Goal: Task Accomplishment & Management: Complete application form

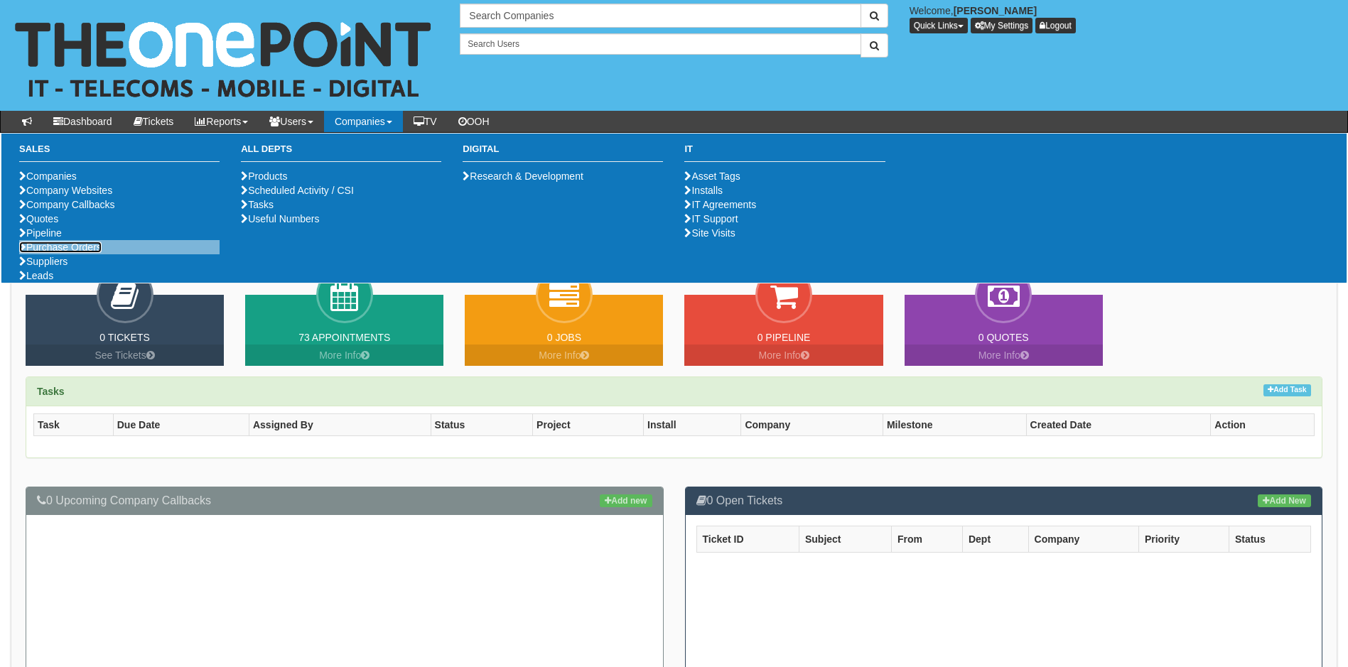
click at [87, 253] on link "Purchase Orders" at bounding box center [60, 247] width 82 height 11
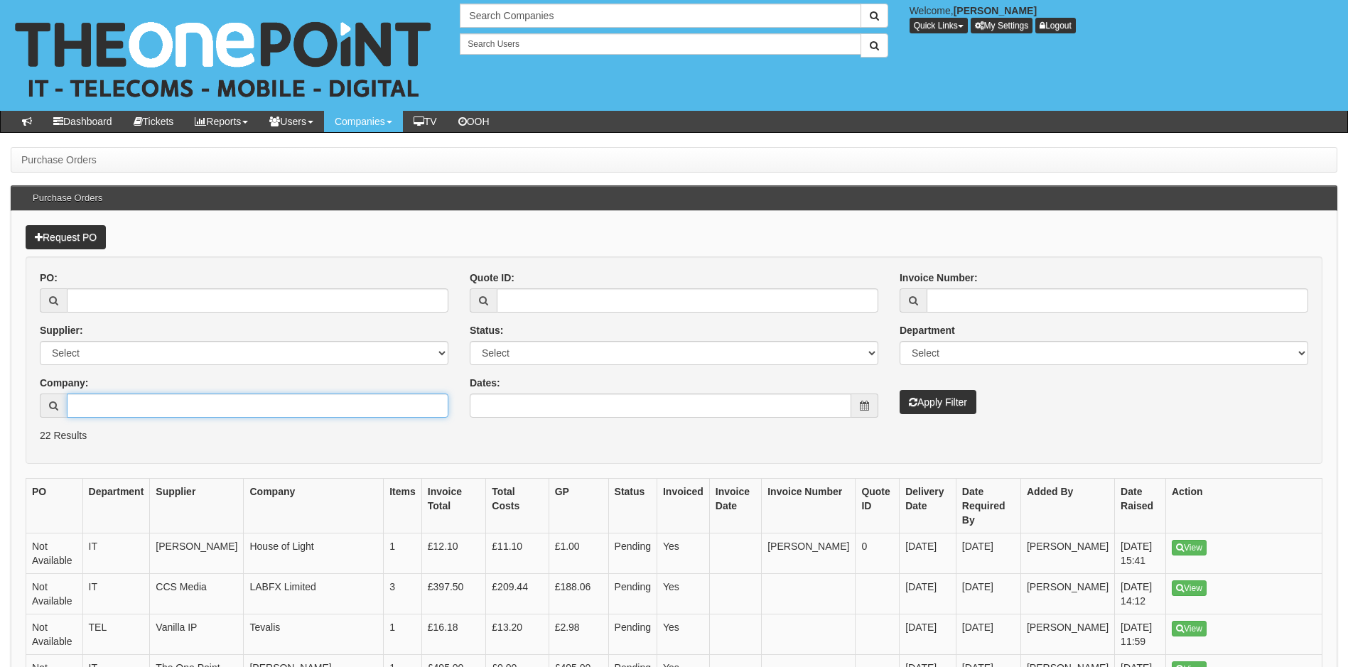
click at [147, 406] on input "Company:" at bounding box center [258, 406] width 382 height 24
click at [77, 239] on link "Request PO" at bounding box center [66, 237] width 80 height 24
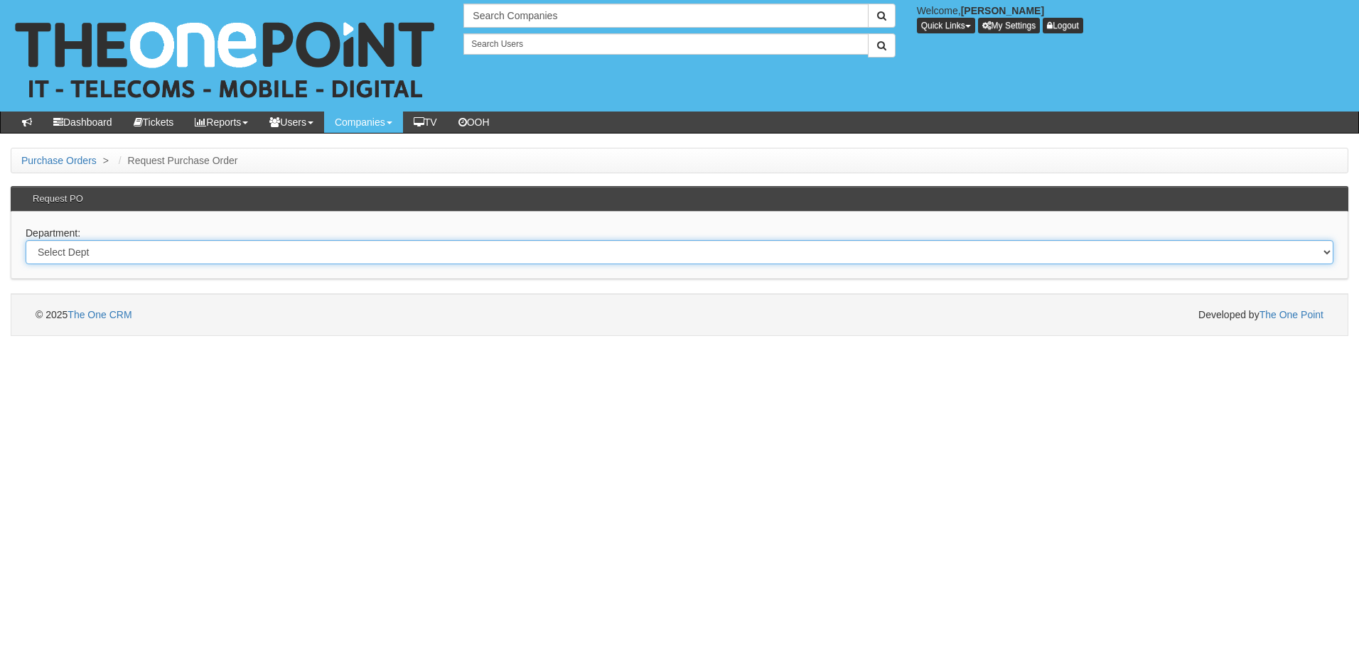
click at [218, 251] on select "Select Dept Digital Internal IT Mobiles Marketing Telecoms" at bounding box center [680, 252] width 1308 height 24
select select "?pipeID=&dept=IT"
click at [26, 240] on select "Select Dept Digital Internal IT Mobiles Marketing Telecoms" at bounding box center [680, 252] width 1308 height 24
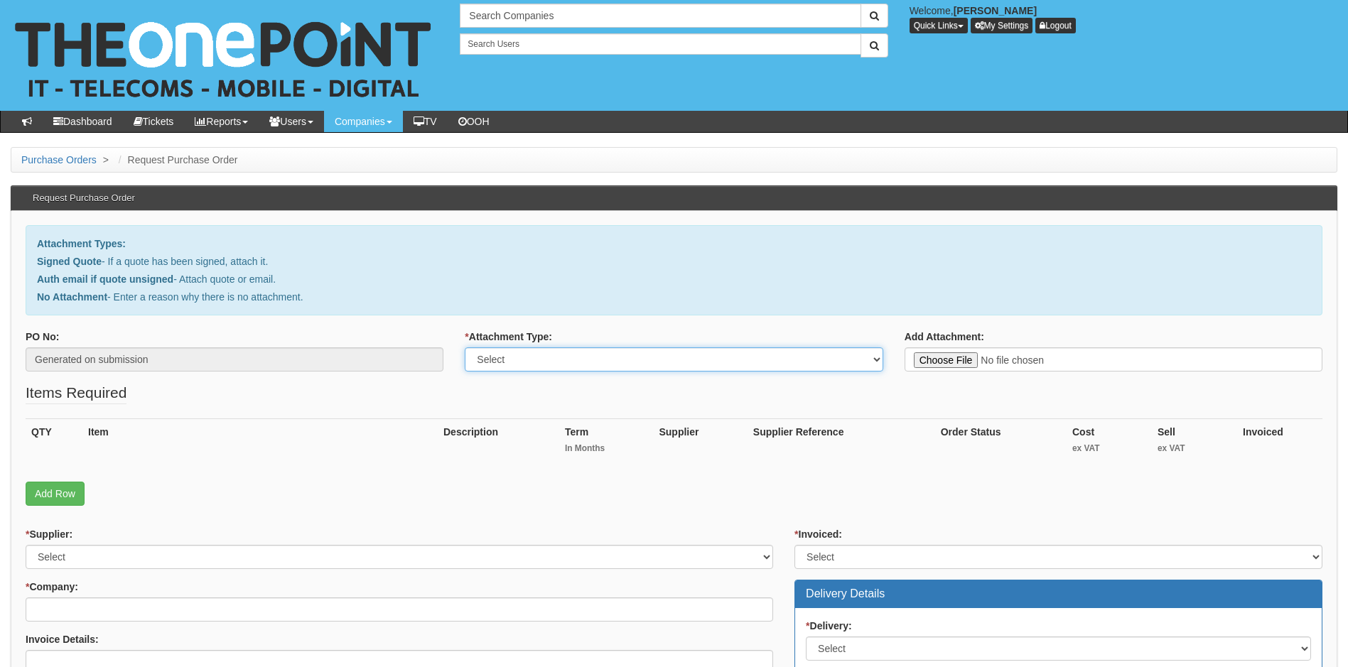
click at [605, 364] on select "Select Signed Quote Auth email with quote if unsigned No Attachment" at bounding box center [674, 360] width 418 height 24
select select "Signed Quote"
click at [465, 348] on select "Select Signed Quote Auth email with quote if unsigned No Attachment" at bounding box center [674, 360] width 418 height 24
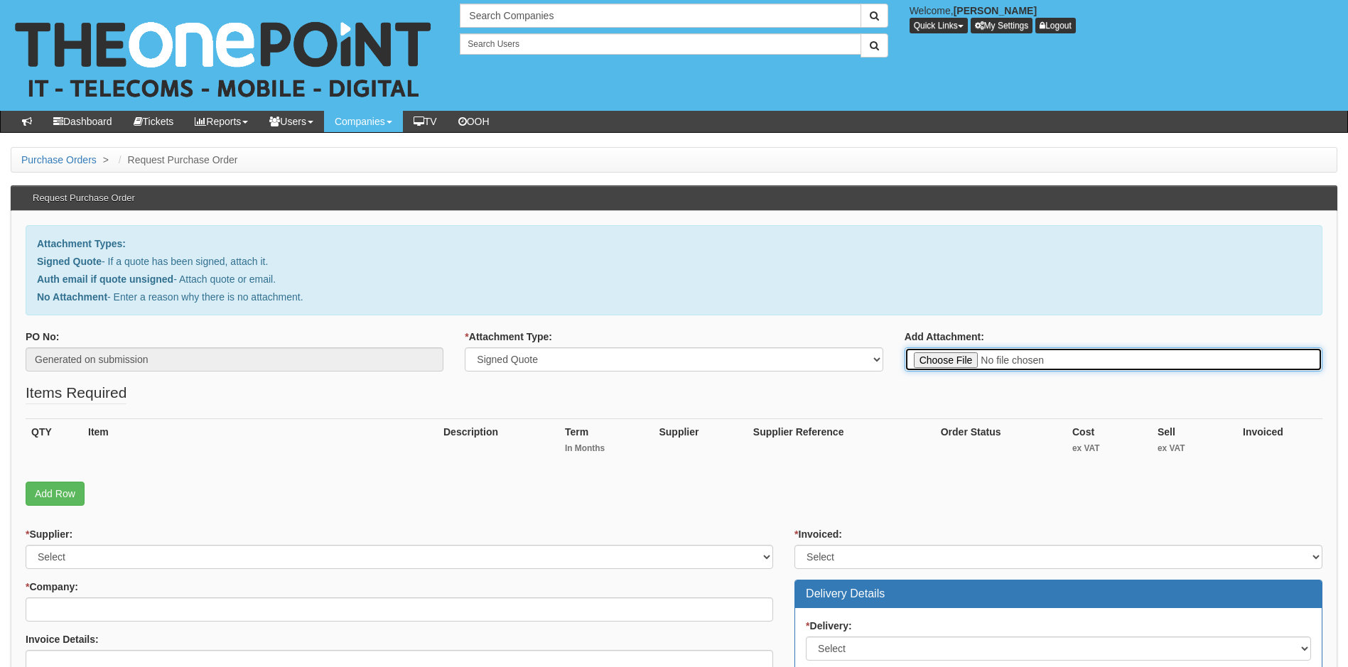
click at [940, 360] on input "Add Attachment:" at bounding box center [1114, 360] width 418 height 24
type input "C:\fakepath\Eski - 2 x M365 Bus Premium.pdf"
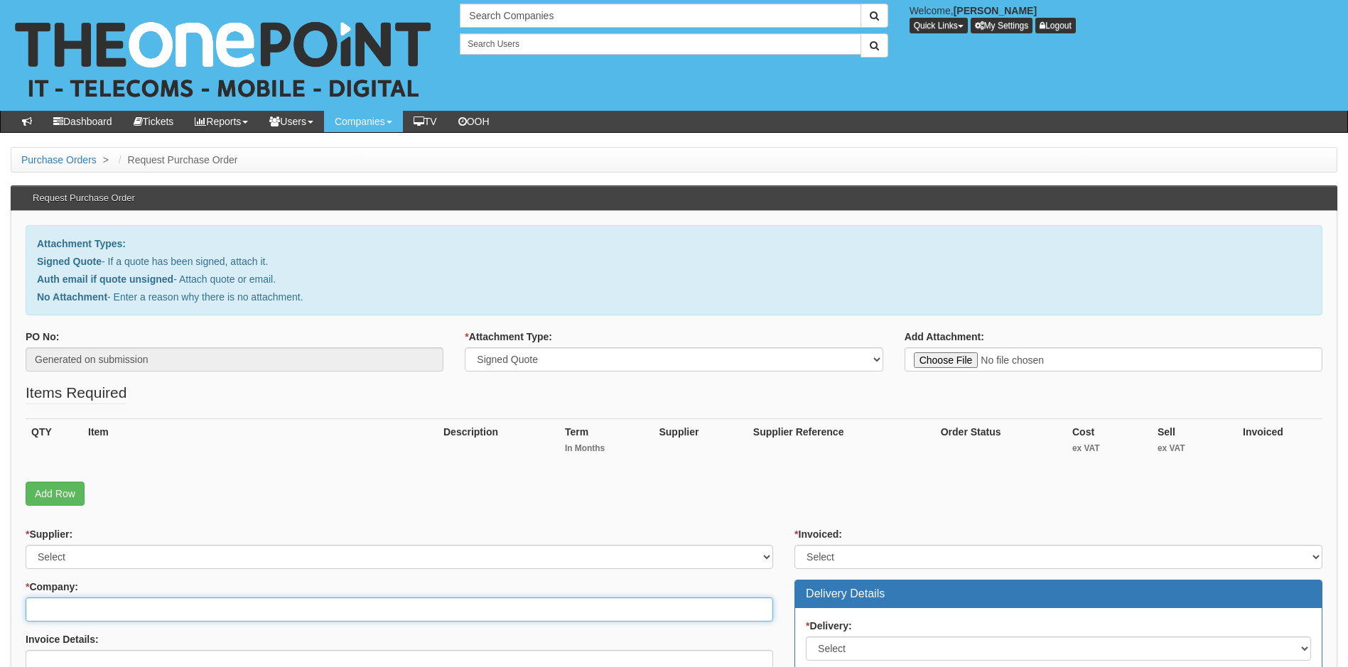
click at [82, 616] on input "* Company:" at bounding box center [400, 610] width 748 height 24
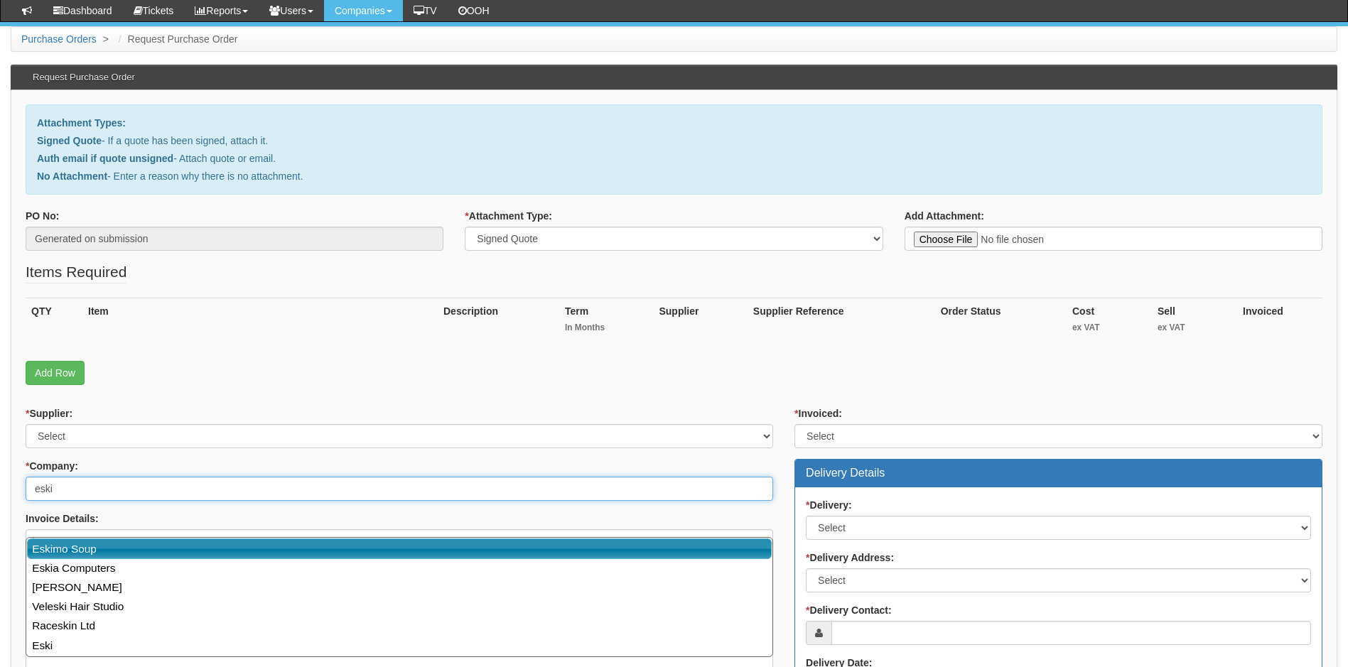
scroll to position [213, 0]
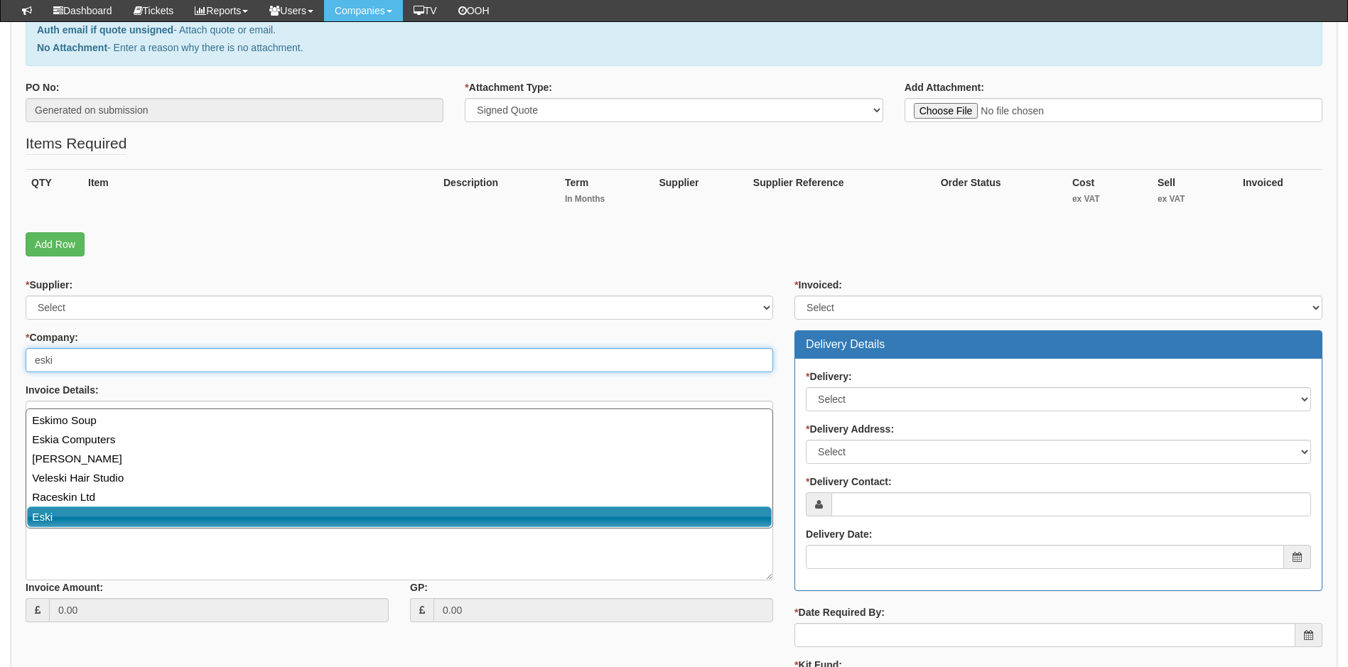
click at [148, 521] on link "Eski" at bounding box center [399, 517] width 745 height 21
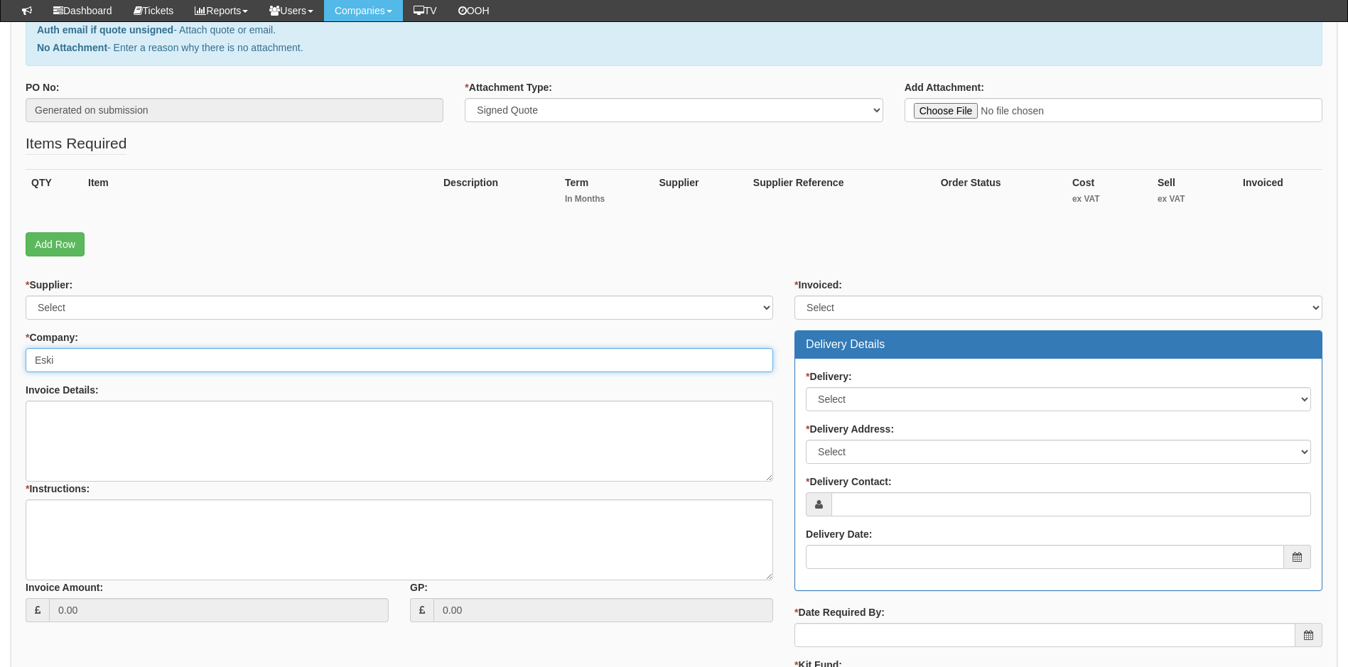
type input "Eski"
click at [102, 304] on select "Select 123 REG.co.uk 1Password 3 4Gon AA Jones Electric Ltd Abzorb Access Group…" at bounding box center [400, 308] width 748 height 24
select select "291"
click at [26, 296] on select "Select 123 REG.co.uk 1Password 3 4Gon AA Jones Electric Ltd Abzorb Access Group…" at bounding box center [400, 308] width 748 height 24
click at [865, 306] on select "Select Yes No N/A STB (part of order)" at bounding box center [1059, 308] width 528 height 24
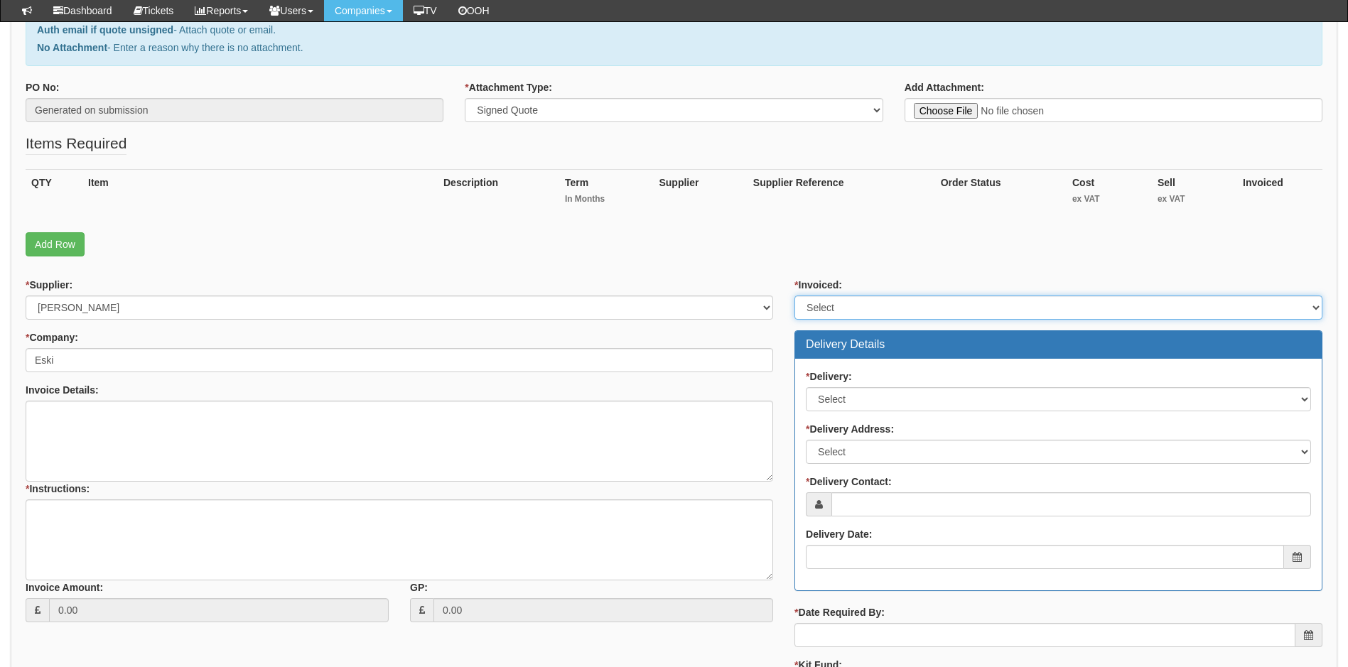
select select "1"
click at [795, 296] on select "Select Yes No N/A STB (part of order)" at bounding box center [1059, 308] width 528 height 24
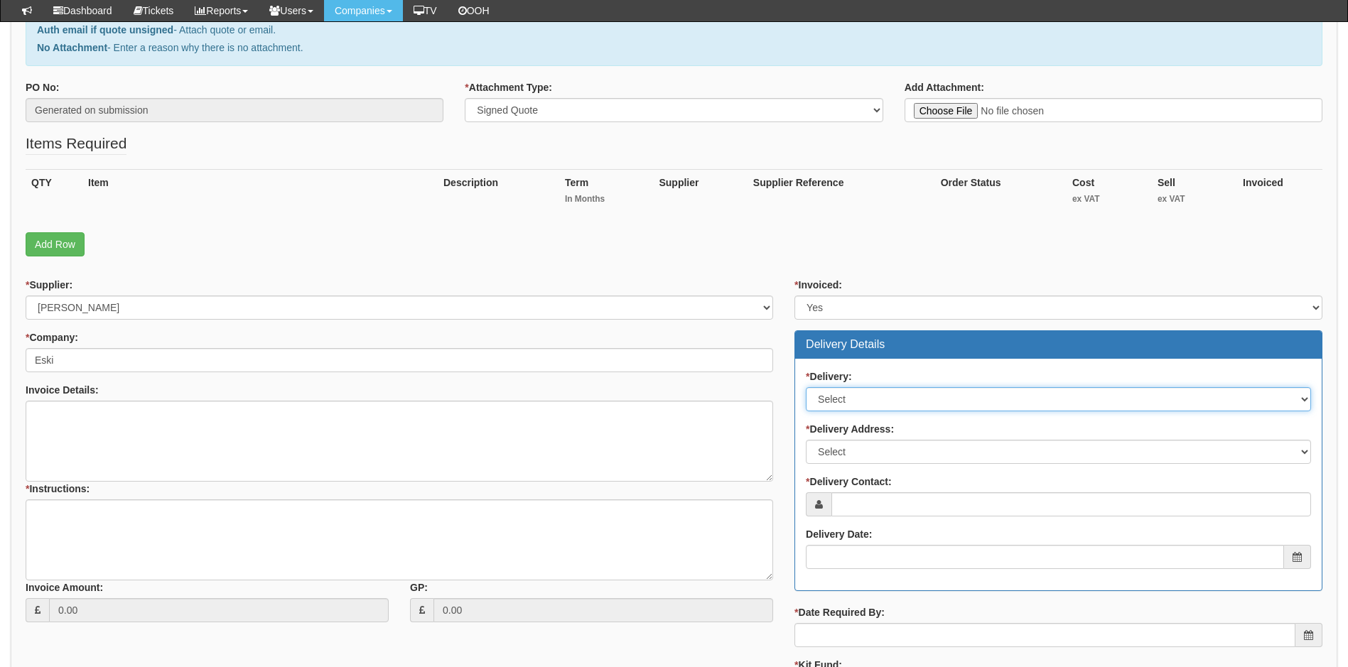
click at [869, 399] on select "Select No Not Applicable Yes" at bounding box center [1058, 399] width 505 height 24
select select "3"
click at [806, 387] on select "Select No Not Applicable Yes" at bounding box center [1058, 399] width 505 height 24
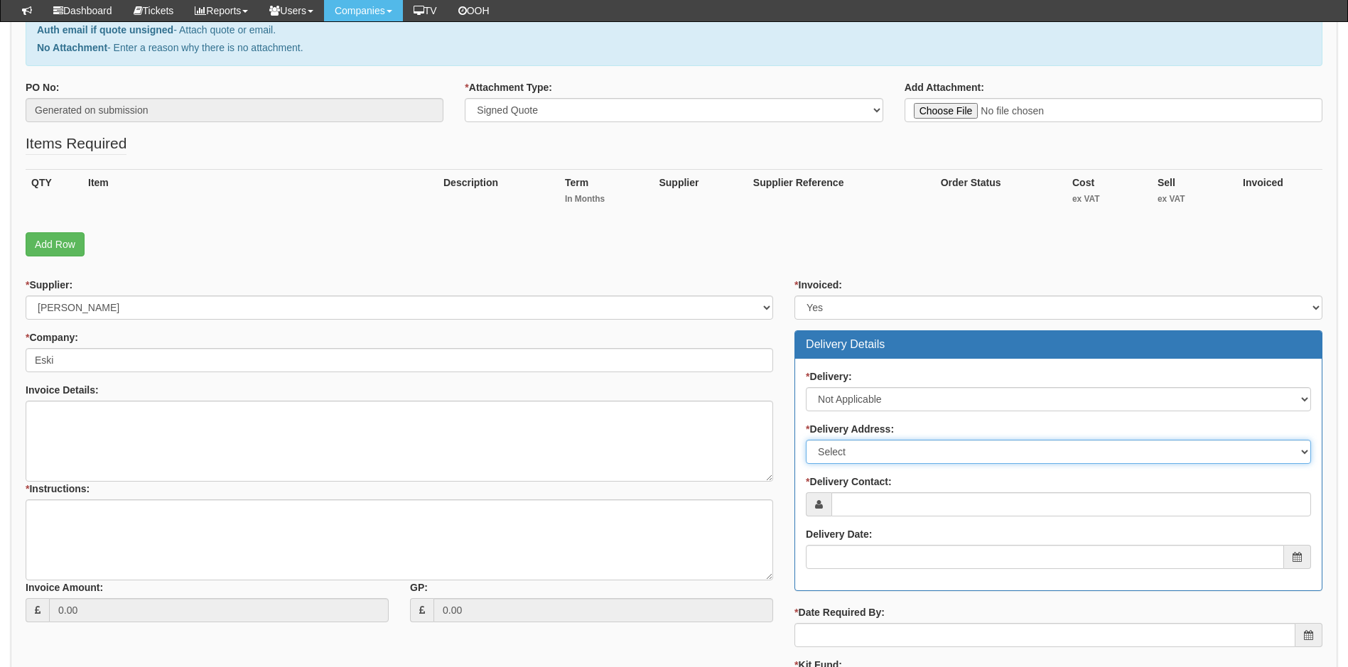
click at [869, 456] on select "Select Not Applicable Main Address - Other" at bounding box center [1058, 452] width 505 height 24
select select "N/A"
click at [806, 440] on select "Select Not Applicable Main Address - Other" at bounding box center [1058, 452] width 505 height 24
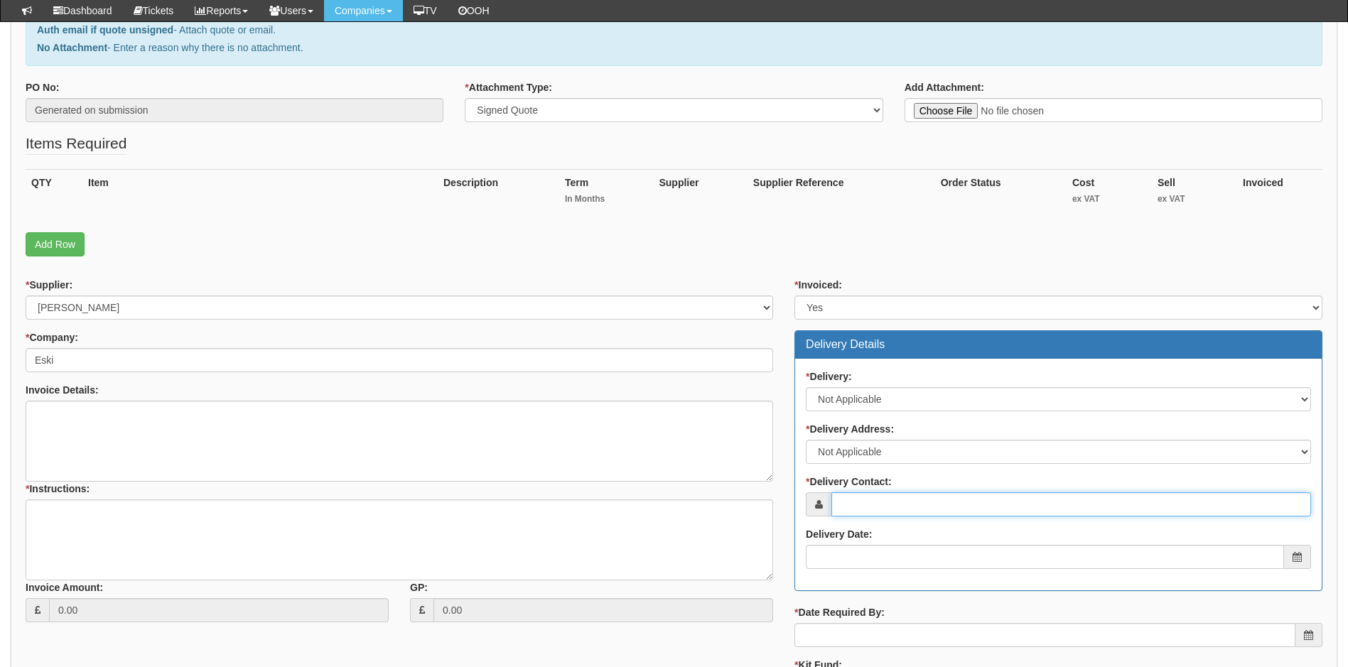
click at [867, 501] on input "* Delivery Contact:" at bounding box center [1072, 505] width 480 height 24
click at [890, 500] on input "* Delivery Contact:" at bounding box center [1072, 505] width 480 height 24
paste input "pippa@eski.media"
type input "pippa@eski.media"
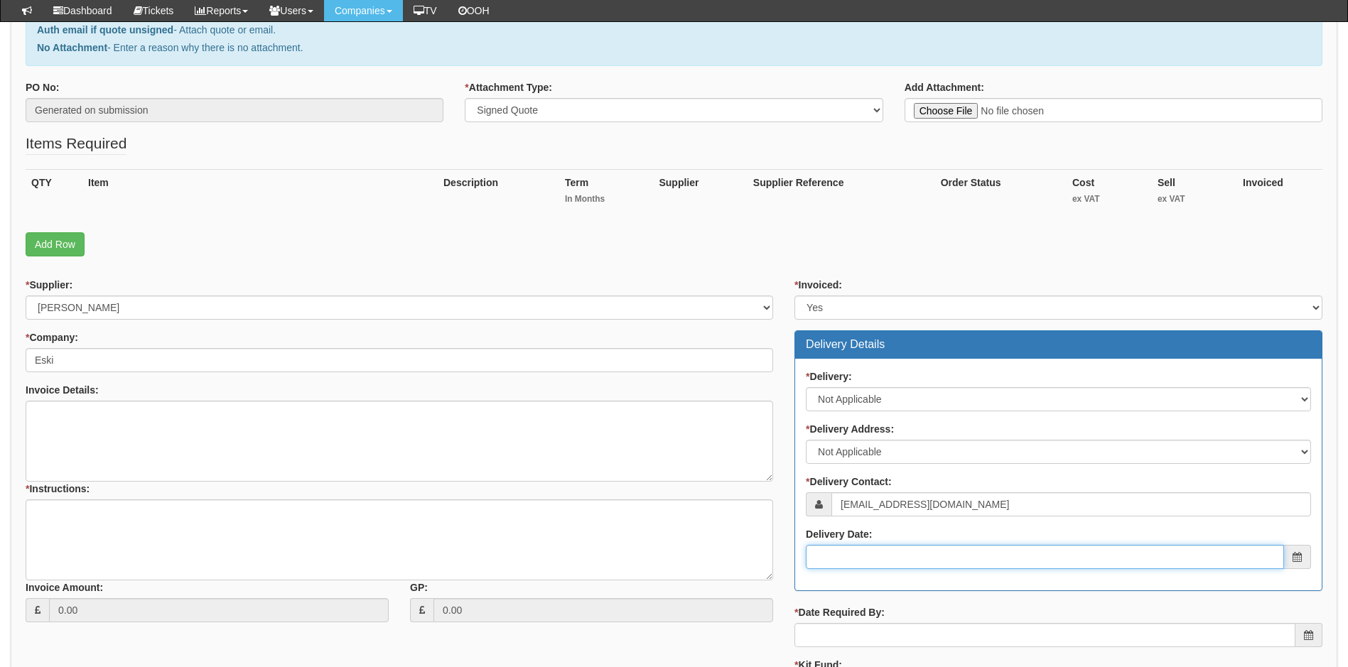
click at [896, 556] on input "Delivery Date:" at bounding box center [1045, 557] width 478 height 24
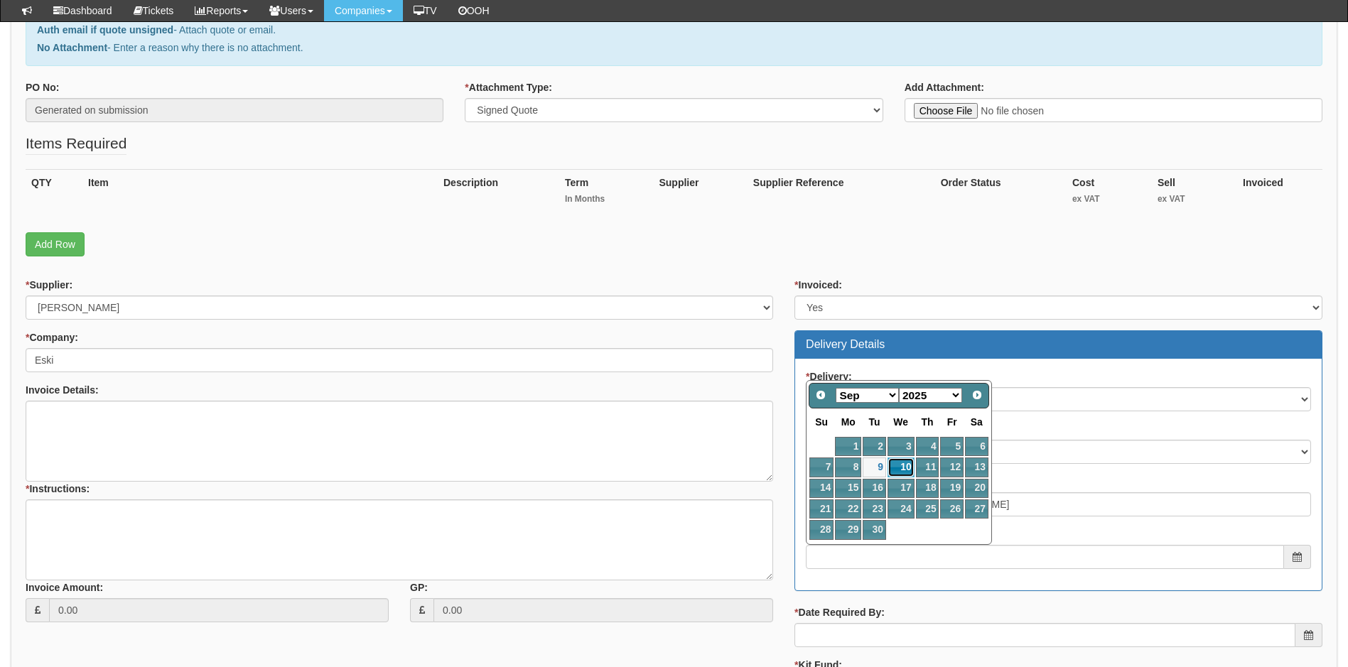
click at [909, 461] on link "10" at bounding box center [901, 467] width 27 height 19
type input "2025-09-10"
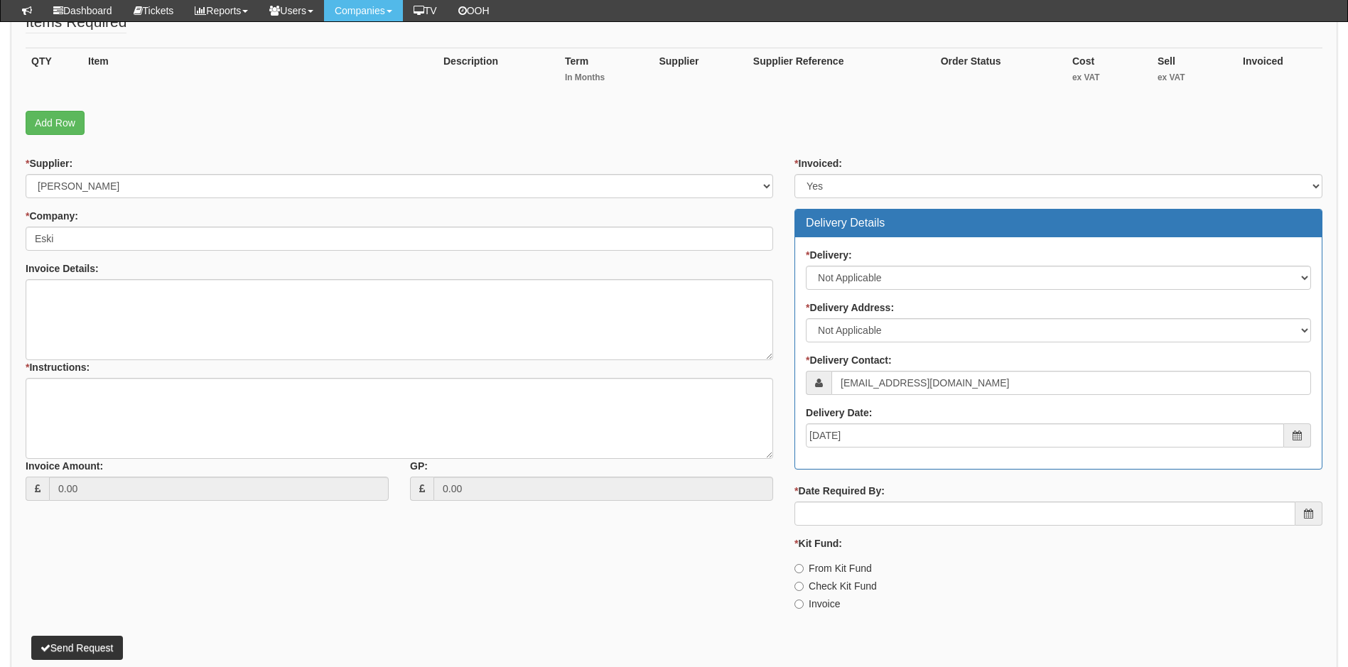
scroll to position [355, 0]
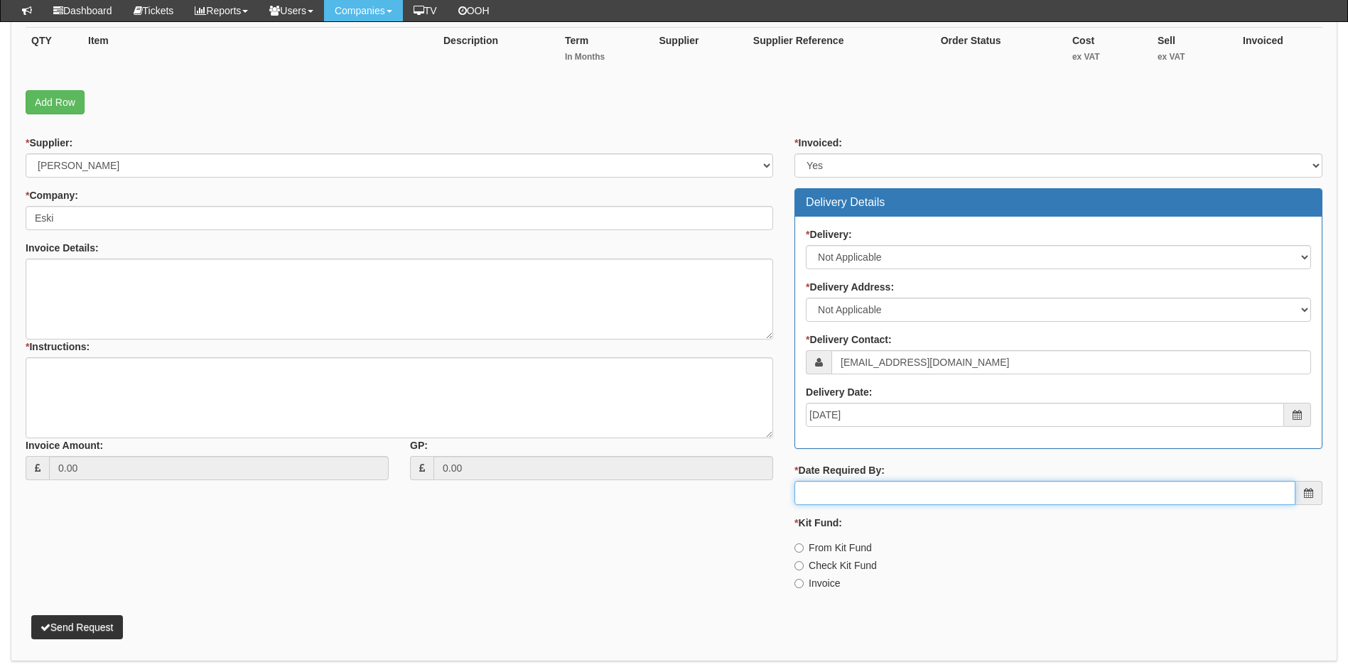
click at [893, 493] on input "* Date Required By:" at bounding box center [1045, 493] width 501 height 24
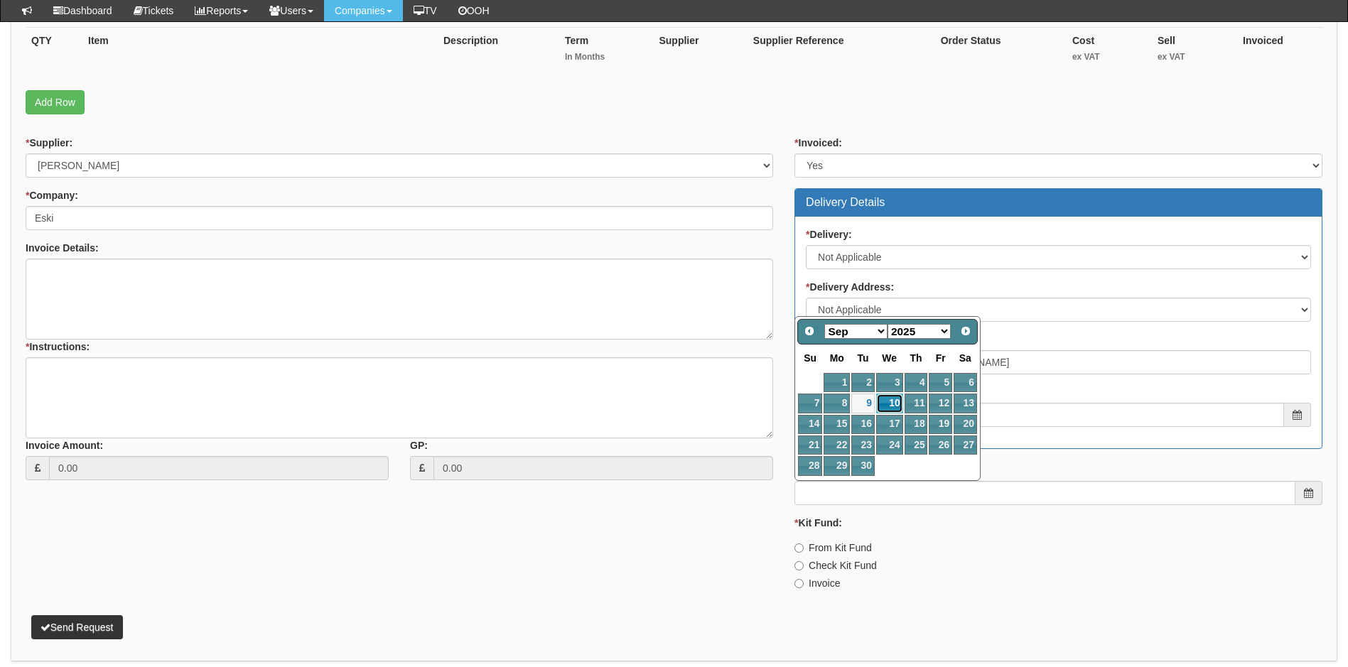
click at [886, 399] on link "10" at bounding box center [889, 403] width 27 height 19
type input "[DATE]"
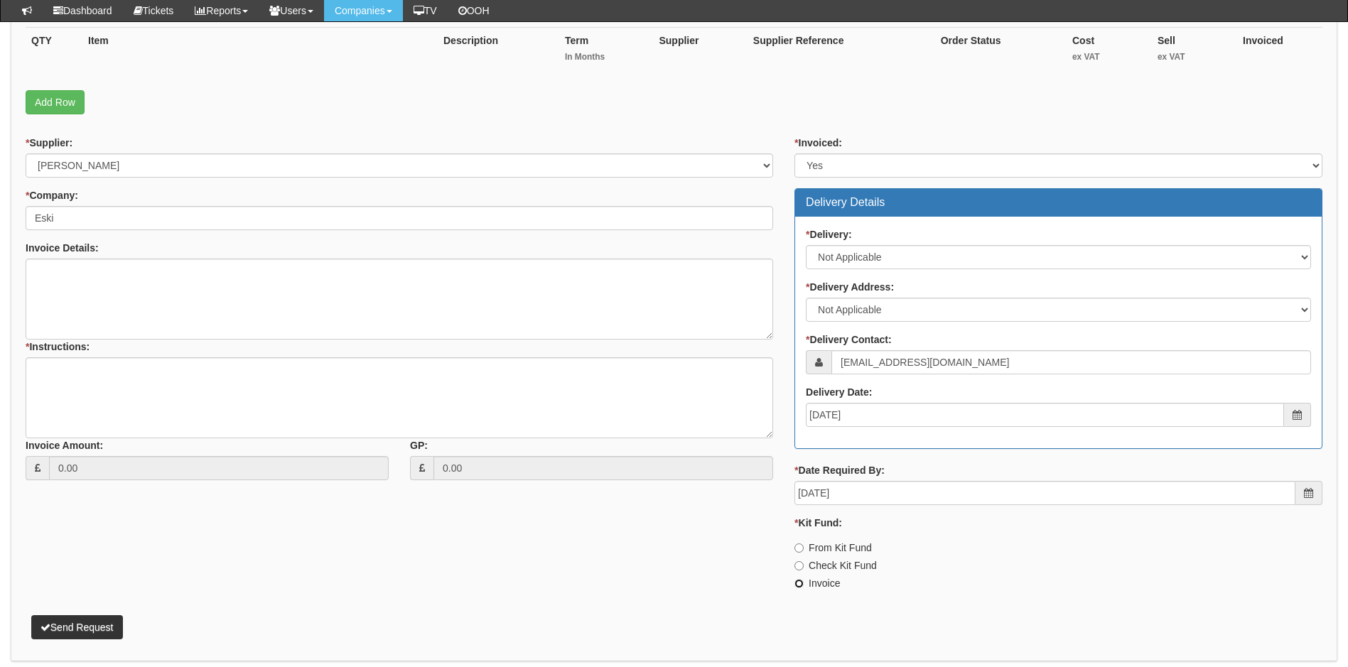
click at [801, 584] on input "Invoice" at bounding box center [799, 583] width 9 height 9
radio input "true"
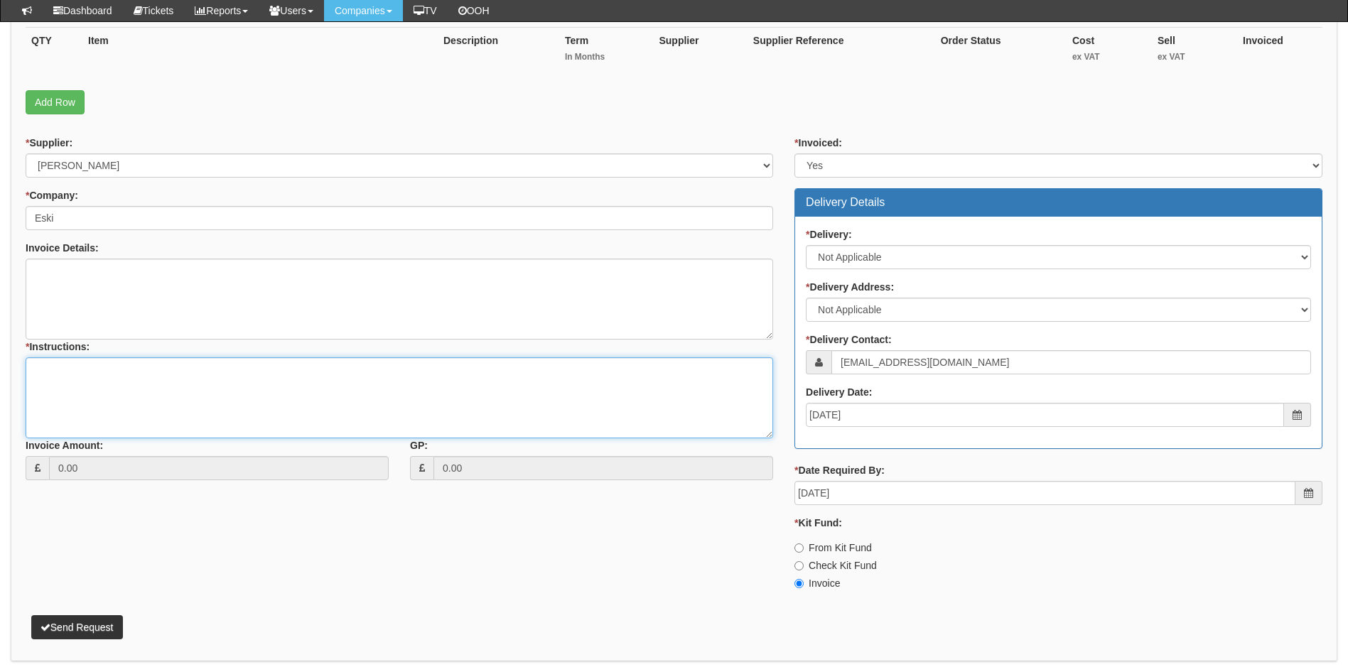
click at [62, 369] on textarea "* Instructions:" at bounding box center [400, 398] width 748 height 81
click at [163, 371] on textarea "Linked to ticket" at bounding box center [400, 398] width 748 height 81
paste textarea "426197"
type textarea "Linked to ticket 426197"
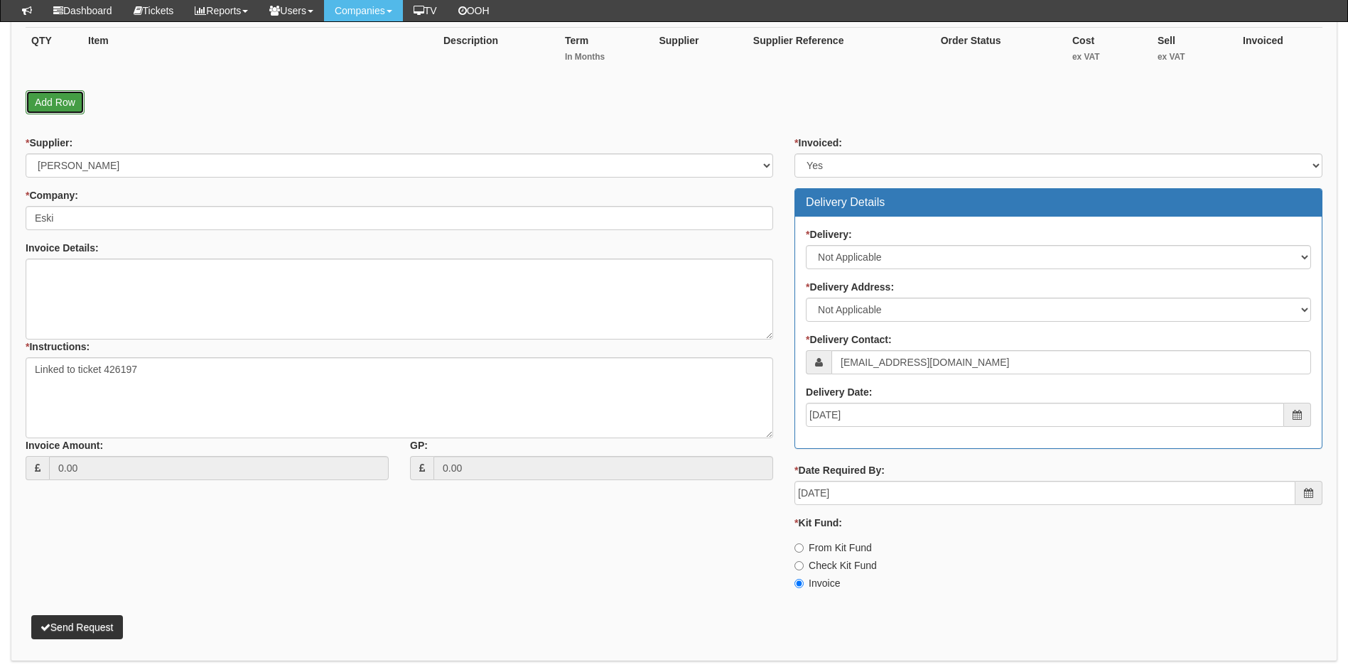
click at [68, 102] on link "Add Row" at bounding box center [55, 102] width 59 height 24
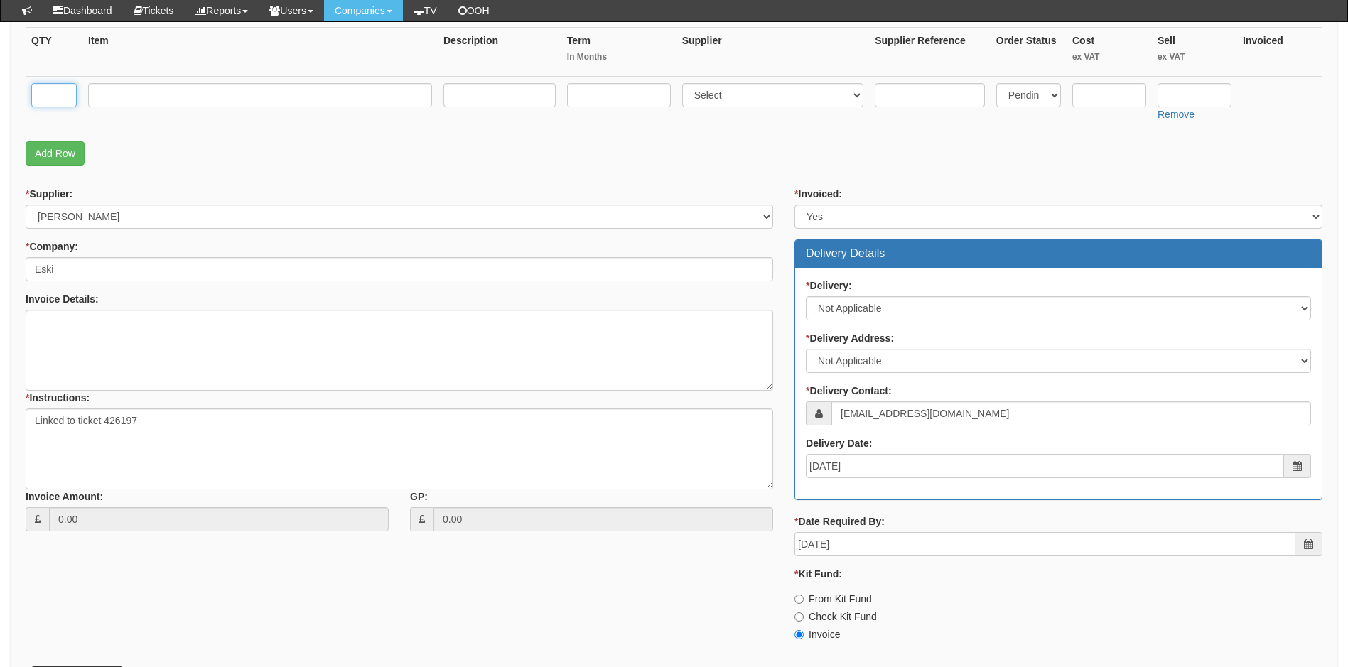
click at [59, 96] on input "text" at bounding box center [53, 95] width 45 height 24
type input "2"
click at [138, 98] on input "text" at bounding box center [260, 95] width 344 height 24
type input "M365 Bus Premium"
select select "291"
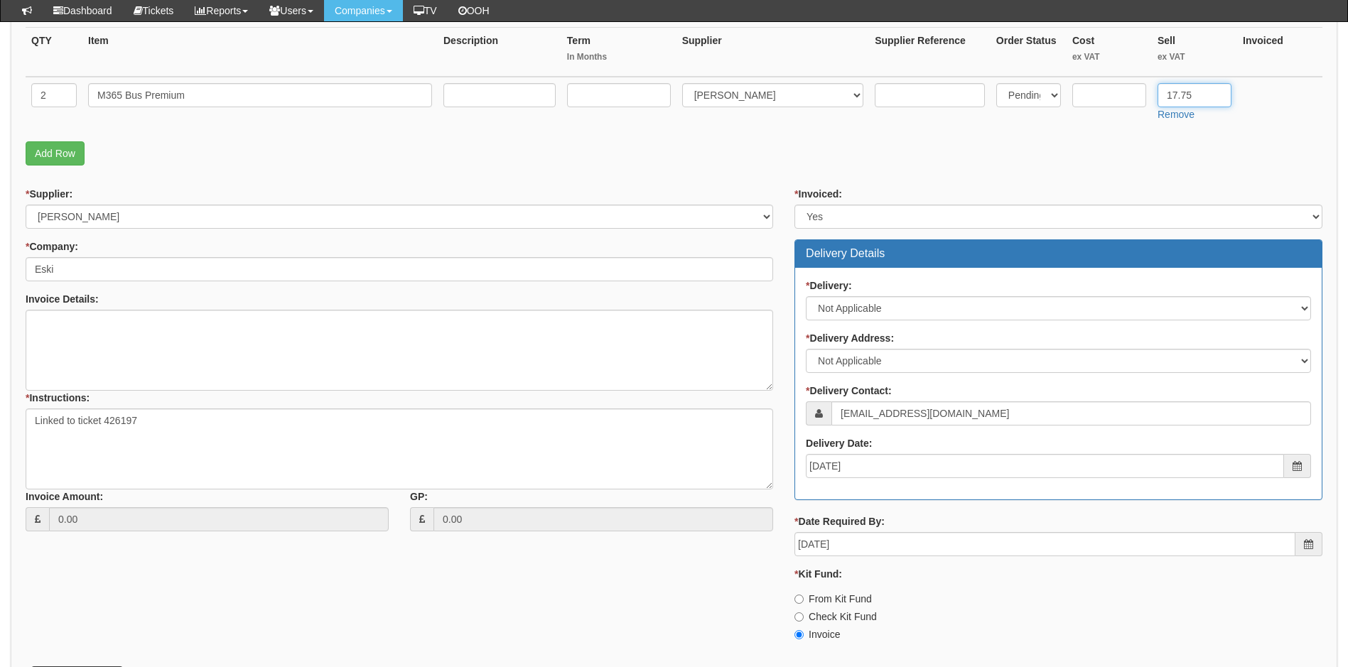
type input "17.75"
click at [1117, 96] on input "text" at bounding box center [1110, 95] width 74 height 24
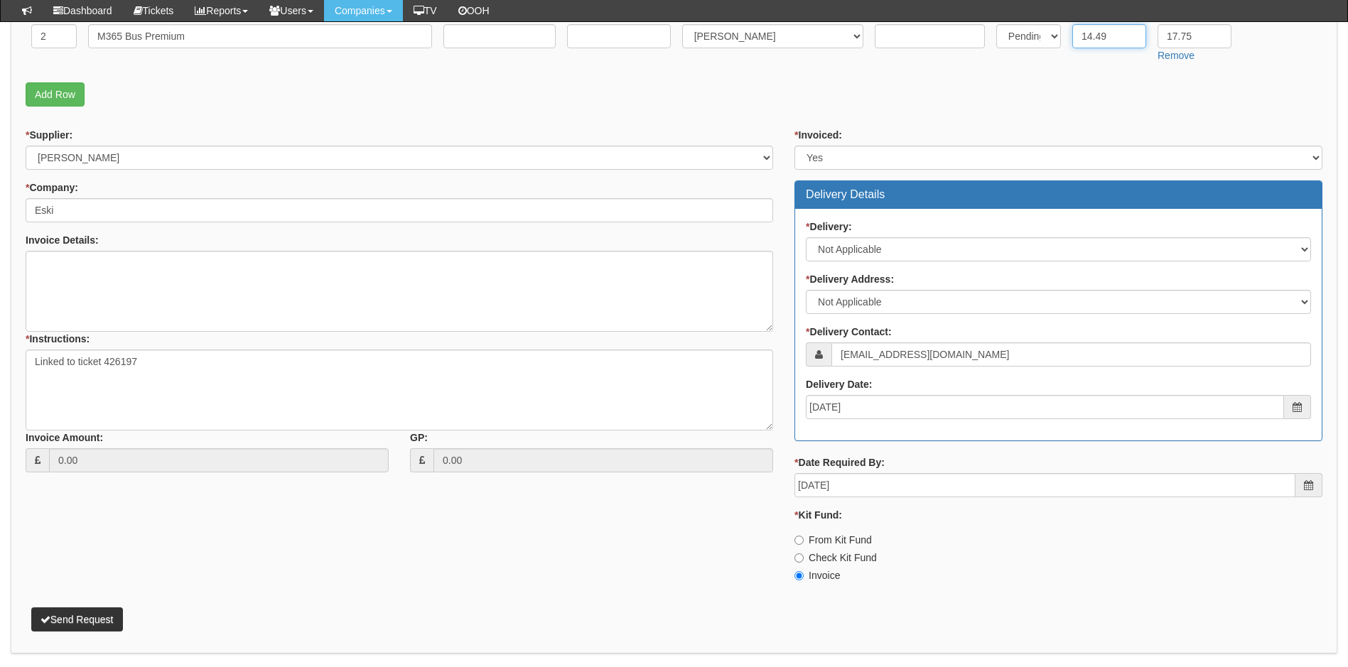
scroll to position [426, 0]
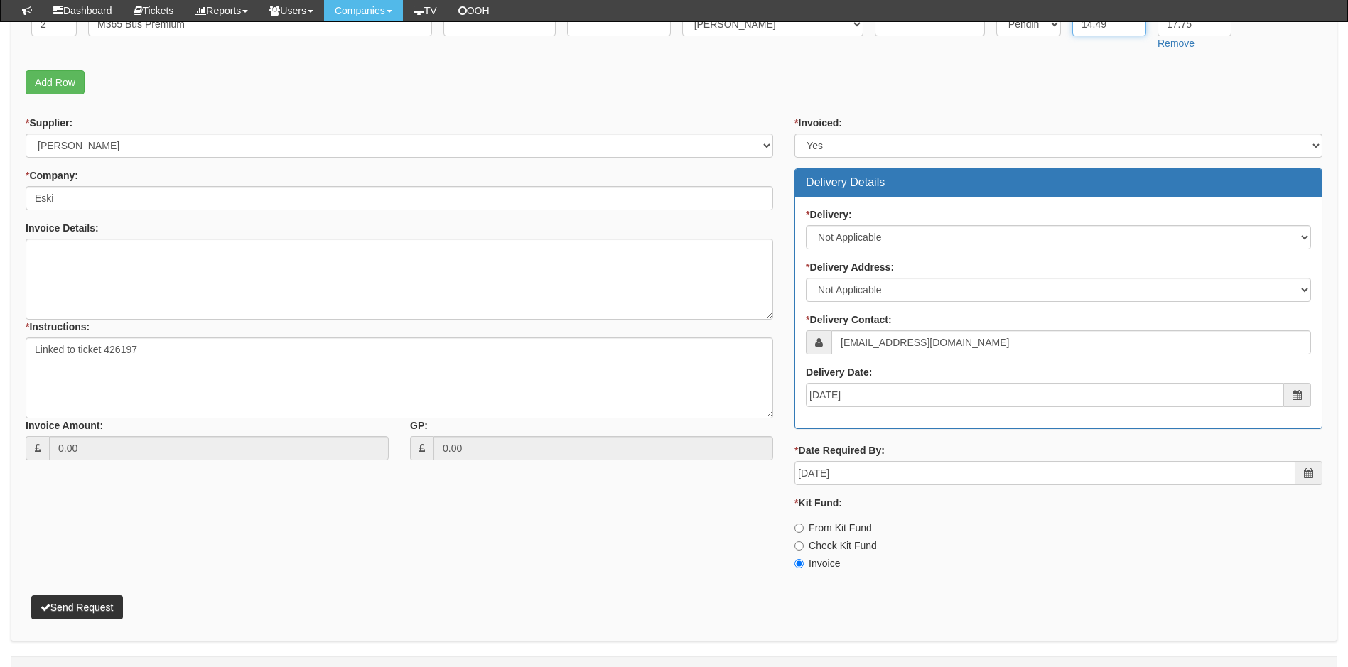
type input "14.49"
click at [90, 608] on button "Send Request" at bounding box center [77, 608] width 92 height 24
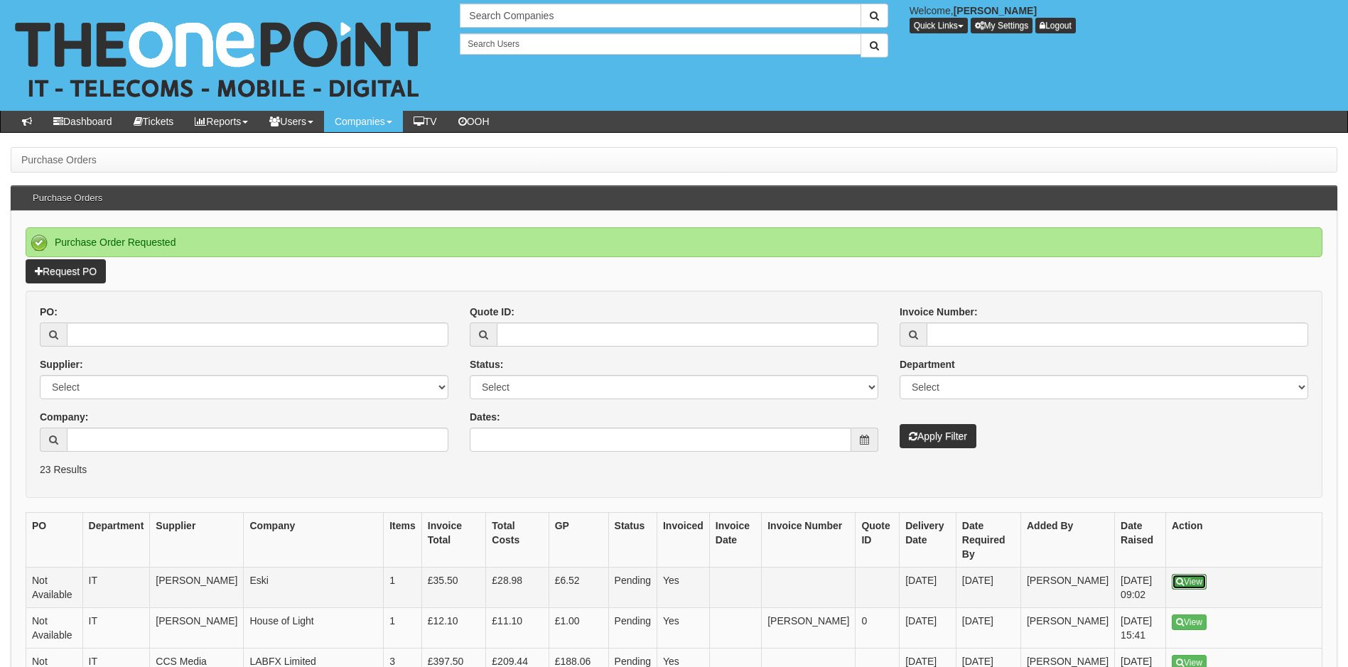
click at [1191, 574] on link "View" at bounding box center [1189, 582] width 35 height 16
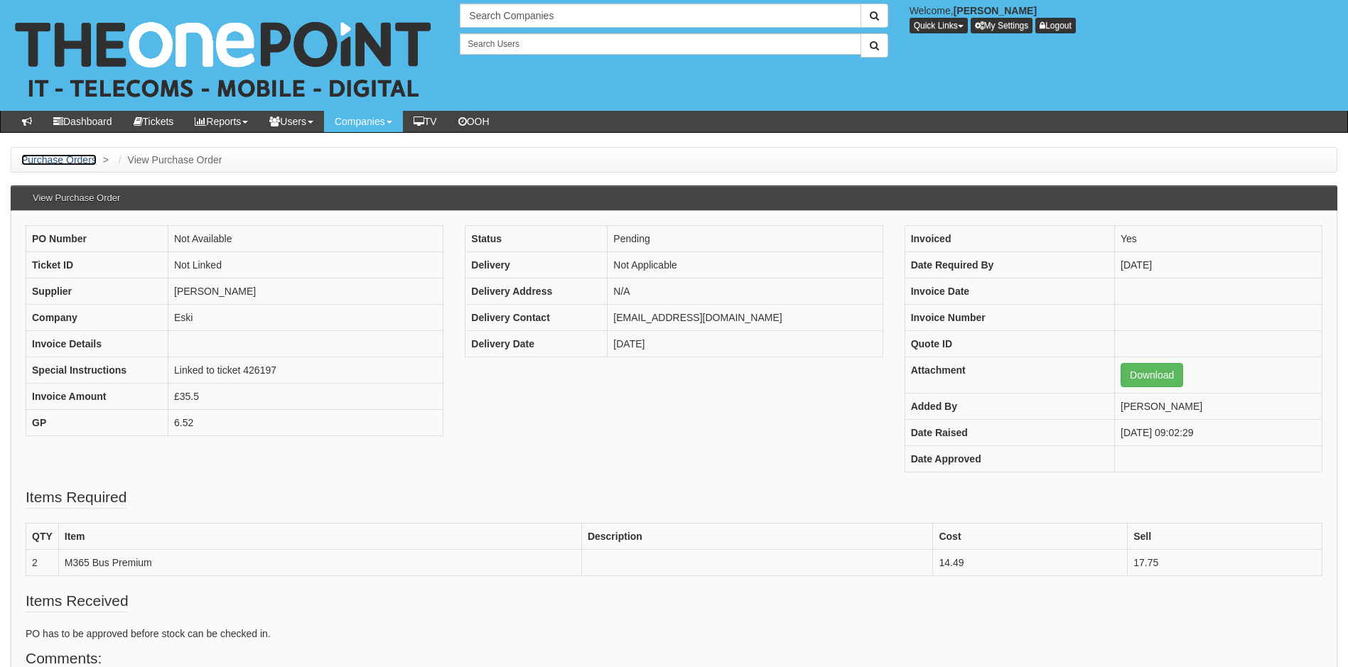
click at [79, 158] on link "Purchase Orders" at bounding box center [58, 159] width 75 height 11
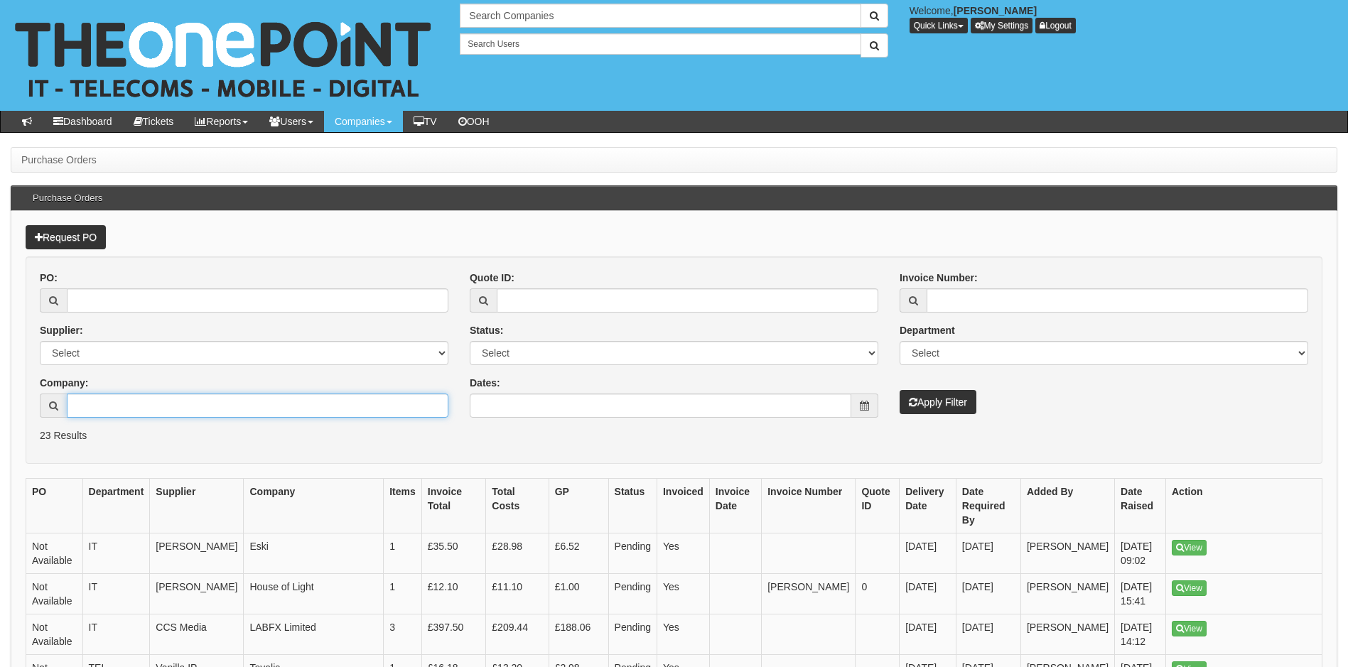
click at [177, 404] on input "Company:" at bounding box center [258, 406] width 382 height 24
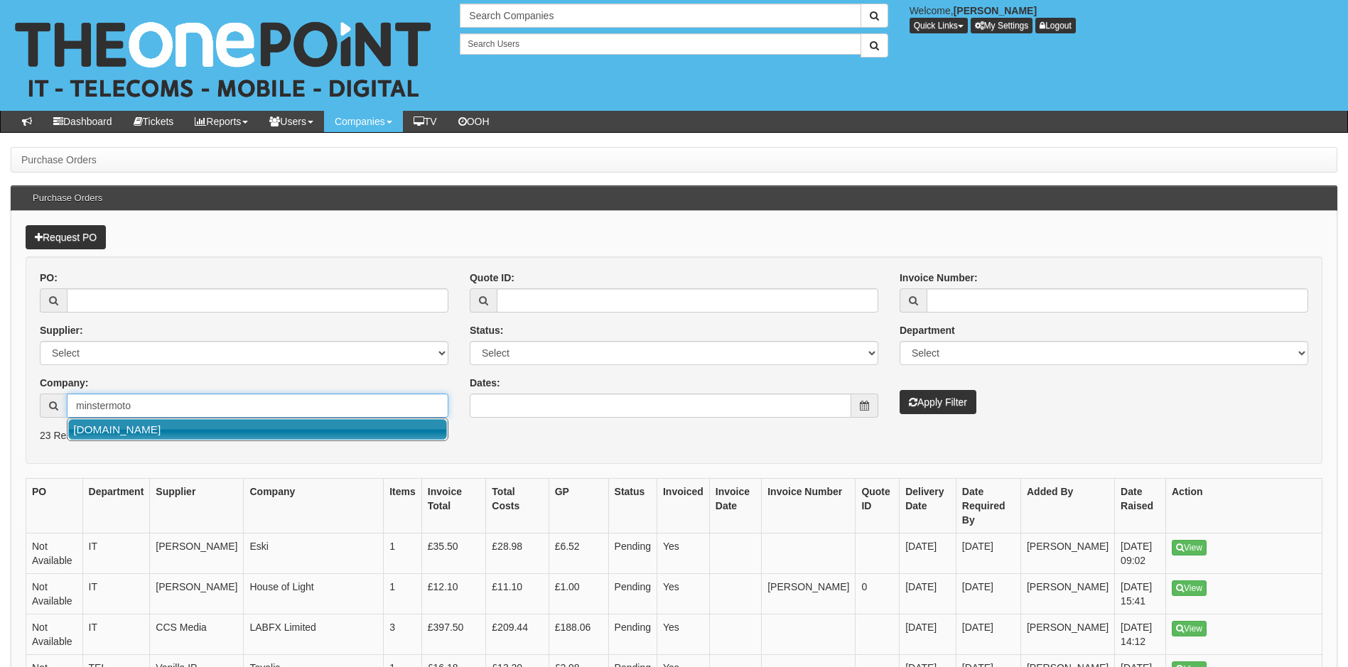
click at [160, 426] on link "[DOMAIN_NAME]" at bounding box center [257, 429] width 379 height 21
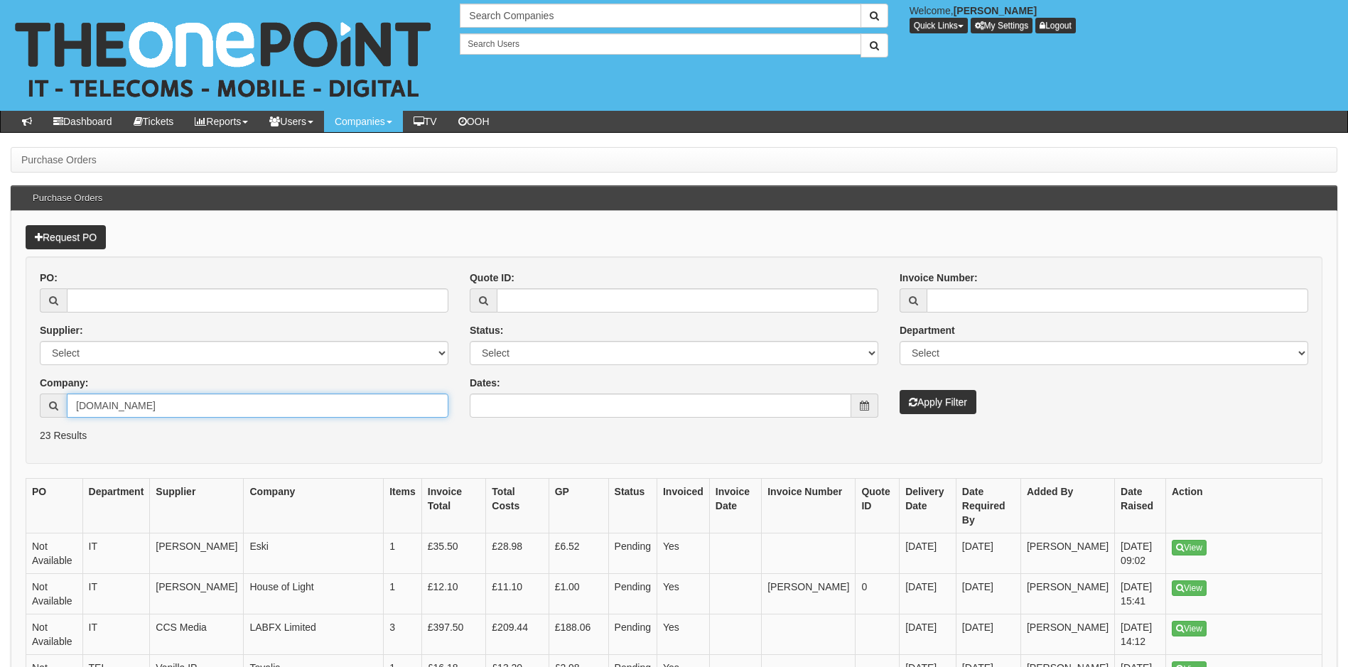
type input "MinsterMotorGroup.com"
click at [950, 404] on button "Apply Filter" at bounding box center [938, 402] width 77 height 24
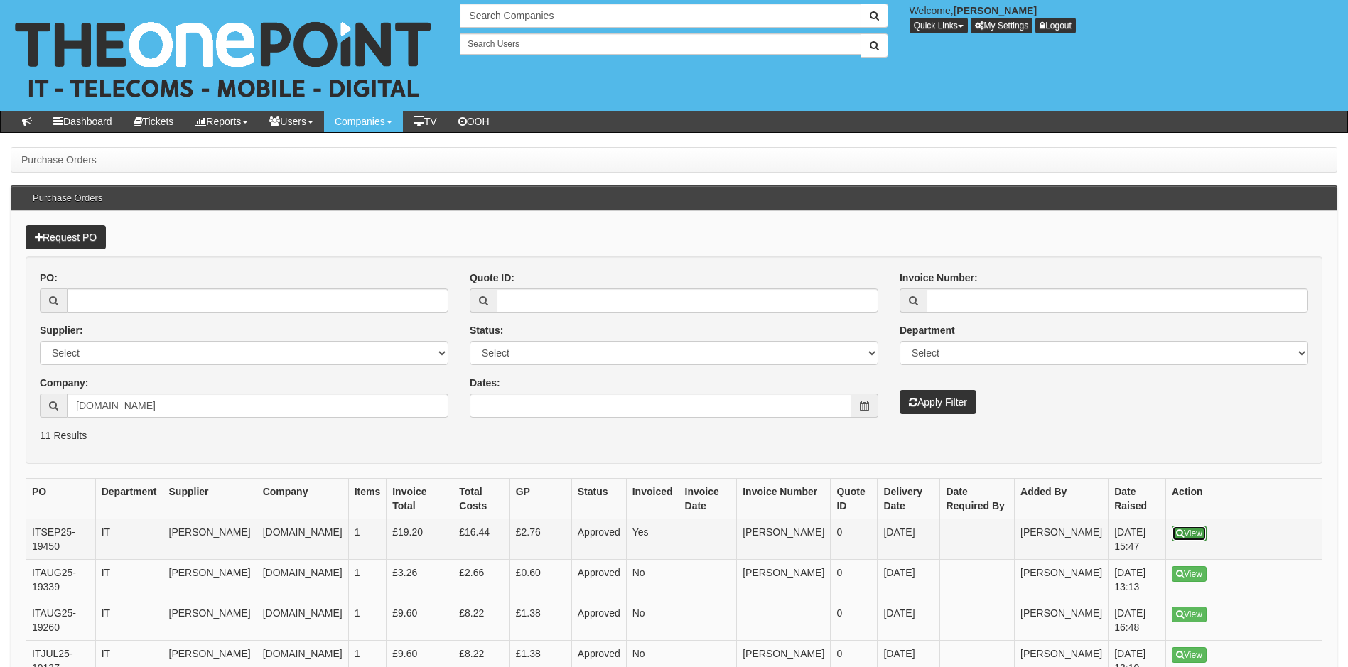
click at [1191, 528] on link "View" at bounding box center [1189, 534] width 35 height 16
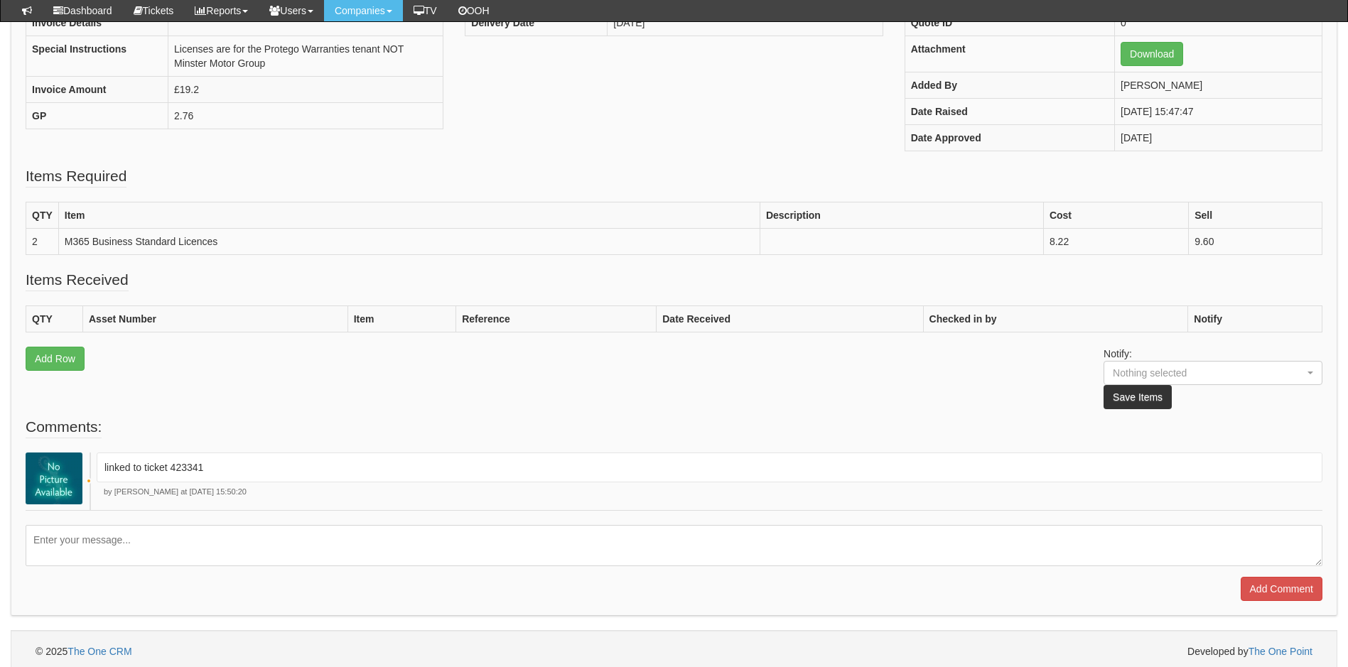
scroll to position [291, 0]
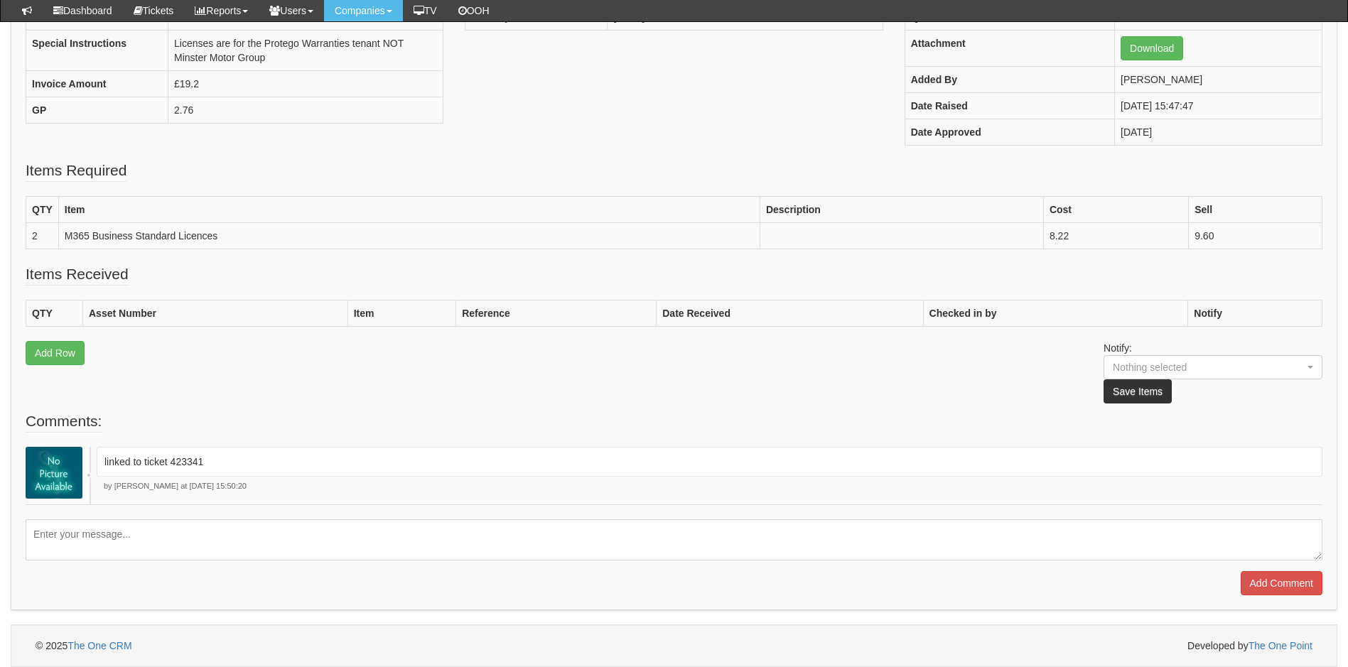
click at [169, 542] on textarea at bounding box center [674, 540] width 1297 height 41
type textarea "@"
type textarea "Can we amend sell price on this to £10.22 please as needs to be treat ed new li…"
click at [1279, 581] on input "Add Comment" at bounding box center [1282, 583] width 82 height 24
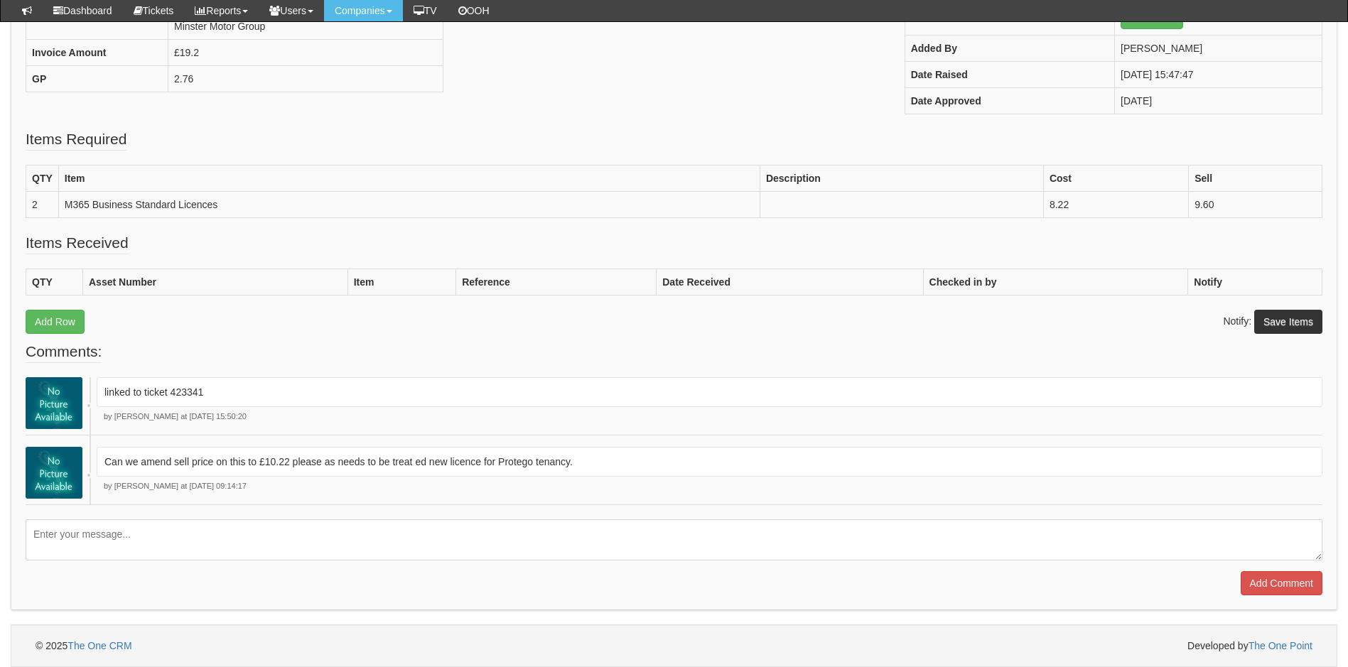
scroll to position [395, 0]
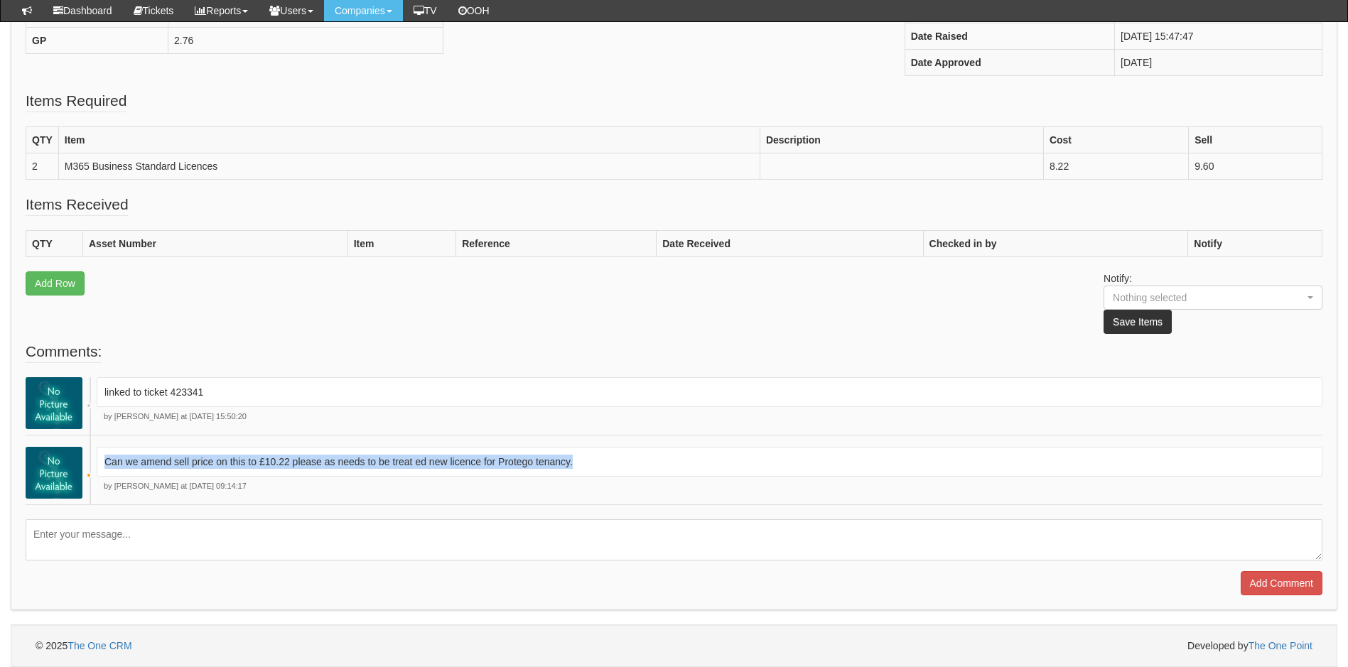
drag, startPoint x: 603, startPoint y: 463, endPoint x: 107, endPoint y: 461, distance: 496.9
click at [107, 461] on p "Can we amend sell price on this to £10.22 please as needs to be treat ed new li…" at bounding box center [709, 462] width 1211 height 14
copy p "Can we amend sell price on this to £10.22 please as needs to be treat ed new li…"
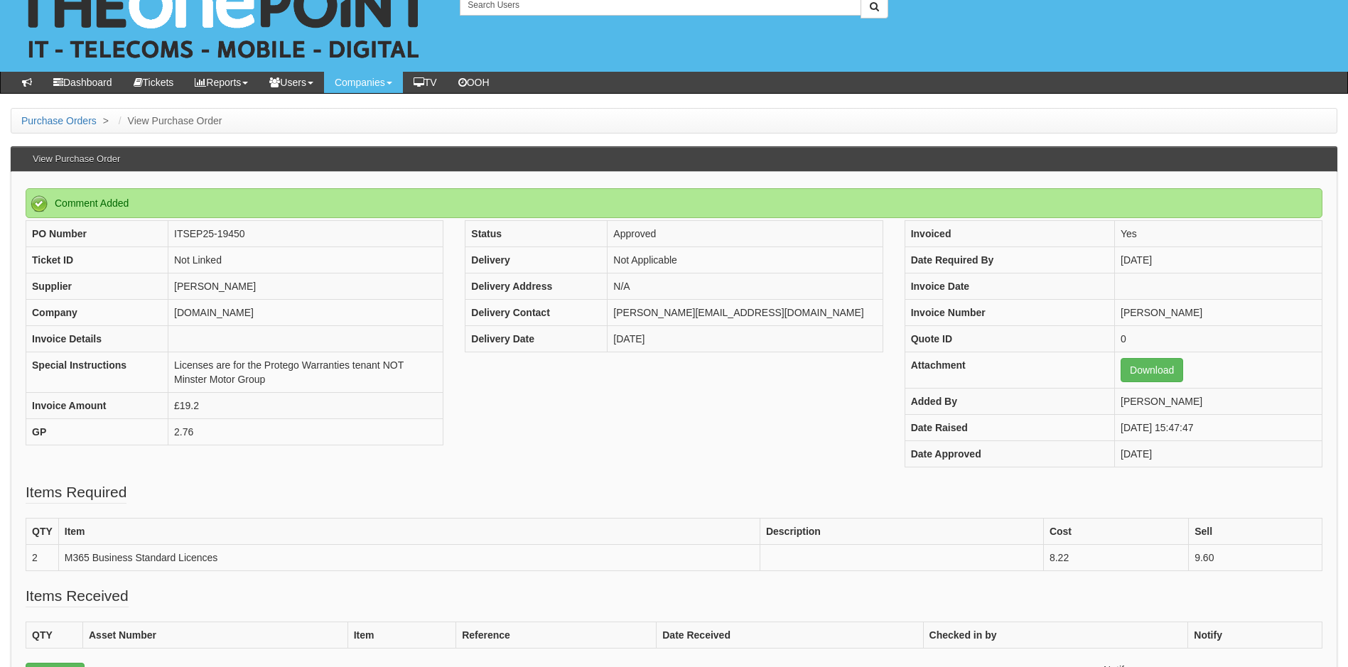
scroll to position [0, 0]
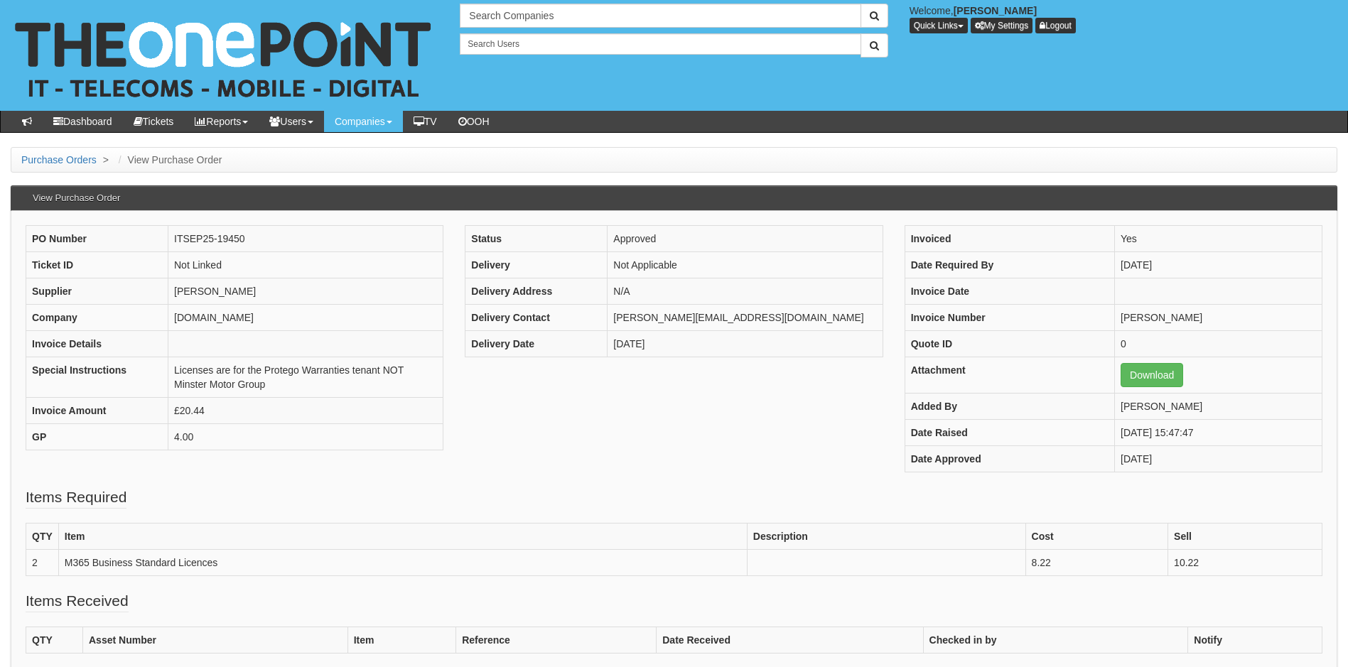
scroll to position [327, 0]
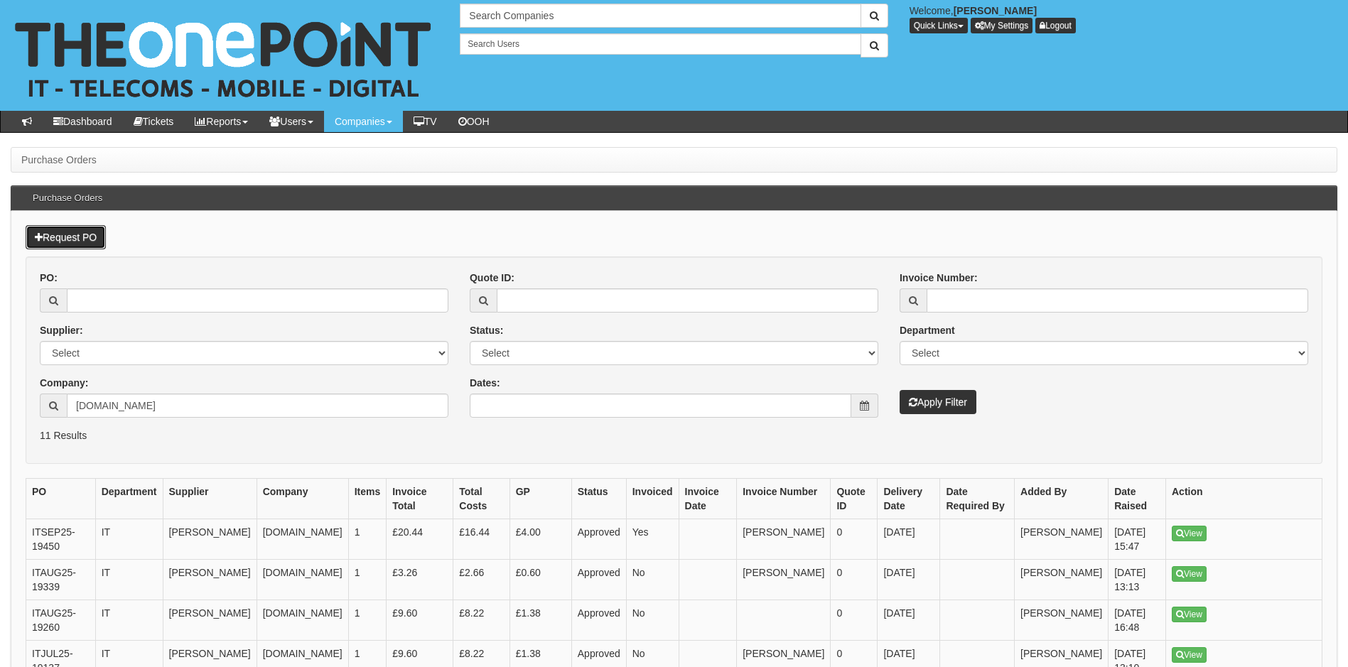
click at [69, 234] on link "Request PO" at bounding box center [66, 237] width 80 height 24
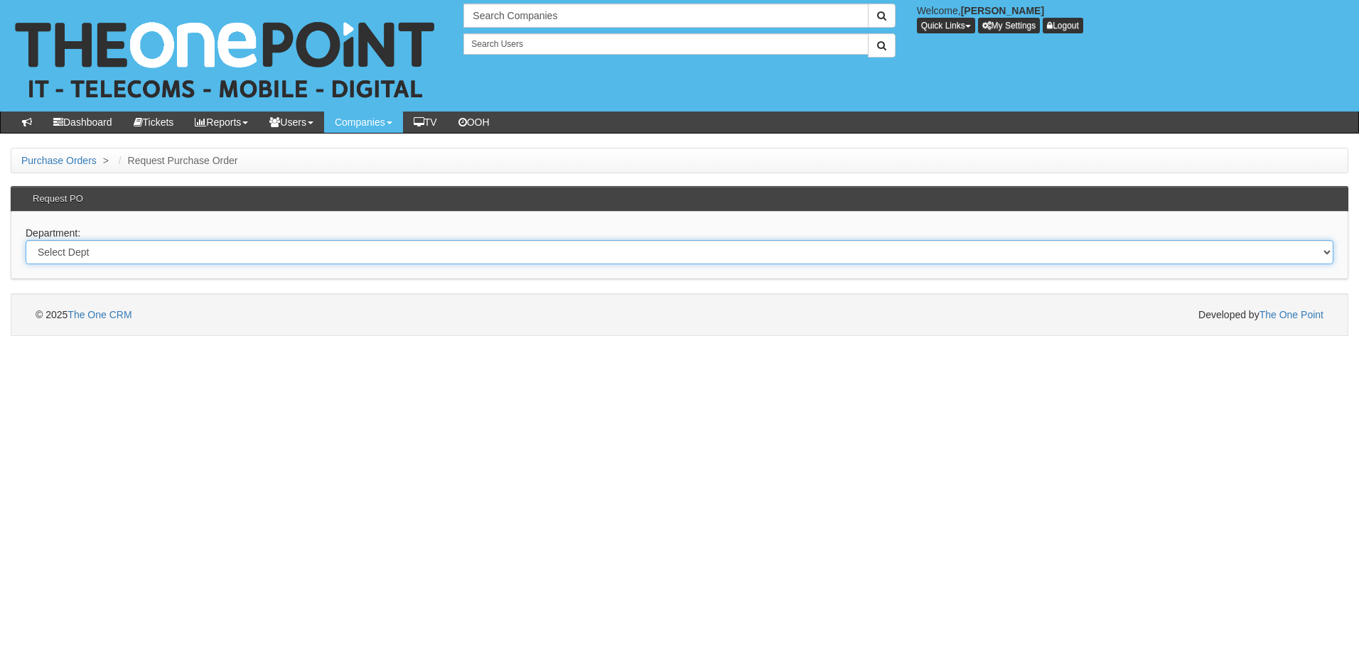
click at [147, 250] on select "Select Dept Digital Internal IT Mobiles Marketing Telecoms" at bounding box center [680, 252] width 1308 height 24
select select "?pipeID=&dept=IT"
click at [26, 240] on select "Select Dept Digital Internal IT Mobiles Marketing Telecoms" at bounding box center [680, 252] width 1308 height 24
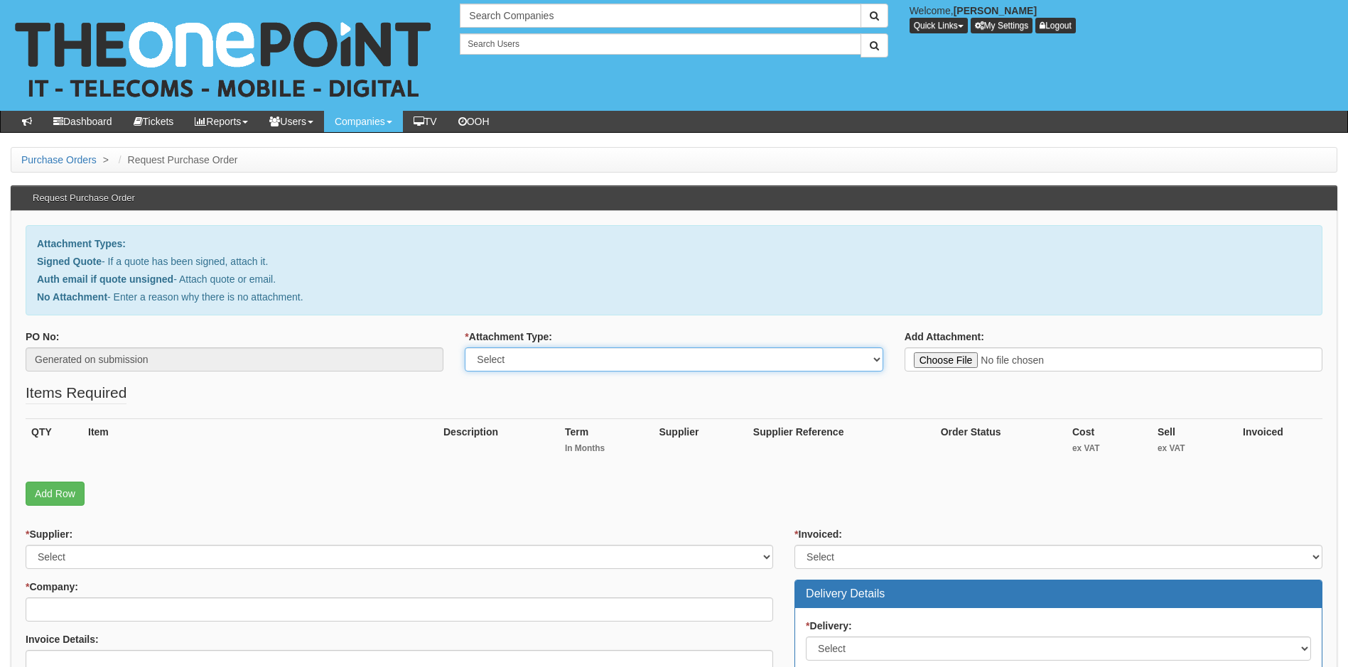
click at [584, 358] on select "Select Signed Quote Auth email with quote if unsigned No Attachment" at bounding box center [674, 360] width 418 height 24
select select "Signed Quote"
click at [465, 348] on select "Select Signed Quote Auth email with quote if unsigned No Attachment" at bounding box center [674, 360] width 418 height 24
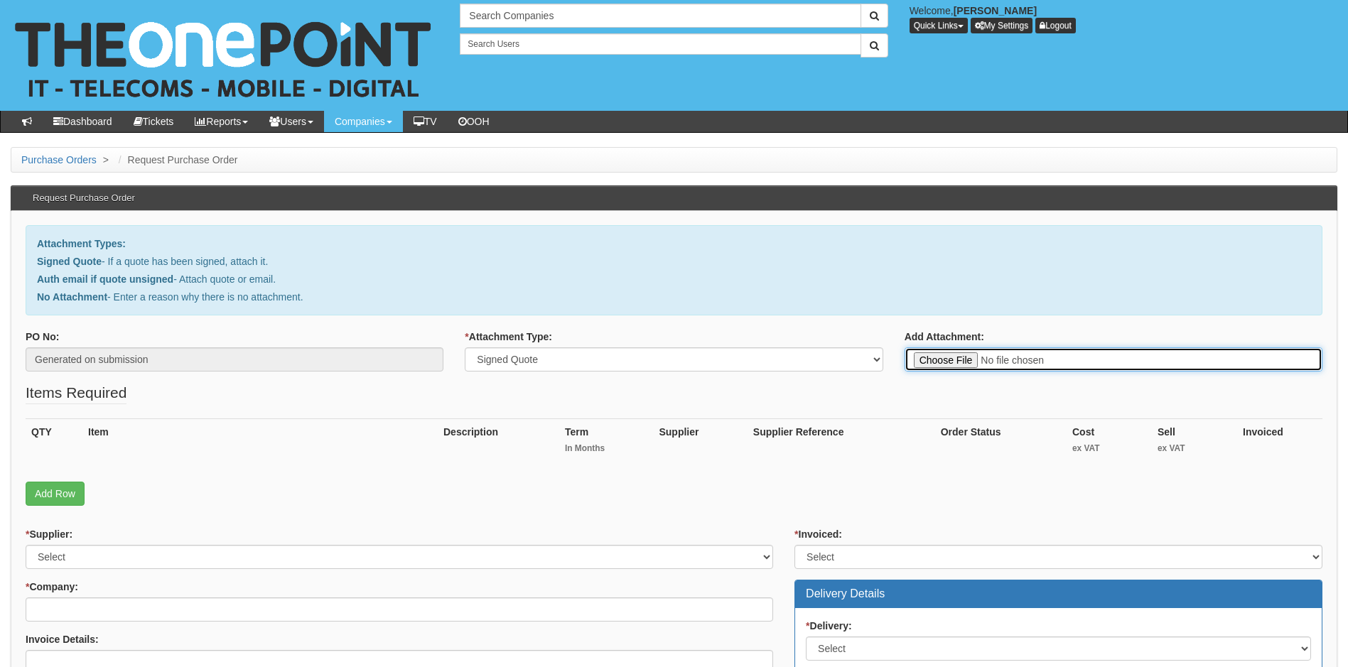
click at [928, 359] on input "Add Attachment:" at bounding box center [1114, 360] width 418 height 24
type input "C:\fakepath\Roy Peters Estates Chesterfield - Dell 8Gb memory module.pdf"
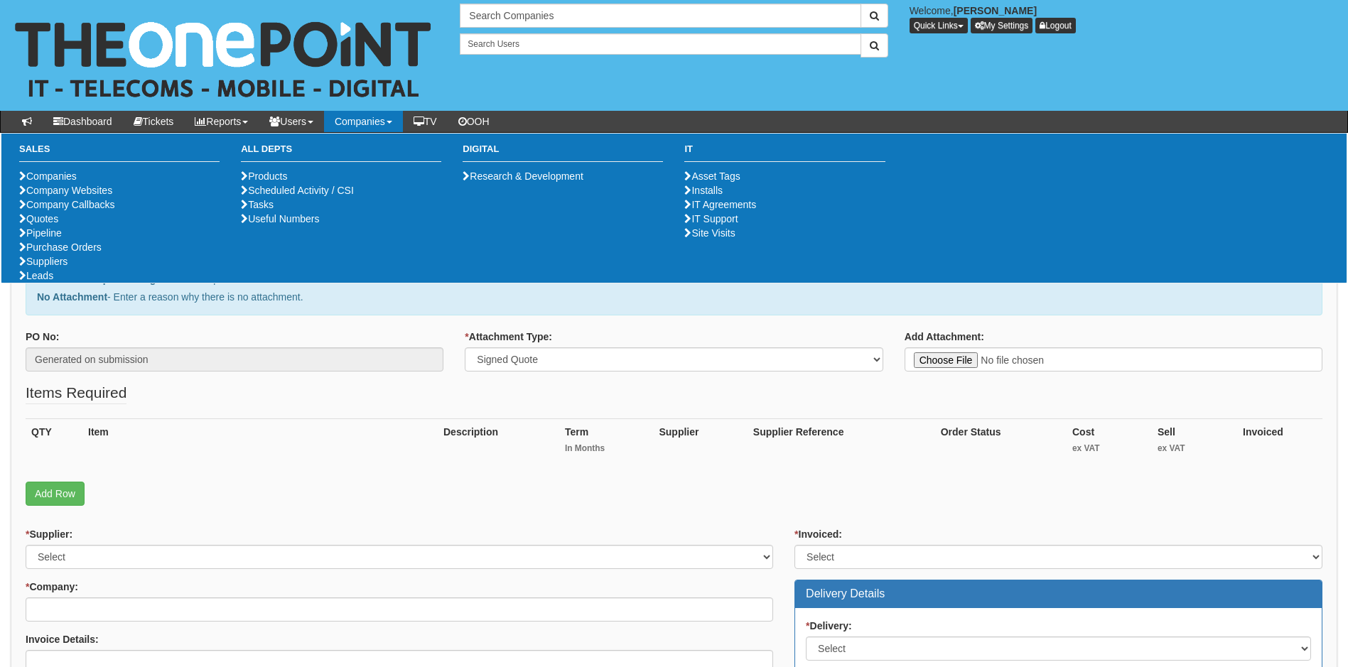
click at [403, 512] on fieldset "Items Required QTY Item Description Term In Months Supplier Supplier Reference …" at bounding box center [674, 447] width 1297 height 131
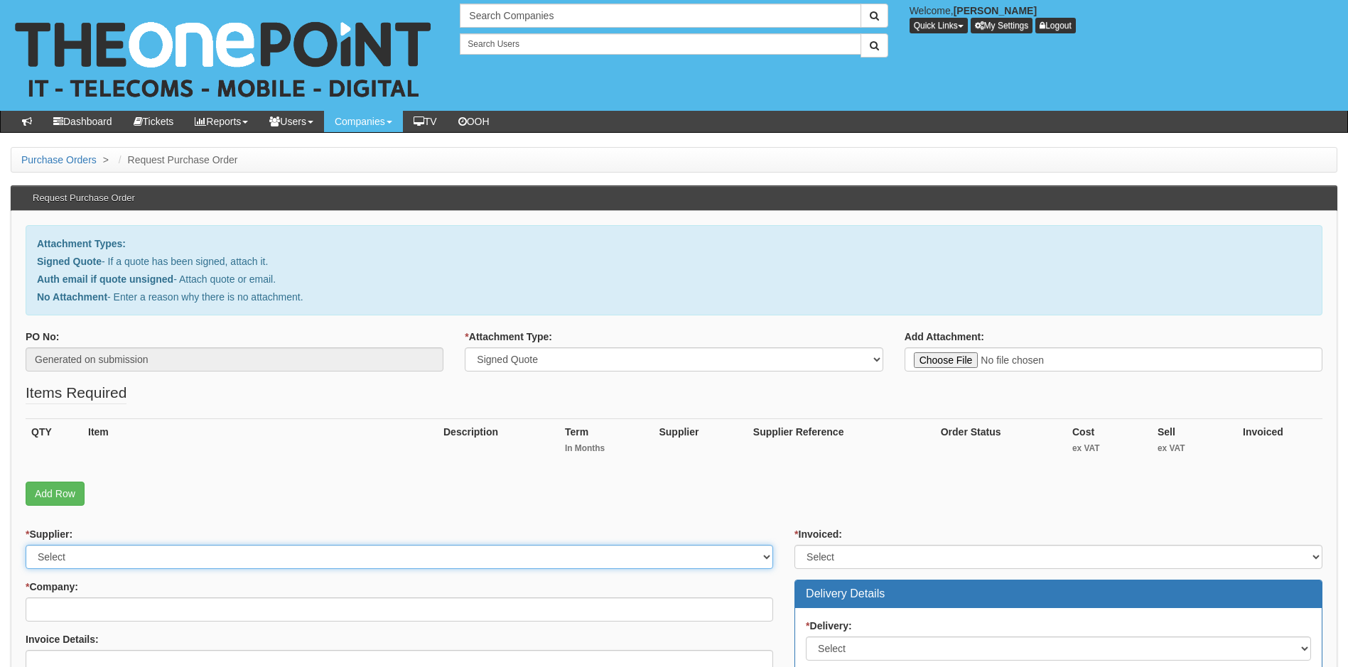
click at [183, 559] on select "Select 123 [DOMAIN_NAME] 1Password 3 4Gon [PERSON_NAME] Electric Ltd Abzorb Acc…" at bounding box center [400, 557] width 748 height 24
select select "19"
click at [186, 559] on select "Select 123 [DOMAIN_NAME] 1Password 3 4Gon [PERSON_NAME] Electric Ltd Abzorb Acc…" at bounding box center [400, 557] width 748 height 24
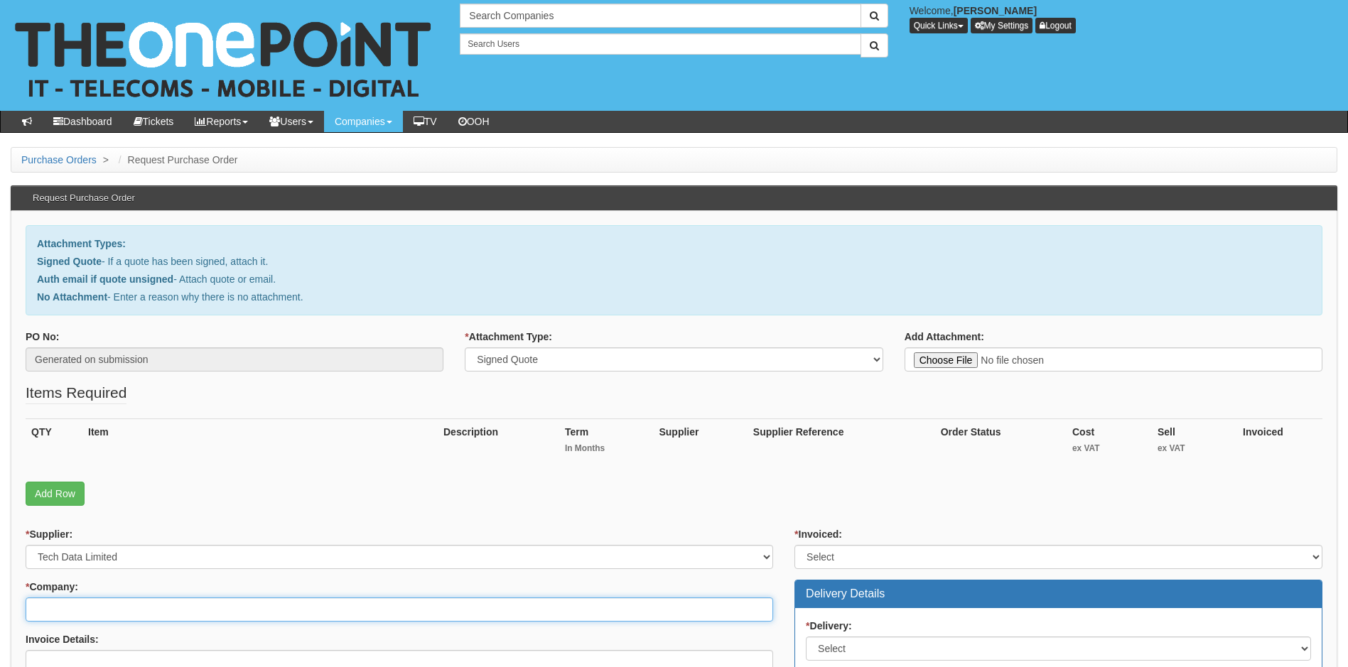
click at [165, 611] on input "* Company:" at bounding box center [400, 610] width 748 height 24
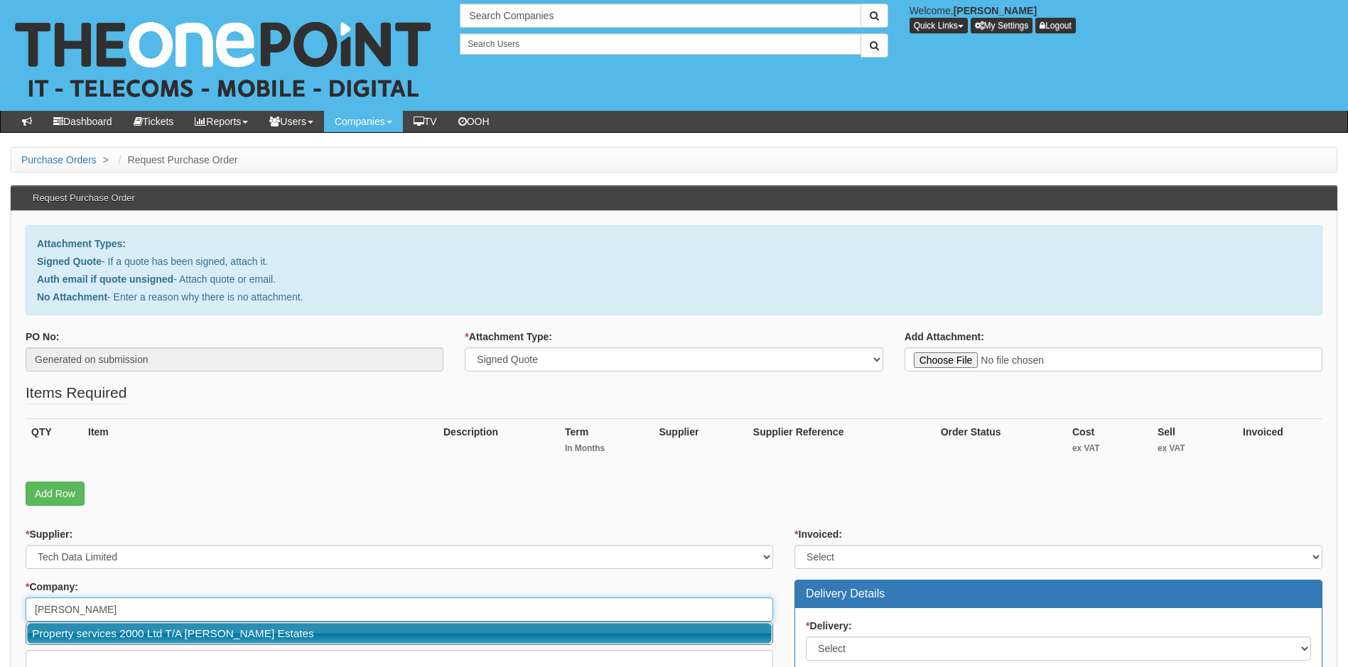
click at [284, 638] on link "Property services 2000 Ltd T/A [PERSON_NAME] Estates" at bounding box center [399, 633] width 745 height 21
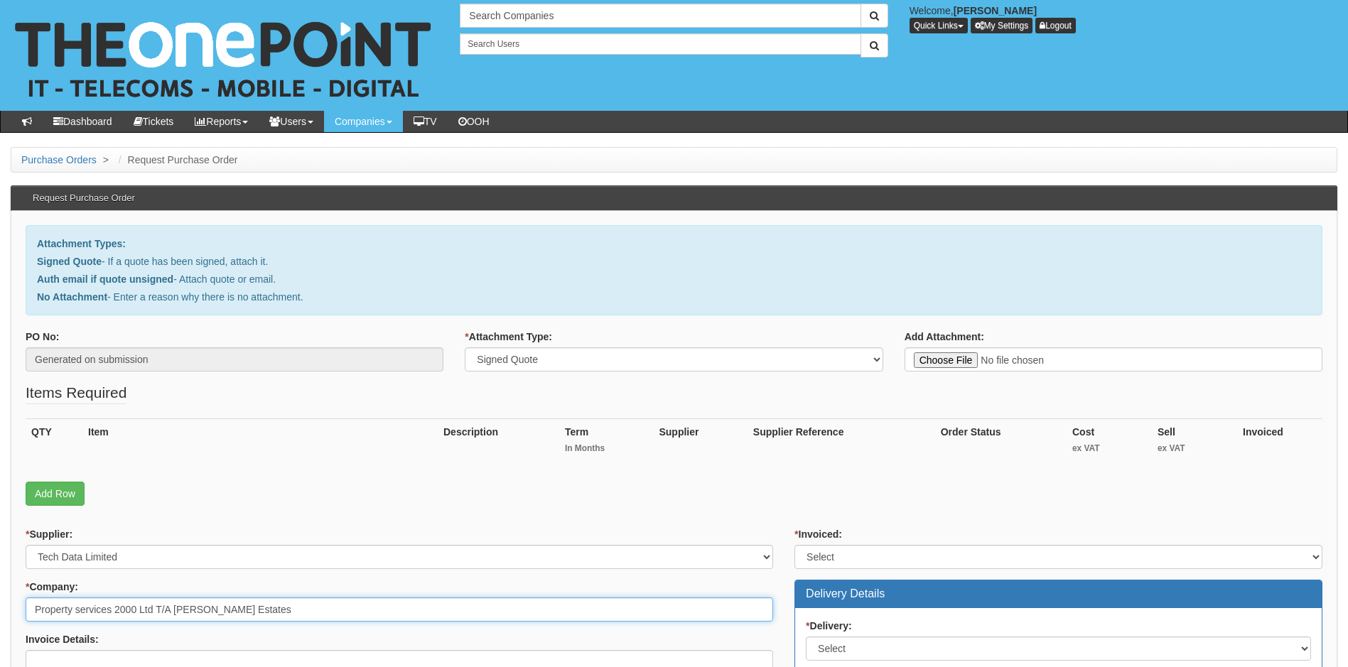
type input "Property services 2000 Ltd T/A [PERSON_NAME] Estates"
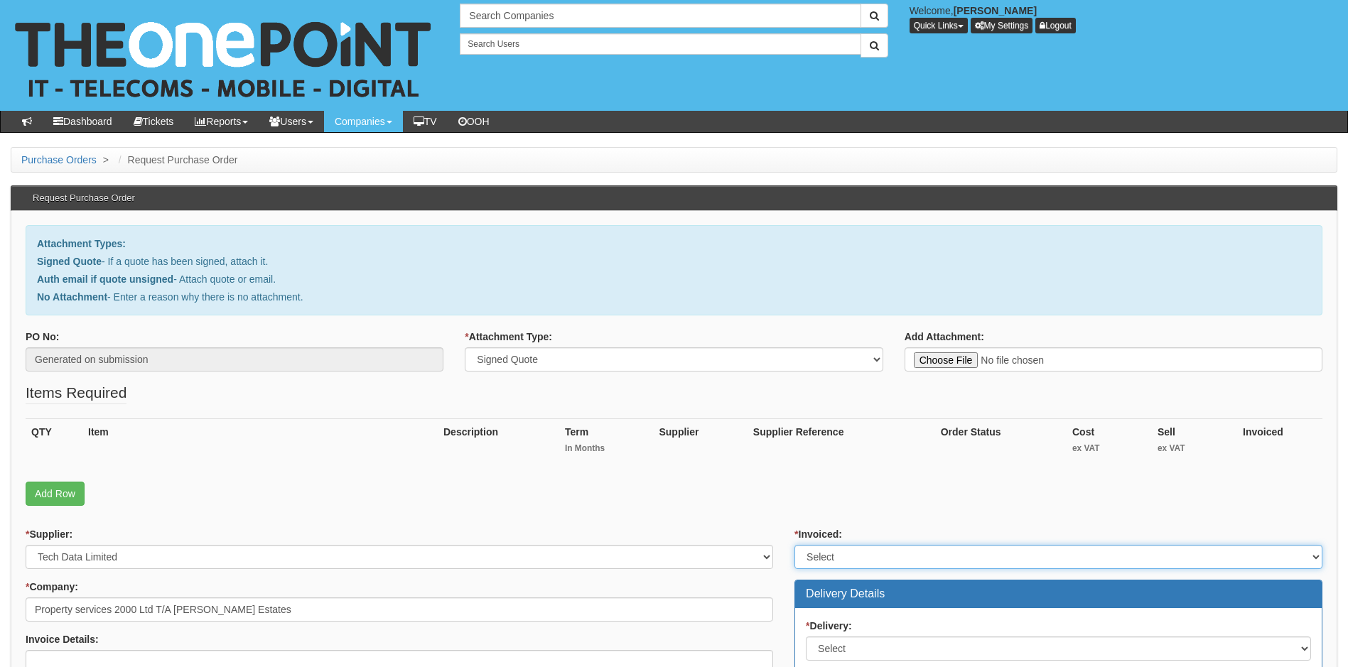
click at [924, 557] on select "Select Yes No N/A STB (part of order)" at bounding box center [1059, 557] width 528 height 24
select select "1"
click at [795, 545] on select "Select Yes No N/A STB (part of order)" at bounding box center [1059, 557] width 528 height 24
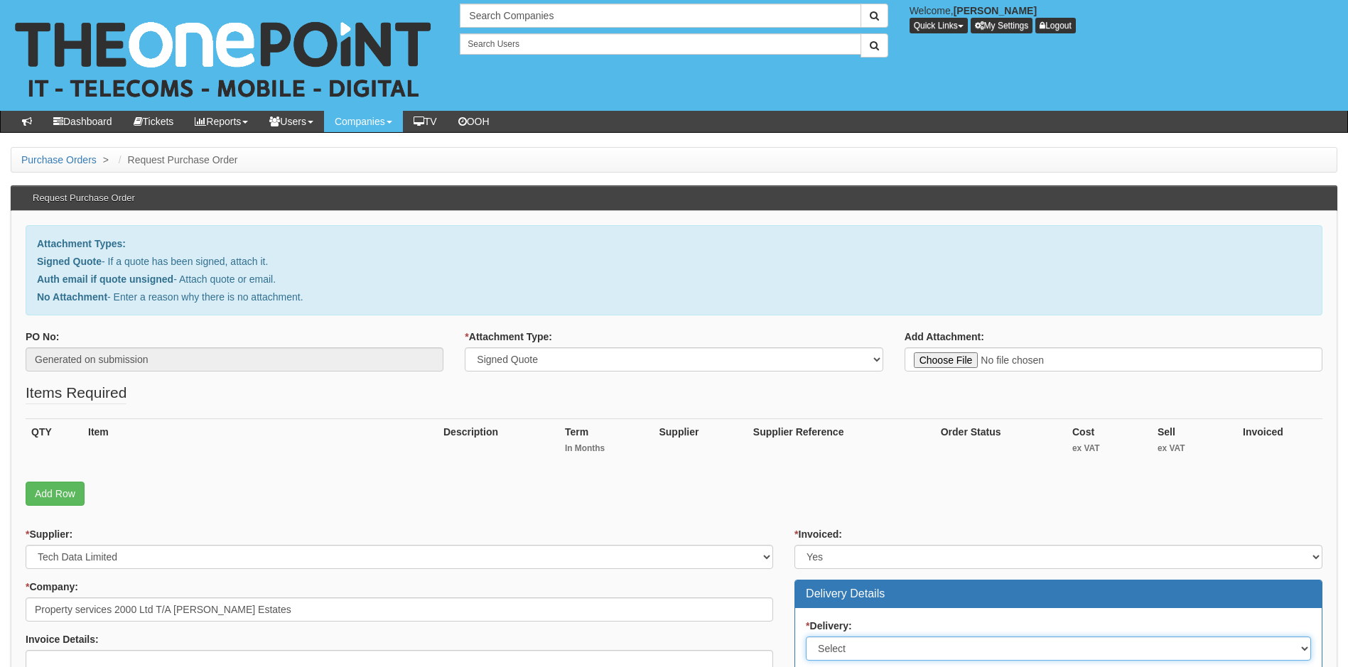
click at [884, 646] on select "Select No Not Applicable Yes" at bounding box center [1058, 649] width 505 height 24
select select "1"
click at [806, 637] on select "Select No Not Applicable Yes" at bounding box center [1058, 649] width 505 height 24
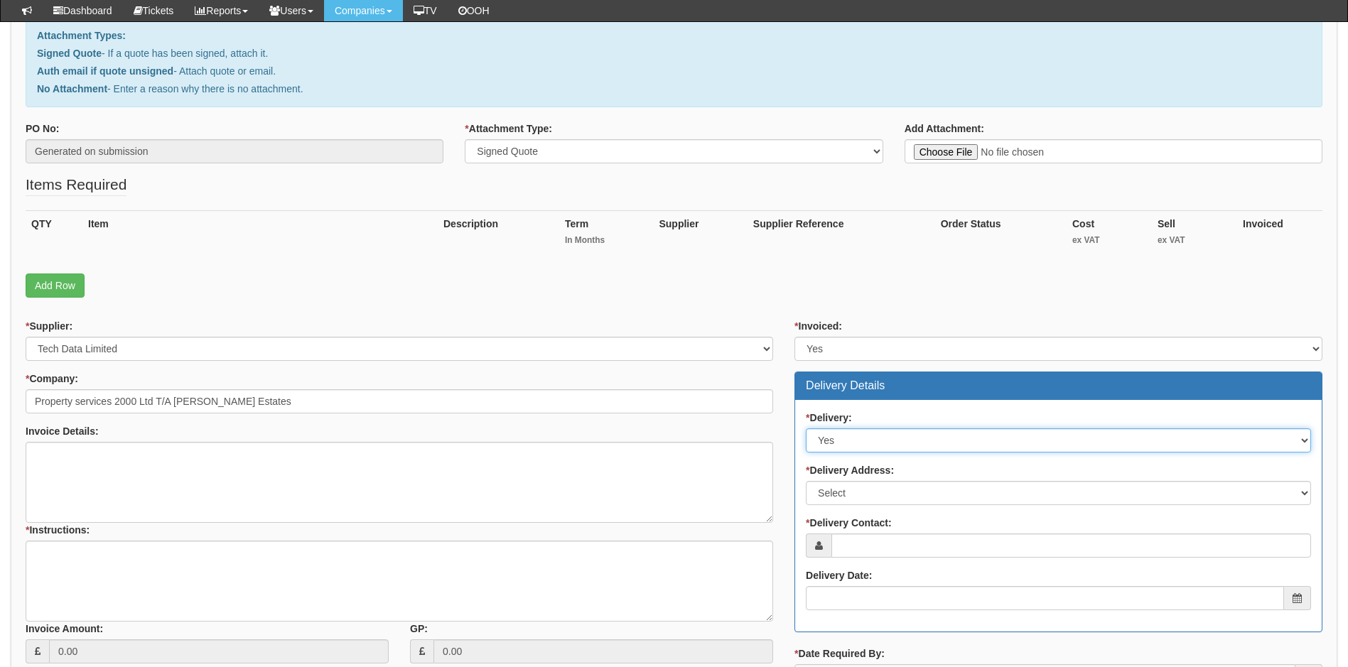
scroll to position [213, 0]
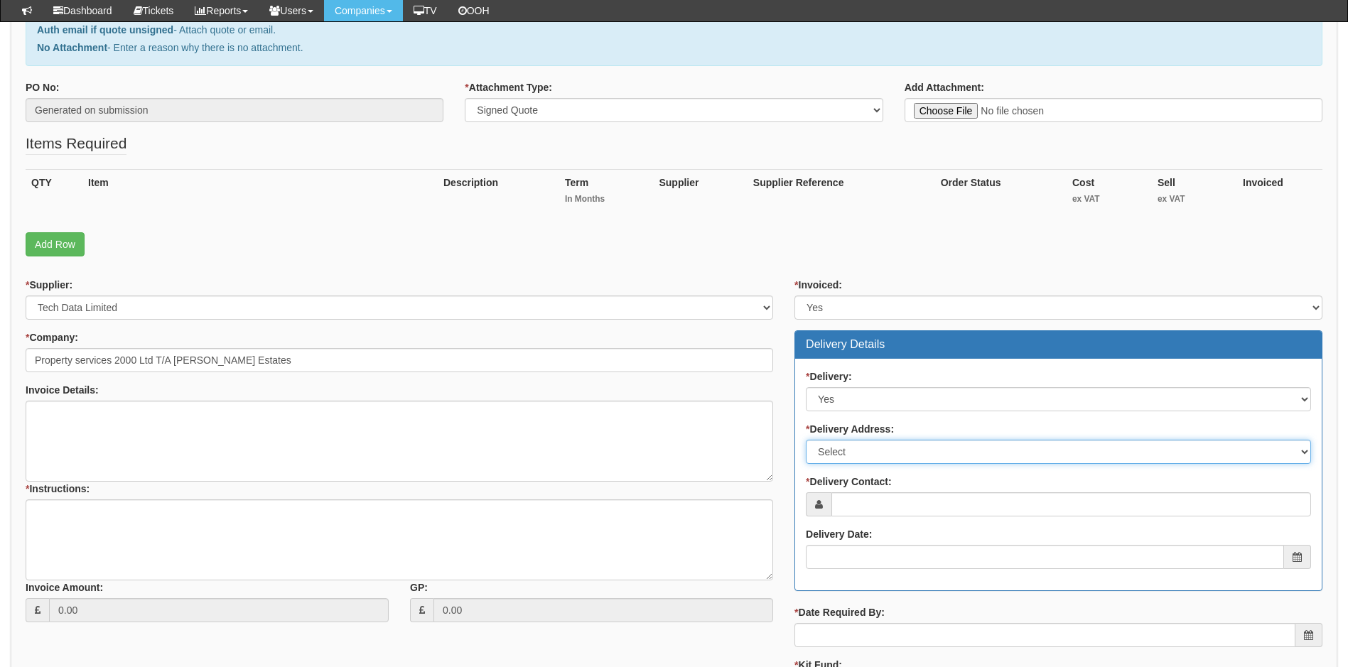
click at [921, 453] on select "Select Not Applicable Main Address - S40 1RQ Other" at bounding box center [1058, 452] width 505 height 24
select select "company_main_address"
click at [806, 440] on select "Select Not Applicable Main Address - S40 1RQ Other" at bounding box center [1058, 452] width 505 height 24
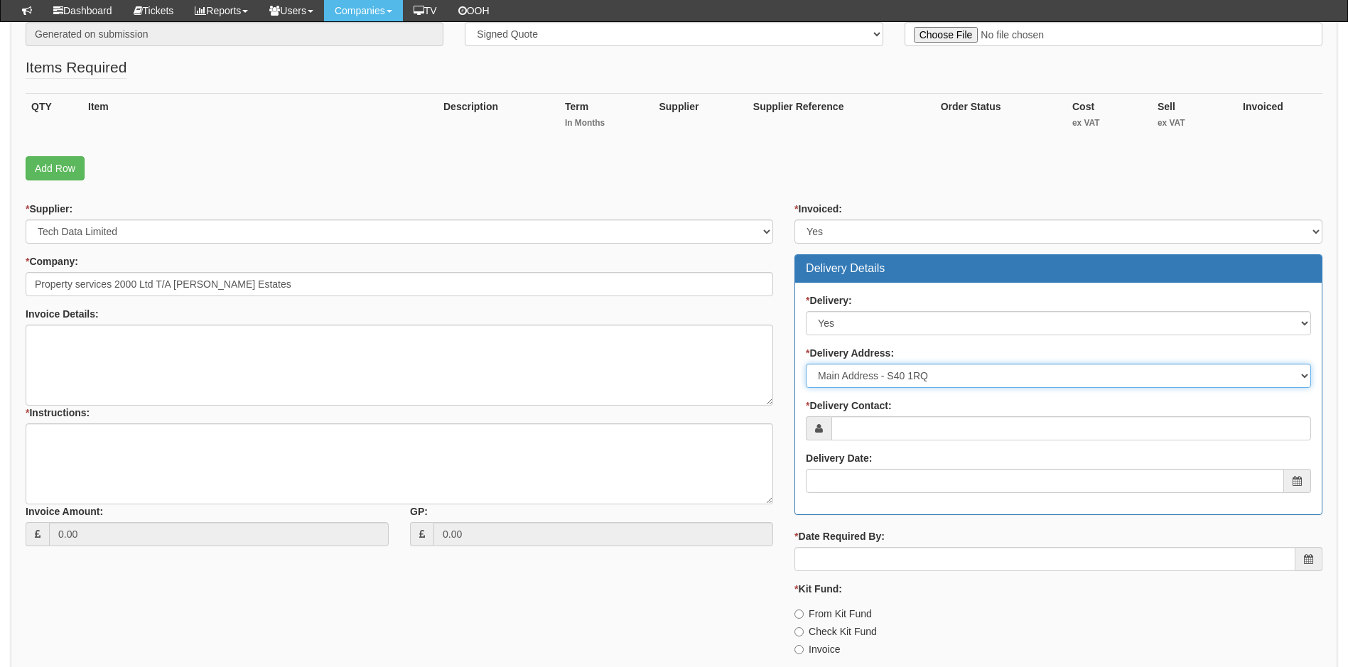
scroll to position [407, 0]
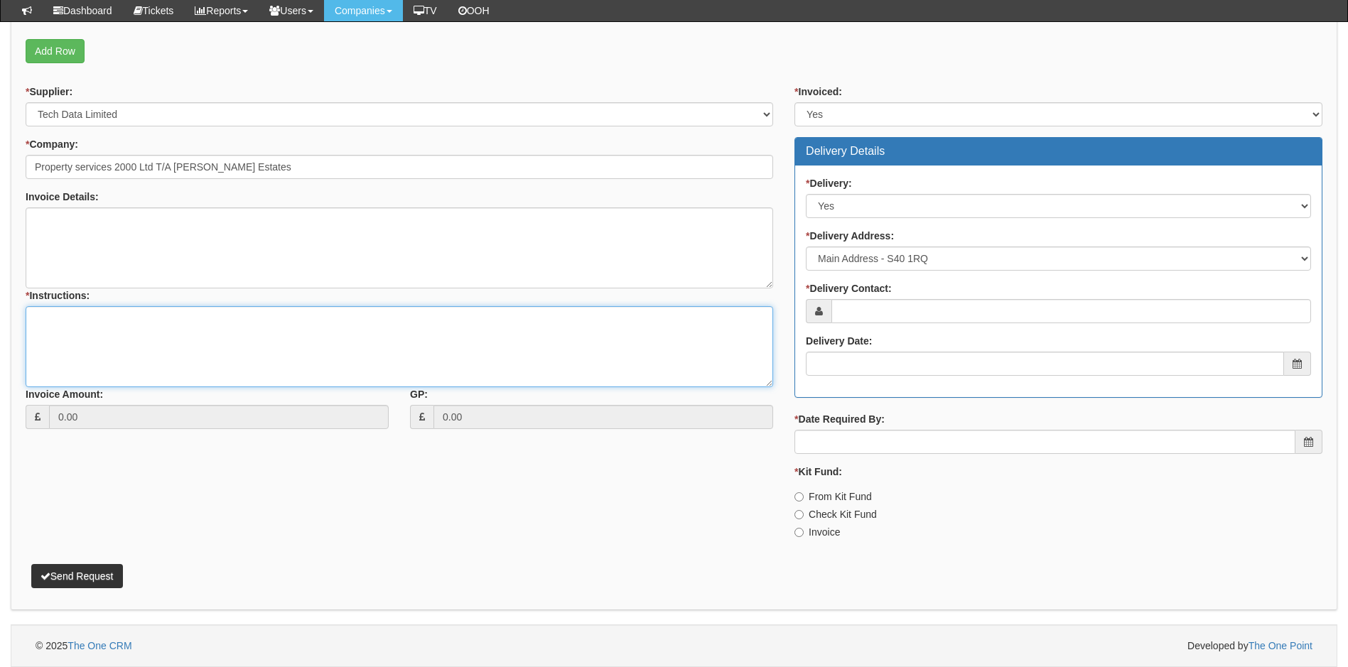
click at [33, 325] on textarea "* Instructions:" at bounding box center [400, 346] width 748 height 81
paste textarea "https://intouch.tdsynnex.com/InTouch/MVC/Product/ProductDetails?productId=95381…"
type textarea "TD Link https://intouch.tdsynnex.com/InTouch/MVC/Product/ProductDetails?product…"
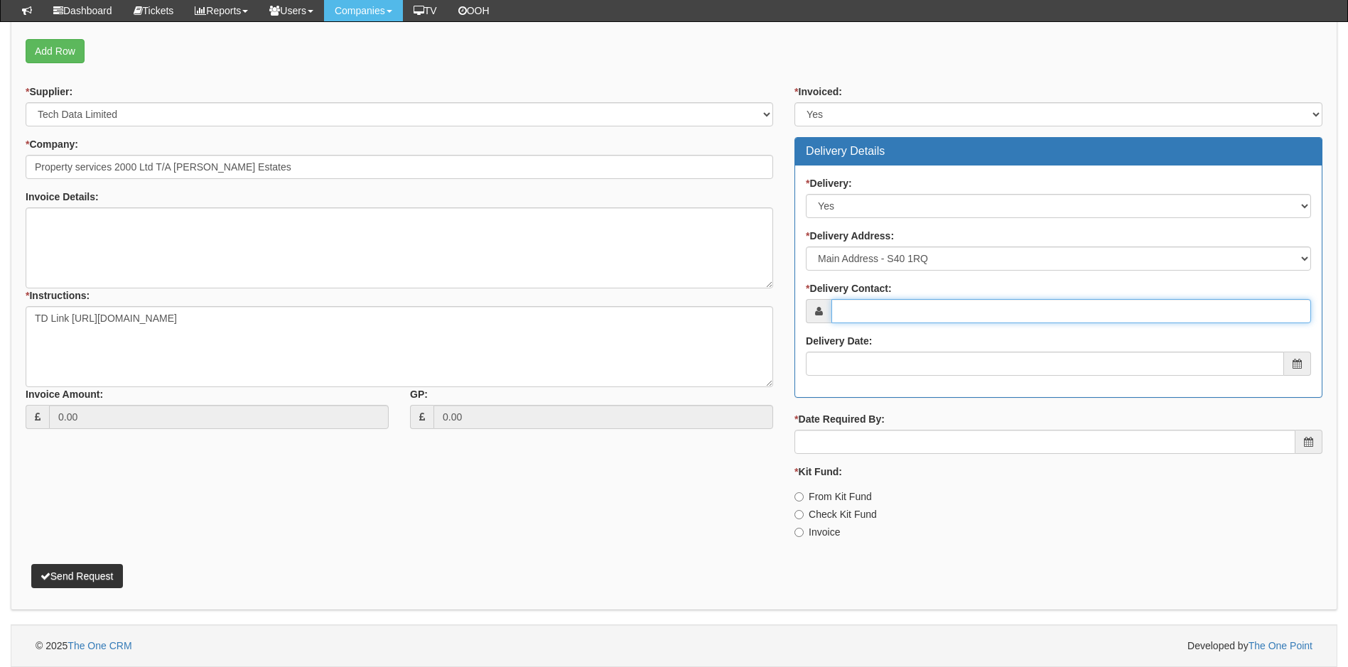
click at [898, 308] on input "* Delivery Contact:" at bounding box center [1072, 311] width 480 height 24
paste input "emma@roypeters.com"
type input "emma@roypeters.com"
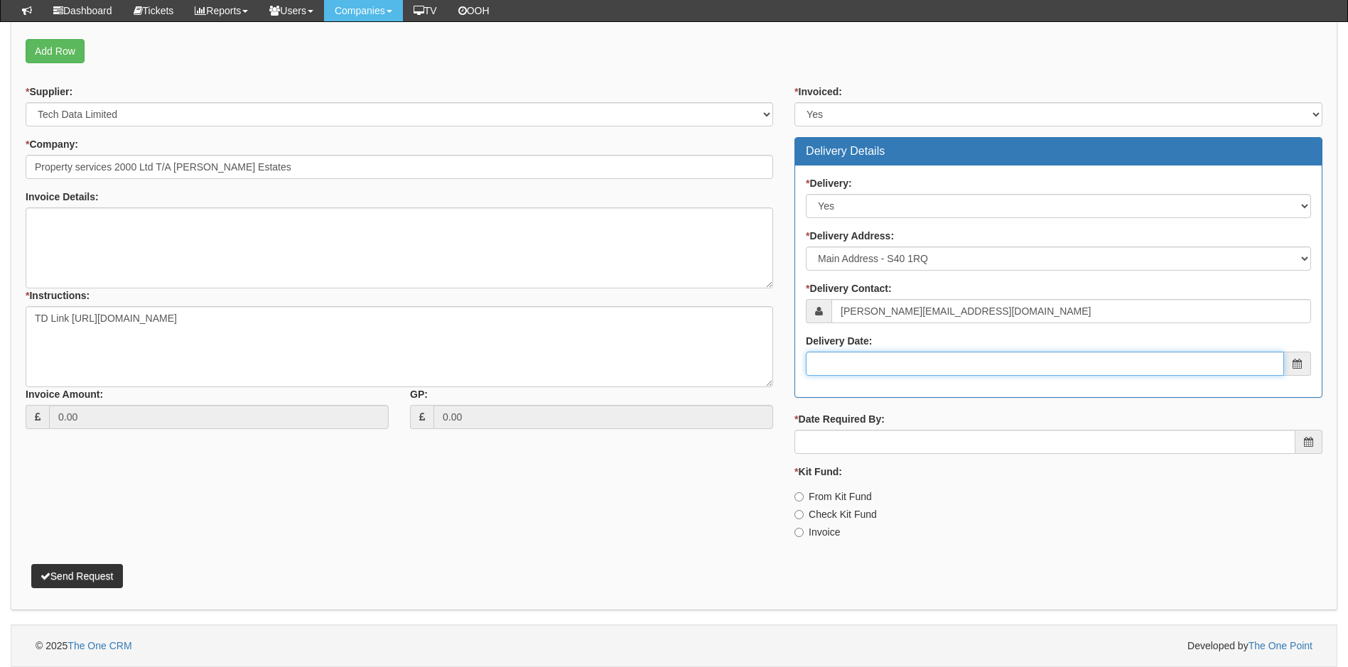
click at [876, 364] on input "Delivery Date:" at bounding box center [1045, 364] width 478 height 24
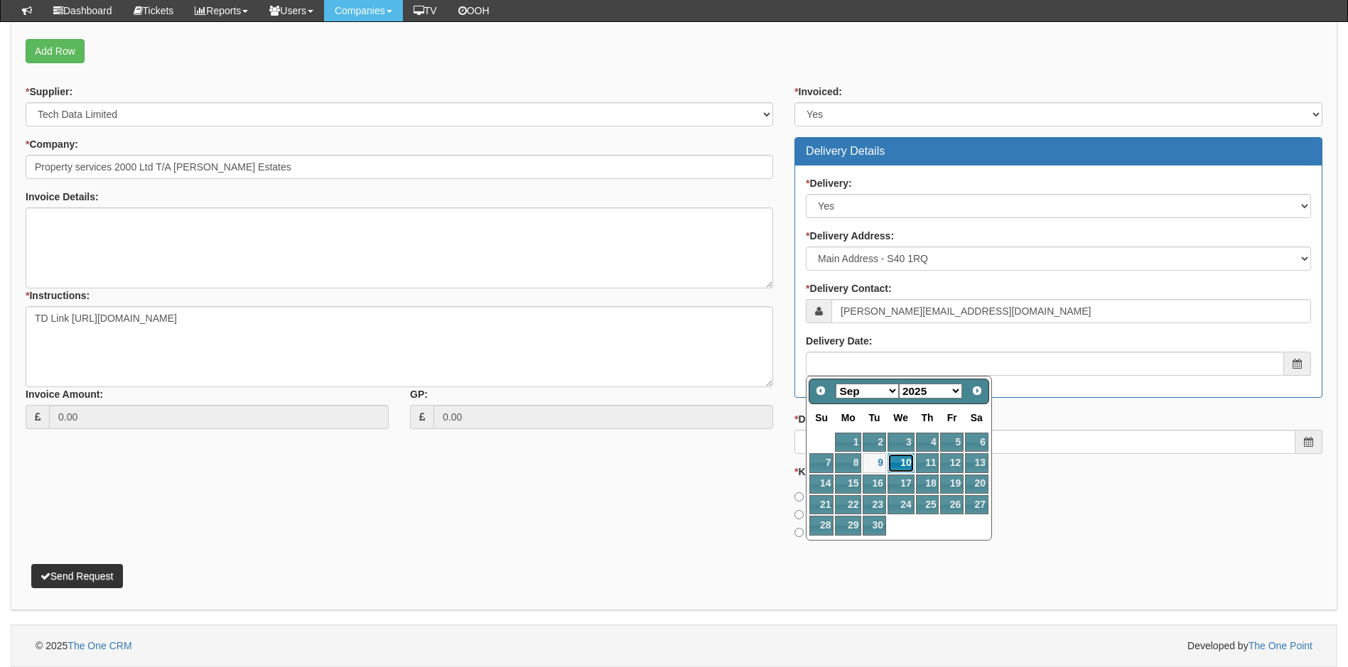
click at [903, 466] on link "10" at bounding box center [901, 462] width 27 height 19
type input "2025-09-10"
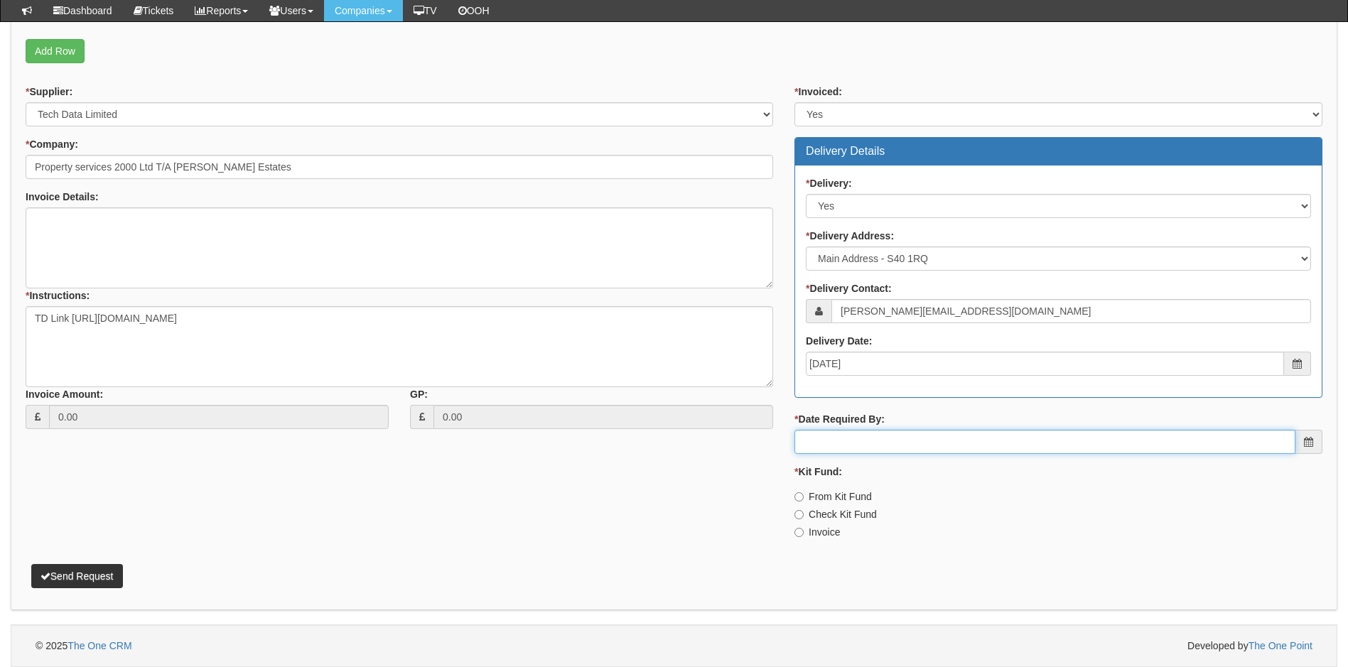
click at [877, 443] on input "* Date Required By:" at bounding box center [1045, 442] width 501 height 24
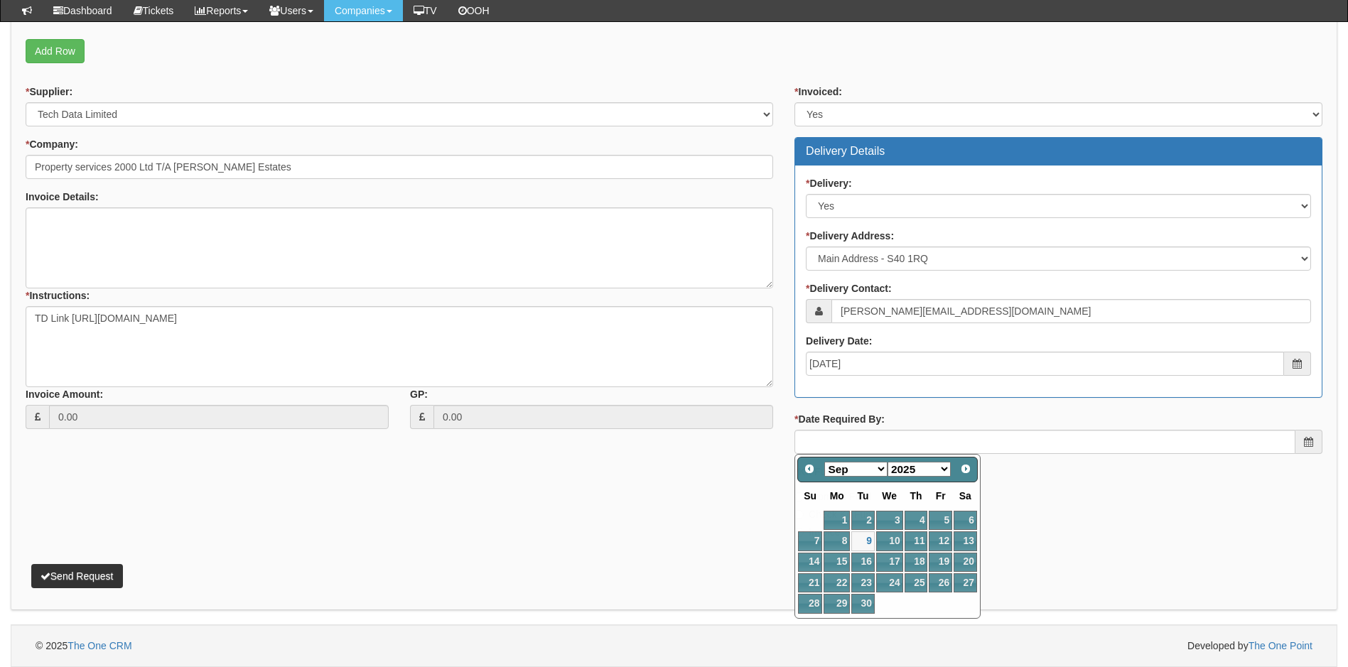
click at [756, 518] on div "* Supplier: Select 123 REG.co.uk 1Password 3 4Gon AA Jones Electric Ltd Abzorb …" at bounding box center [674, 318] width 1319 height 466
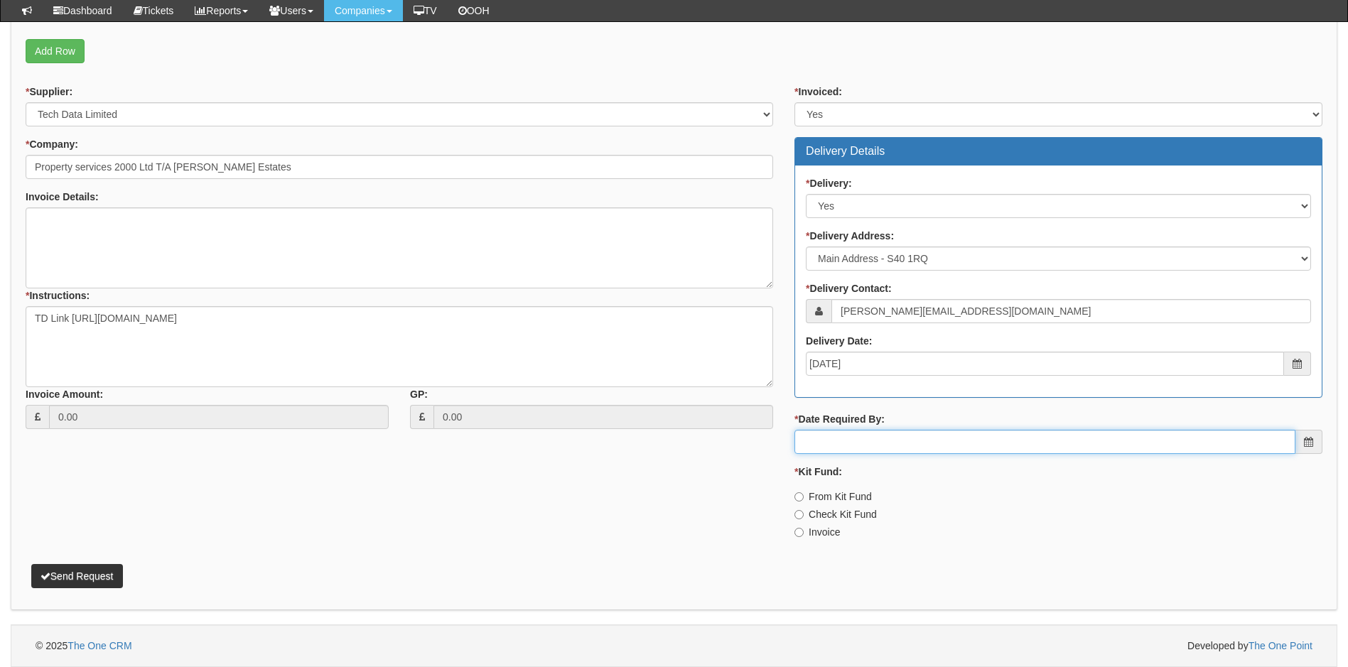
click at [894, 443] on input "* Date Required By:" at bounding box center [1045, 442] width 501 height 24
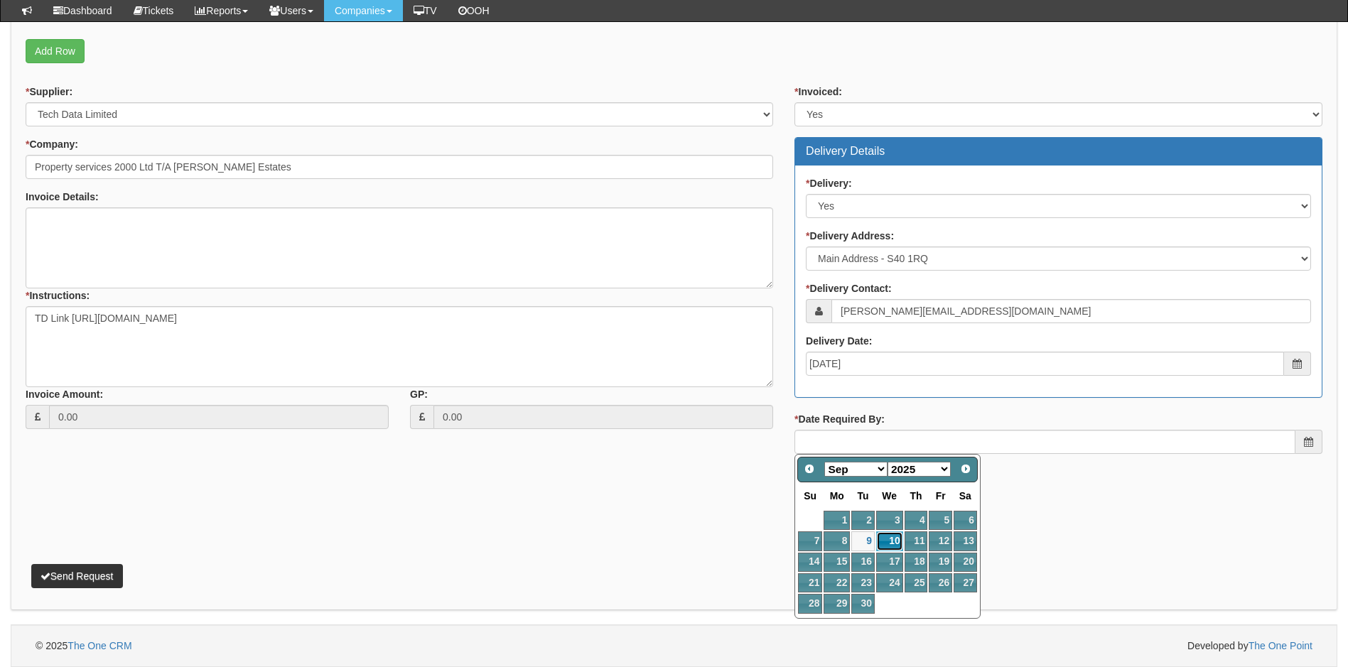
click at [886, 539] on link "10" at bounding box center [889, 541] width 27 height 19
type input "2025-09-10"
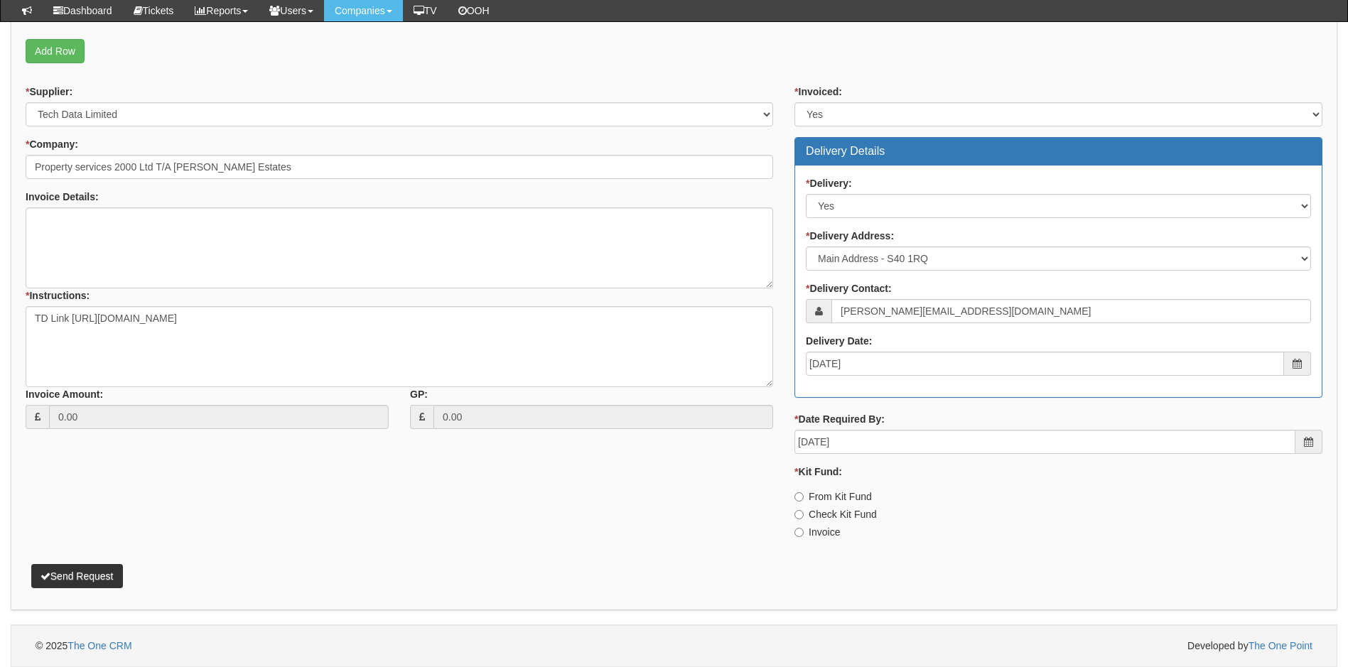
click at [805, 533] on label "Invoice" at bounding box center [817, 532] width 45 height 14
click at [804, 533] on input "Invoice" at bounding box center [799, 532] width 9 height 9
radio input "true"
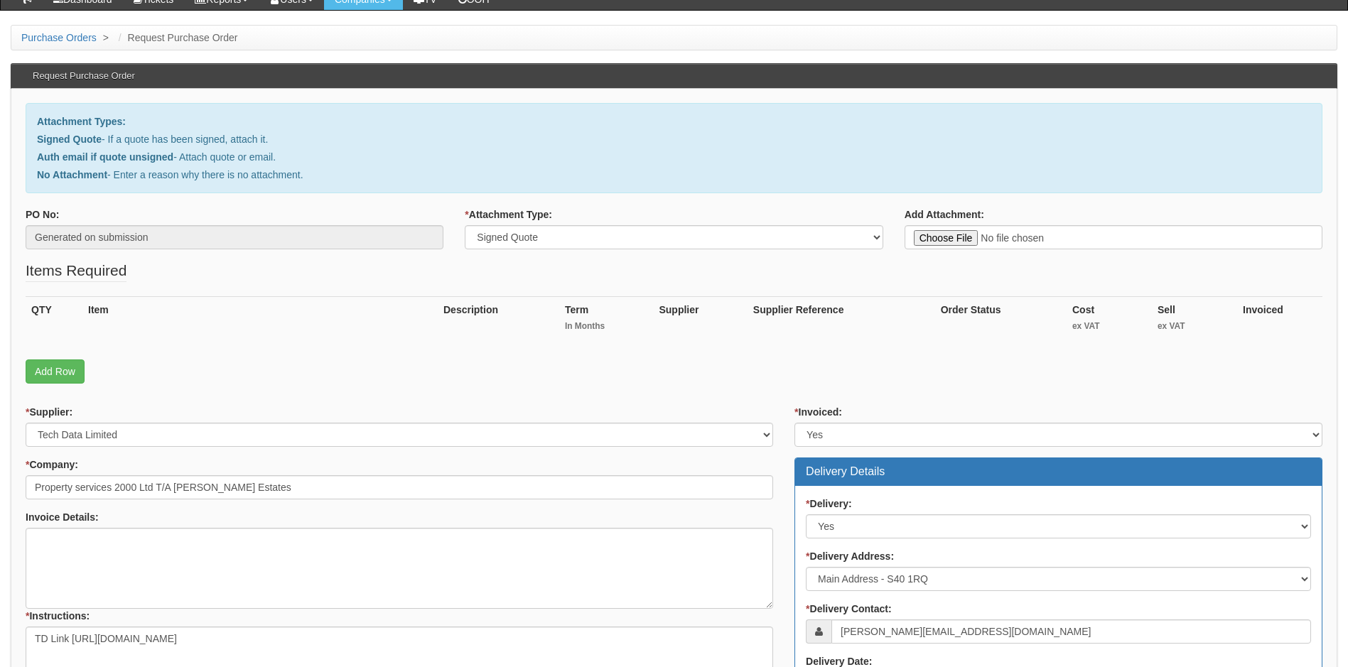
scroll to position [0, 0]
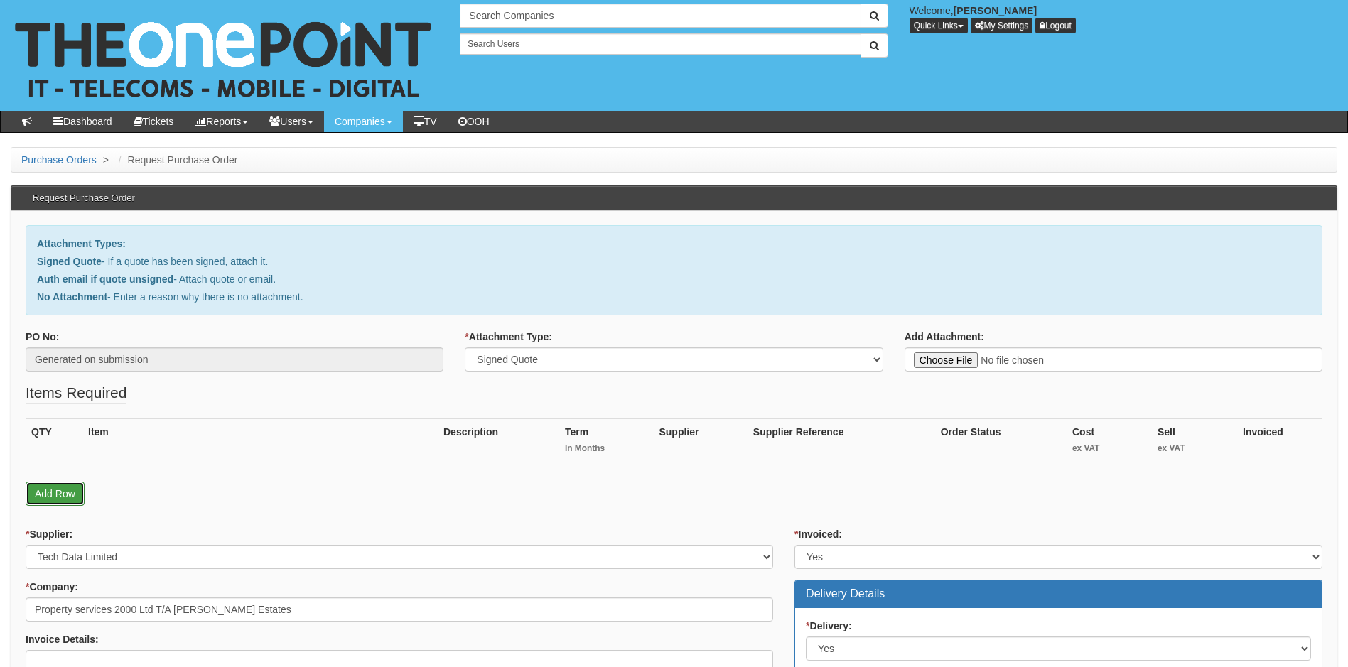
click at [56, 495] on link "Add Row" at bounding box center [55, 494] width 59 height 24
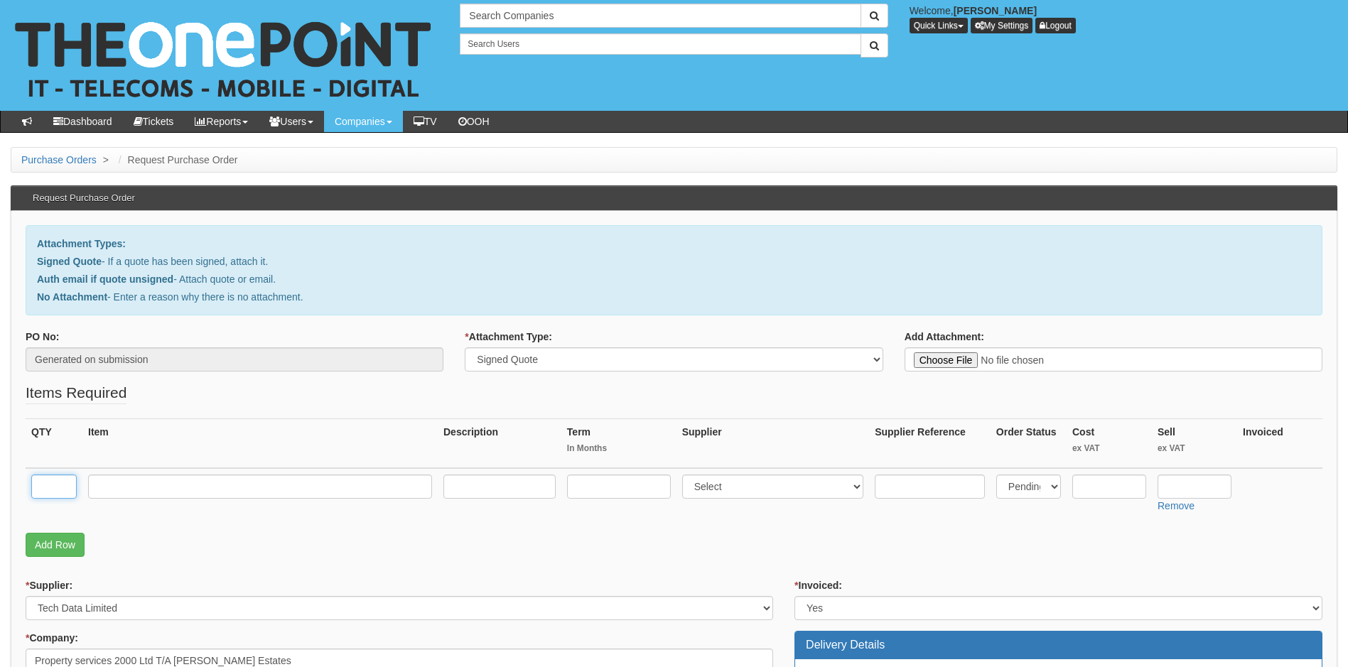
click at [65, 485] on input "text" at bounding box center [53, 487] width 45 height 24
type input "1"
click at [135, 485] on input "text" at bounding box center [260, 487] width 344 height 24
type input "*"
click at [139, 487] on input "8Gb Menory module" at bounding box center [260, 487] width 344 height 24
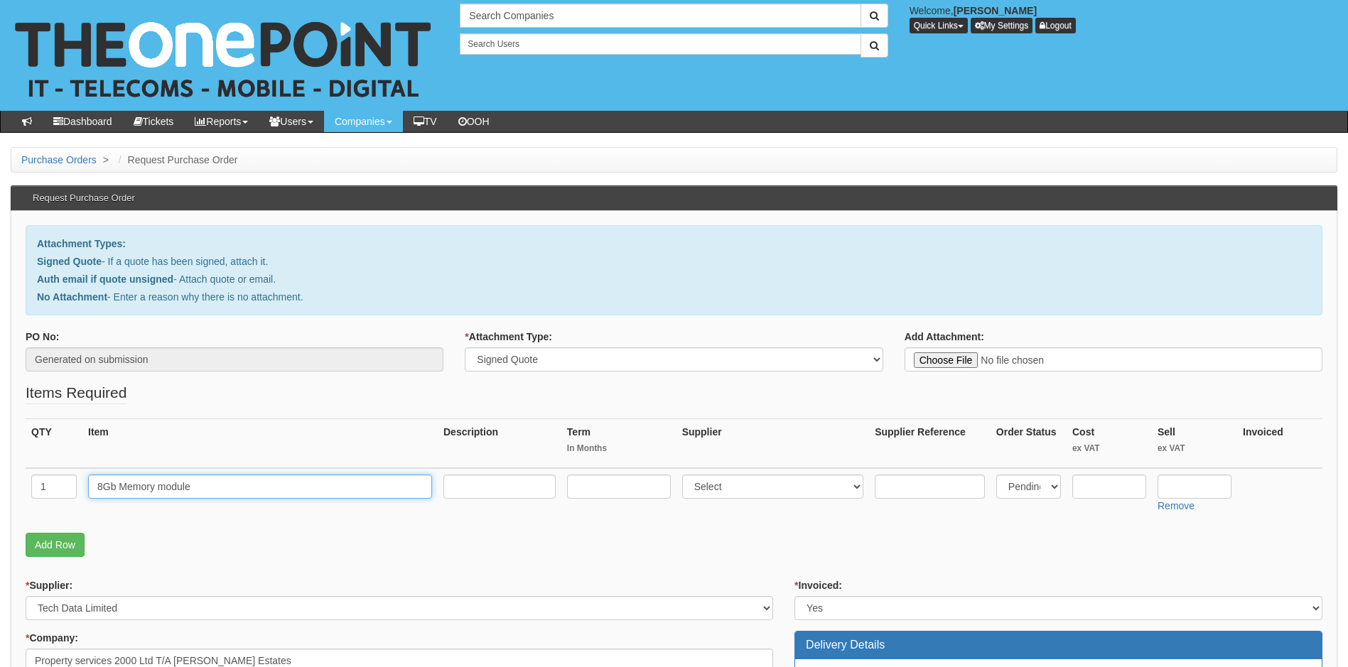
type input "8Gb Memory module"
click at [1117, 490] on input "text" at bounding box center [1110, 487] width 74 height 24
type input "49.47"
drag, startPoint x: 1193, startPoint y: 485, endPoint x: 1184, endPoint y: 481, distance: 10.2
click at [1196, 488] on input "text" at bounding box center [1195, 487] width 74 height 24
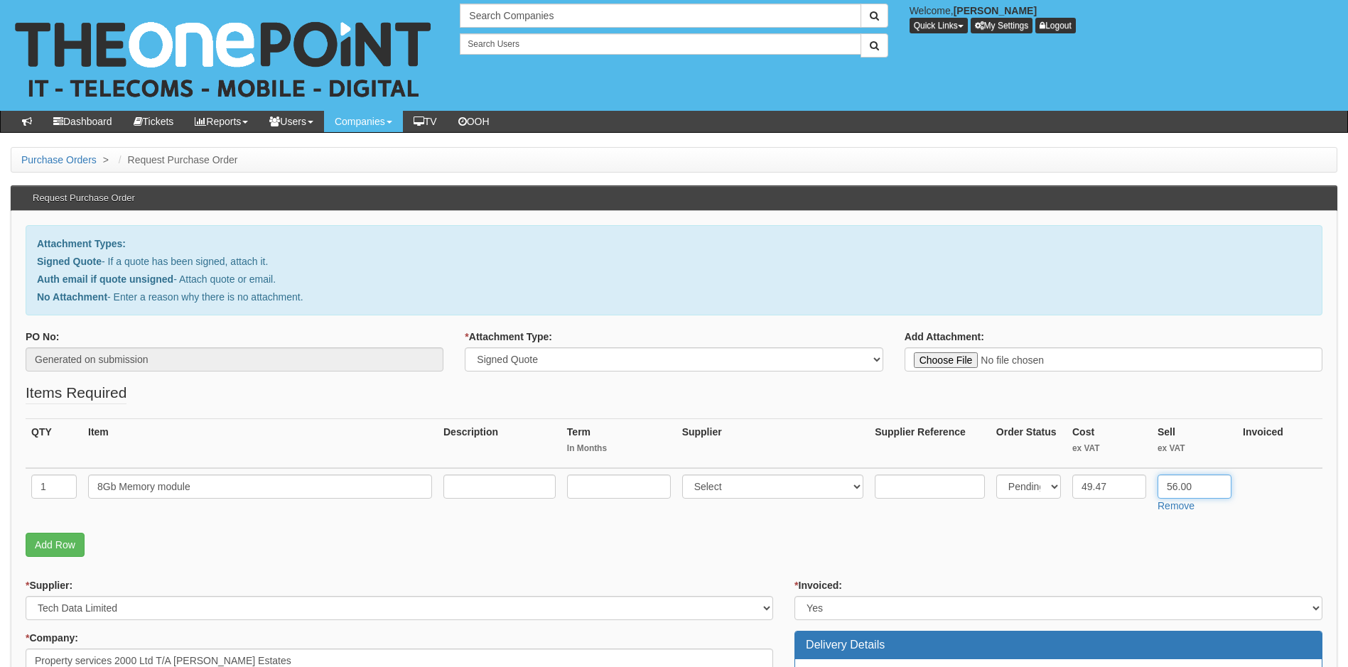
type input "56.00"
click at [483, 490] on input "text" at bounding box center [500, 487] width 112 height 24
paste input "Dell 1RX16 DDR5 module 8 GB DIMM 288-pin 5600 MHz 1.1 V unbuffered non-ECC Upgr…"
type input "Dell 1RX16 DDR5 module 8 GB DIMM 288-pin 5600 MHz 1.1 V unbuffered non-ECC Upgr…"
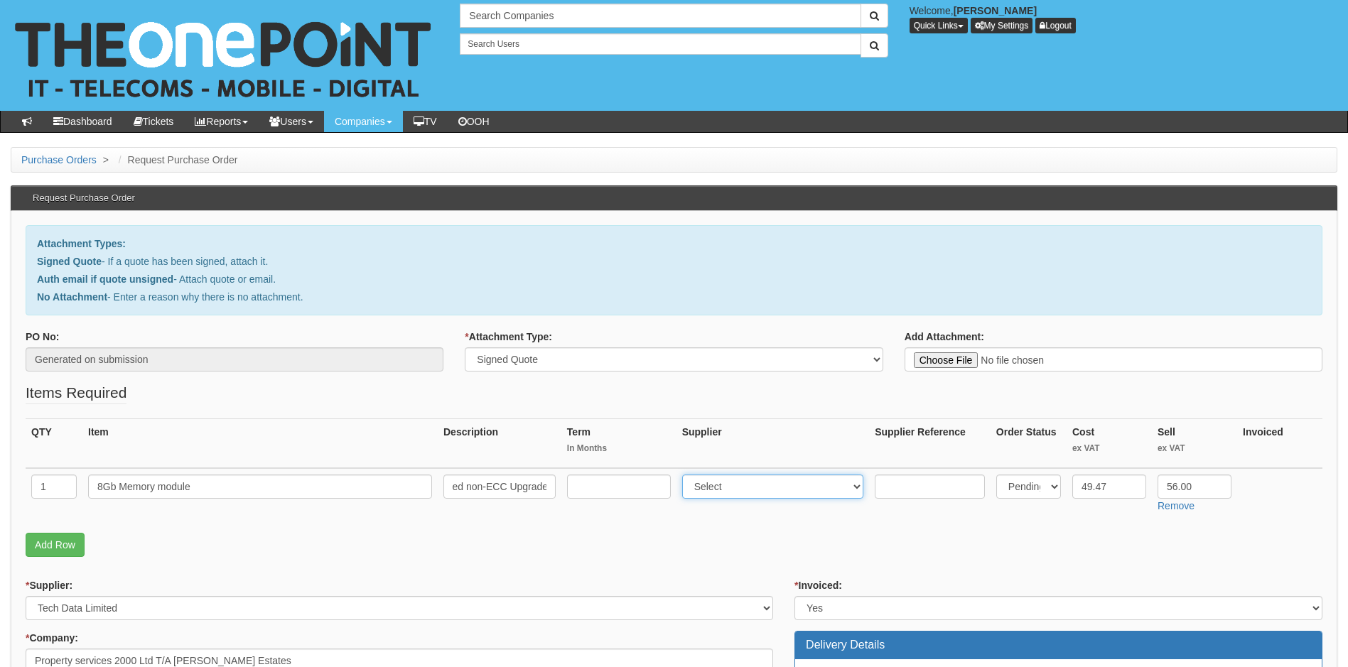
click at [771, 486] on select "Select 123 REG.co.uk 1Password 3 4Gon AA Jones Electric Ltd Abzorb Access Group…" at bounding box center [773, 487] width 182 height 24
select select "19"
click at [771, 486] on select "Select 123 REG.co.uk 1Password 3 4Gon AA Jones Electric Ltd Abzorb Access Group…" at bounding box center [773, 487] width 182 height 24
click at [41, 542] on link "Add Row" at bounding box center [55, 545] width 59 height 24
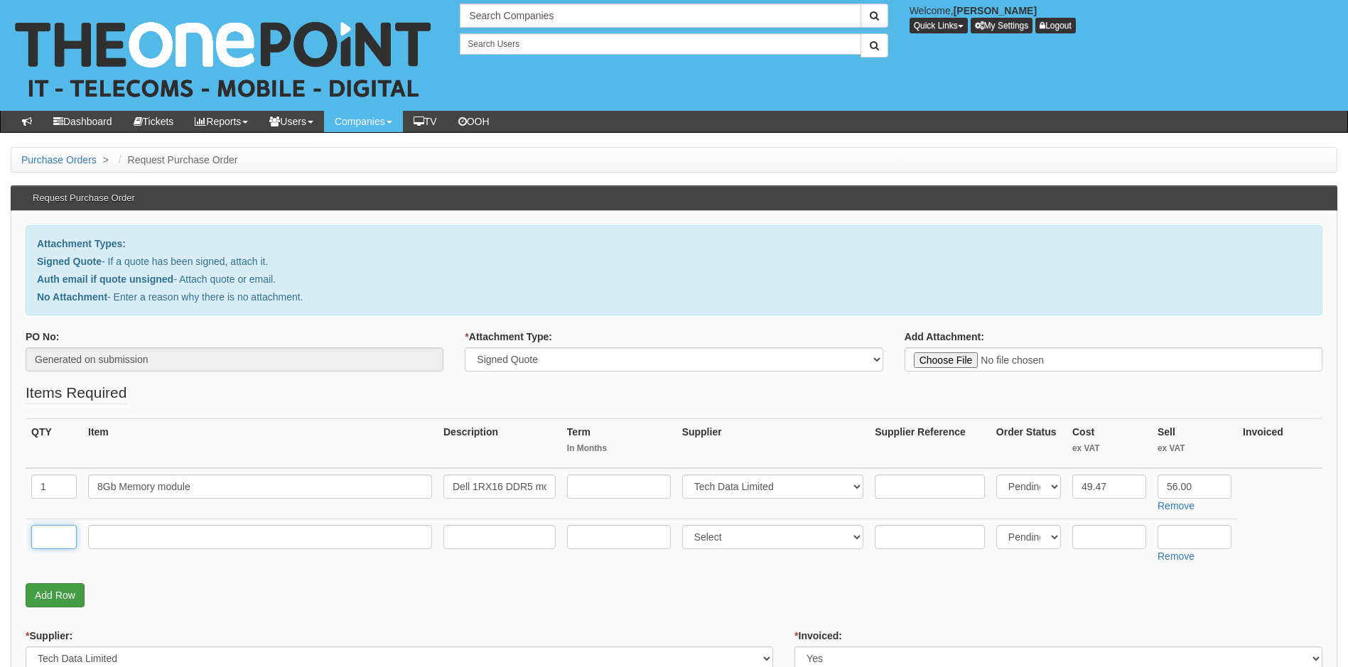
click at [41, 542] on input "text" at bounding box center [53, 537] width 45 height 24
type input "1"
click at [129, 537] on input "text" at bounding box center [260, 537] width 344 height 24
type input "Delivery"
click at [614, 488] on input "text" at bounding box center [619, 487] width 104 height 24
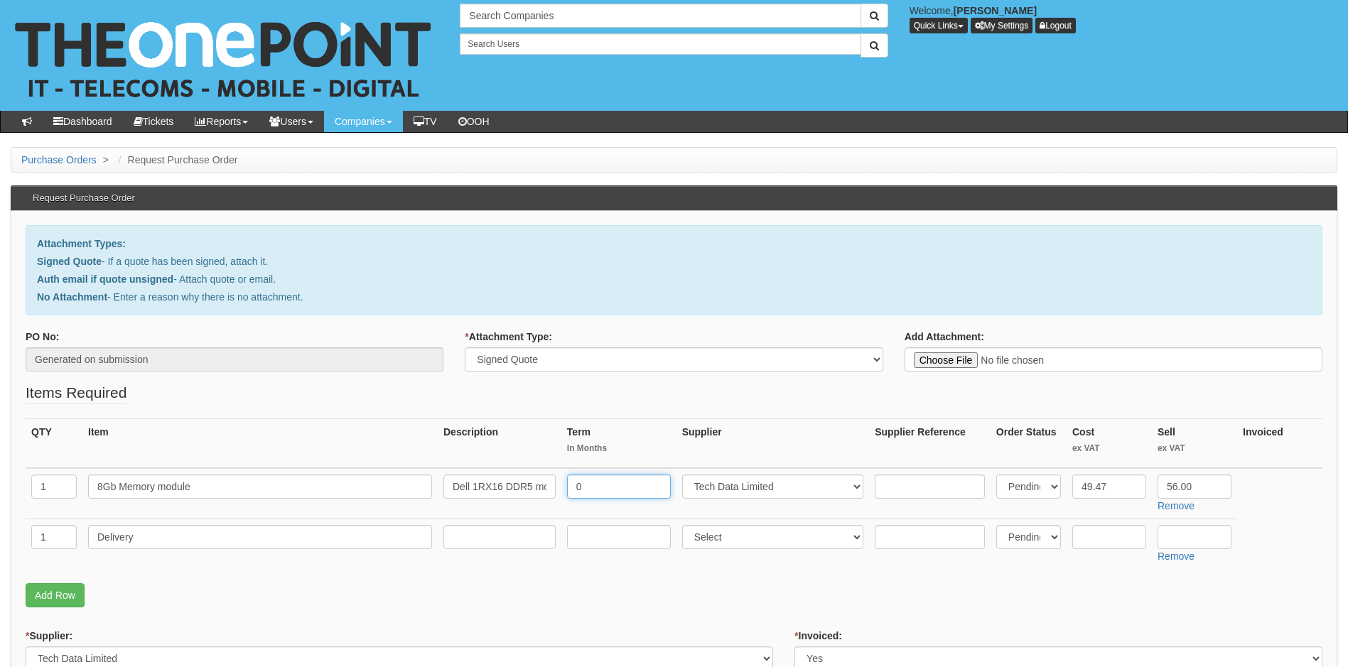
type input "0"
click at [630, 540] on input "text" at bounding box center [619, 537] width 104 height 24
type input "0"
click at [740, 542] on select "Select 123 REG.co.uk 1Password 3 4Gon AA Jones Electric Ltd Abzorb Access Group…" at bounding box center [773, 537] width 182 height 24
click at [740, 537] on select "Select 123 REG.co.uk 1Password 3 4Gon AA Jones Electric Ltd Abzorb Access Group…" at bounding box center [773, 537] width 182 height 24
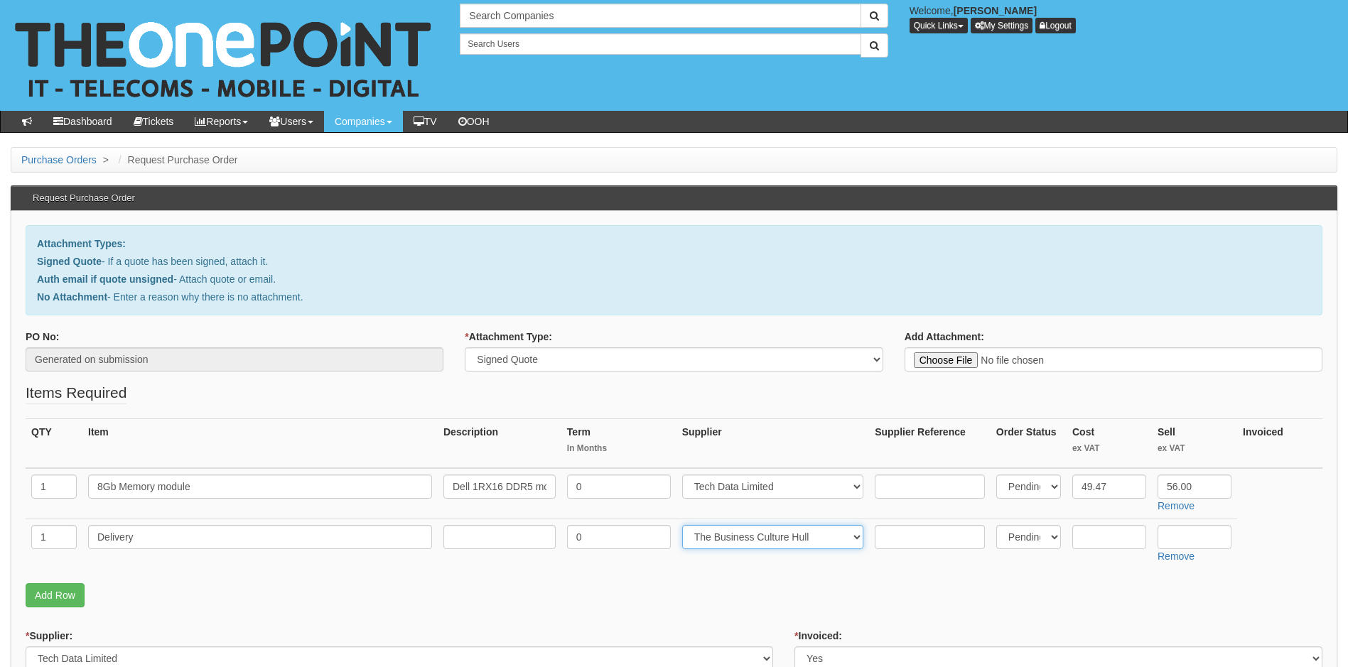
select select "81"
type input "6.5"
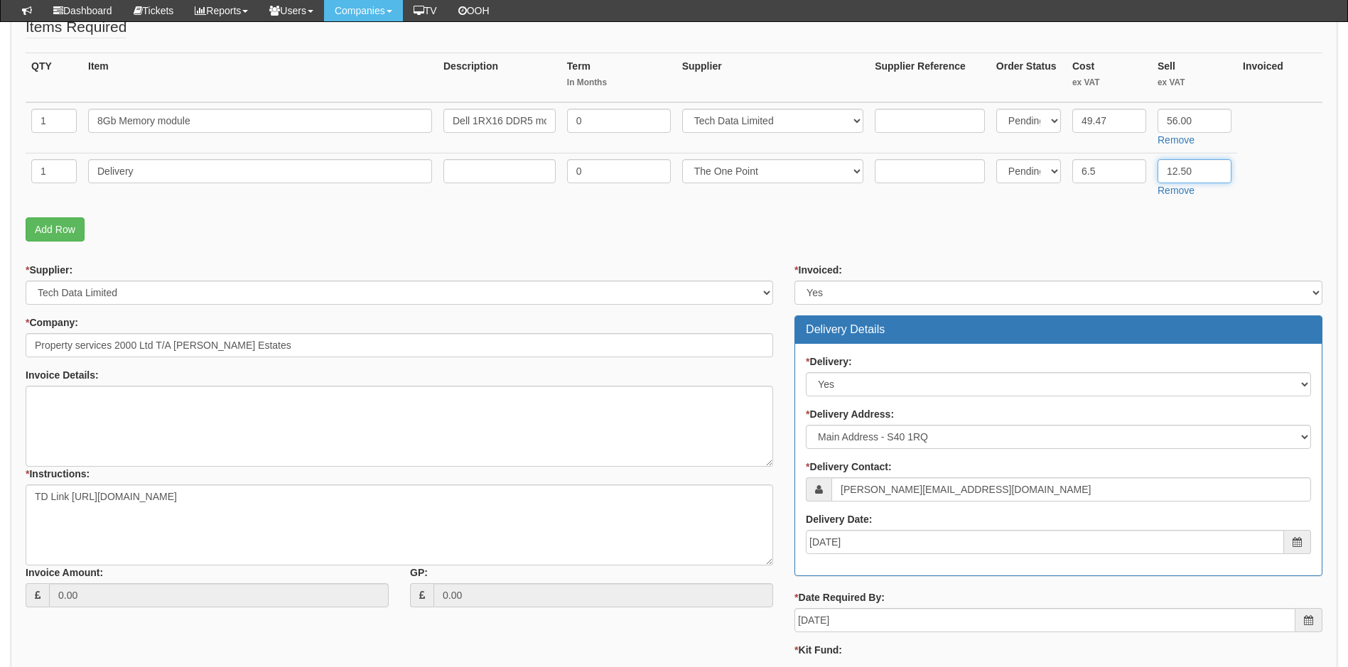
scroll to position [355, 0]
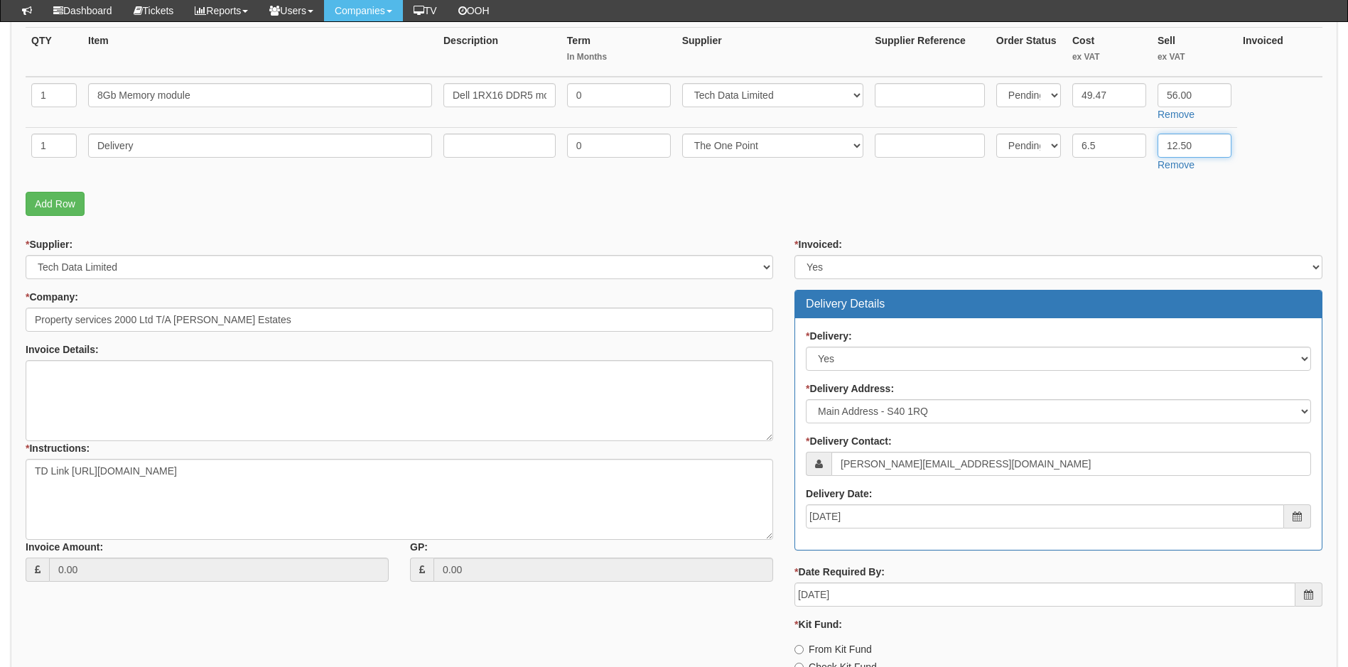
type input "12.50"
click at [488, 466] on textarea "TD Link https://intouch.tdsynnex.com/InTouch/MVC/Product/ProductDetails?product…" at bounding box center [400, 499] width 748 height 81
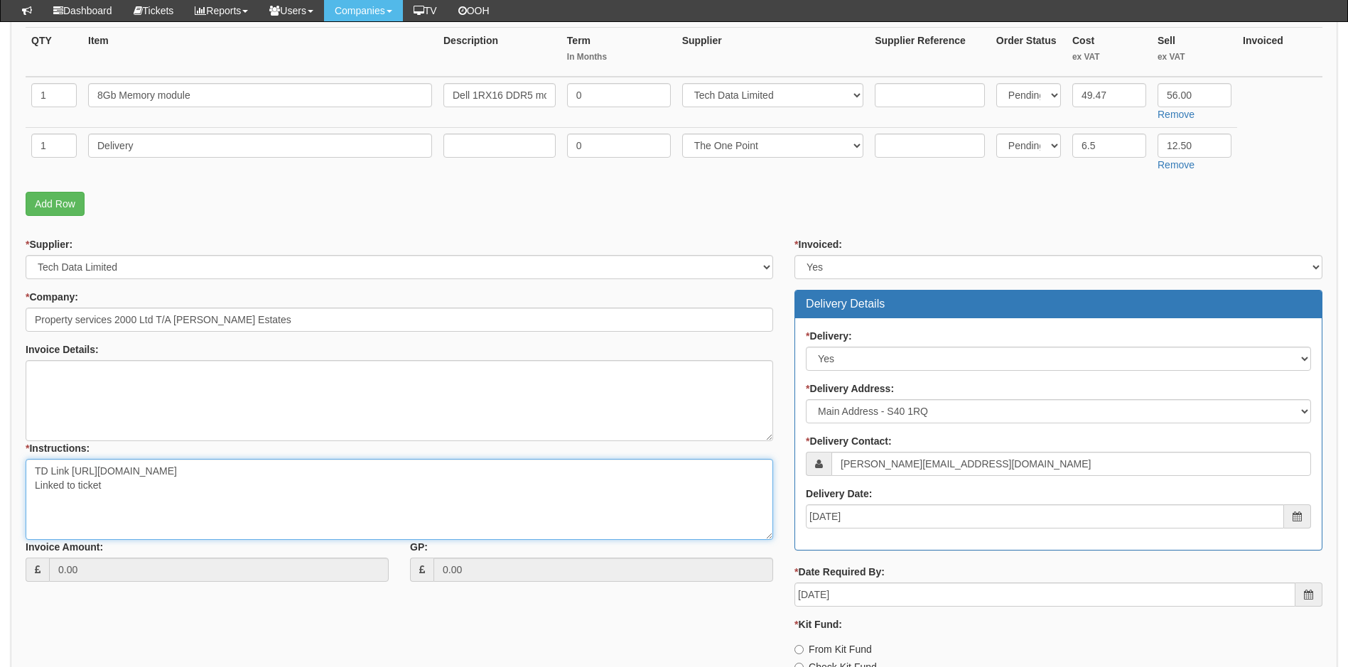
click at [128, 493] on textarea "TD Link https://intouch.tdsynnex.com/InTouch/MVC/Product/ProductDetails?product…" at bounding box center [400, 499] width 748 height 81
paste textarea "409020"
type textarea "TD Link https://intouch.tdsynnex.com/InTouch/MVC/Product/ProductDetails?product…"
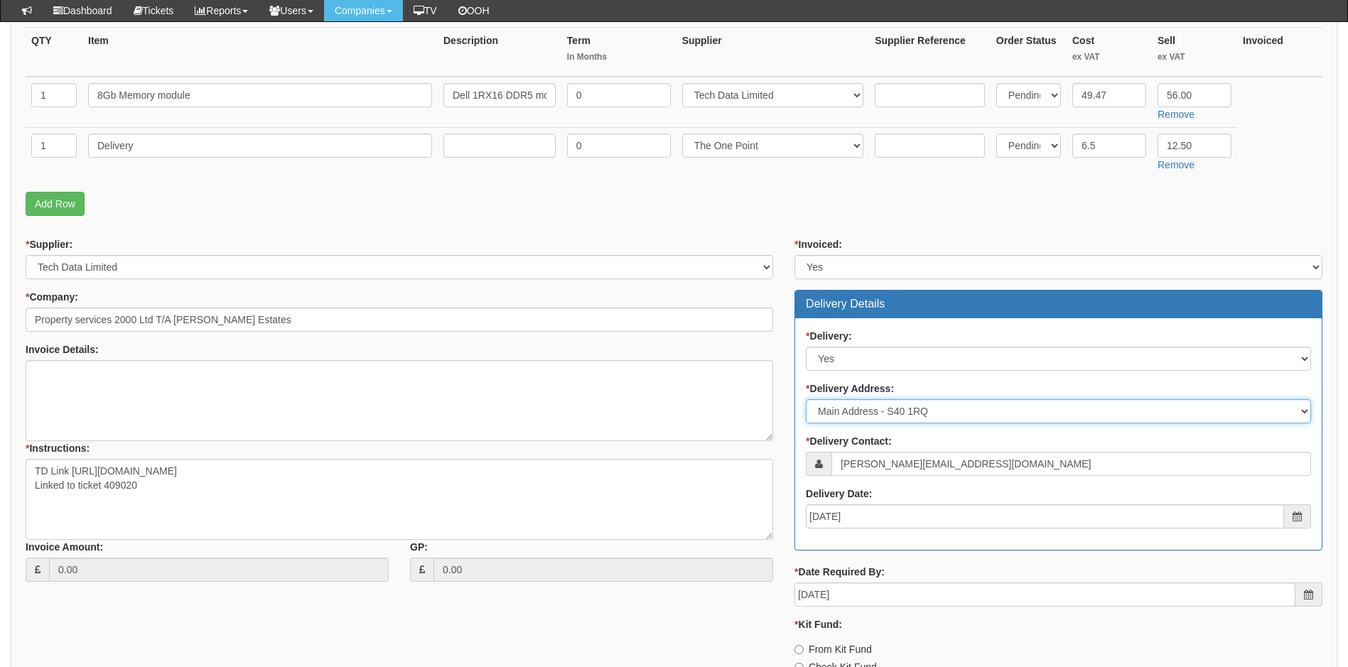
click at [976, 410] on select "Select Not Applicable Main Address - S40 1RQ Other" at bounding box center [1058, 411] width 505 height 24
select select "other"
click at [806, 399] on select "Select Not Applicable Main Address - S40 1RQ Other" at bounding box center [1058, 411] width 505 height 24
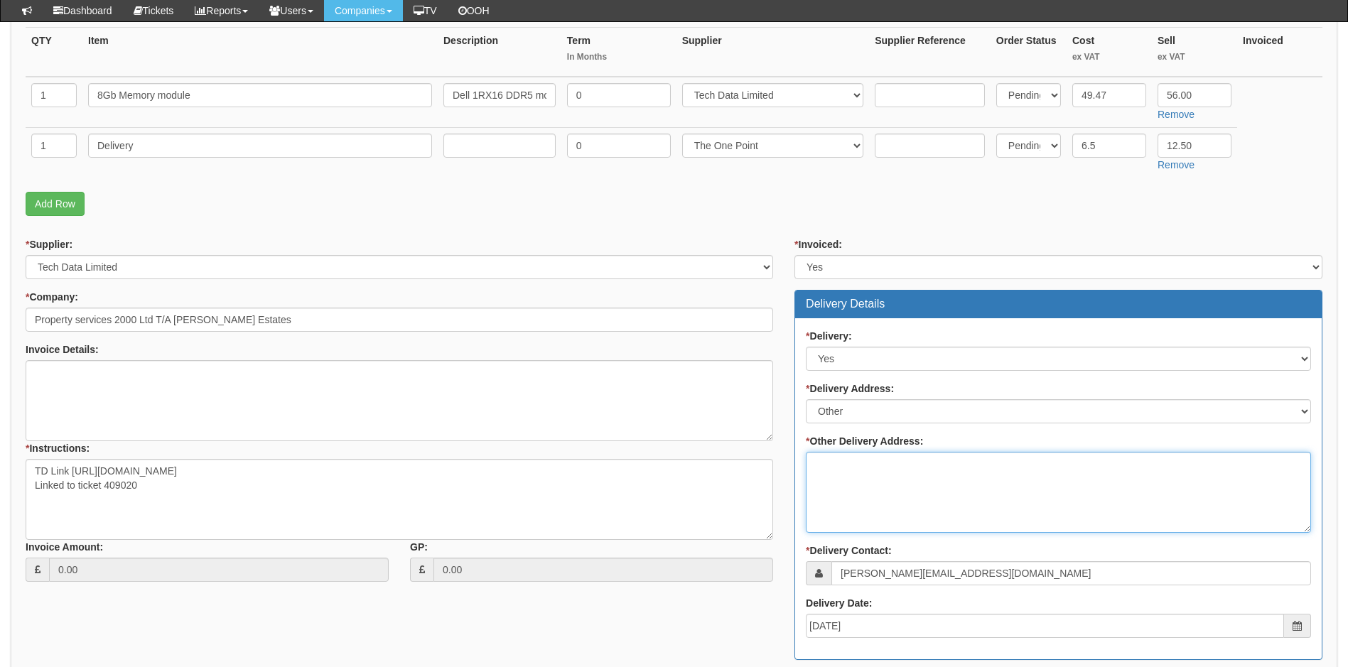
click at [830, 463] on textarea "* Other Delivery Address:" at bounding box center [1058, 492] width 505 height 81
type textarea "To TOP"
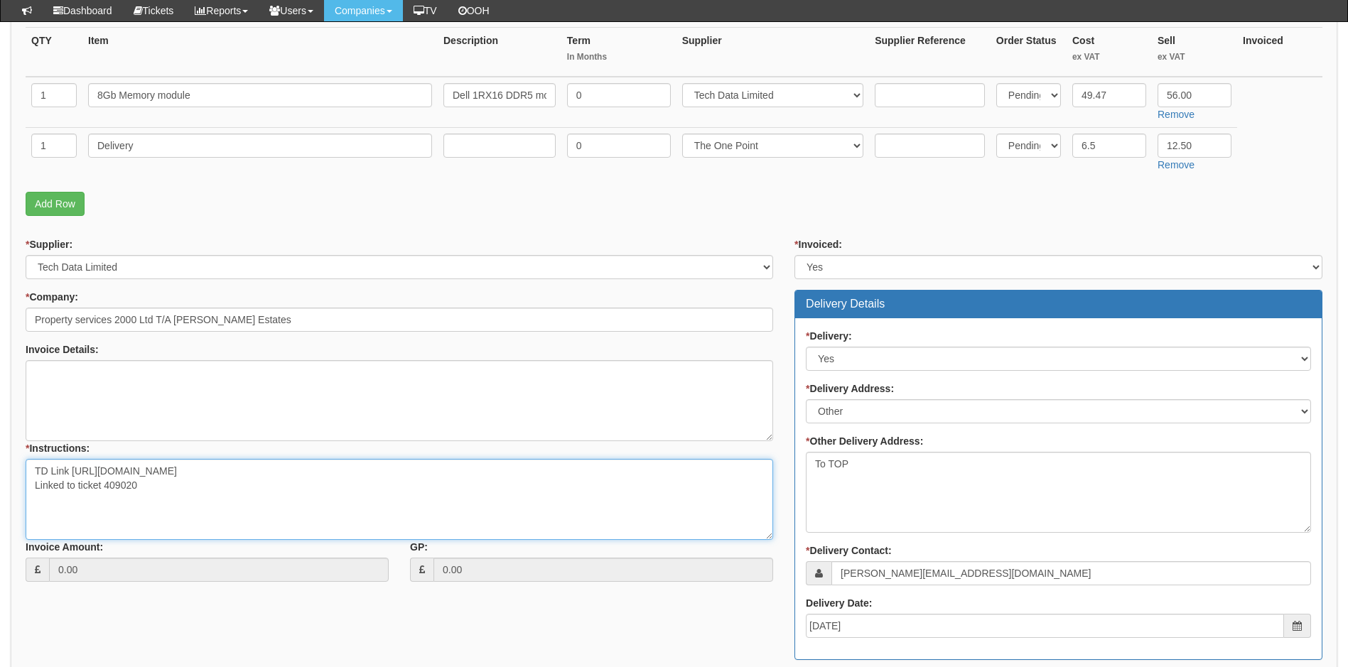
click at [159, 488] on textarea "TD Link https://intouch.tdsynnex.com/InTouch/MVC/Product/ProductDetails?product…" at bounding box center [400, 499] width 748 height 81
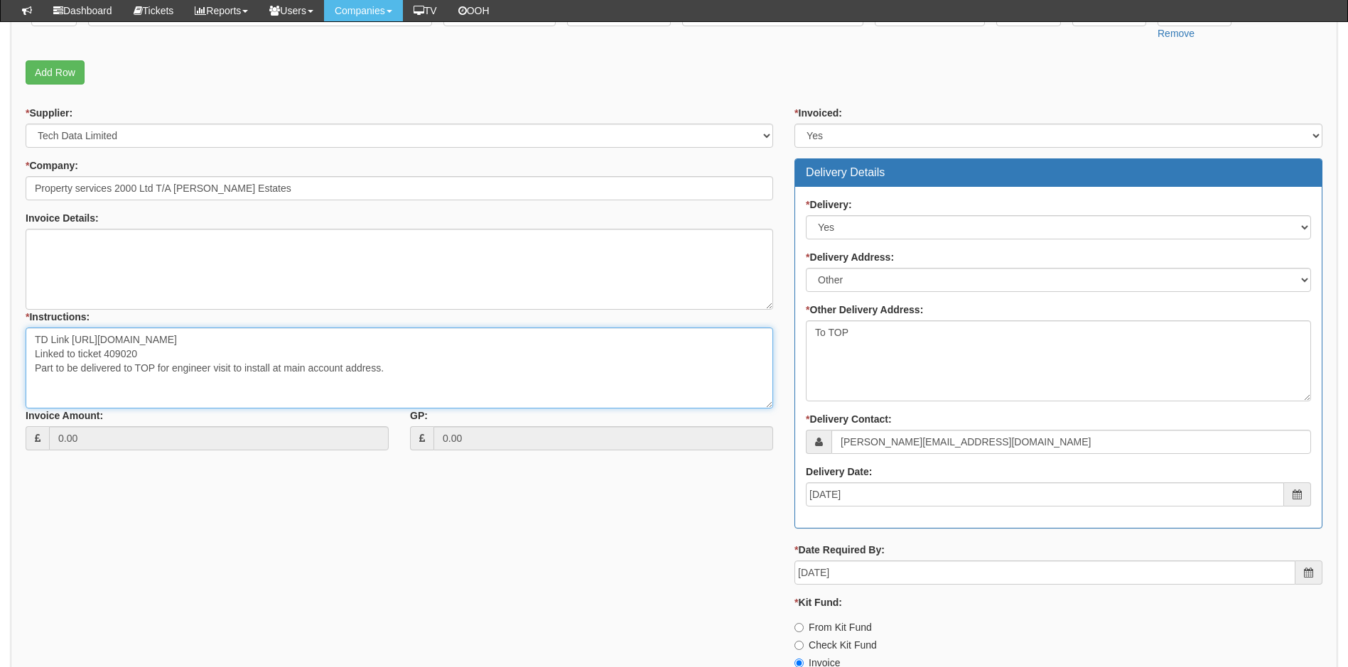
scroll to position [618, 0]
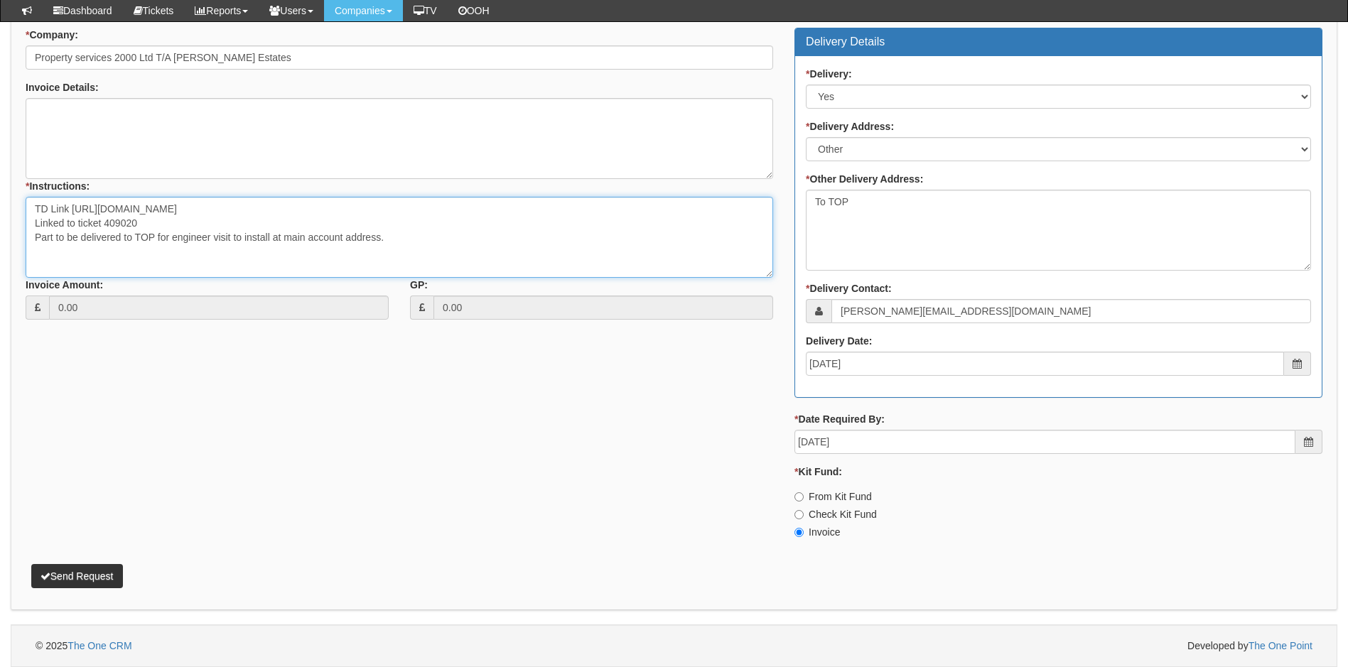
type textarea "TD Link https://intouch.tdsynnex.com/InTouch/MVC/Product/ProductDetails?product…"
click at [103, 576] on button "Send Request" at bounding box center [77, 576] width 92 height 24
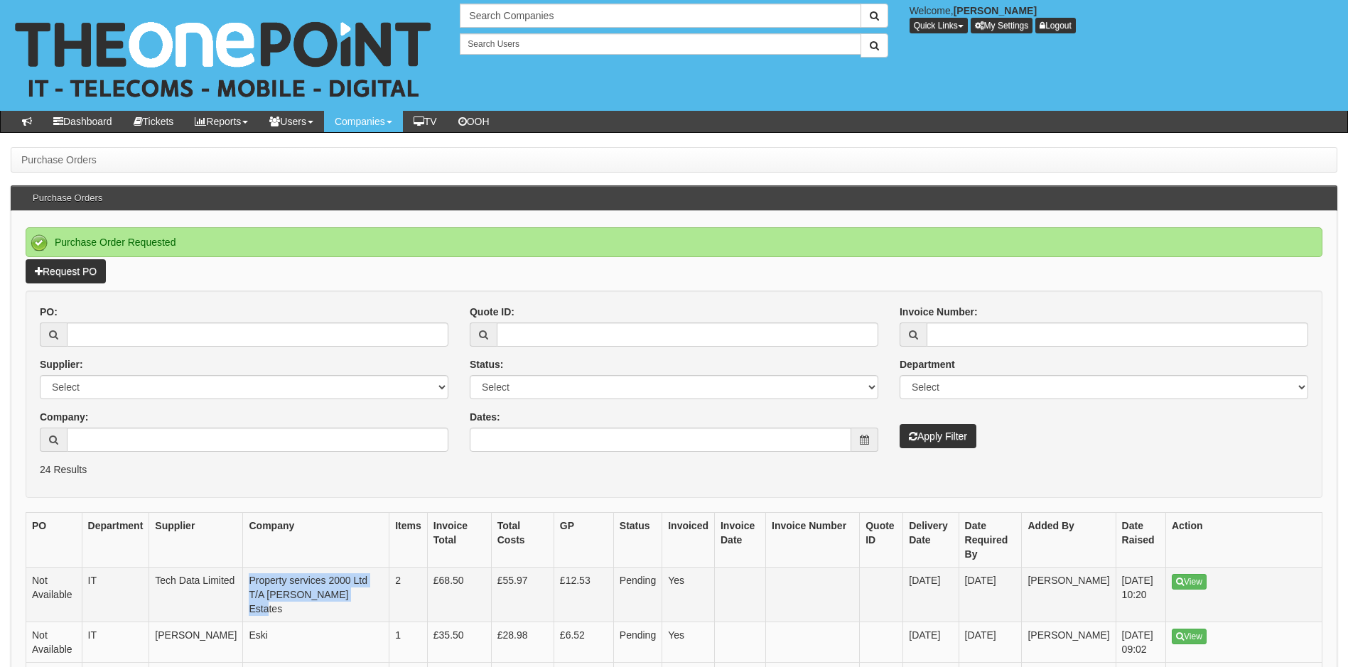
drag, startPoint x: 321, startPoint y: 588, endPoint x: 235, endPoint y: 566, distance: 88.8
click at [243, 568] on td "Property services 2000 Ltd T/A [PERSON_NAME] Estates" at bounding box center [316, 595] width 146 height 55
copy td "Property services 2000 Ltd T/A [PERSON_NAME] Estates"
click at [1187, 574] on link "View" at bounding box center [1189, 582] width 35 height 16
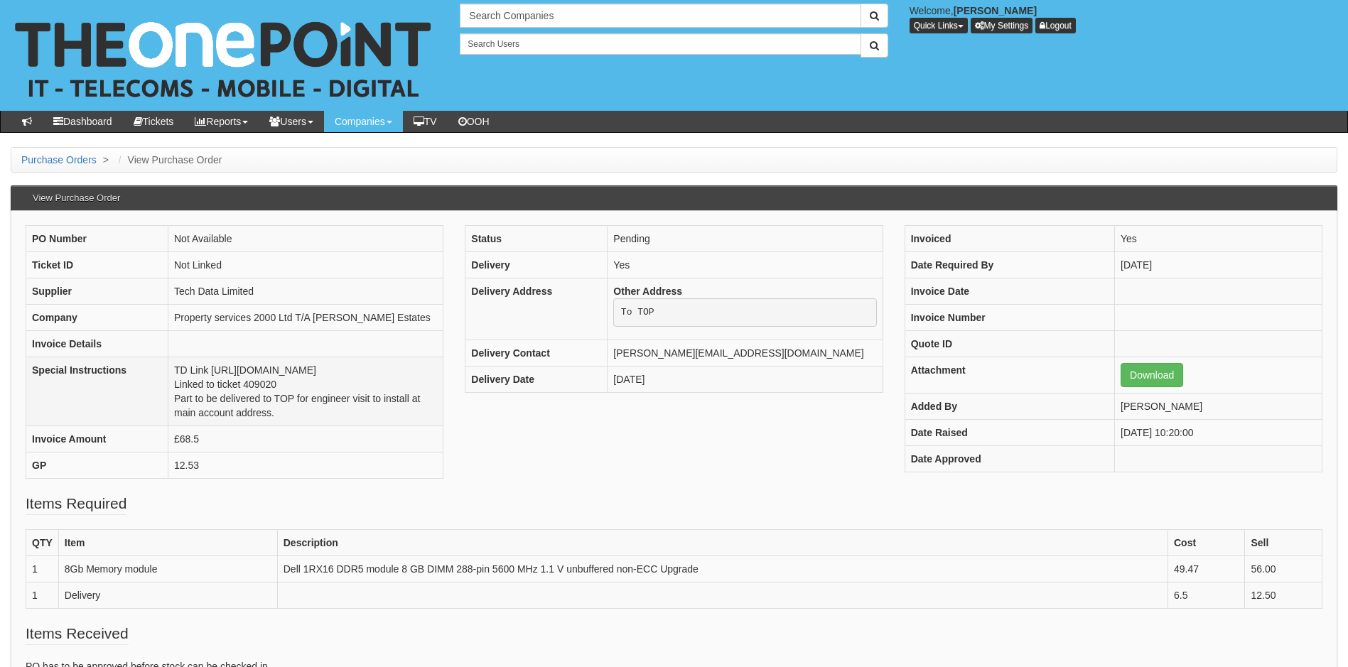
drag, startPoint x: 249, startPoint y: 412, endPoint x: 209, endPoint y: 416, distance: 40.7
click at [209, 416] on td "TD Link [URL][DOMAIN_NAME] Linked to ticket 409020 Part to be delivered to TOP …" at bounding box center [305, 392] width 275 height 69
copy td "409020"
drag, startPoint x: 224, startPoint y: 439, endPoint x: 137, endPoint y: 414, distance: 90.0
click at [168, 414] on td "TD Link [URL][DOMAIN_NAME] Linked to ticket 409020 Part to be delivered to TOP …" at bounding box center [305, 392] width 275 height 69
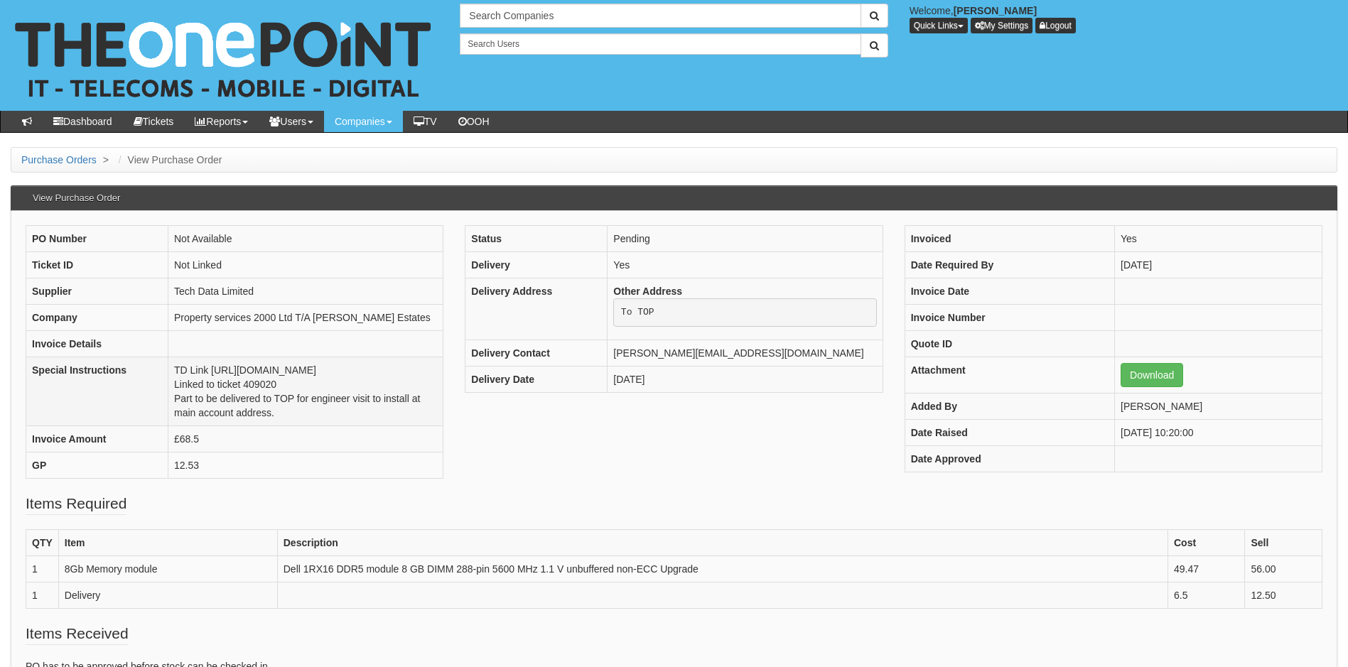
copy td "Linked to ticket 409020 Part to be delivered to TOP for engineer visit to insta…"
click at [68, 161] on link "Purchase Orders" at bounding box center [58, 159] width 75 height 11
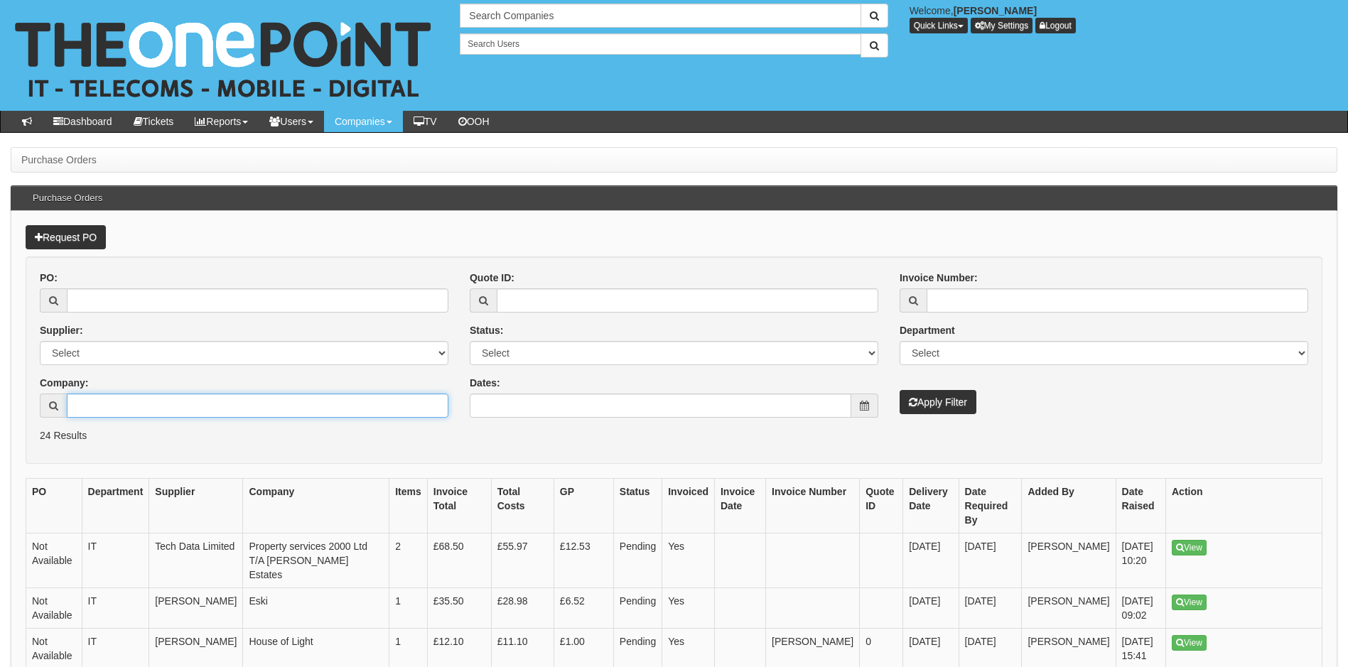
click at [222, 409] on input "Company:" at bounding box center [258, 406] width 382 height 24
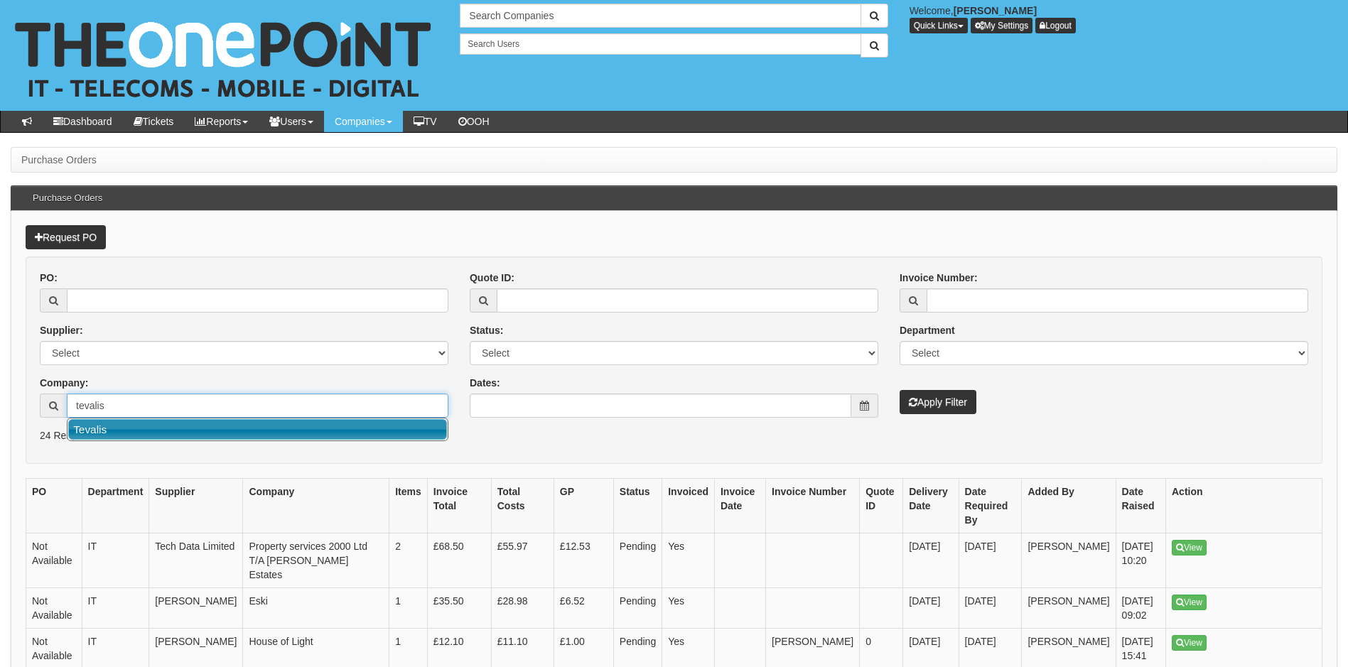
click at [205, 428] on link "Tevalis" at bounding box center [257, 429] width 379 height 21
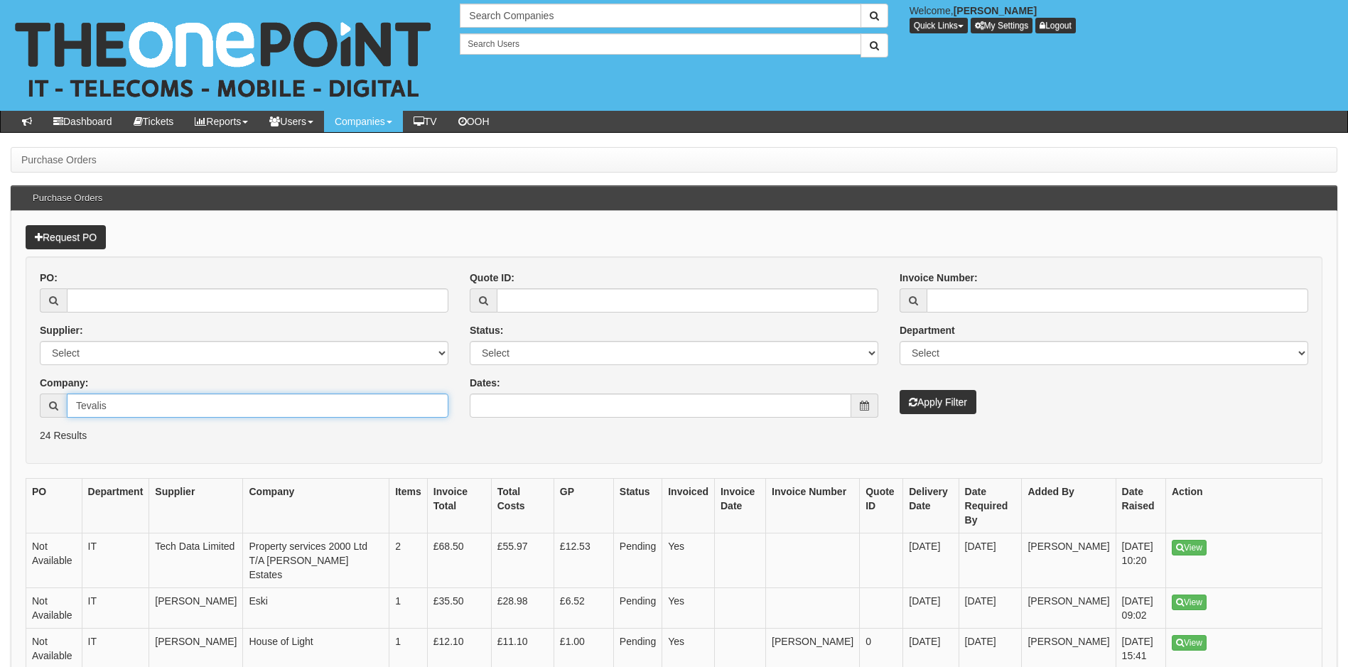
type input "Tevalis"
click at [933, 401] on button "Apply Filter" at bounding box center [938, 402] width 77 height 24
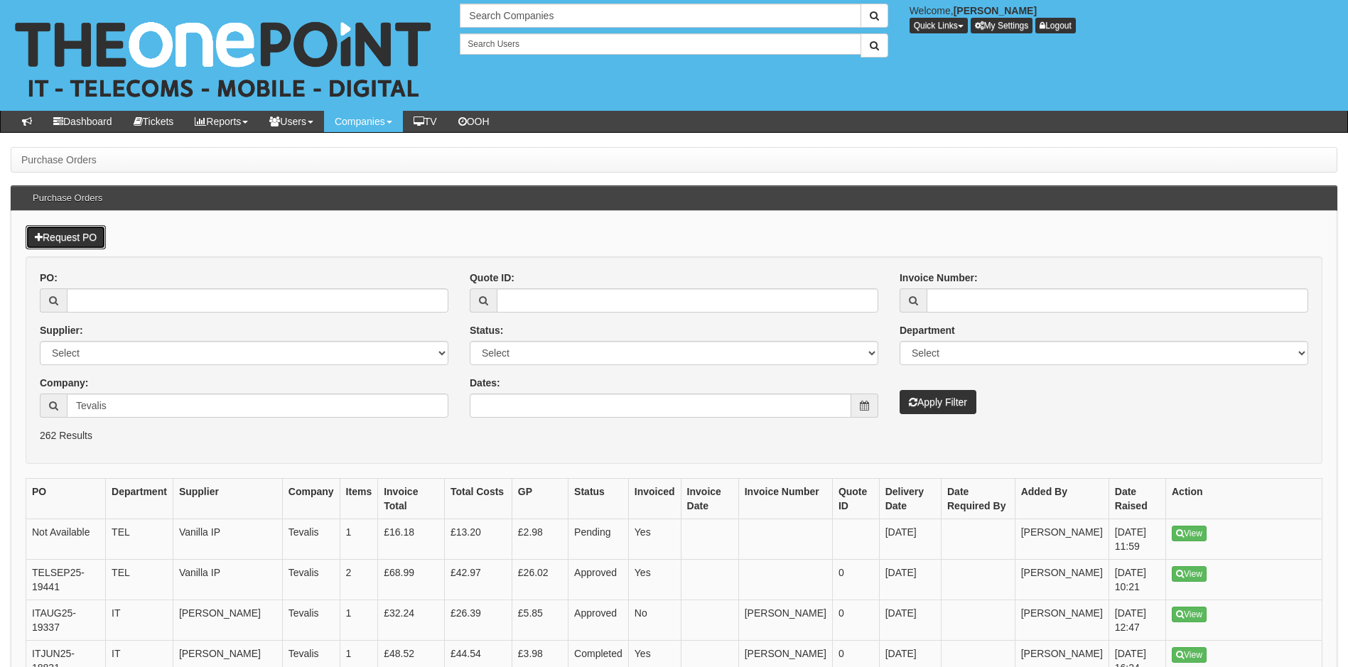
click at [85, 233] on link "Request PO" at bounding box center [66, 237] width 80 height 24
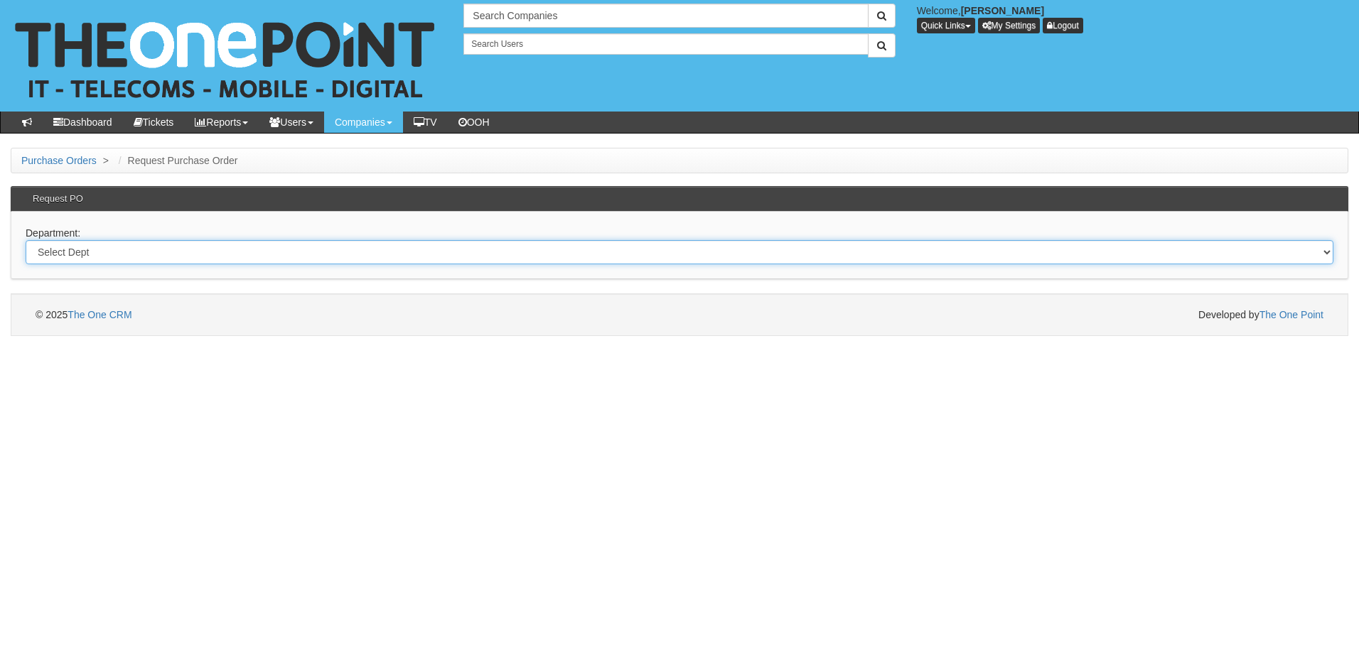
click at [219, 243] on select "Select Dept Digital Internal IT Mobiles Marketing Telecoms" at bounding box center [680, 252] width 1308 height 24
select select "?pipeID=&dept=IT"
click at [26, 240] on select "Select Dept Digital Internal IT Mobiles Marketing Telecoms" at bounding box center [680, 252] width 1308 height 24
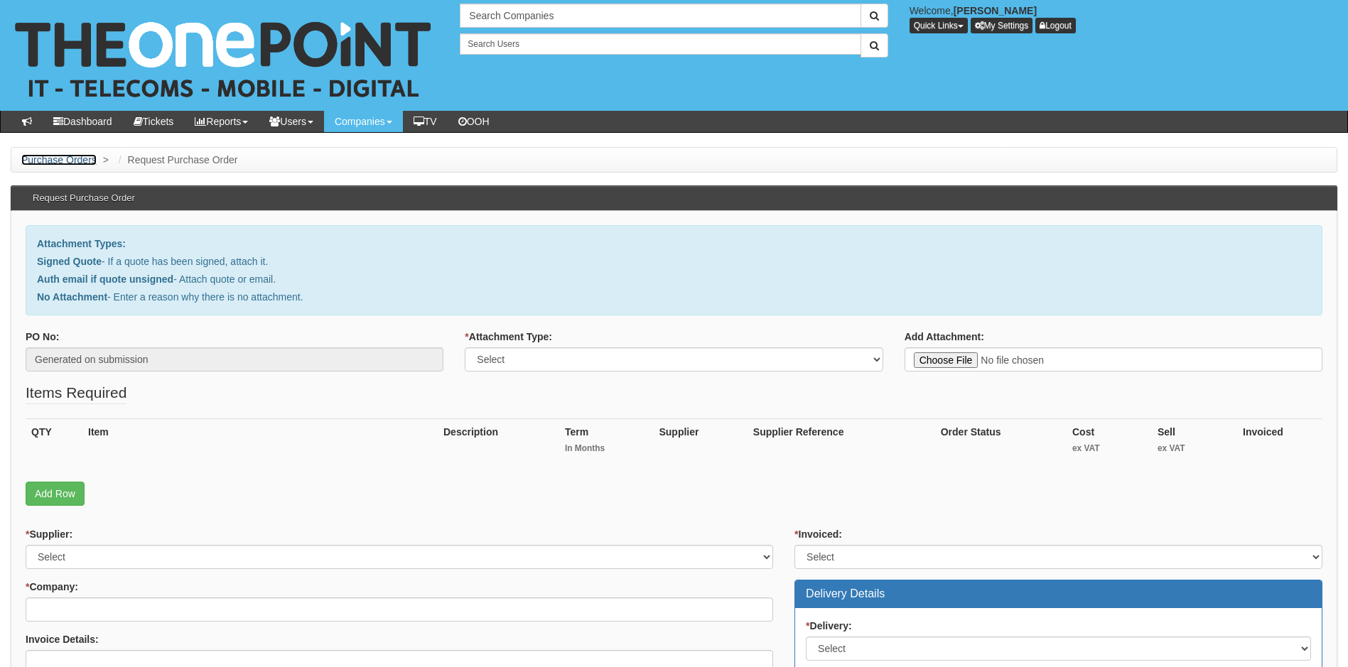
click at [66, 158] on link "Purchase Orders" at bounding box center [58, 159] width 75 height 11
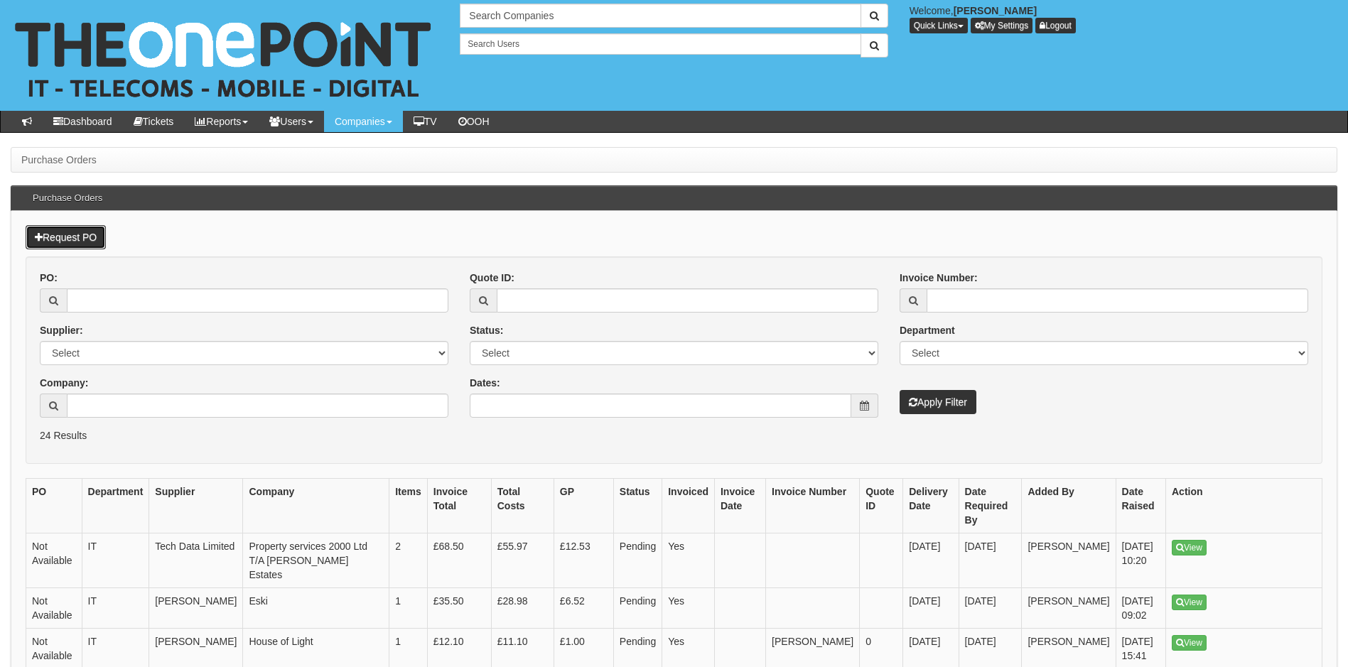
click at [84, 235] on link "Request PO" at bounding box center [66, 237] width 80 height 24
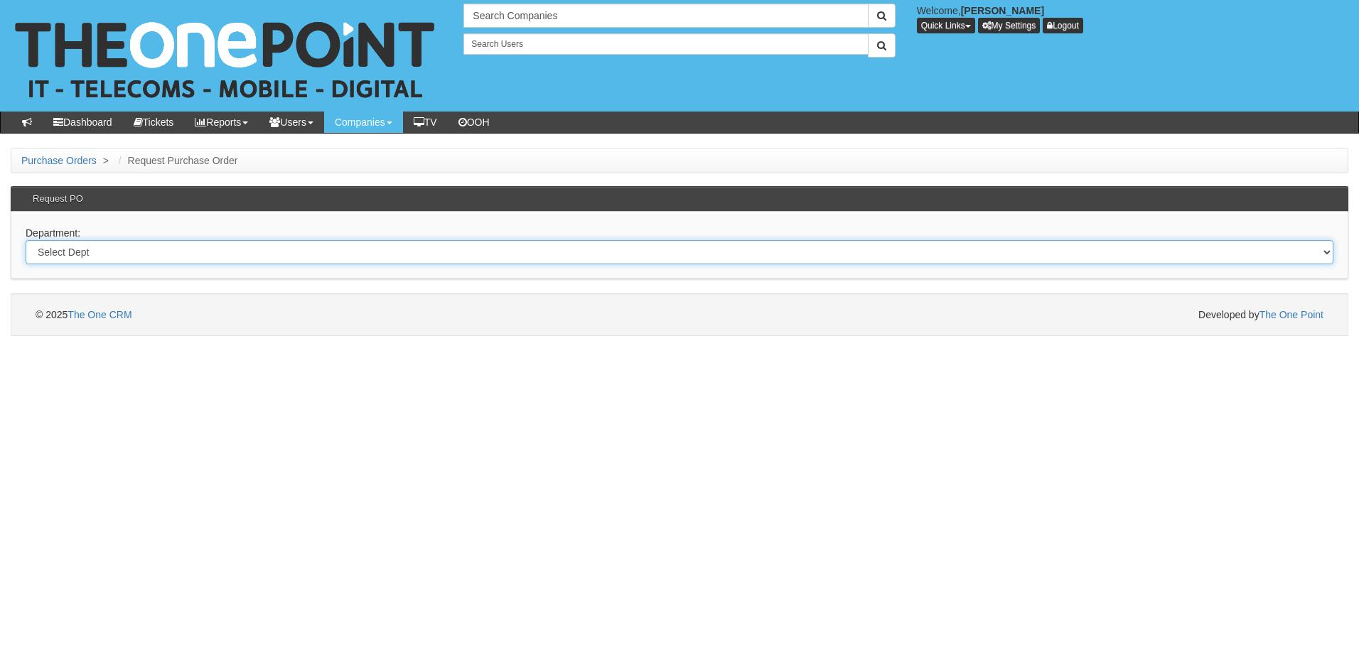
click at [82, 252] on select "Select Dept Digital Internal IT Mobiles Marketing Telecoms" at bounding box center [680, 252] width 1308 height 24
select select "?pipeID=&dept=TEL"
click at [26, 240] on select "Select Dept Digital Internal IT Mobiles Marketing Telecoms" at bounding box center [680, 252] width 1308 height 24
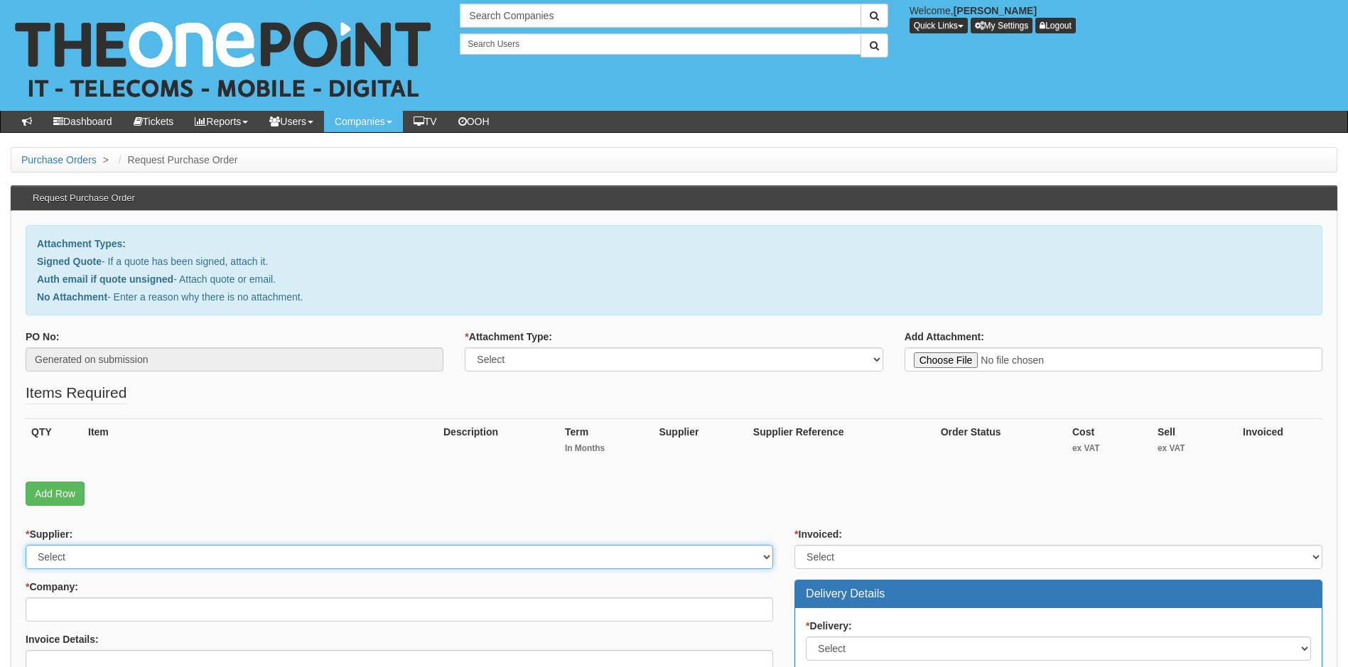
click at [106, 554] on select "Select 123 [DOMAIN_NAME] 1Password 3 4Gon [PERSON_NAME] Electric Ltd Abzorb Acc…" at bounding box center [400, 557] width 748 height 24
select select "291"
click at [106, 556] on select "Select 123 [DOMAIN_NAME] 1Password 3 4Gon [PERSON_NAME] Electric Ltd Abzorb Acc…" at bounding box center [400, 557] width 748 height 24
click at [702, 365] on select "Select Signed Quote Auth email with quote if unsigned No Attachment" at bounding box center [674, 360] width 418 height 24
select select "Signed Quote"
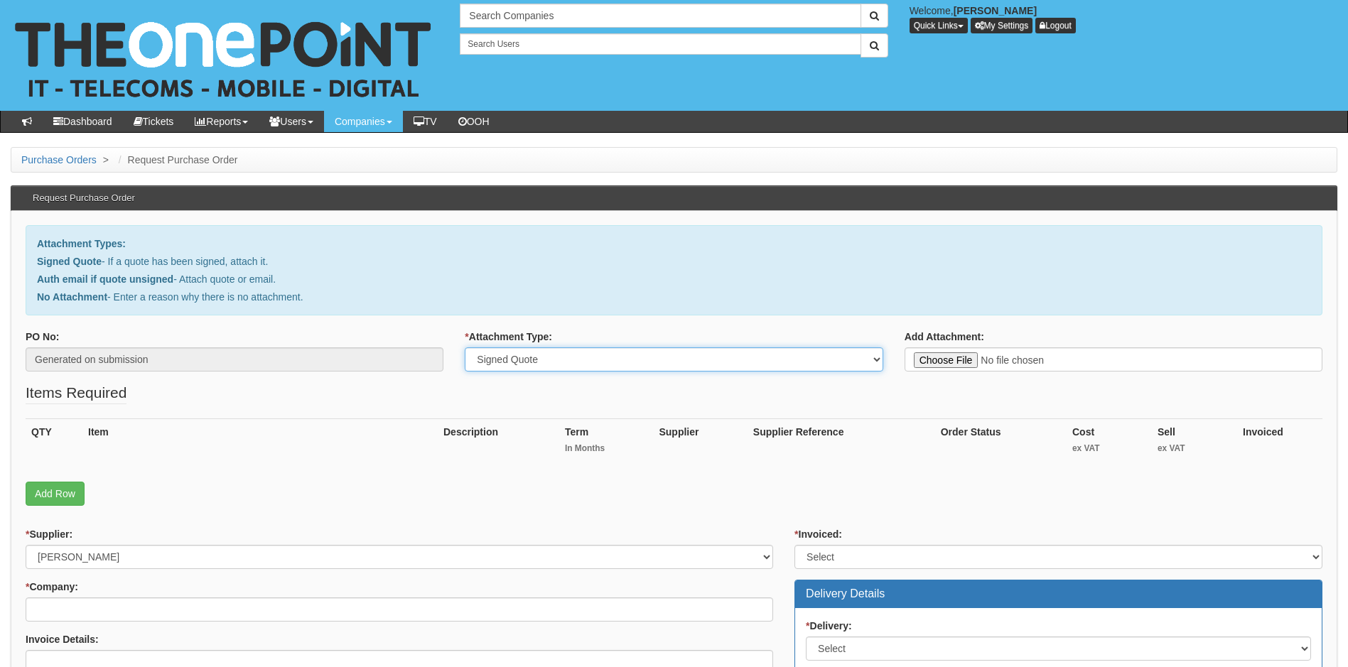
click at [465, 348] on select "Select Signed Quote Auth email with quote if unsigned No Attachment" at bounding box center [674, 360] width 418 height 24
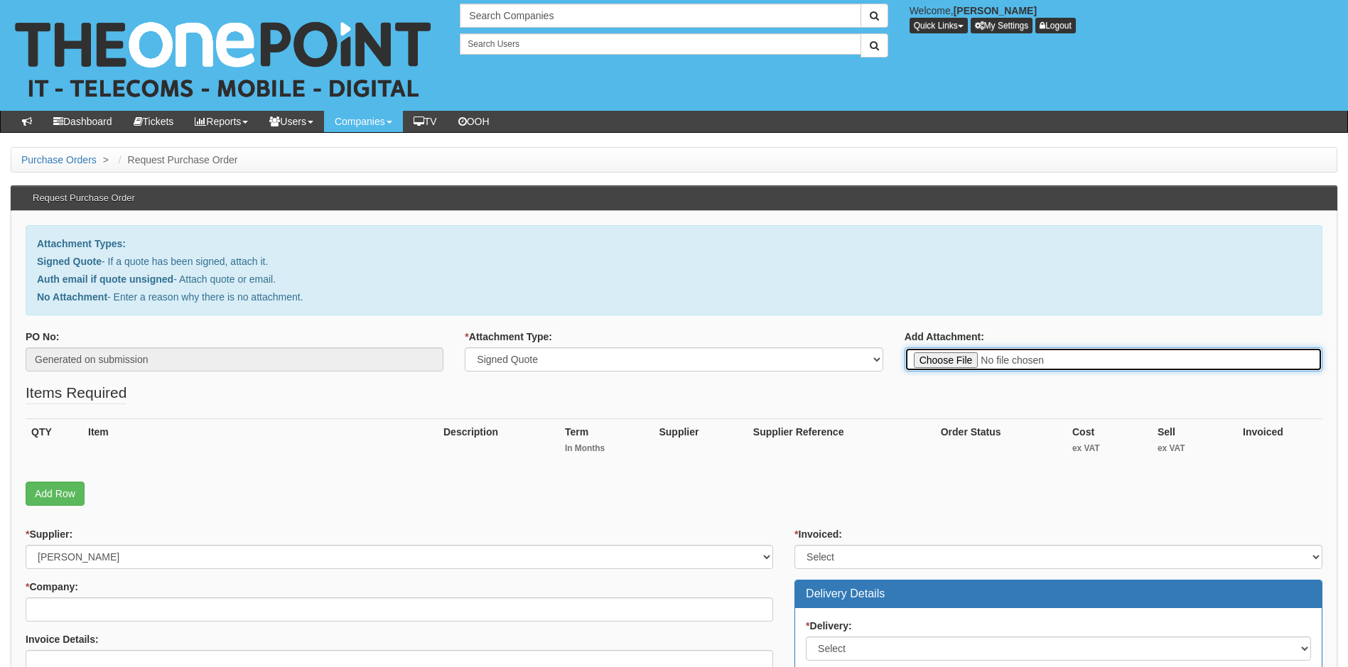
click at [945, 360] on input "Add Attachment:" at bounding box center [1114, 360] width 418 height 24
type input "C:\fakepath\Tevalis - 2 x Teams Premium Licences.pdf"
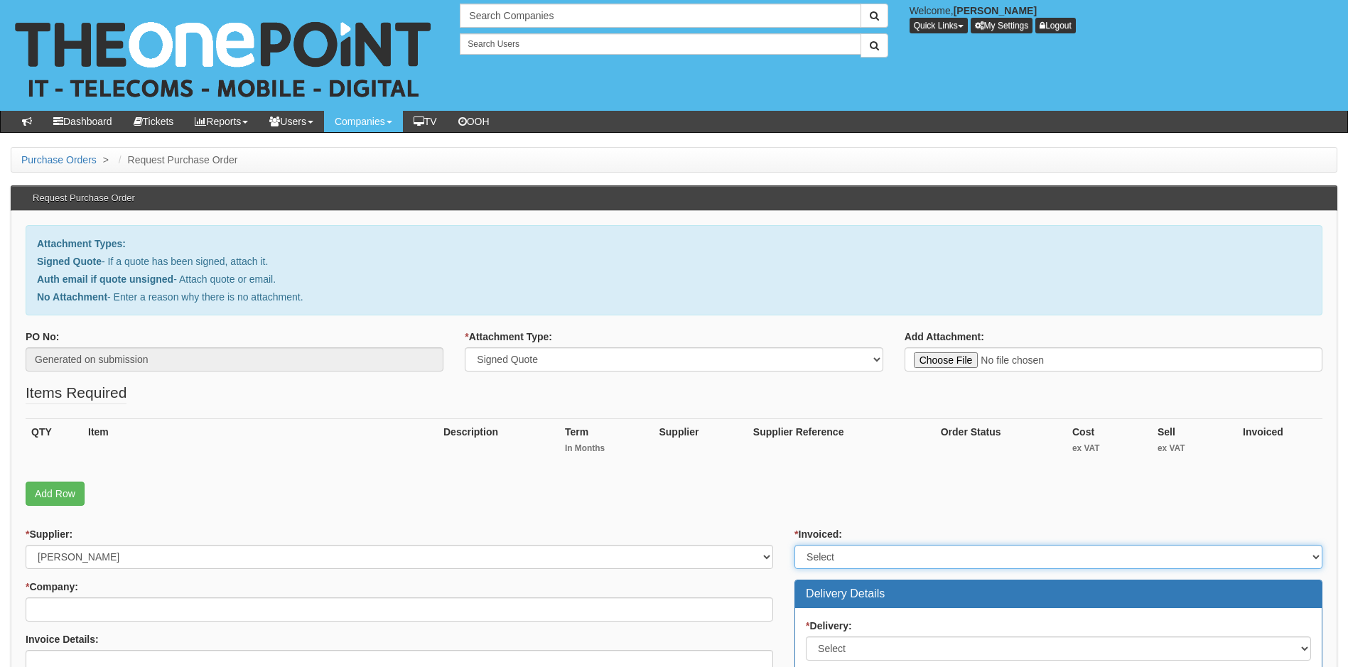
click at [884, 557] on select "Select Yes No N/A STB (part of order)" at bounding box center [1059, 557] width 528 height 24
select select "1"
click at [795, 545] on select "Select Yes No N/A STB (part of order)" at bounding box center [1059, 557] width 528 height 24
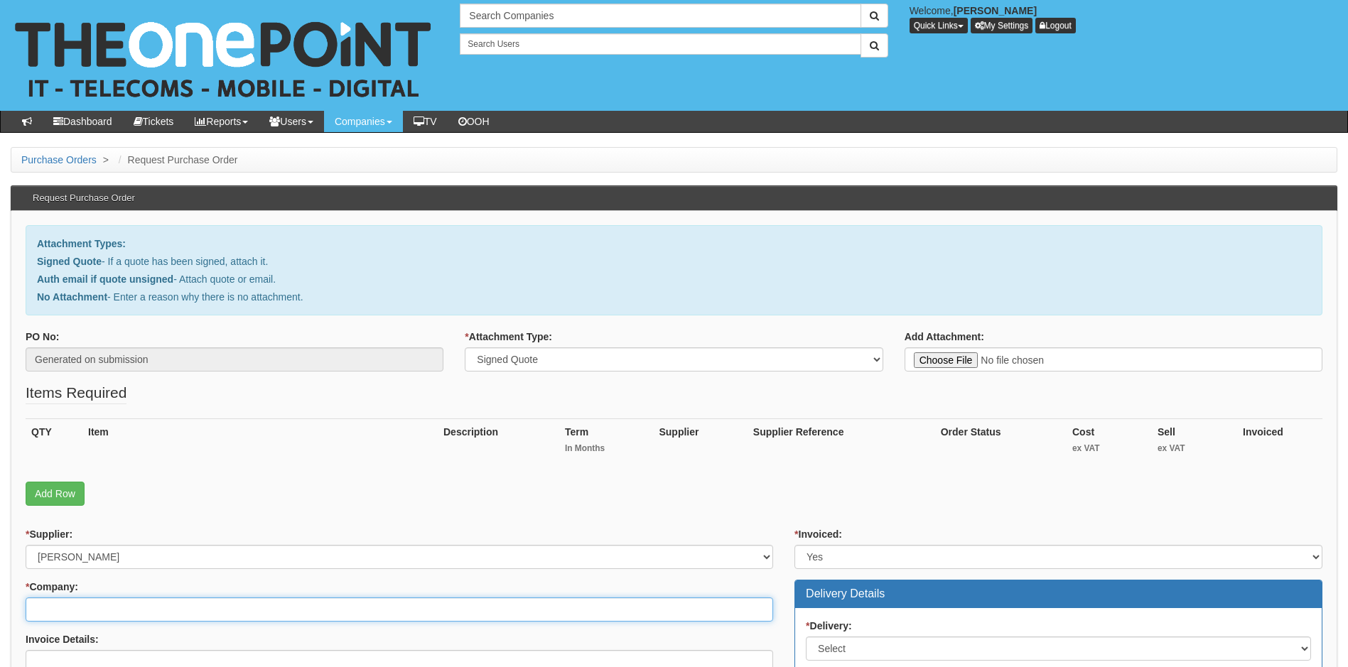
click at [487, 604] on input "* Company:" at bounding box center [400, 610] width 748 height 24
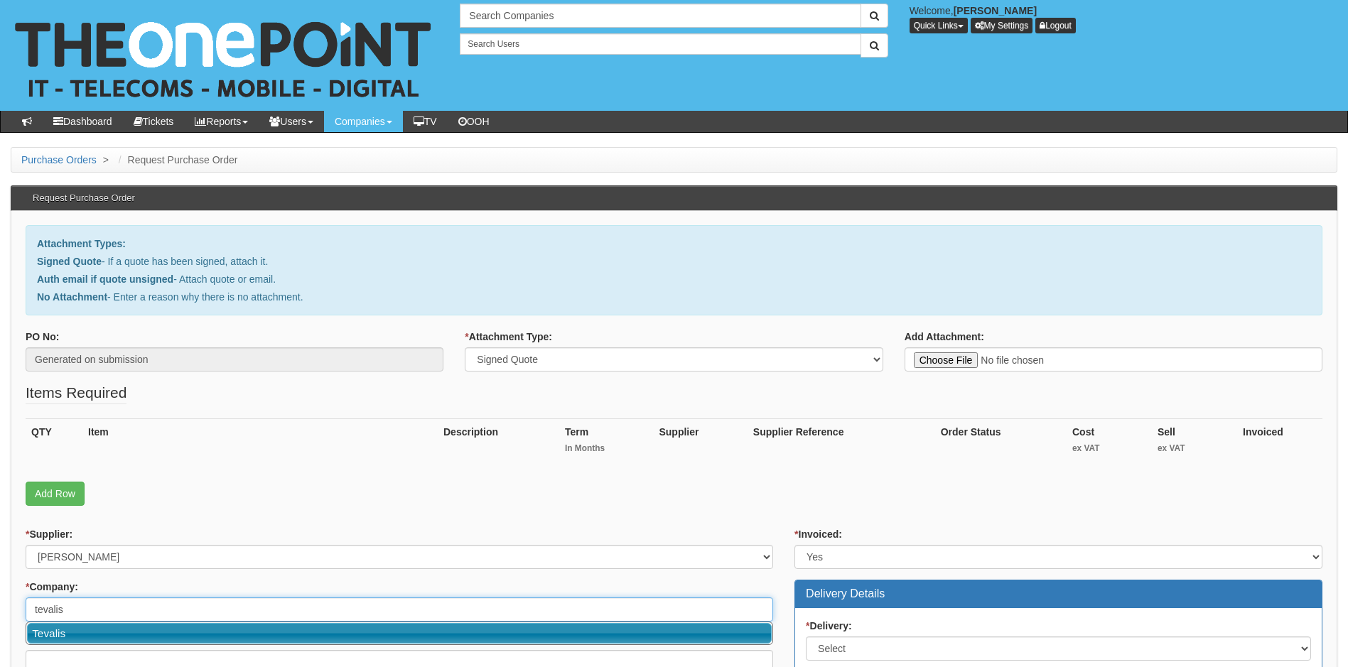
click at [440, 639] on link "Tevalis" at bounding box center [399, 633] width 745 height 21
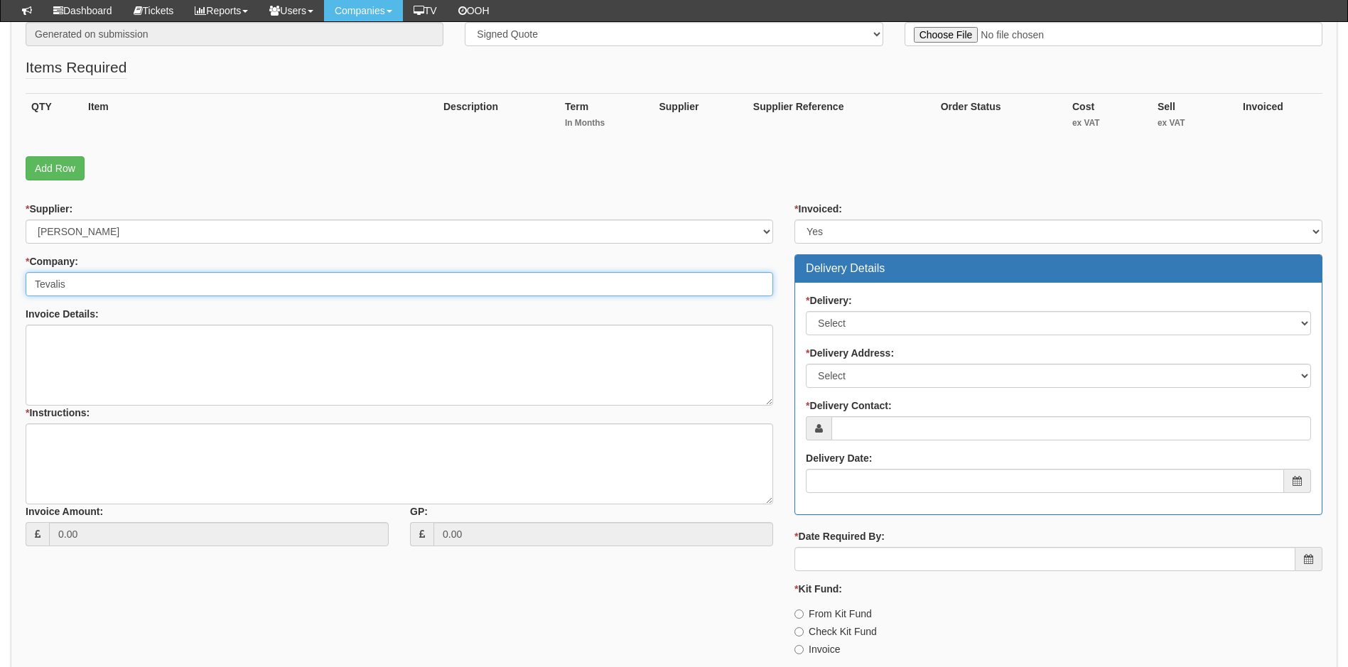
scroll to position [355, 0]
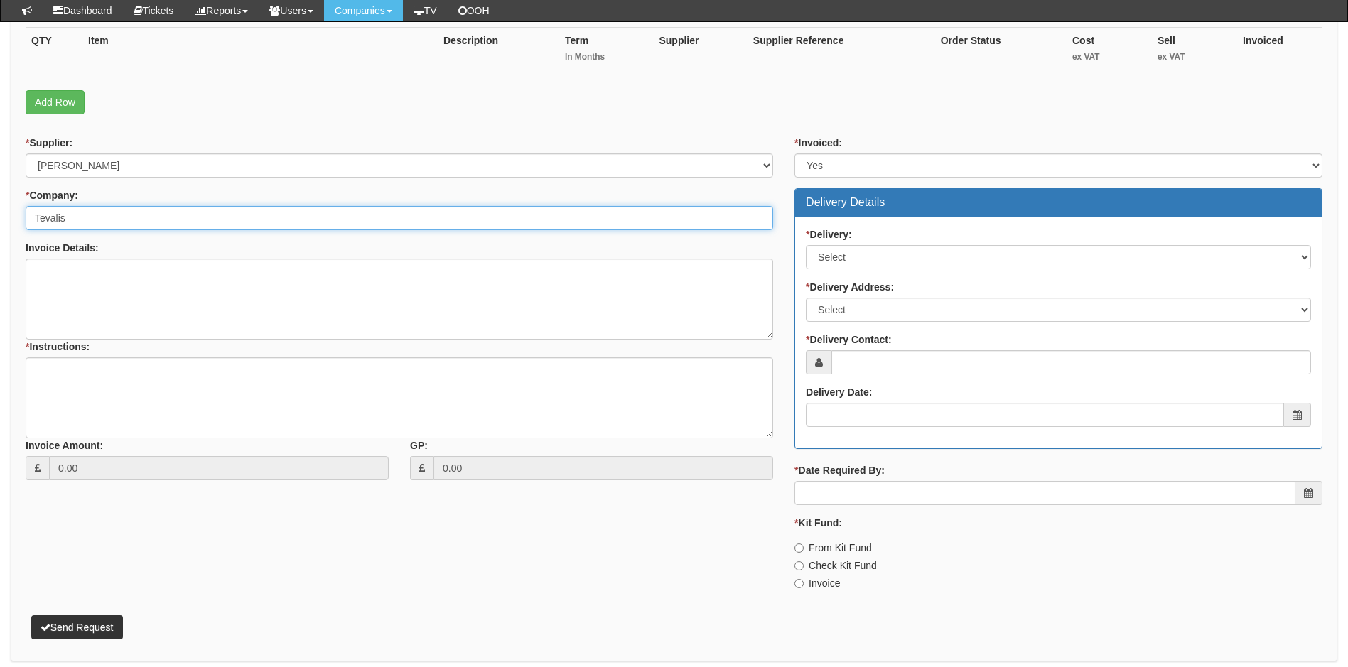
type input "Tevalis"
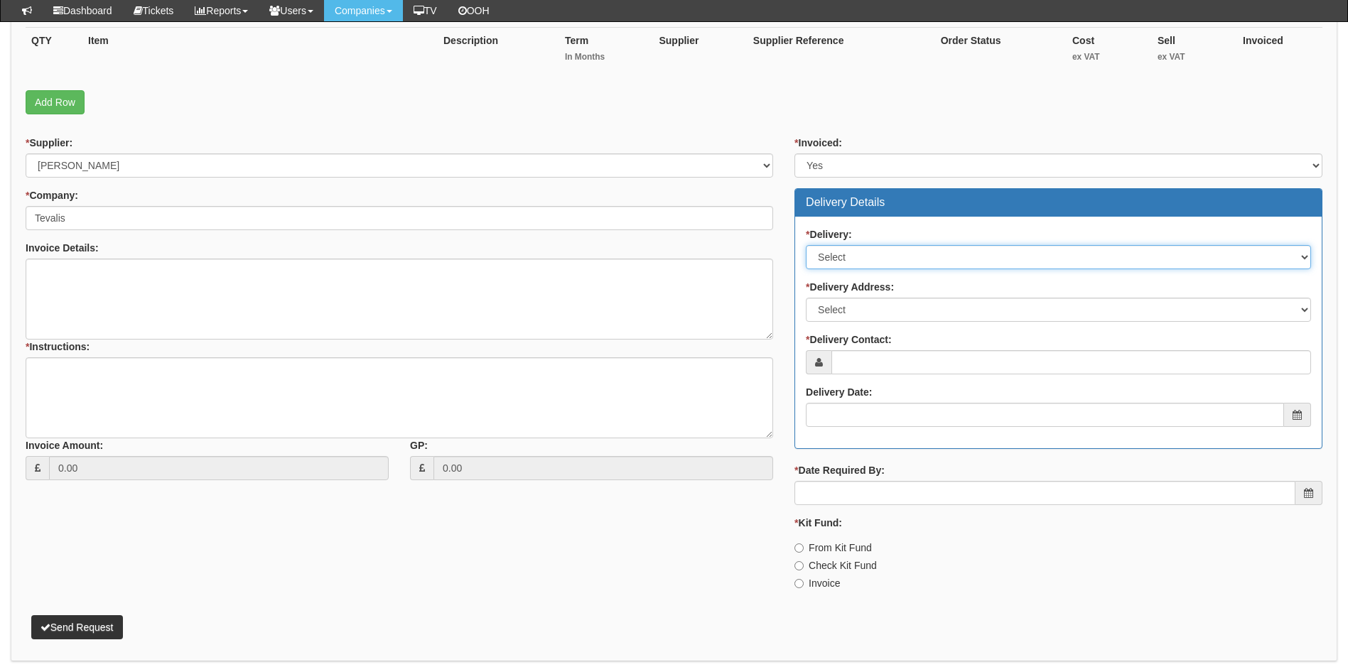
click at [961, 260] on select "Select No Not Applicable Yes" at bounding box center [1058, 257] width 505 height 24
select select "3"
click at [806, 245] on select "Select No Not Applicable Yes" at bounding box center [1058, 257] width 505 height 24
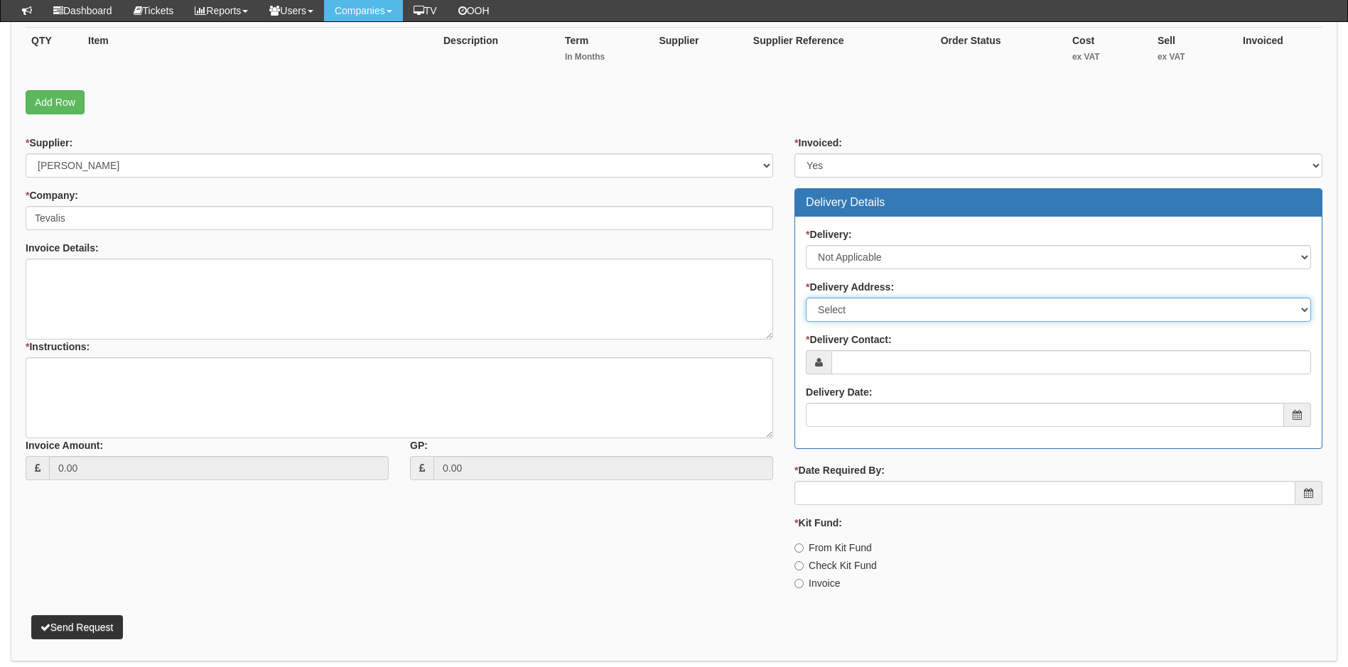
click at [922, 310] on select "Select Not Applicable Main Address - HU130DH Other" at bounding box center [1058, 310] width 505 height 24
select select "N/A"
click at [806, 298] on select "Select Not Applicable Main Address - HU130DH Other" at bounding box center [1058, 310] width 505 height 24
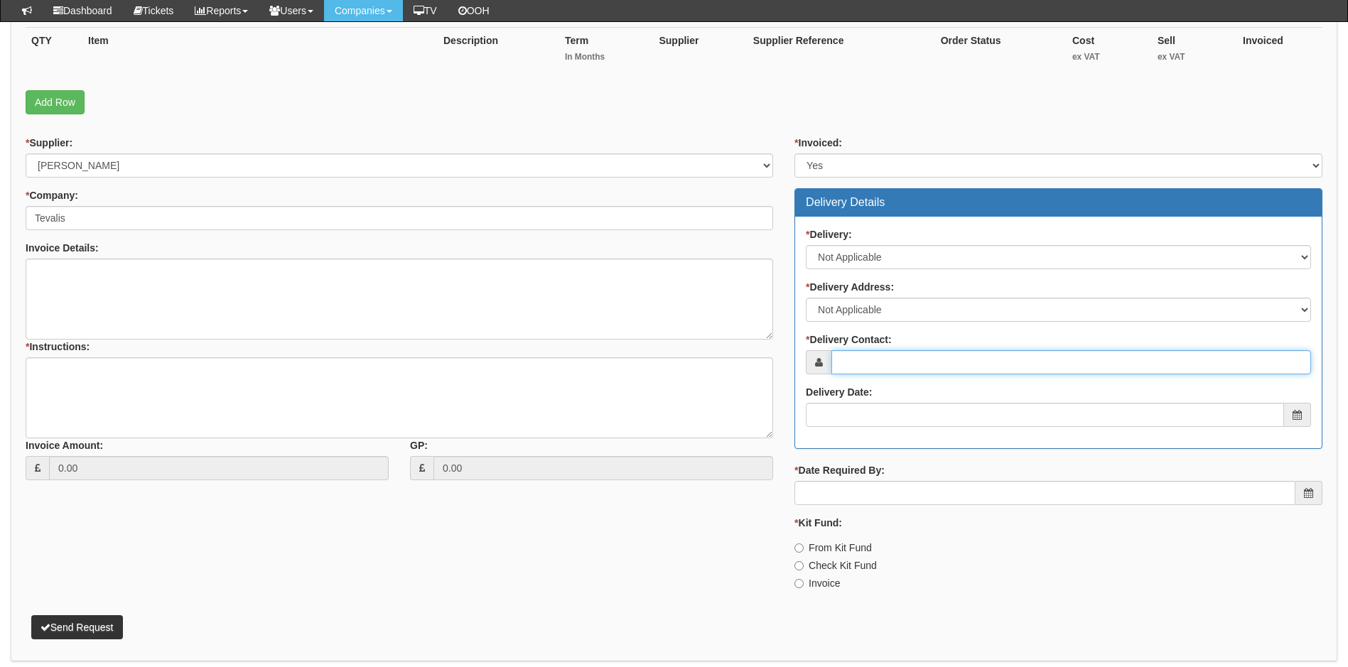
click at [935, 367] on input "* Delivery Contact:" at bounding box center [1072, 362] width 480 height 24
paste input "[PERSON_NAME][EMAIL_ADDRESS][DOMAIN_NAME]"
type input "[PERSON_NAME][EMAIL_ADDRESS][DOMAIN_NAME]"
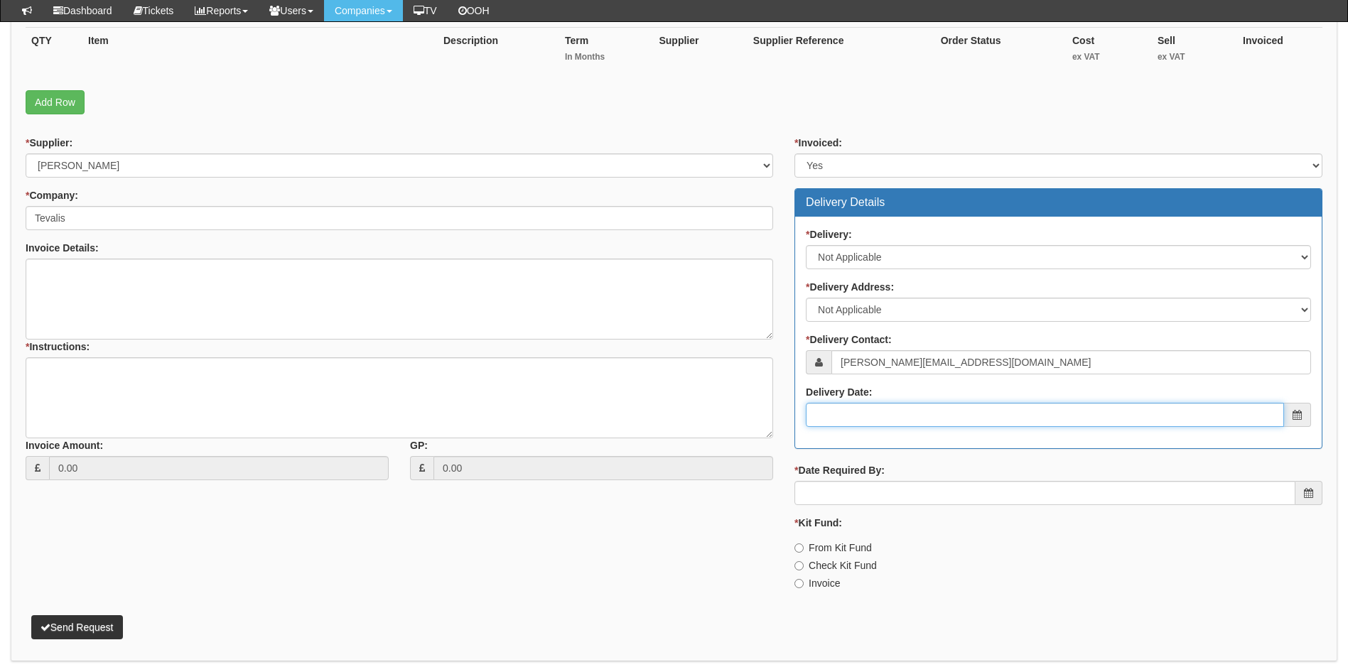
click at [891, 412] on input "Delivery Date:" at bounding box center [1045, 415] width 478 height 24
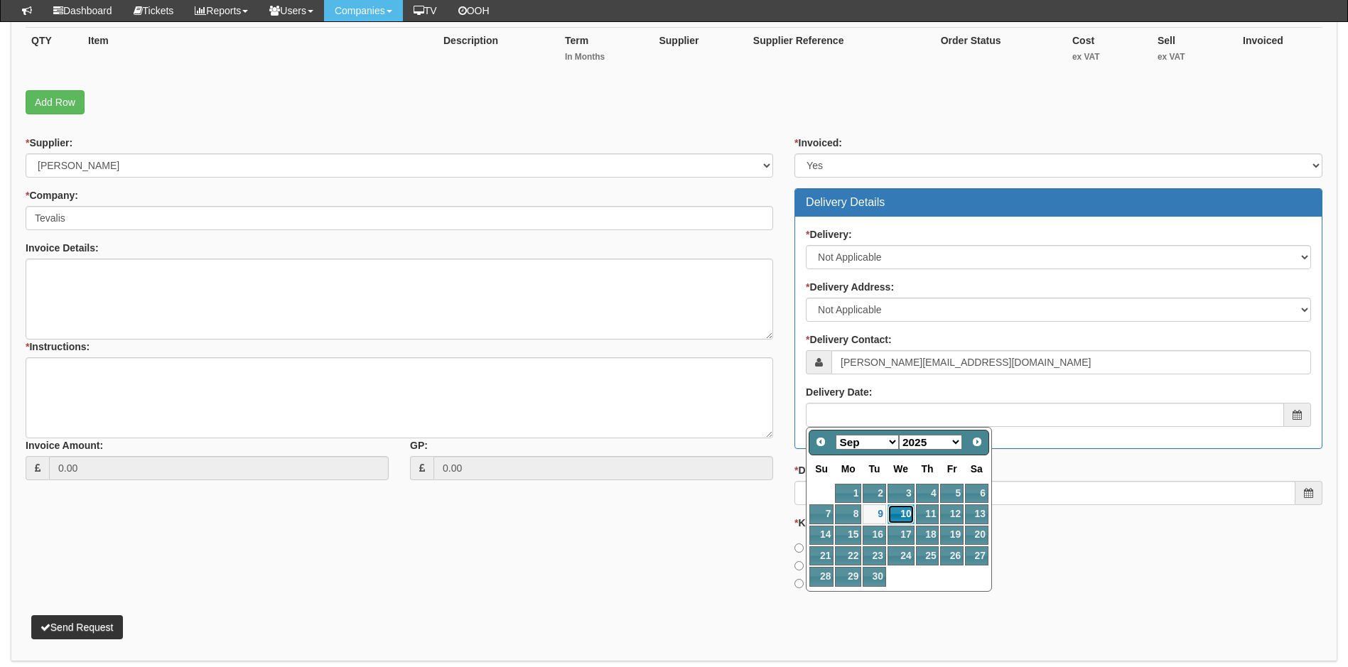
click at [900, 511] on link "10" at bounding box center [901, 514] width 27 height 19
type input "[DATE]"
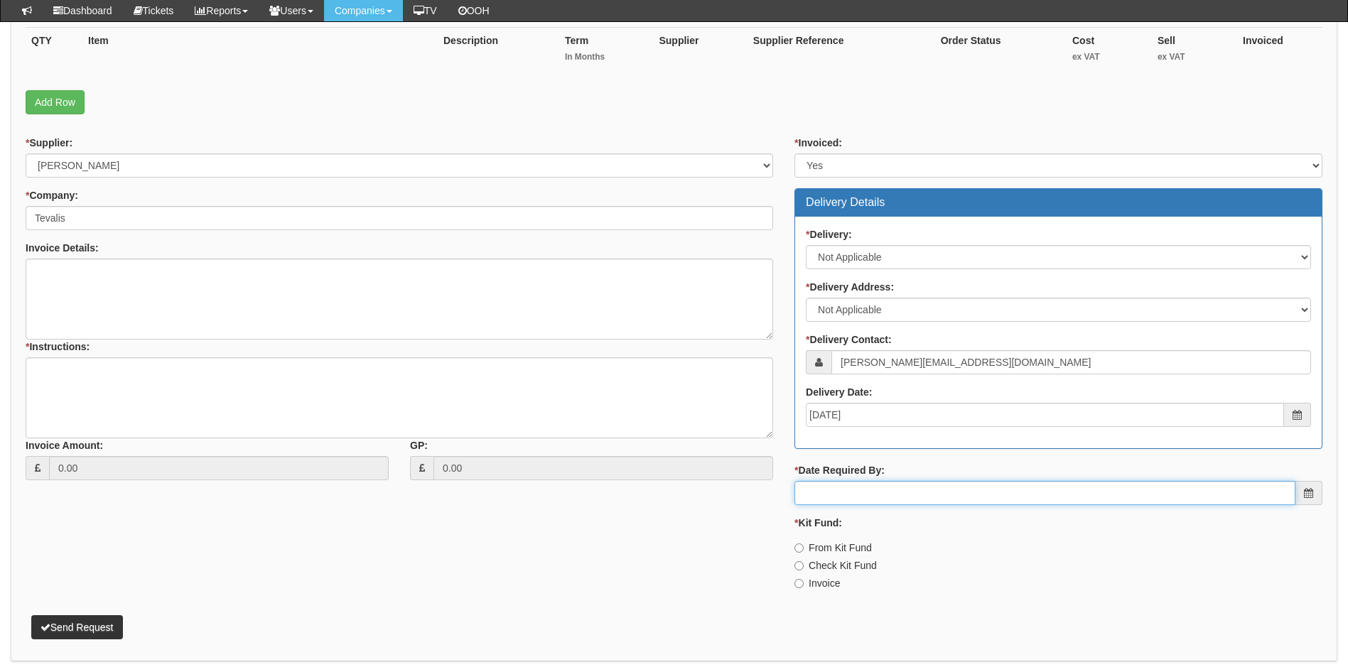
click at [899, 488] on input "* Date Required By:" at bounding box center [1045, 493] width 501 height 24
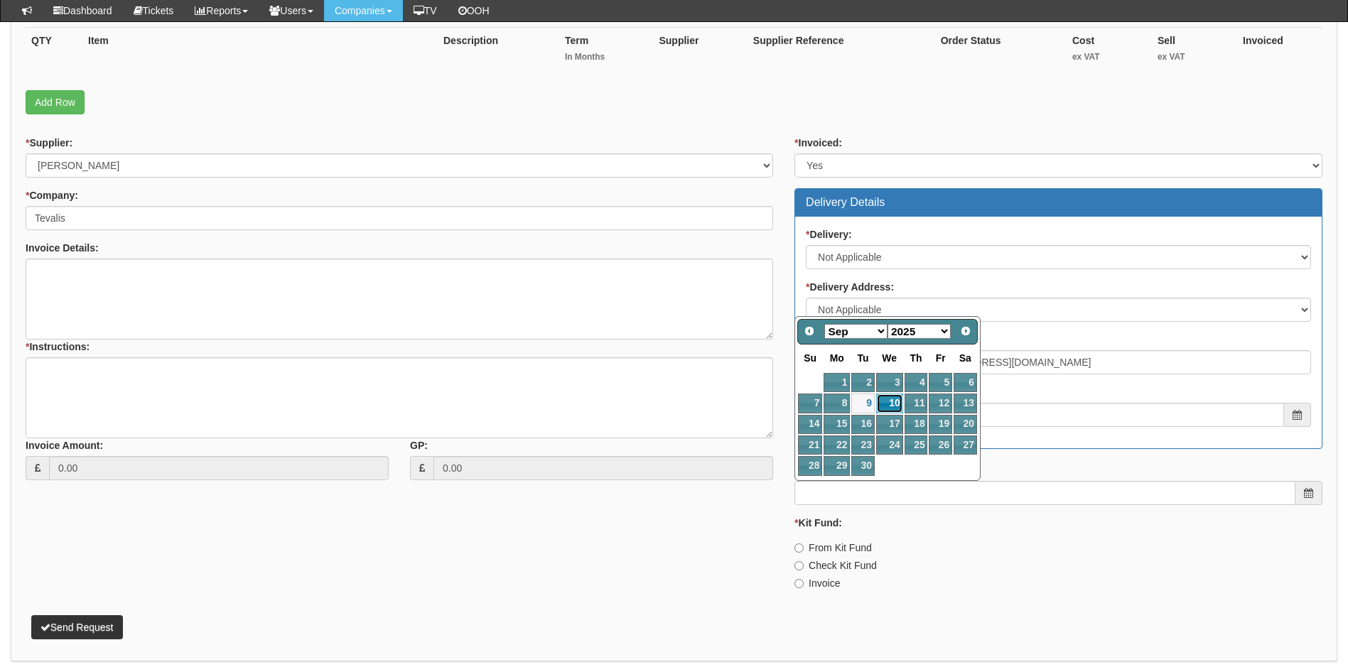
click at [893, 403] on link "10" at bounding box center [889, 403] width 27 height 19
type input "[DATE]"
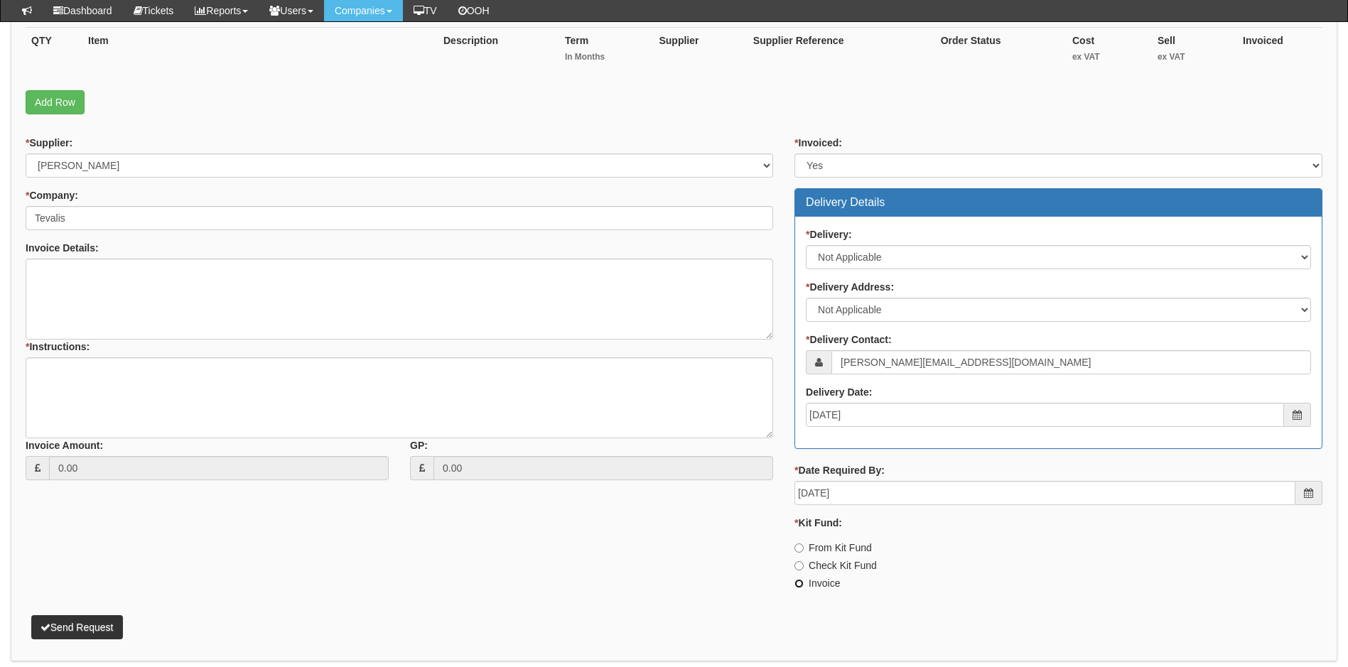
click at [798, 584] on input "Invoice" at bounding box center [799, 583] width 9 height 9
radio input "true"
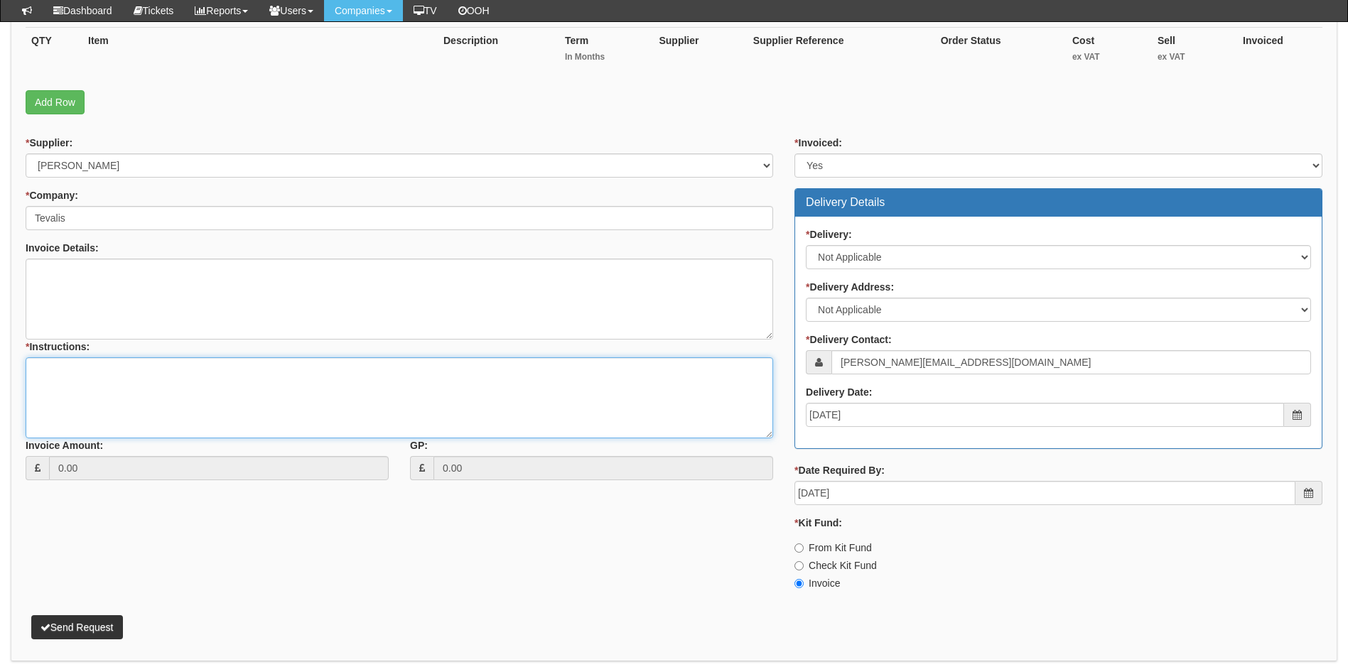
click at [130, 370] on textarea "* Instructions:" at bounding box center [400, 398] width 748 height 81
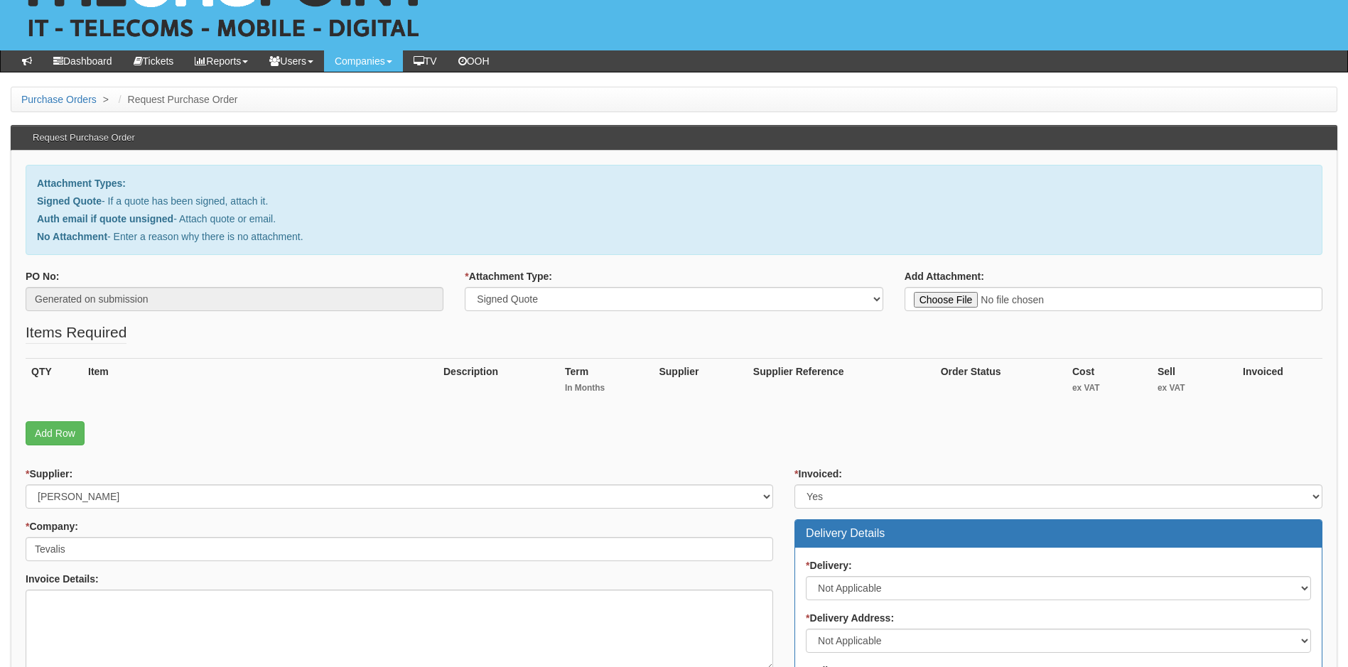
scroll to position [0, 0]
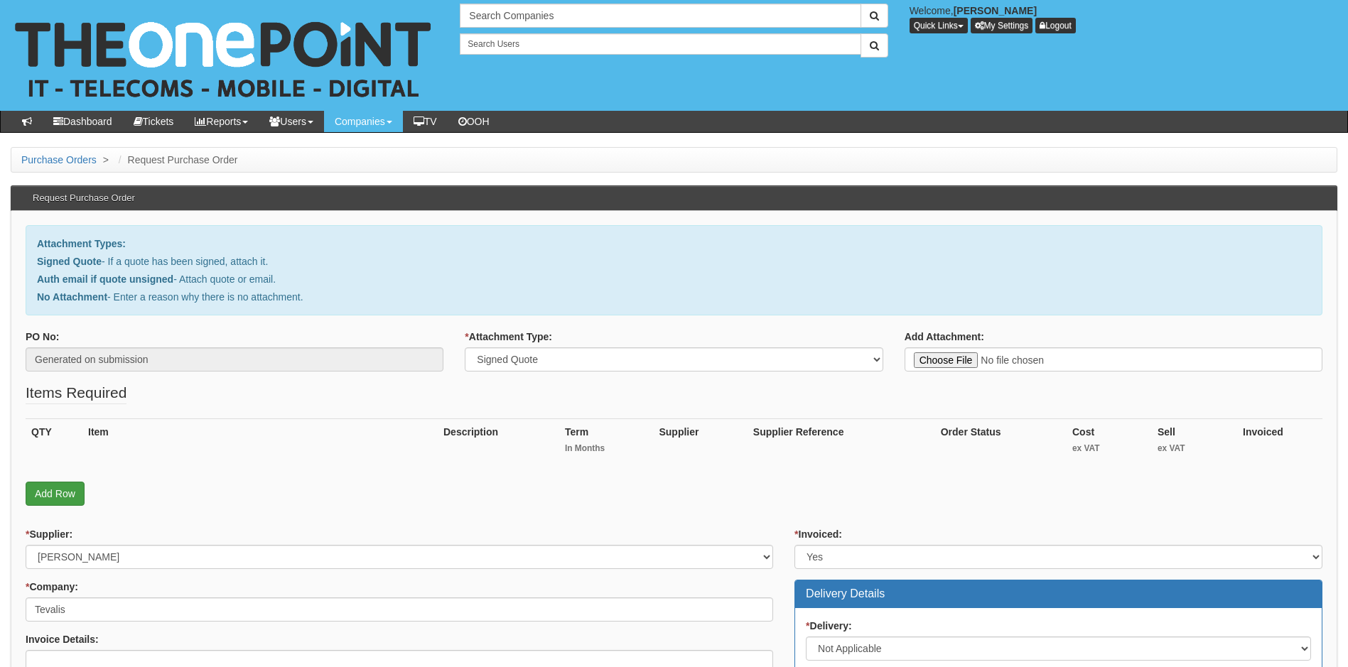
type textarea "linked to ticket"
click at [62, 491] on link "Add Row" at bounding box center [55, 494] width 59 height 24
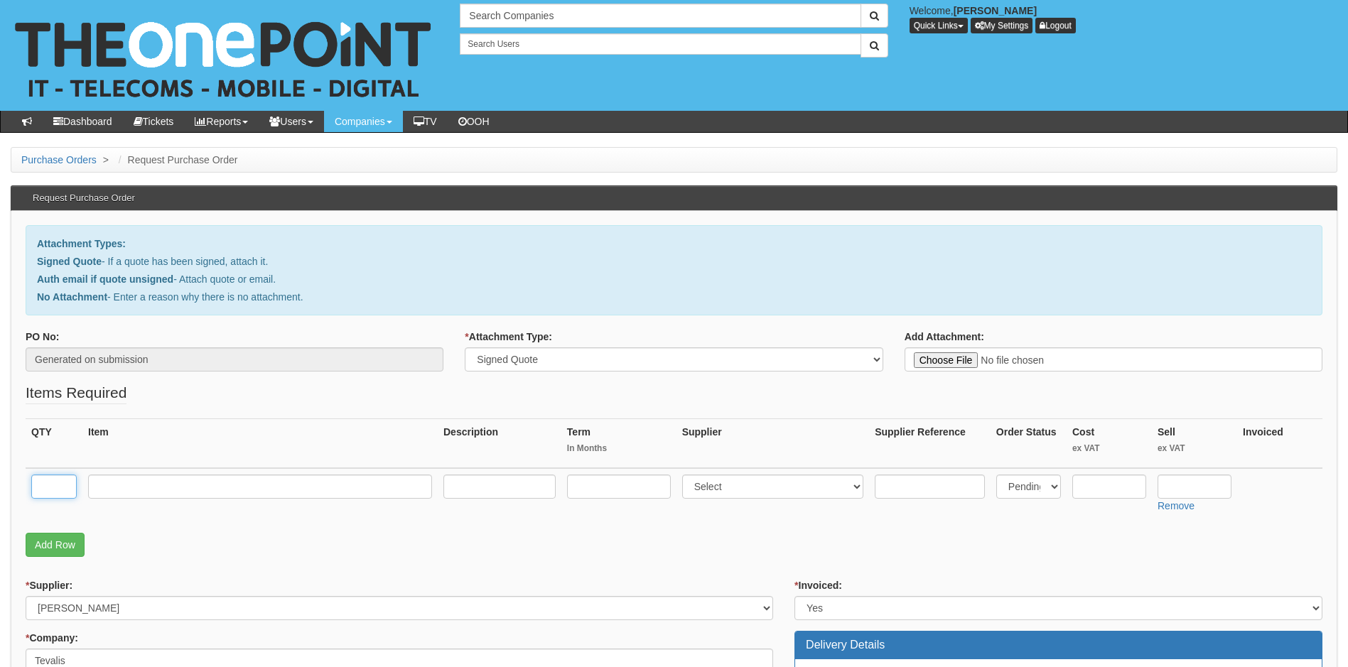
click at [65, 481] on input "text" at bounding box center [53, 487] width 45 height 24
type input "2"
click at [155, 487] on input "text" at bounding box center [260, 487] width 344 height 24
type input "Microsoft Teams Premium"
click at [633, 490] on input "text" at bounding box center [619, 487] width 104 height 24
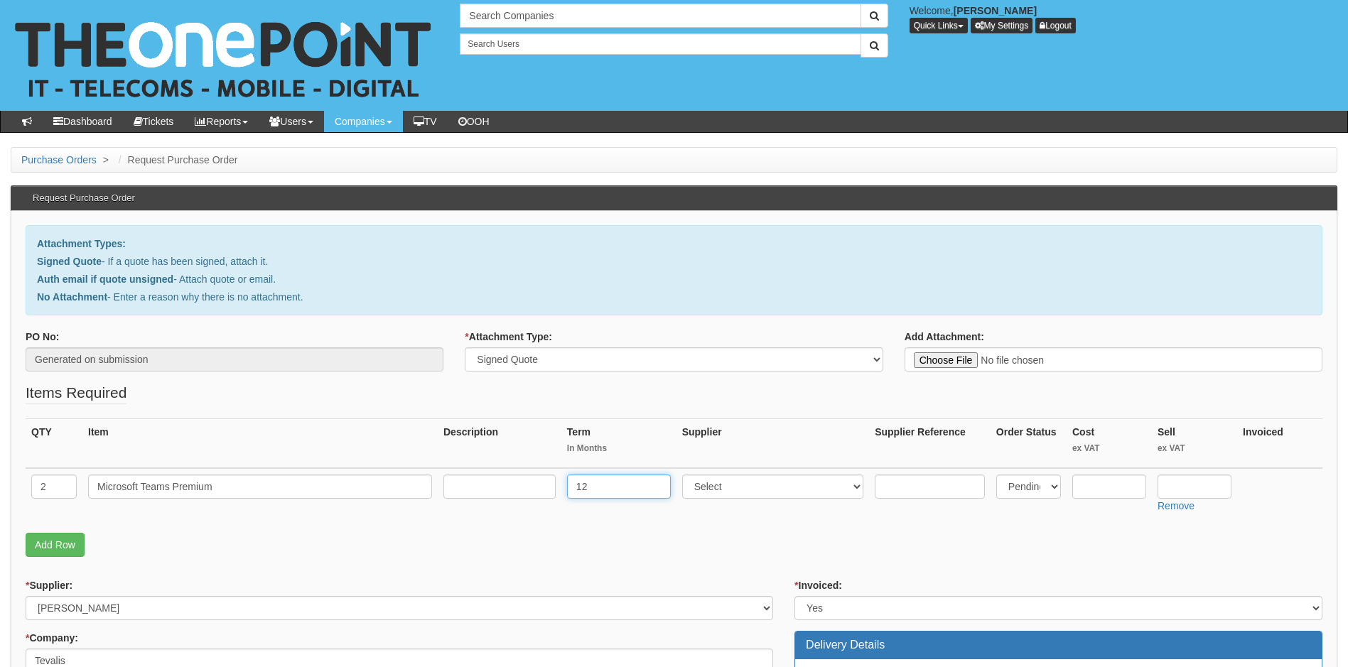
type input "12"
click at [1192, 490] on input "text" at bounding box center [1195, 487] width 74 height 24
type input "9.24"
click at [1112, 485] on input "text" at bounding box center [1110, 487] width 74 height 24
click at [1111, 492] on input "text" at bounding box center [1110, 487] width 74 height 24
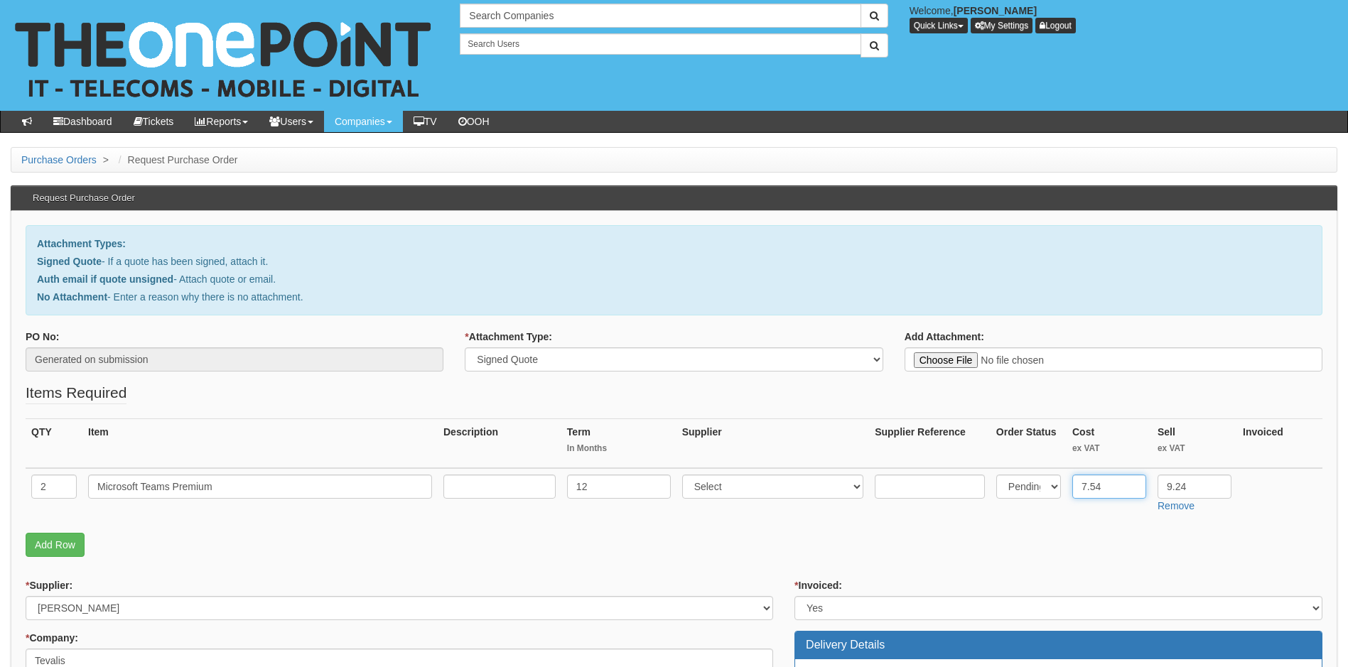
type input "7.54"
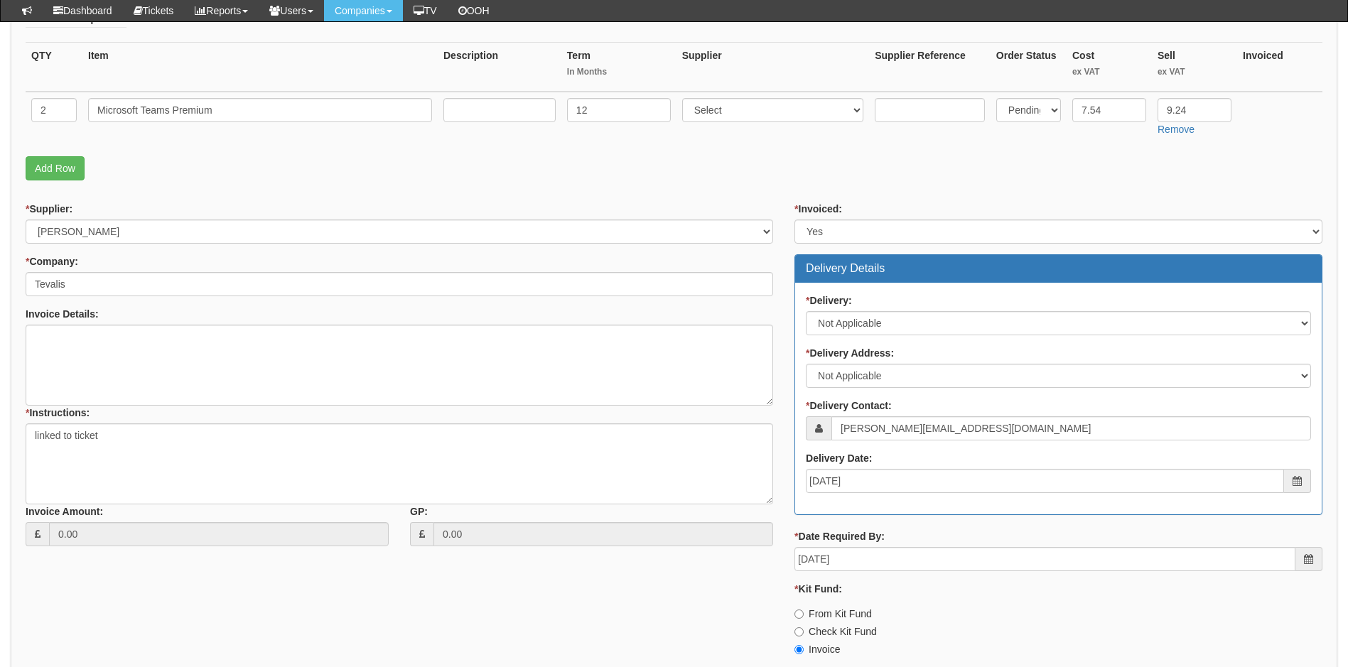
scroll to position [355, 0]
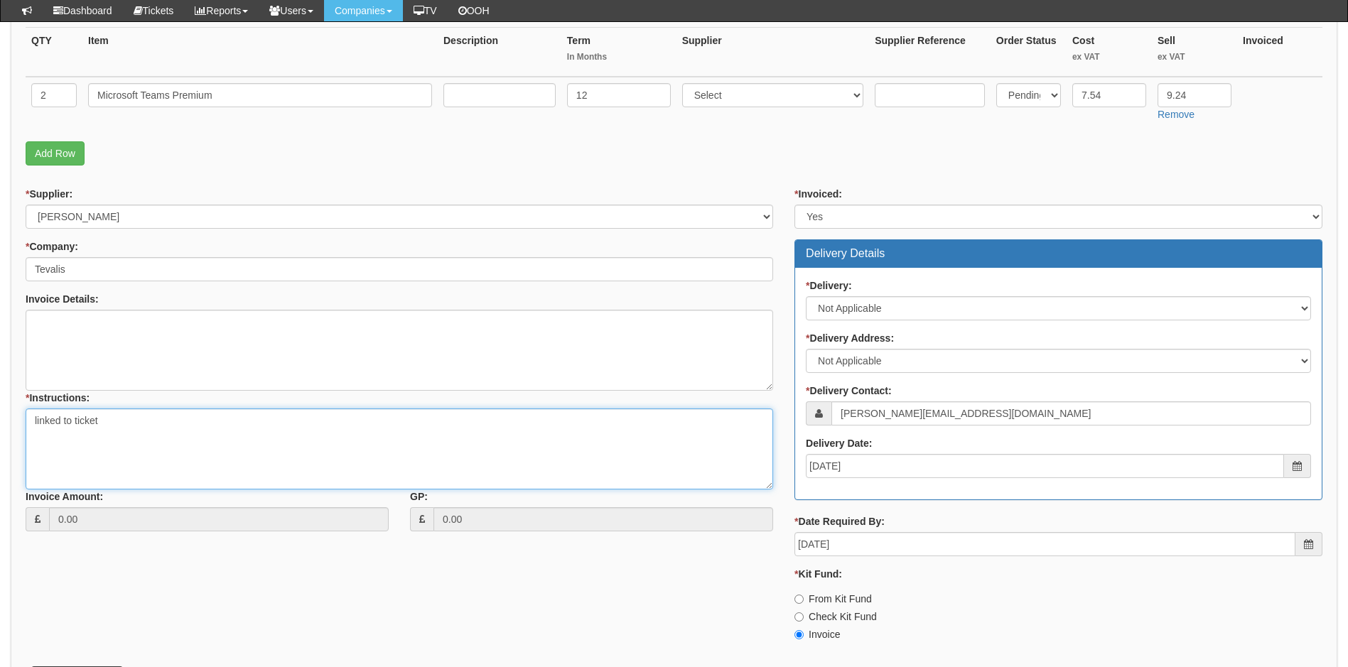
click at [136, 417] on textarea "linked to ticket" at bounding box center [400, 449] width 748 height 81
paste textarea "427449"
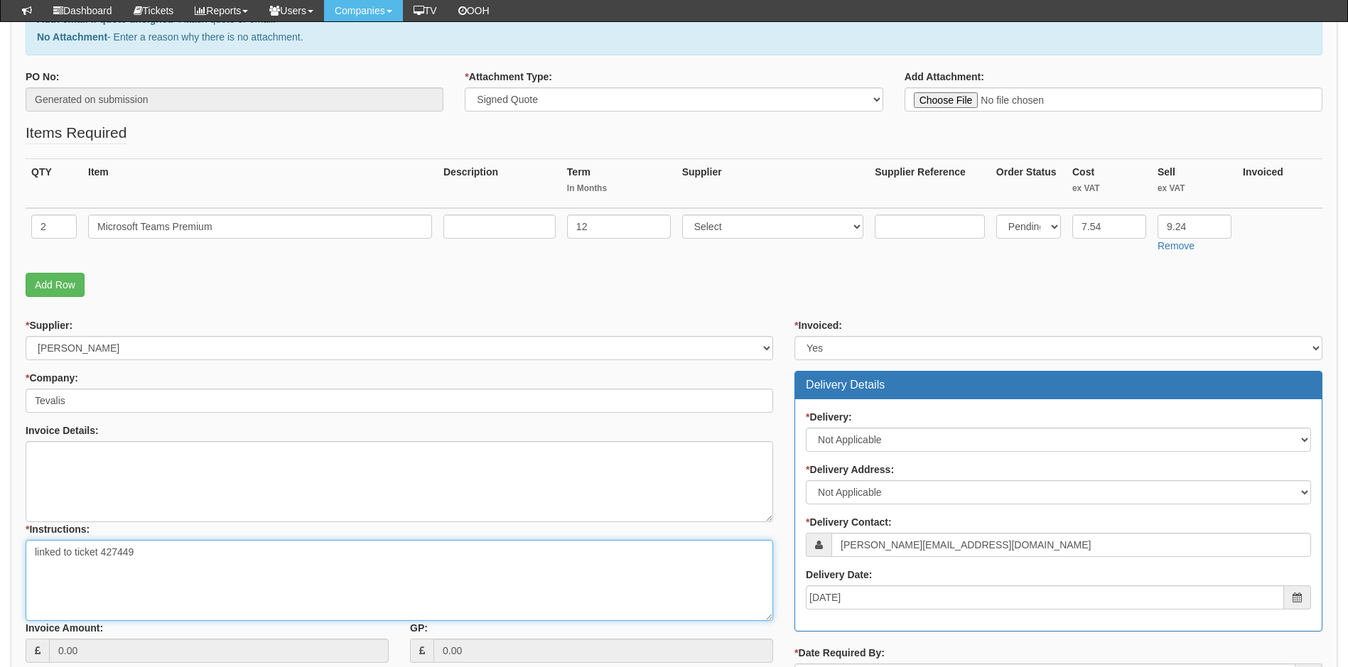
scroll to position [213, 0]
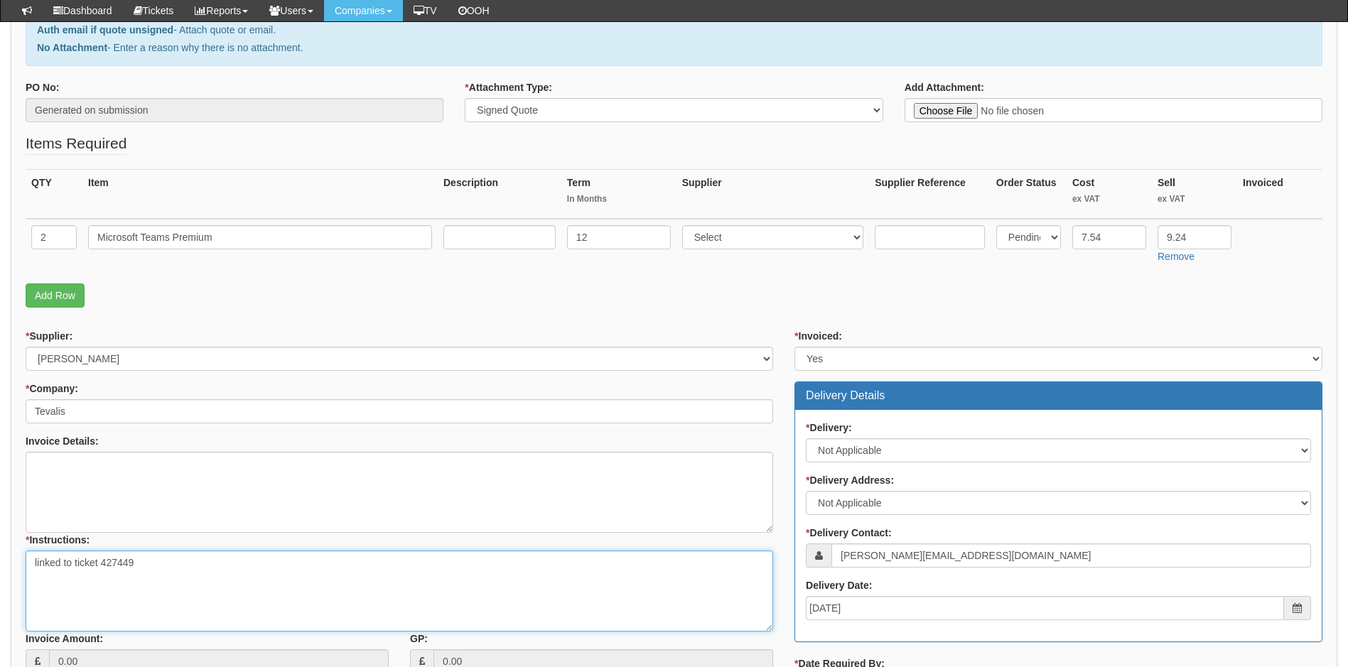
type textarea "linked to ticket 427449"
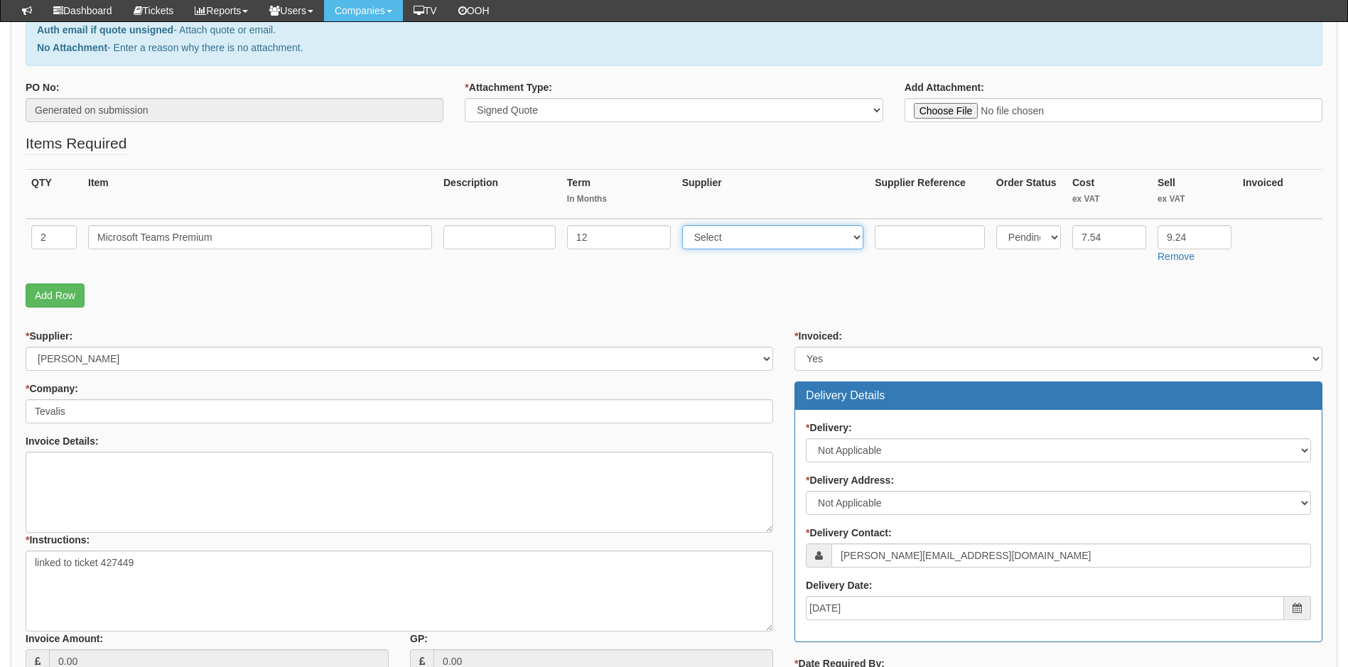
click at [781, 239] on select "Select 123 REG.co.uk 1Password 3 4Gon AA Jones Electric Ltd Abzorb Access Group…" at bounding box center [773, 237] width 182 height 24
select select "291"
click at [685, 225] on select "Select 123 REG.co.uk 1Password 3 4Gon AA Jones Electric Ltd Abzorb Access Group…" at bounding box center [773, 237] width 182 height 24
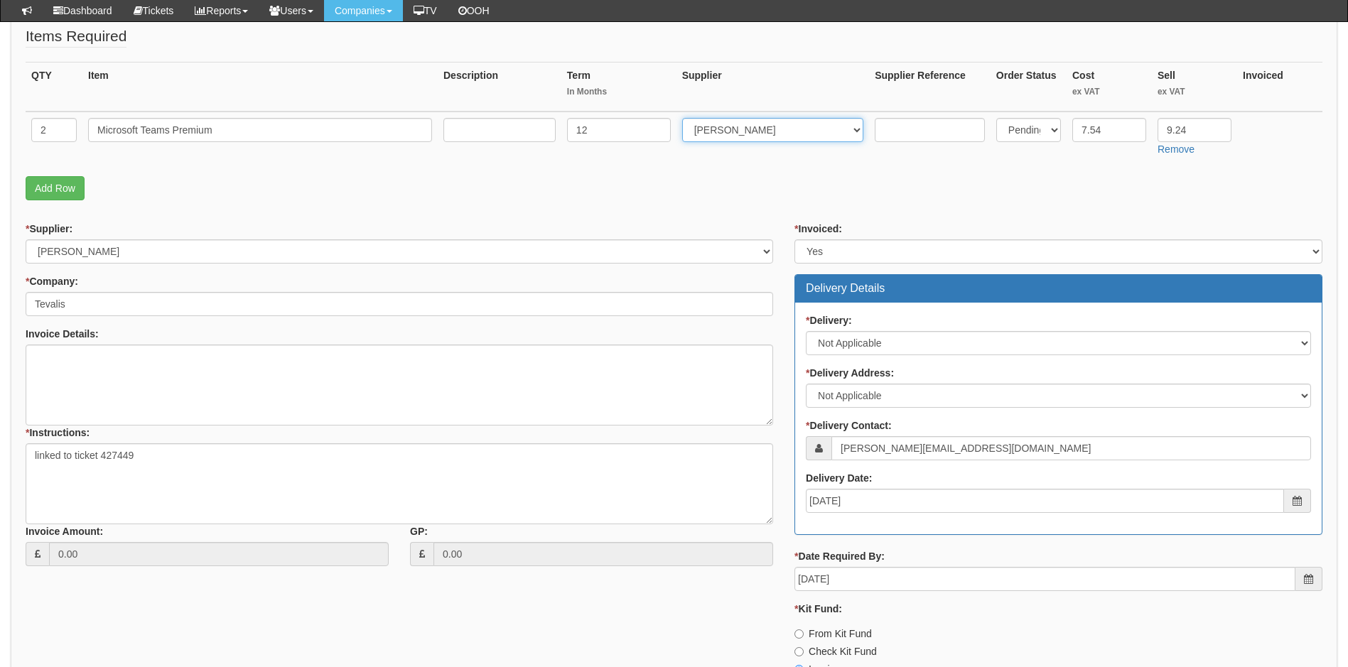
scroll to position [458, 0]
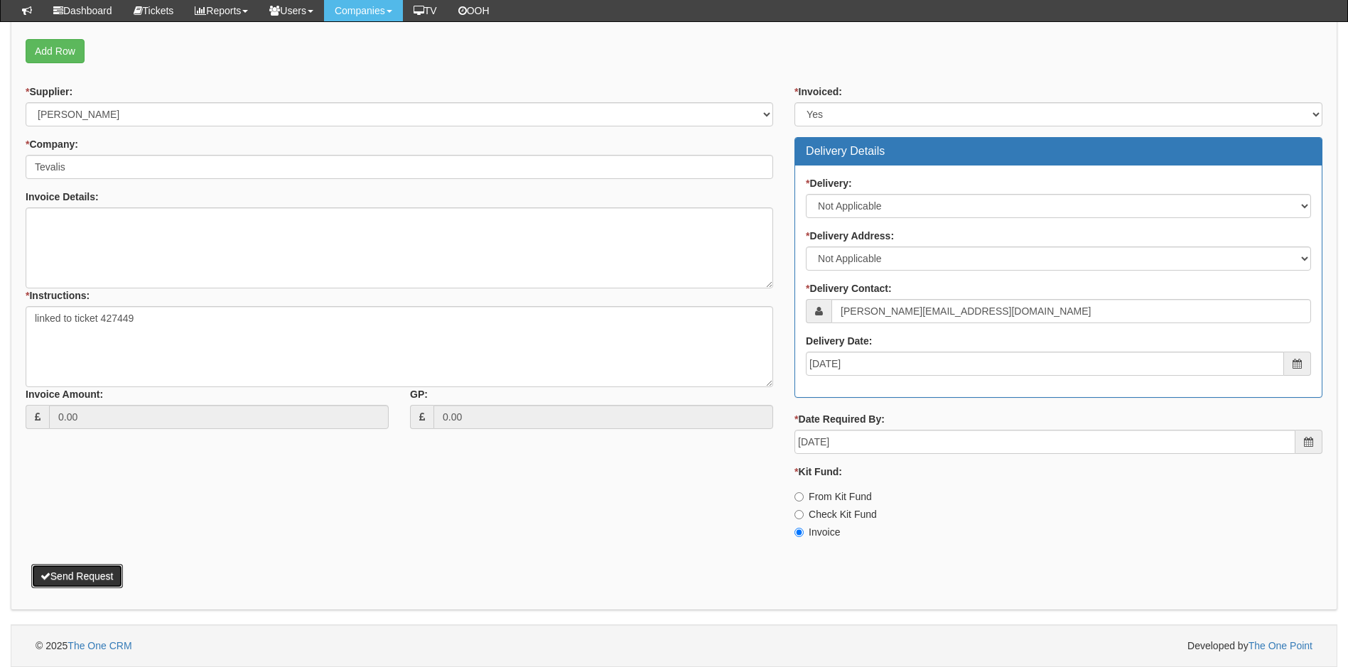
click at [100, 578] on button "Send Request" at bounding box center [77, 576] width 92 height 24
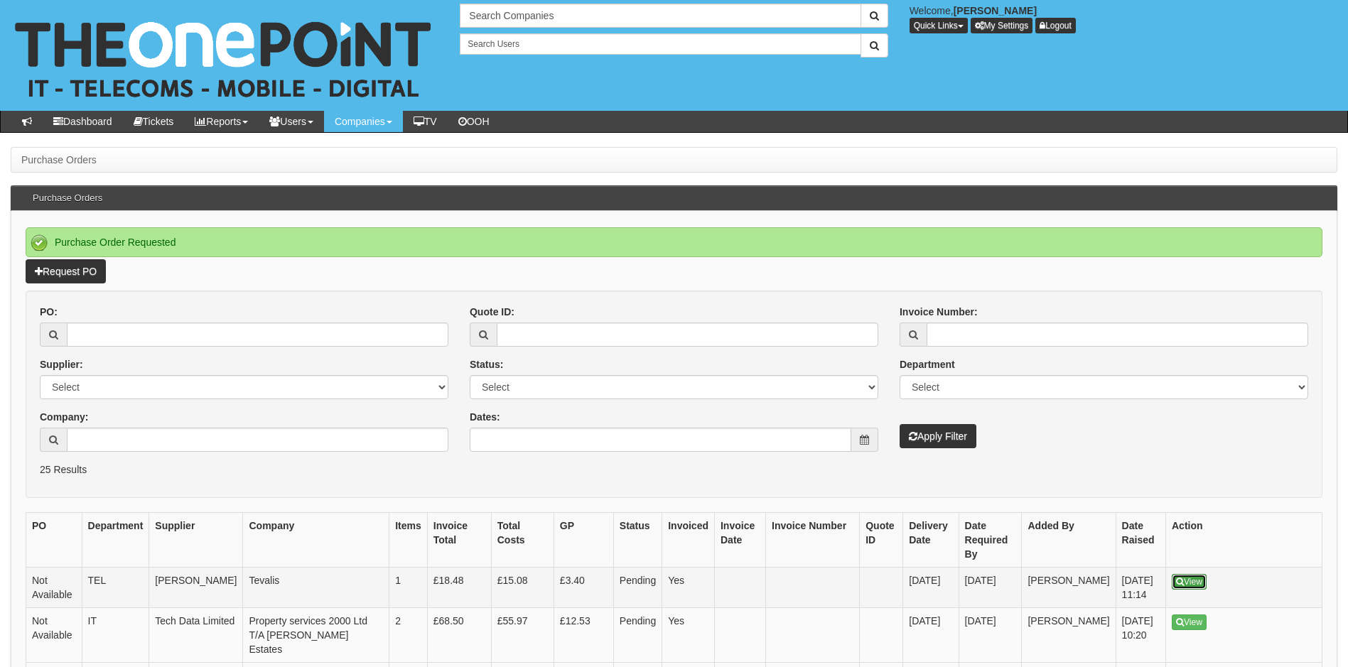
click at [1192, 574] on link "View" at bounding box center [1189, 582] width 35 height 16
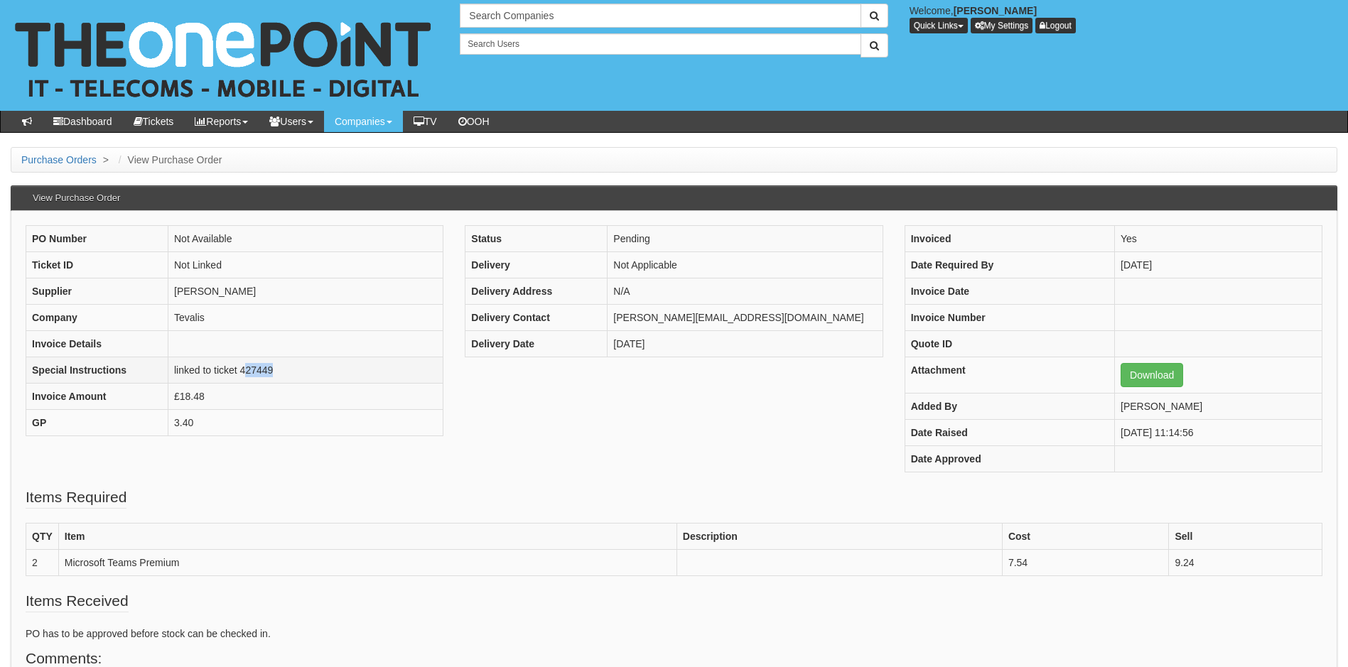
drag, startPoint x: 276, startPoint y: 371, endPoint x: 243, endPoint y: 377, distance: 33.3
click at [243, 377] on td "linked to ticket 427449" at bounding box center [305, 371] width 275 height 26
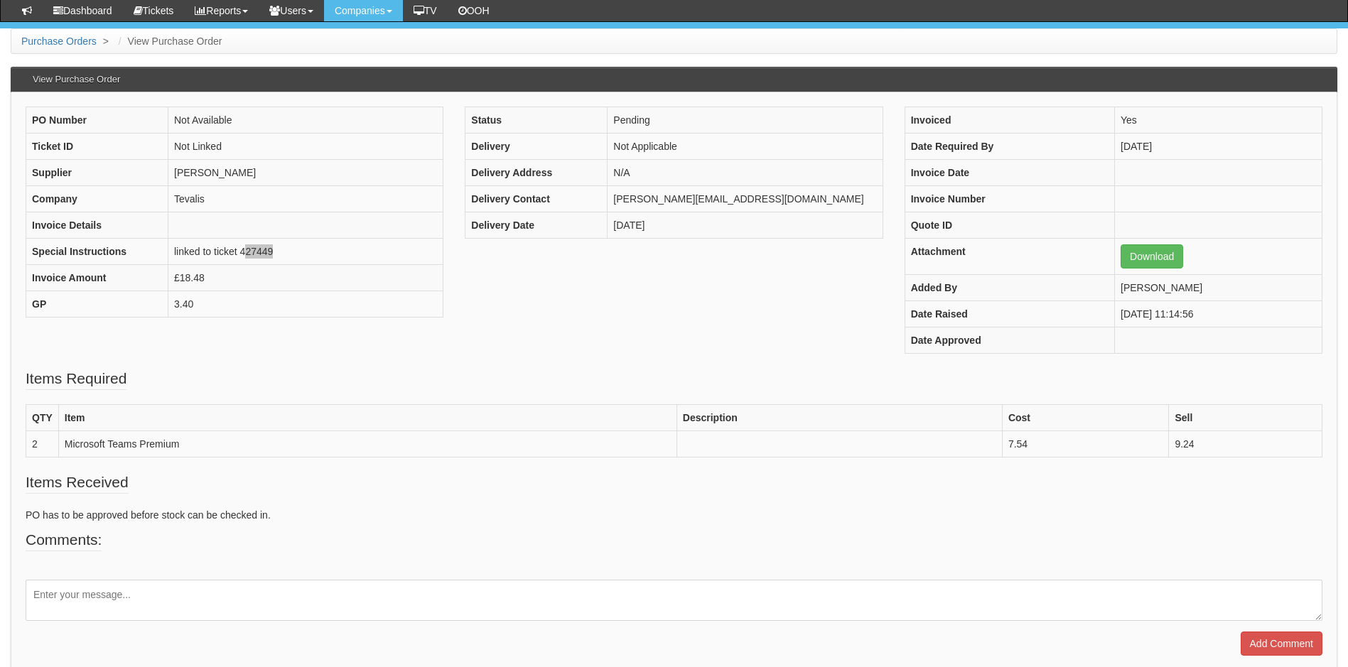
scroll to position [143, 0]
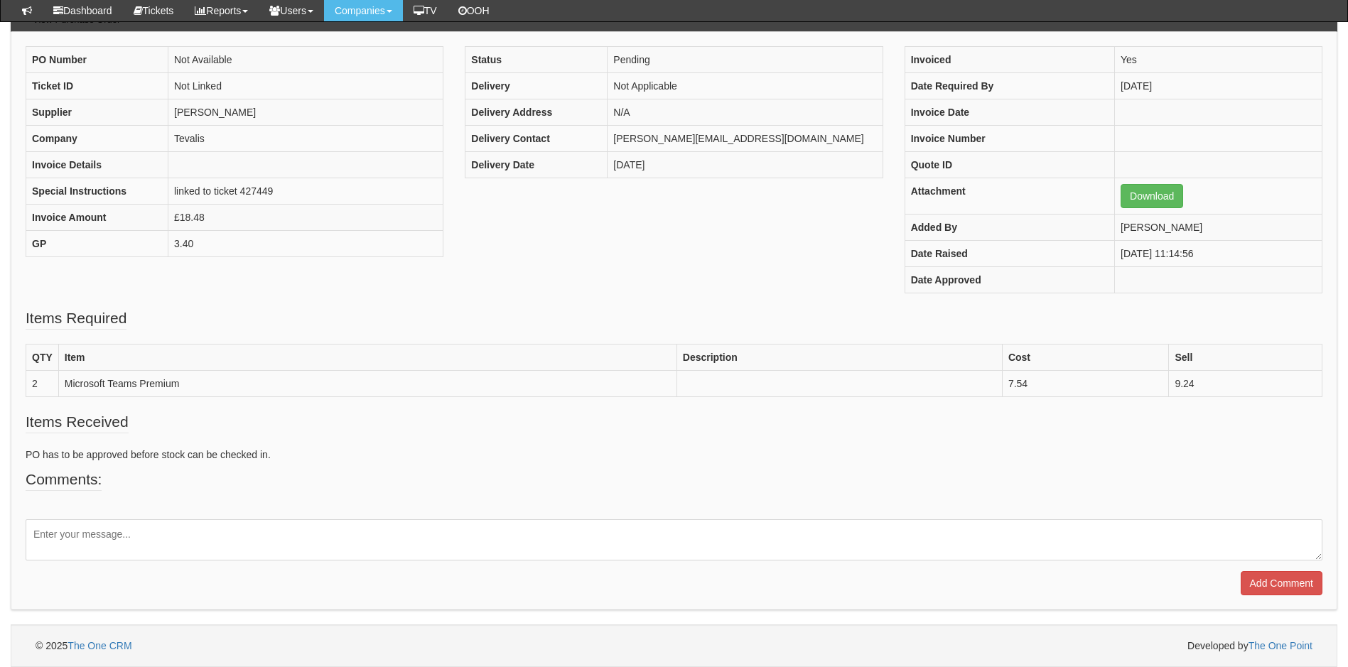
click at [429, 303] on div "PO Number Not Available Ticket ID Not Linked Supplier Ingram Company Tevalis In…" at bounding box center [674, 177] width 1319 height 262
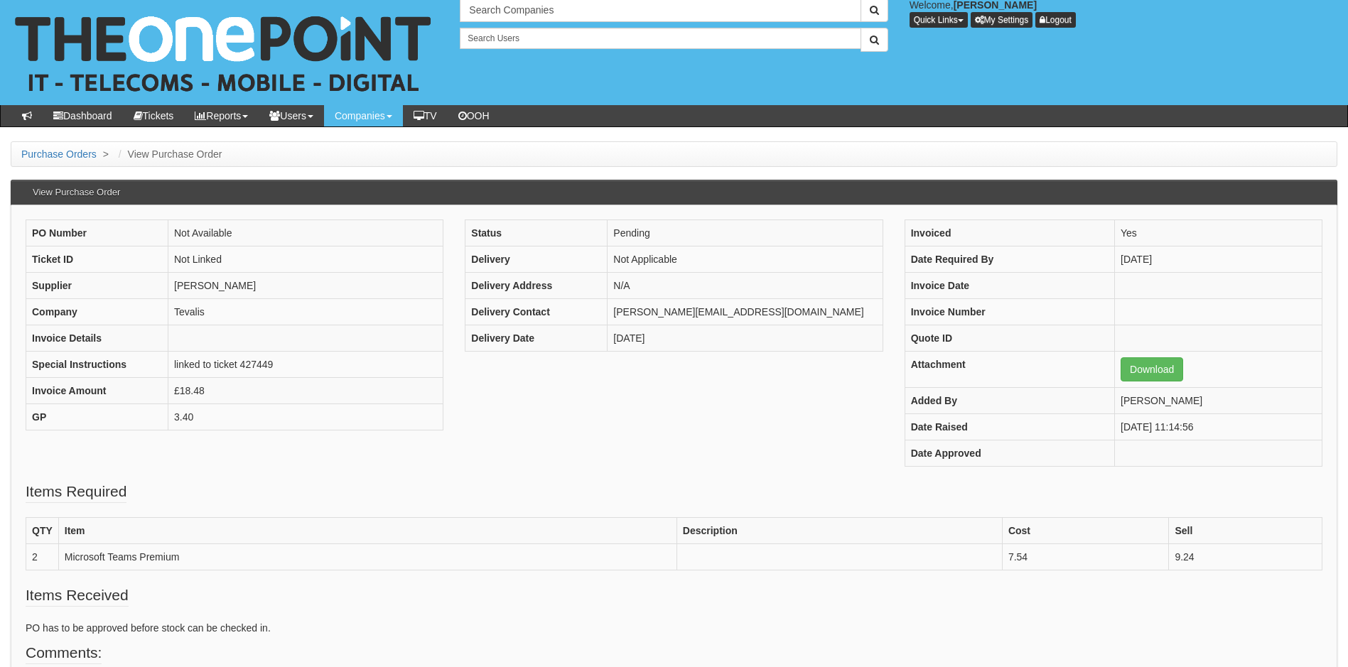
scroll to position [0, 0]
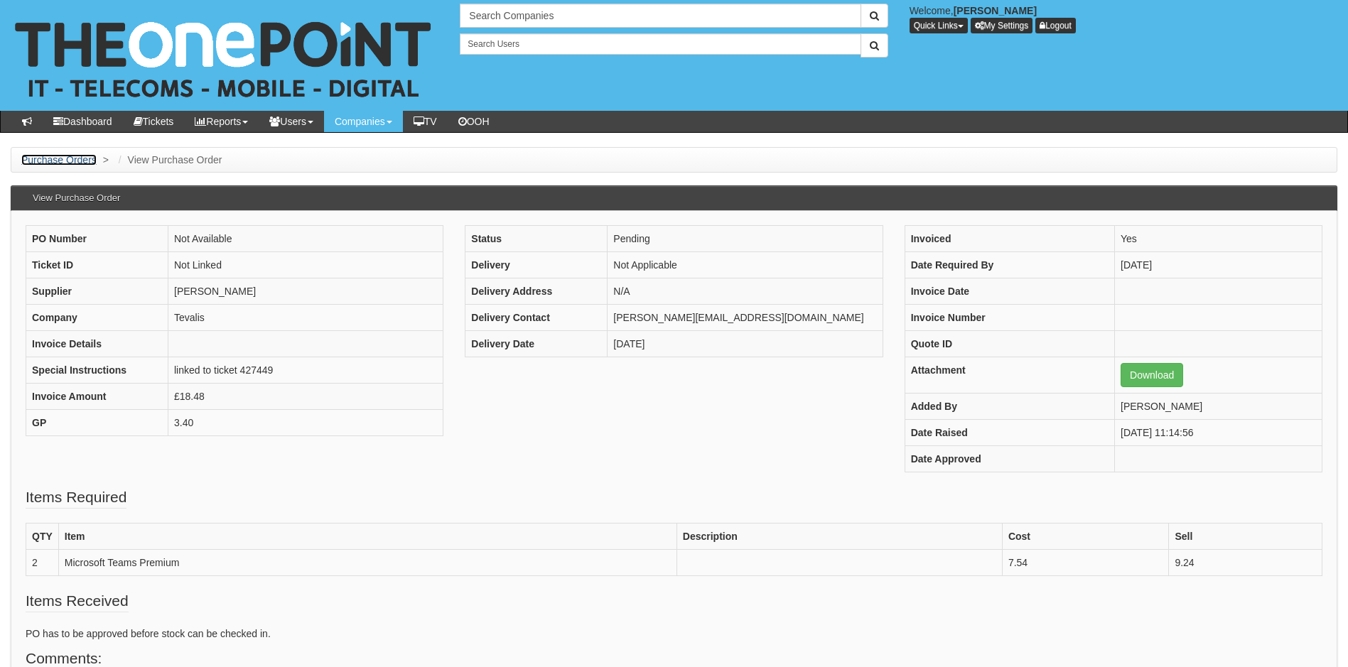
click at [70, 157] on link "Purchase Orders" at bounding box center [58, 159] width 75 height 11
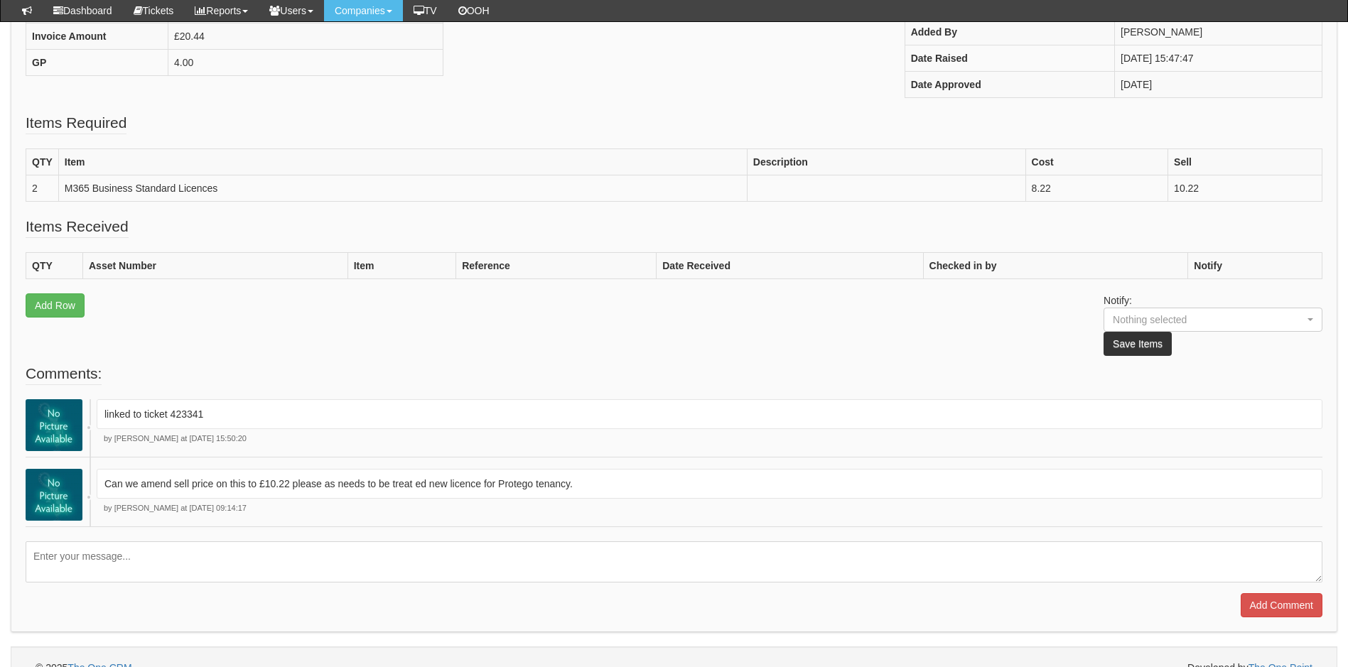
scroll to position [355, 0]
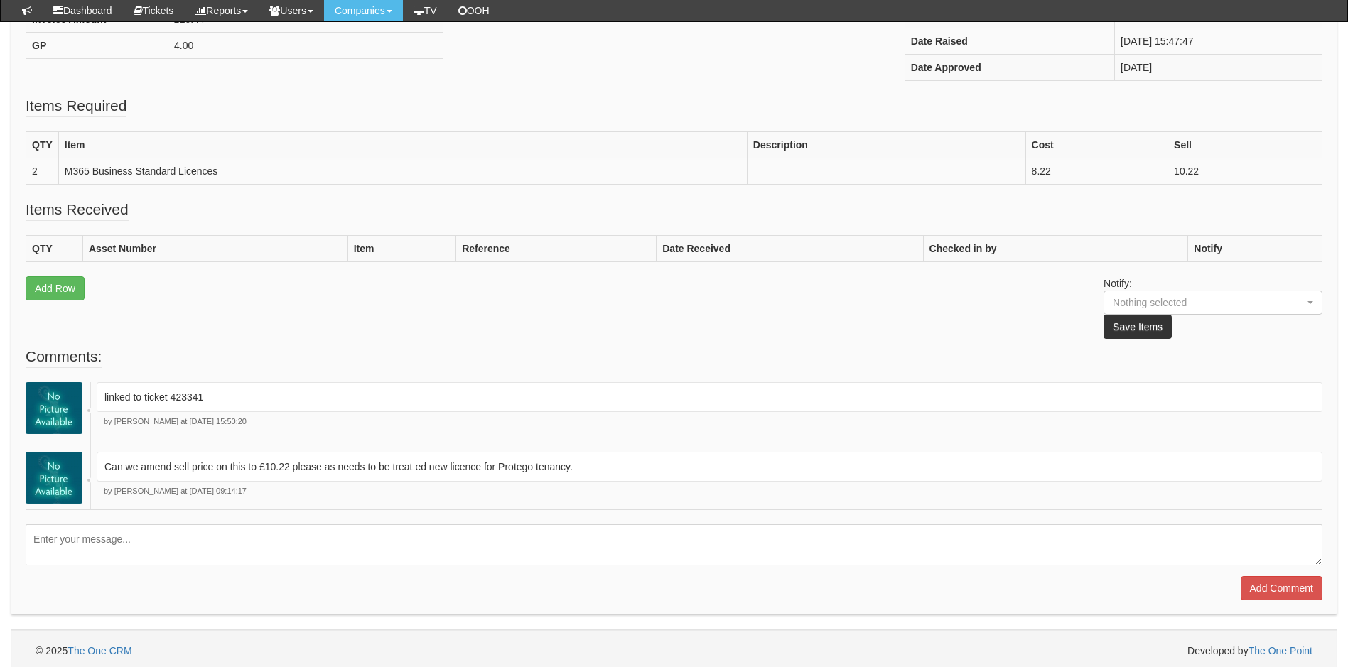
click at [178, 543] on textarea at bounding box center [674, 545] width 1297 height 41
type textarea "can we amend sell to £10.08 please. sorry my error"
click at [1266, 589] on input "Add Comment" at bounding box center [1282, 588] width 82 height 24
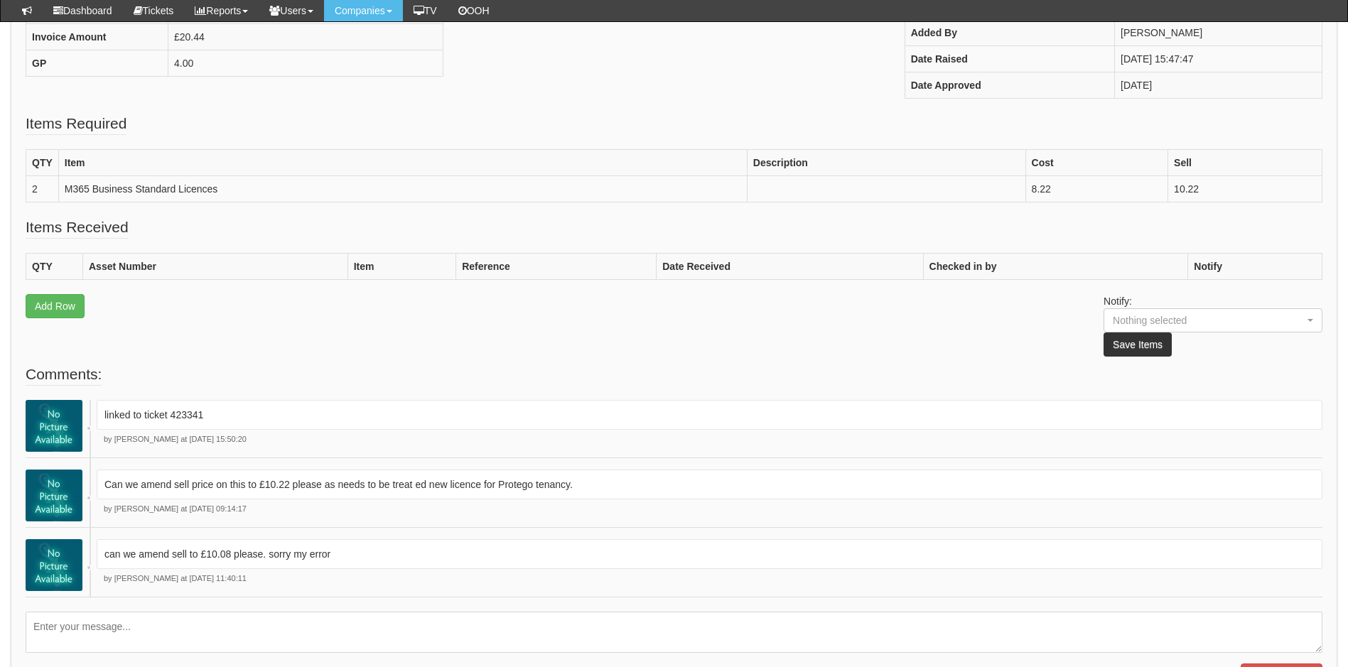
scroll to position [38, 0]
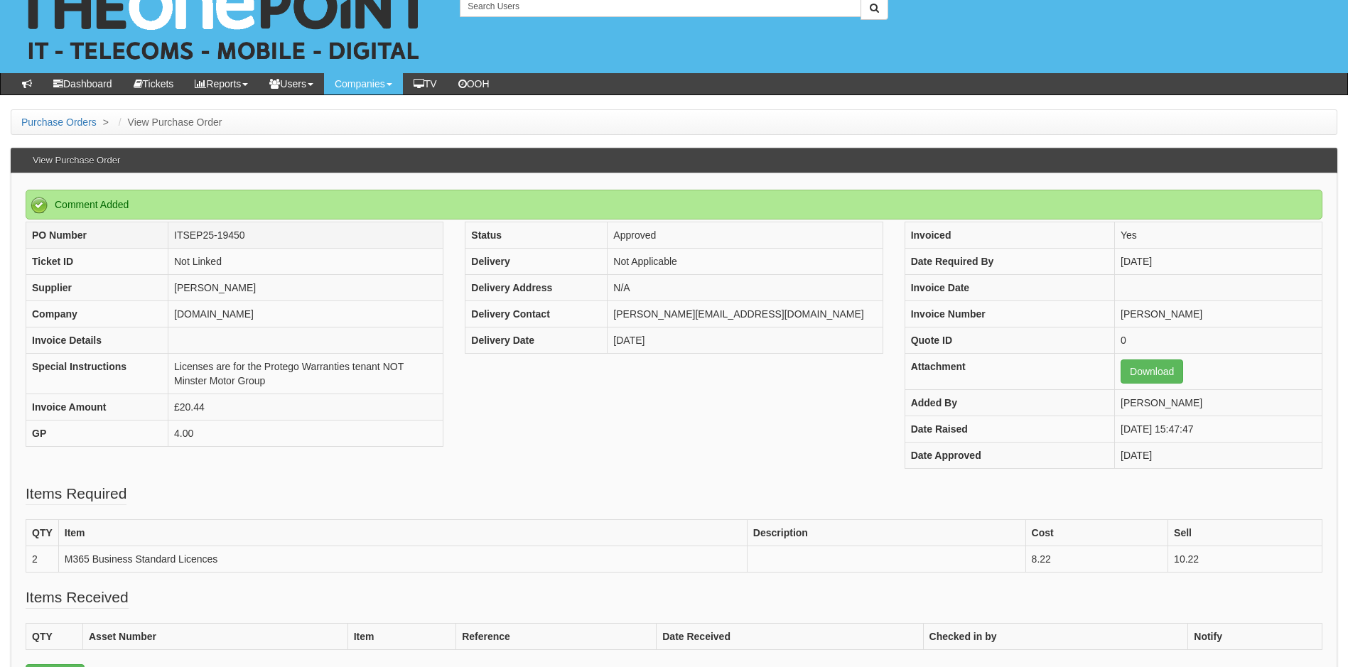
drag, startPoint x: 259, startPoint y: 236, endPoint x: 219, endPoint y: 235, distance: 40.5
click at [219, 235] on td "ITSEP25-19450" at bounding box center [305, 235] width 275 height 26
copy td "19450"
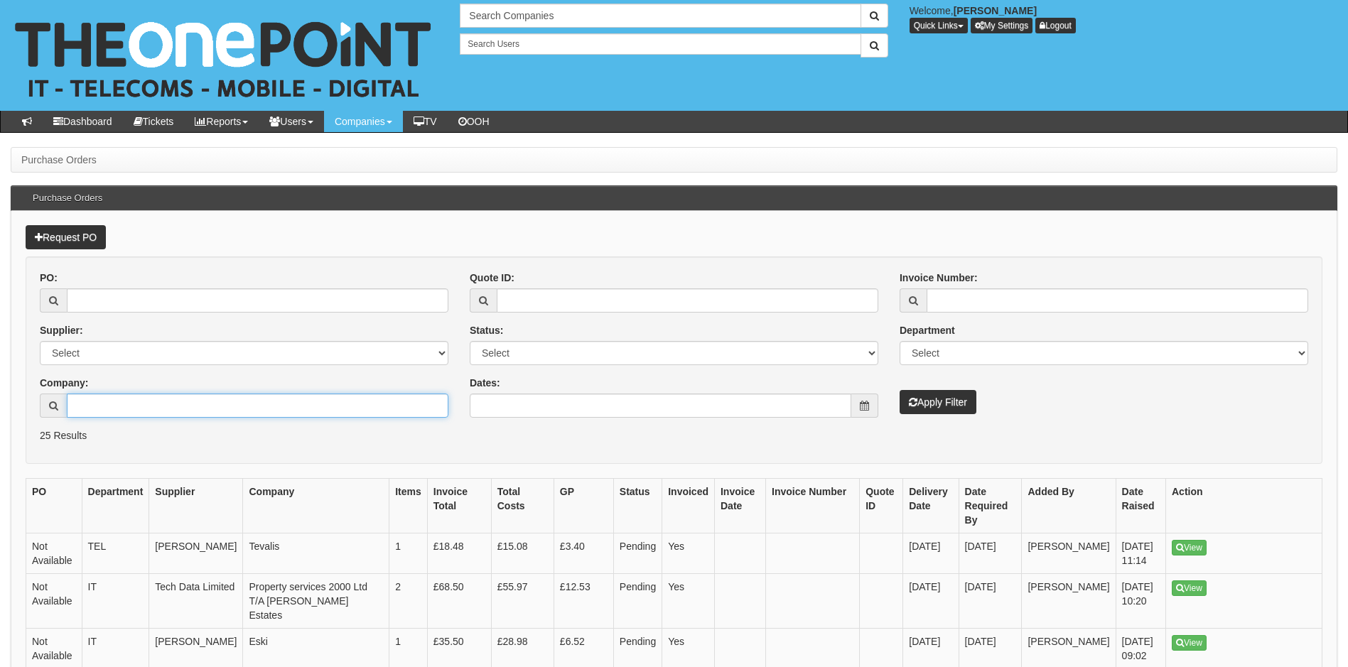
click at [145, 409] on input "Company:" at bounding box center [258, 406] width 382 height 24
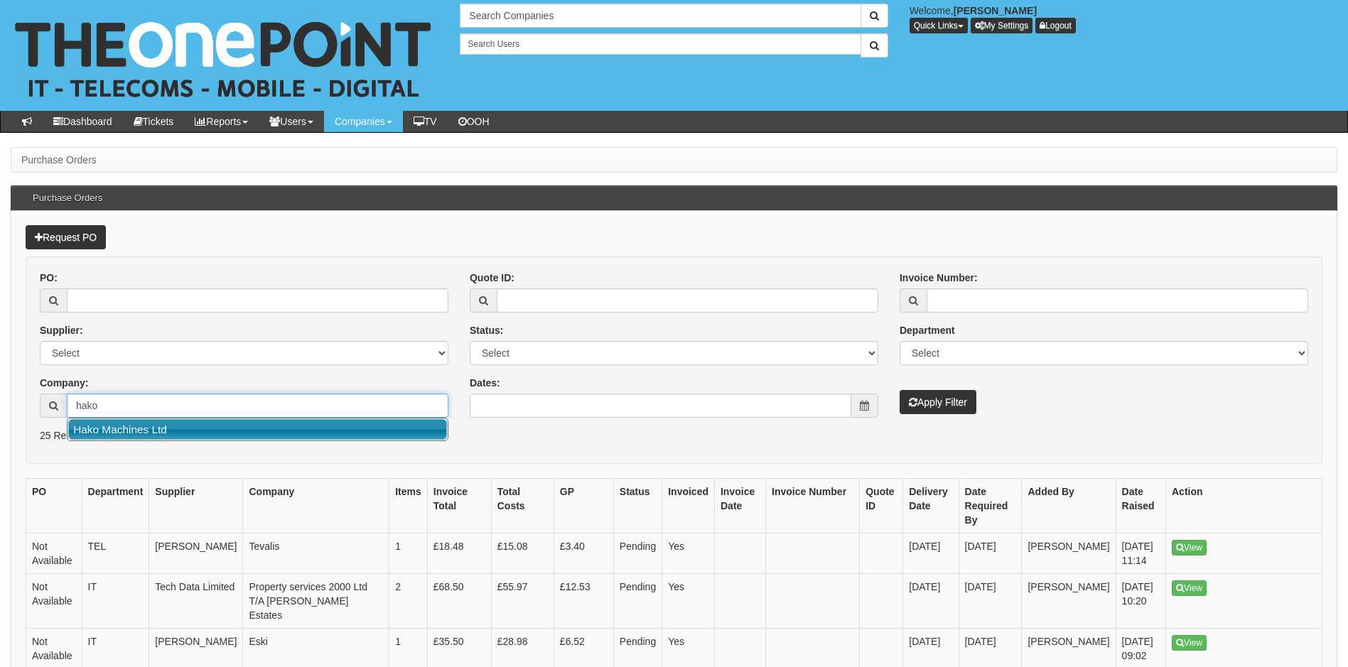
click at [186, 429] on link "Hako Machines Ltd" at bounding box center [257, 429] width 379 height 21
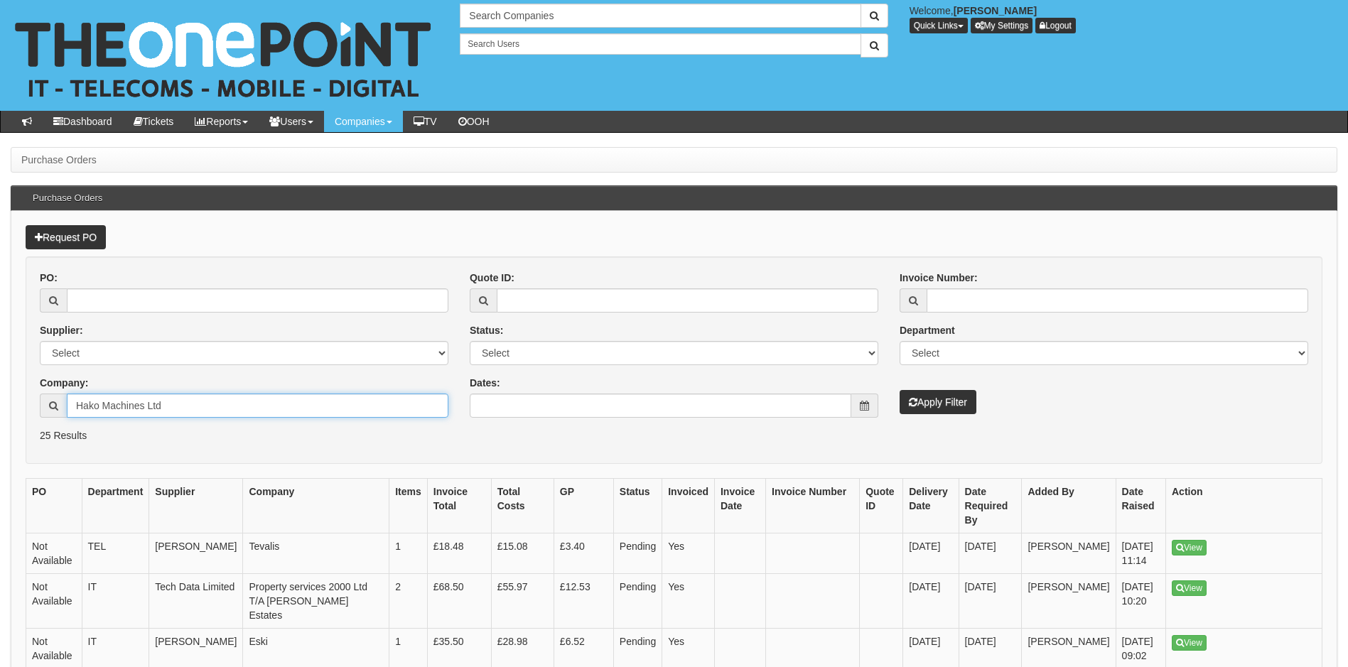
type input "Hako Machines Ltd"
click at [952, 397] on button "Apply Filter" at bounding box center [938, 402] width 77 height 24
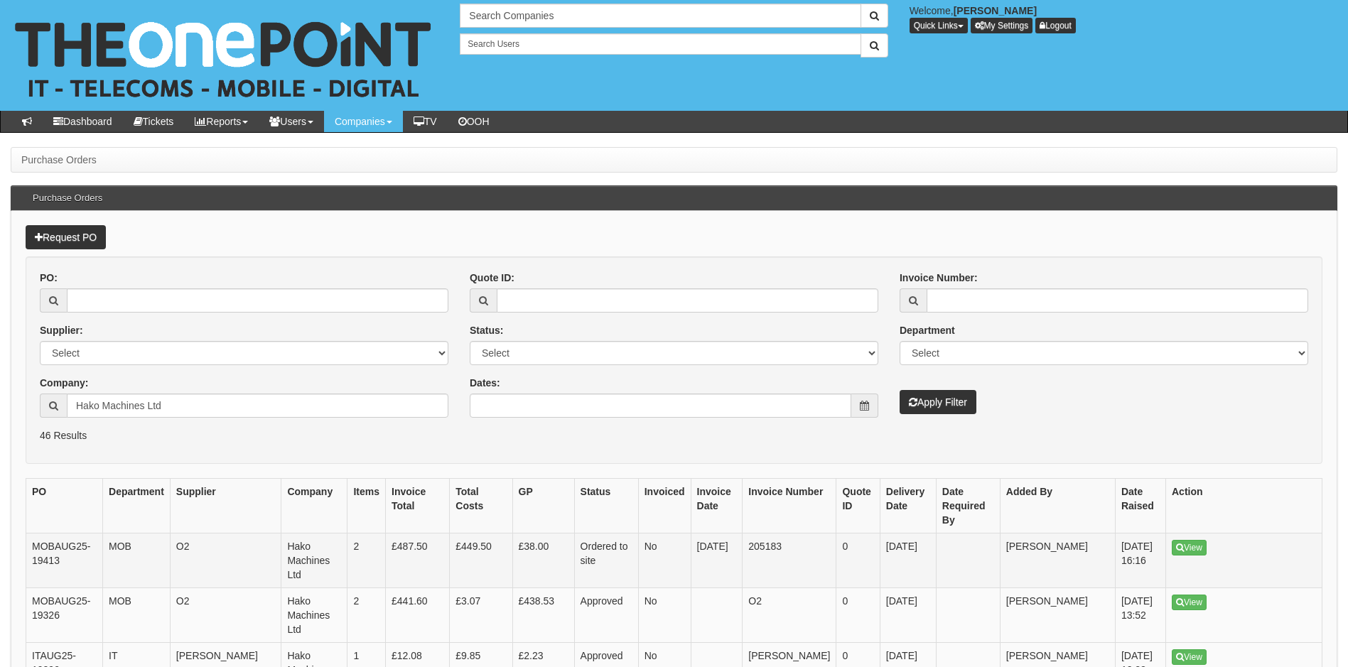
scroll to position [71, 0]
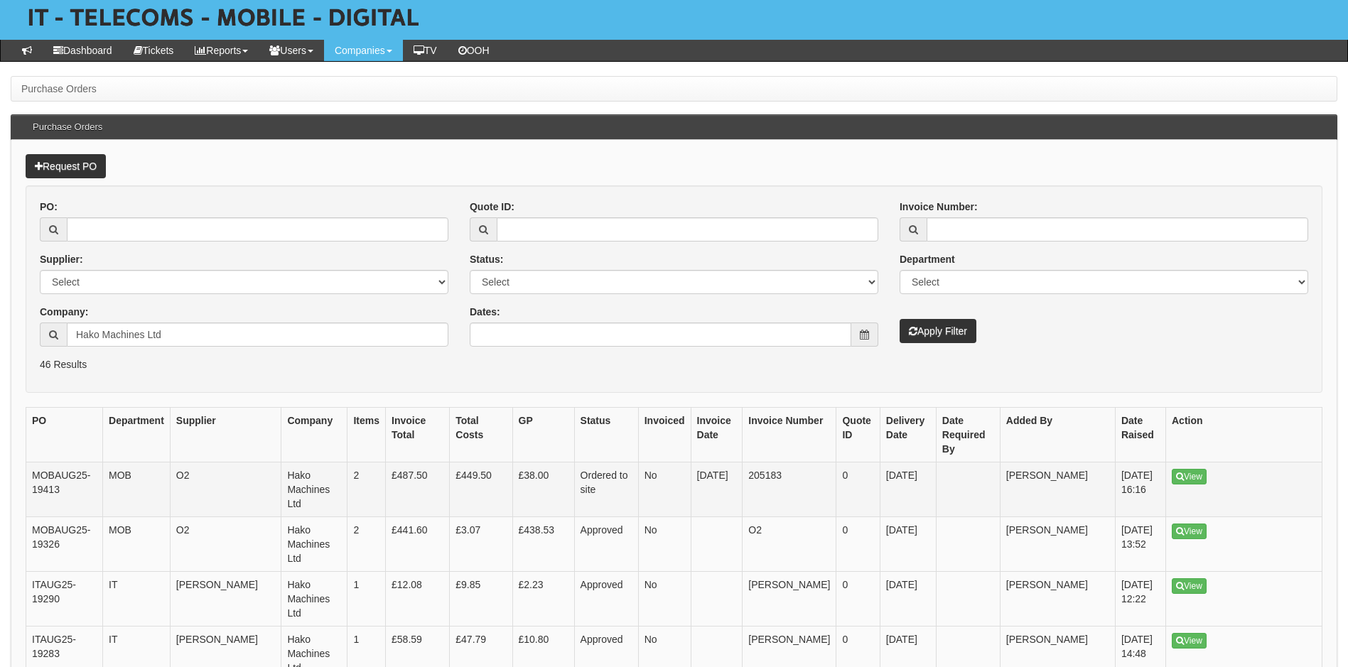
click at [386, 474] on td "2" at bounding box center [367, 490] width 38 height 55
click at [1190, 469] on link "View" at bounding box center [1189, 477] width 35 height 16
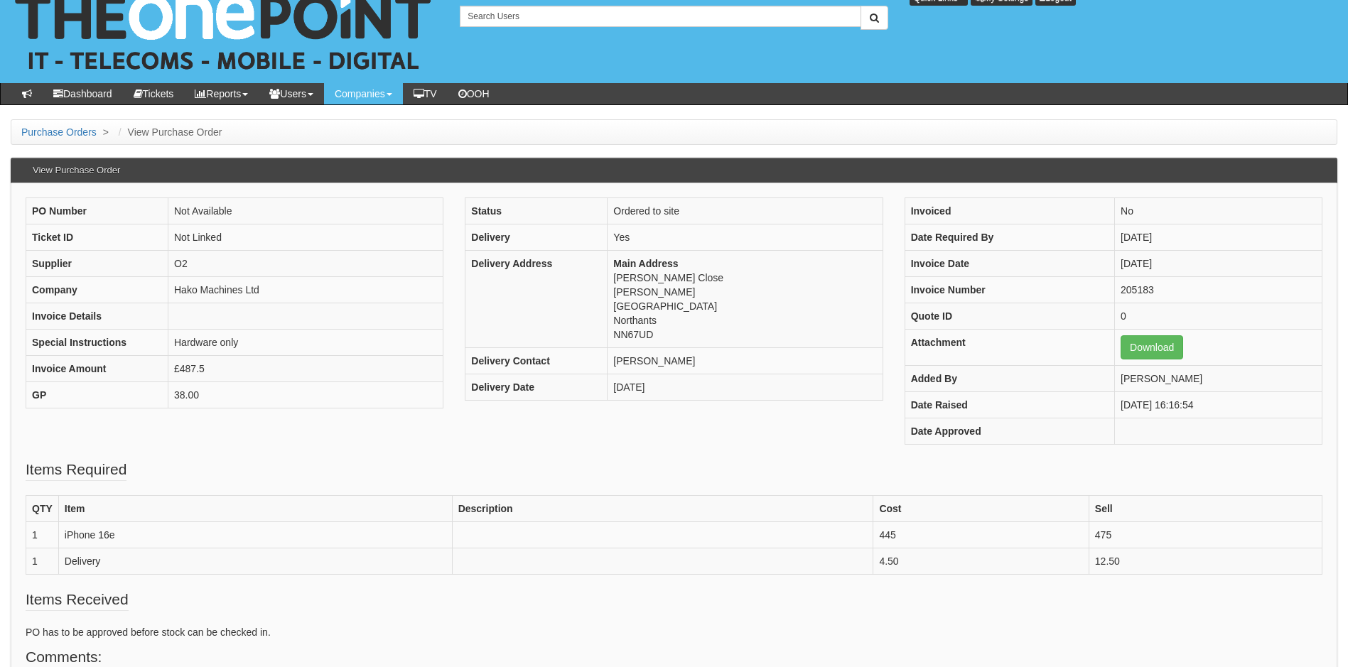
scroll to position [27, 0]
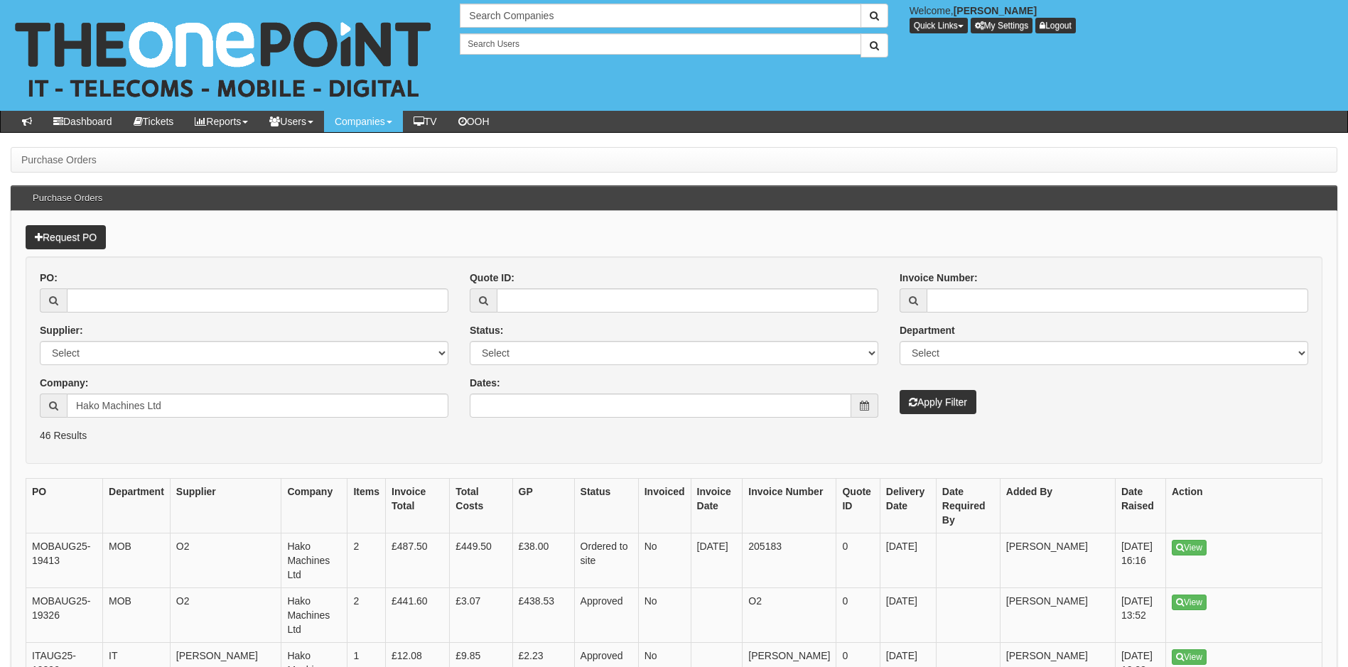
scroll to position [71, 0]
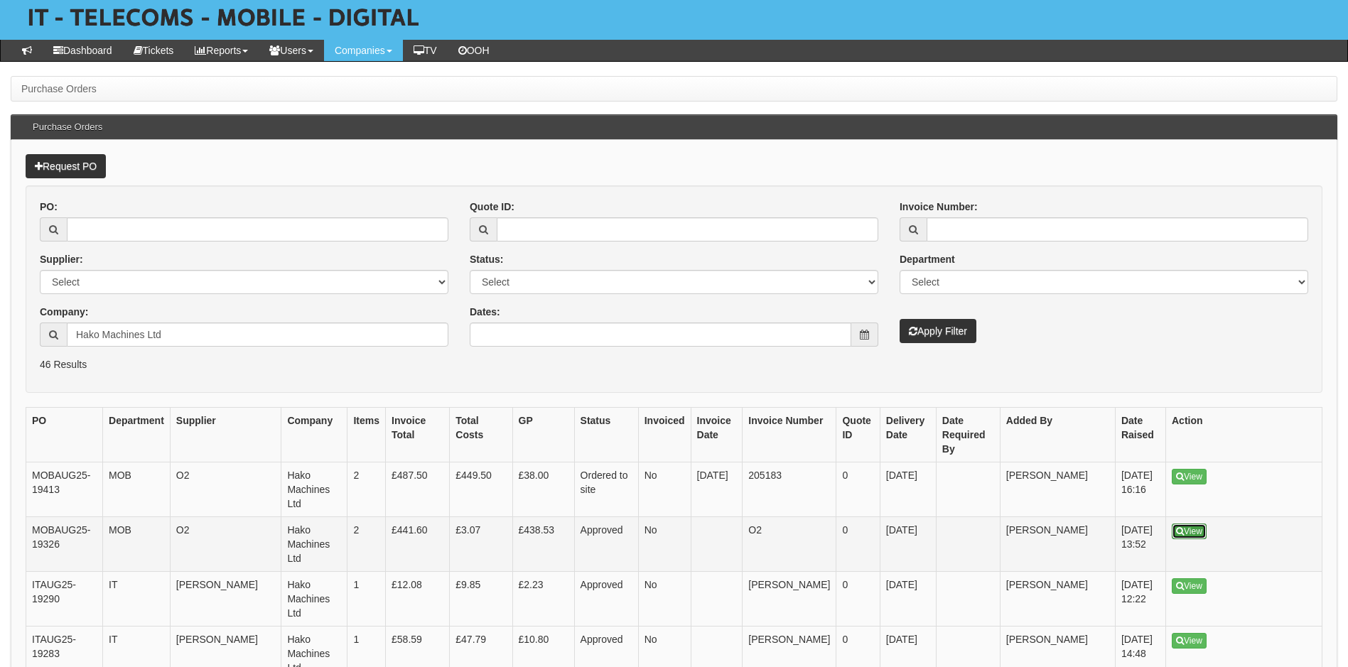
click at [1188, 524] on link "View" at bounding box center [1189, 532] width 35 height 16
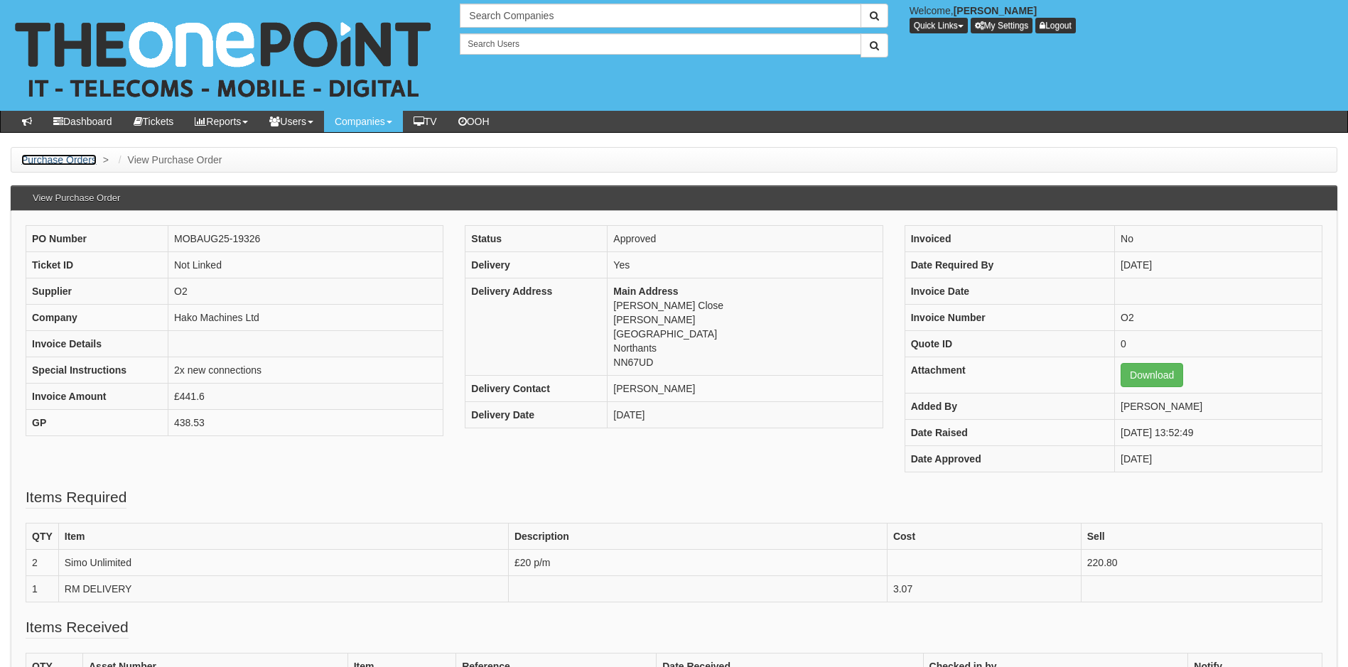
click at [70, 161] on link "Purchase Orders" at bounding box center [58, 159] width 75 height 11
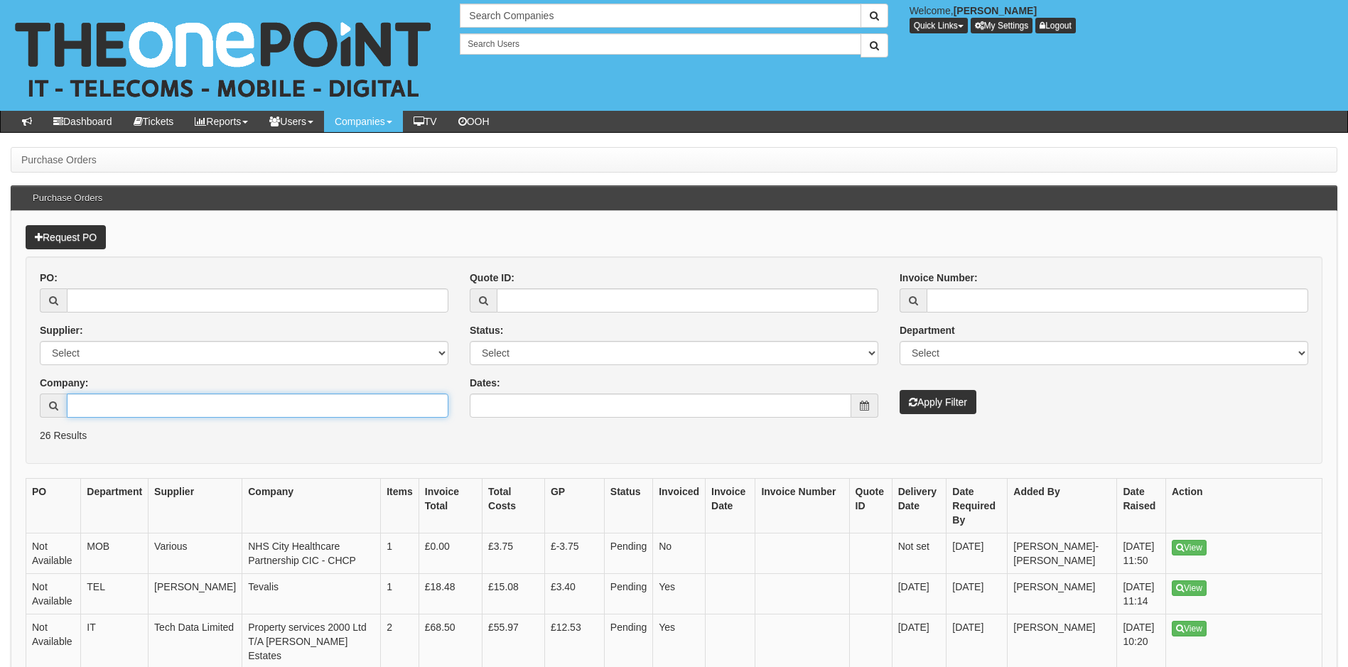
click at [155, 408] on input "Company:" at bounding box center [258, 406] width 382 height 24
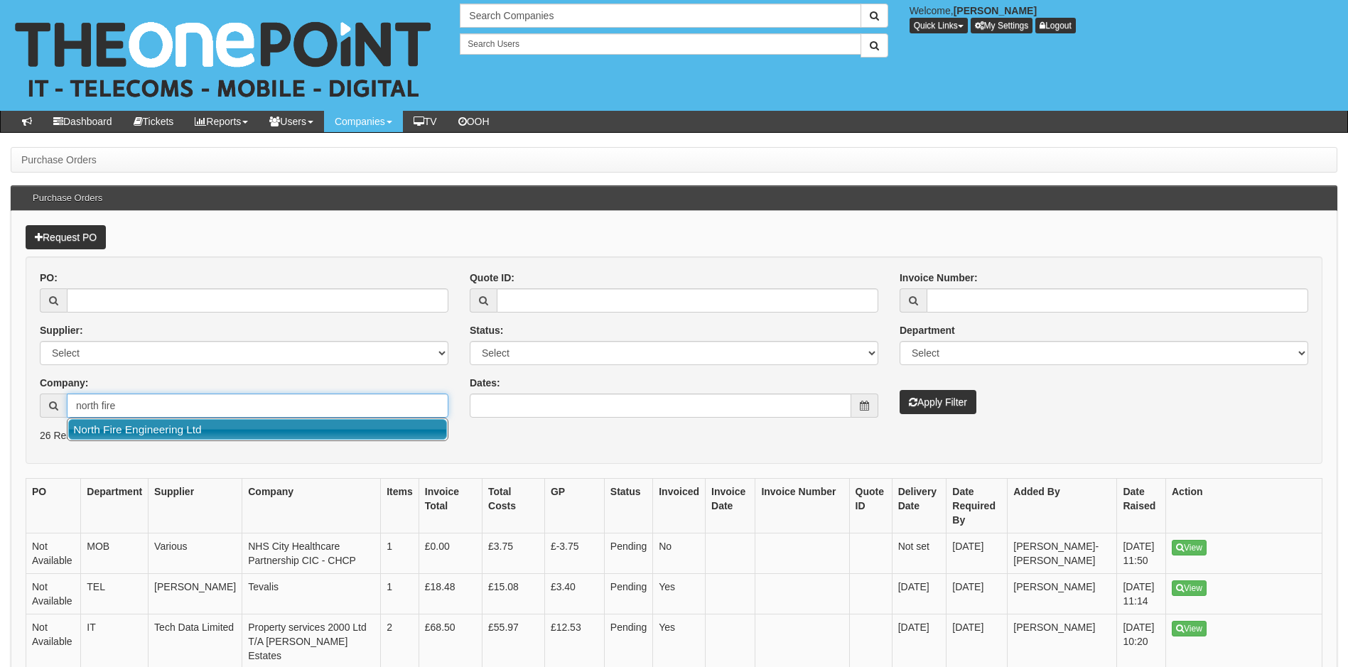
click at [173, 426] on link "North Fire Engineering Ltd" at bounding box center [257, 429] width 379 height 21
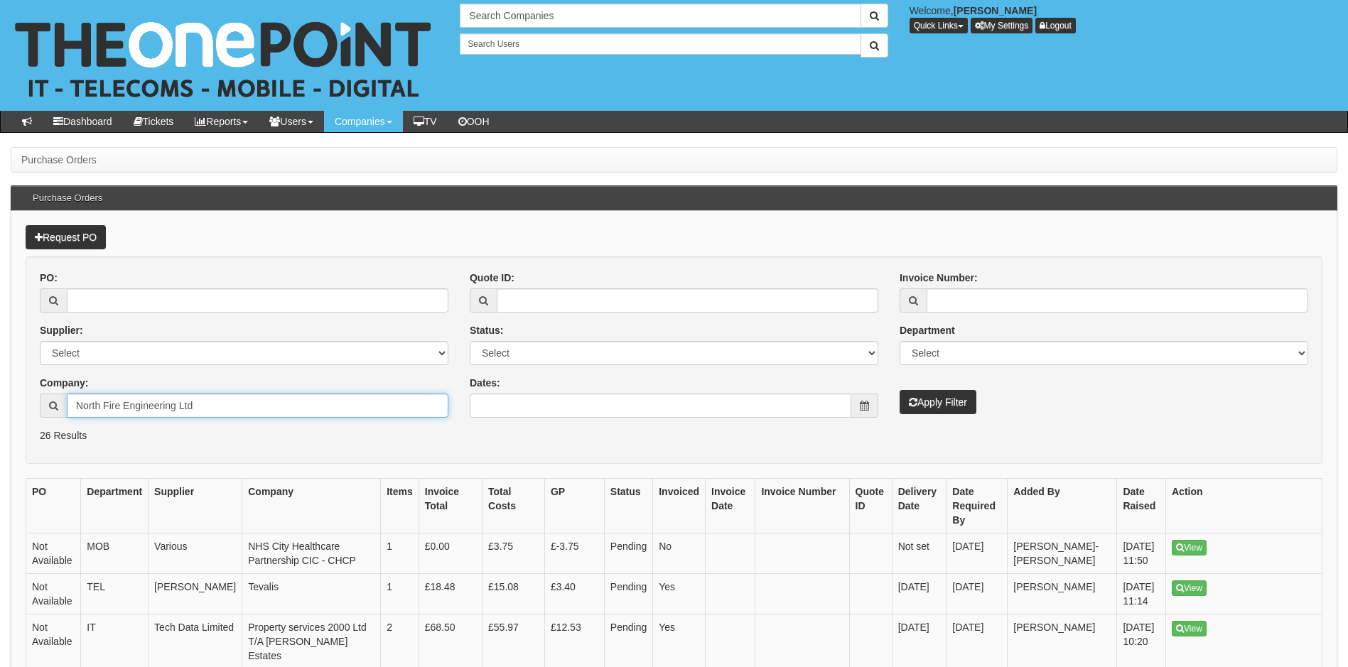
type input "North Fire Engineering Ltd"
click at [944, 403] on button "Apply Filter" at bounding box center [938, 402] width 77 height 24
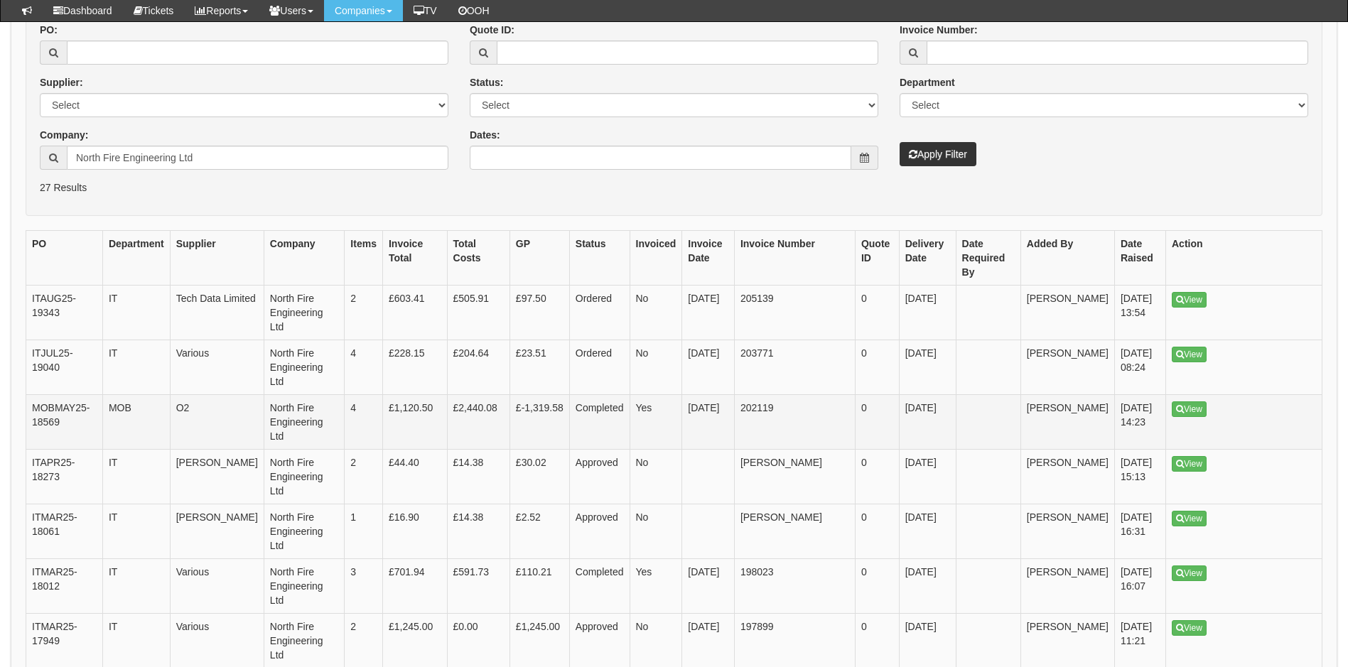
scroll to position [213, 0]
click at [1191, 291] on link "View" at bounding box center [1189, 299] width 35 height 16
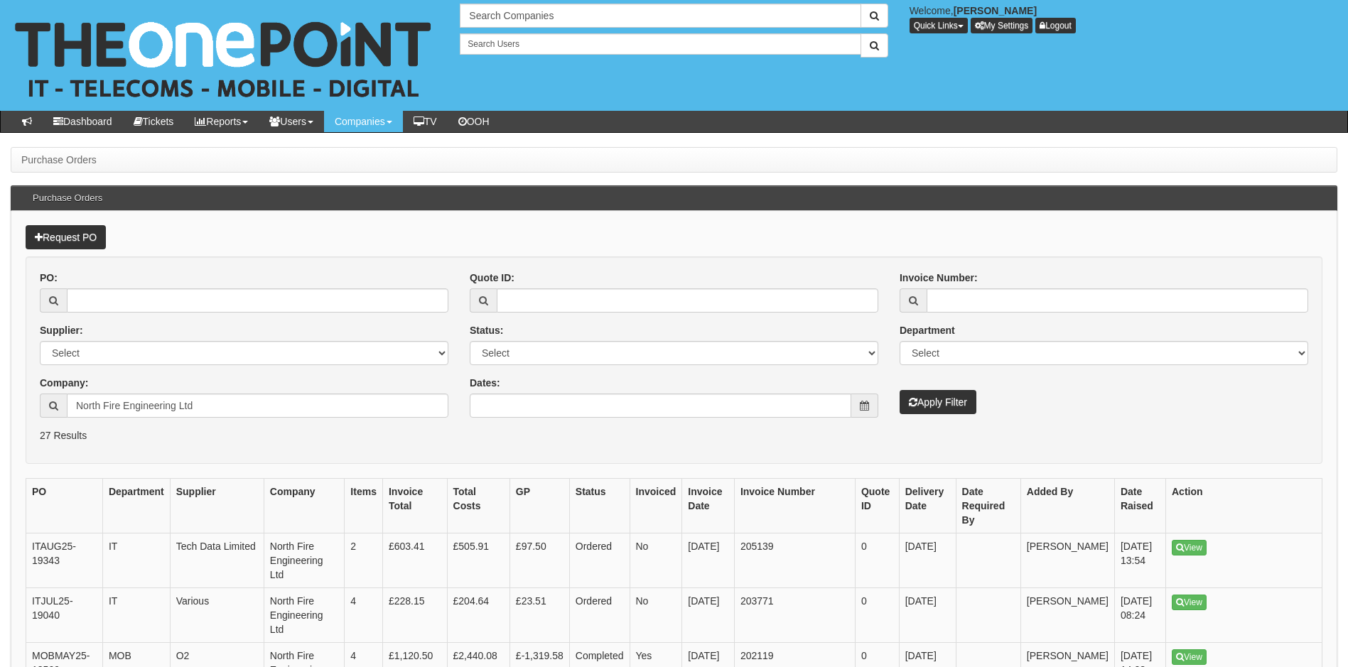
scroll to position [249, 0]
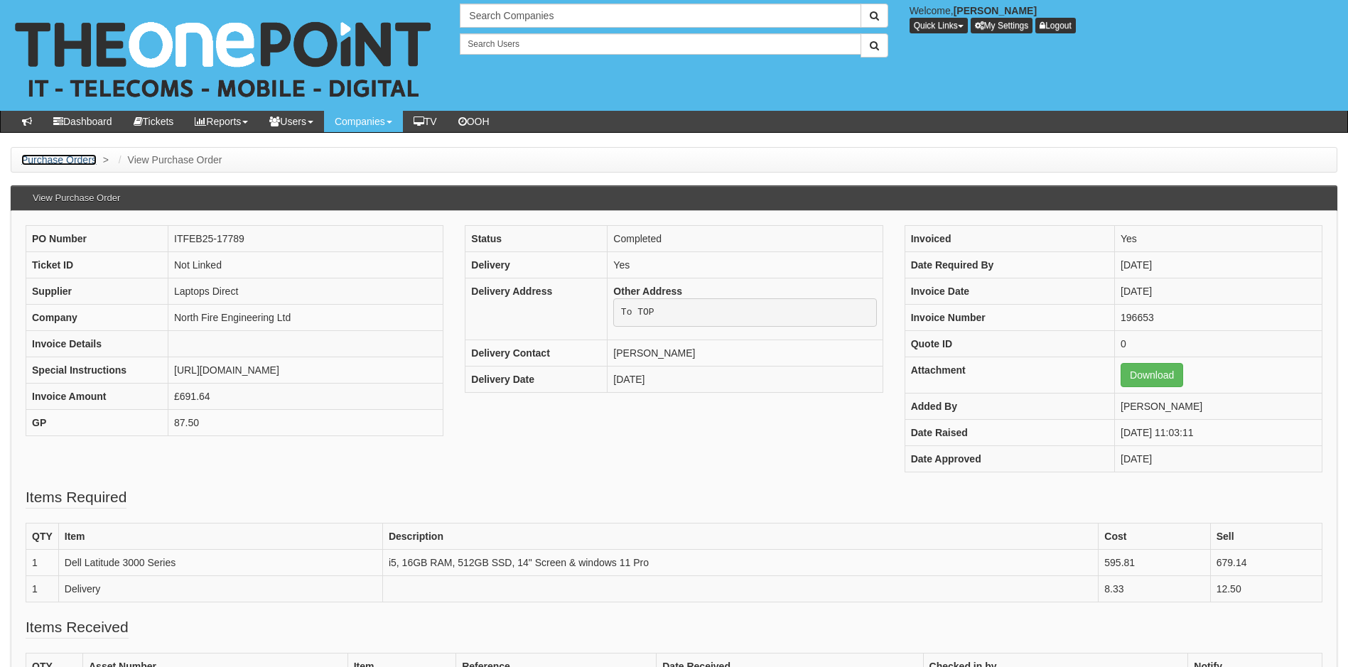
click at [55, 162] on link "Purchase Orders" at bounding box center [58, 159] width 75 height 11
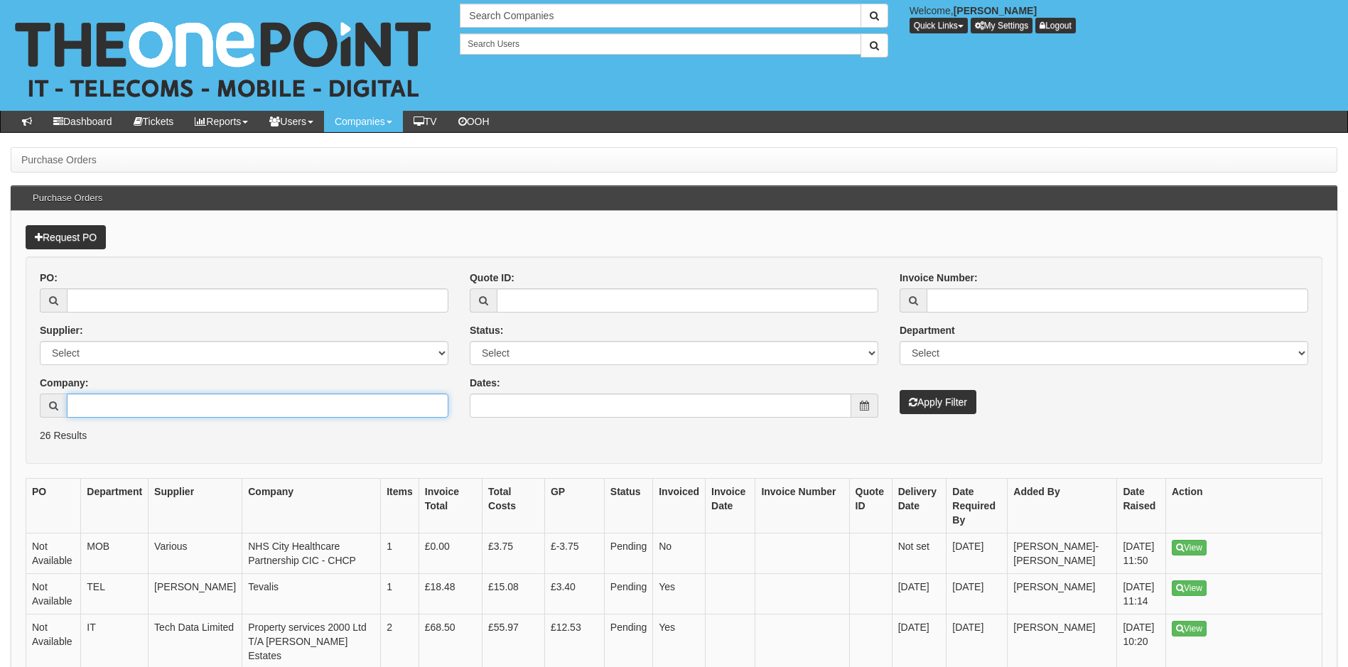
click at [156, 409] on input "Company:" at bounding box center [258, 406] width 382 height 24
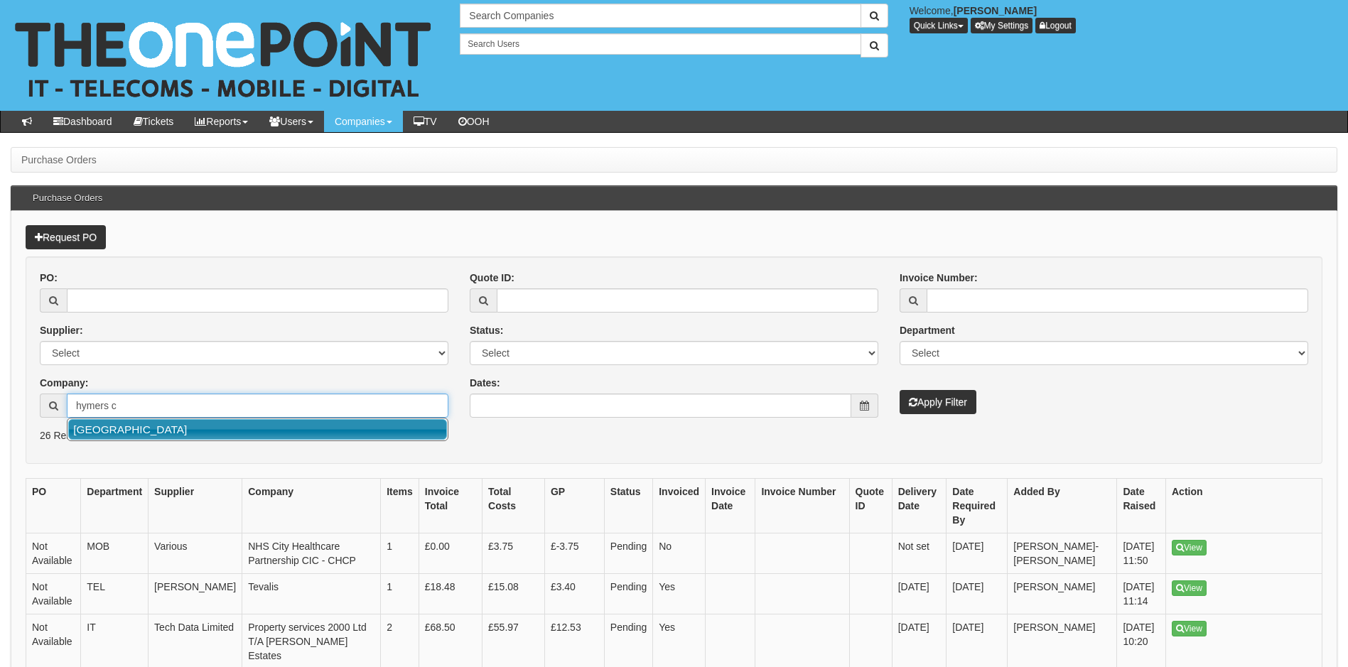
click at [185, 431] on link "[GEOGRAPHIC_DATA]" at bounding box center [257, 429] width 379 height 21
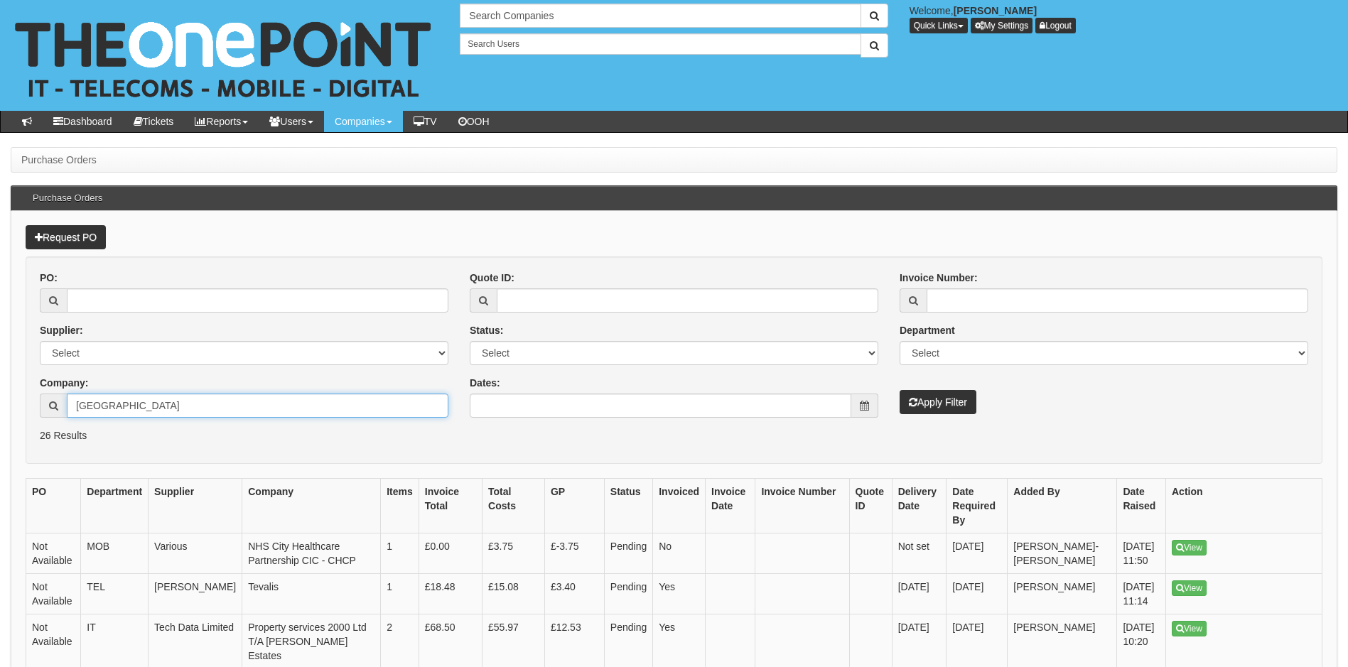
type input "[GEOGRAPHIC_DATA]"
click at [942, 401] on button "Apply Filter" at bounding box center [938, 402] width 77 height 24
click at [90, 232] on link "Request PO" at bounding box center [66, 237] width 80 height 24
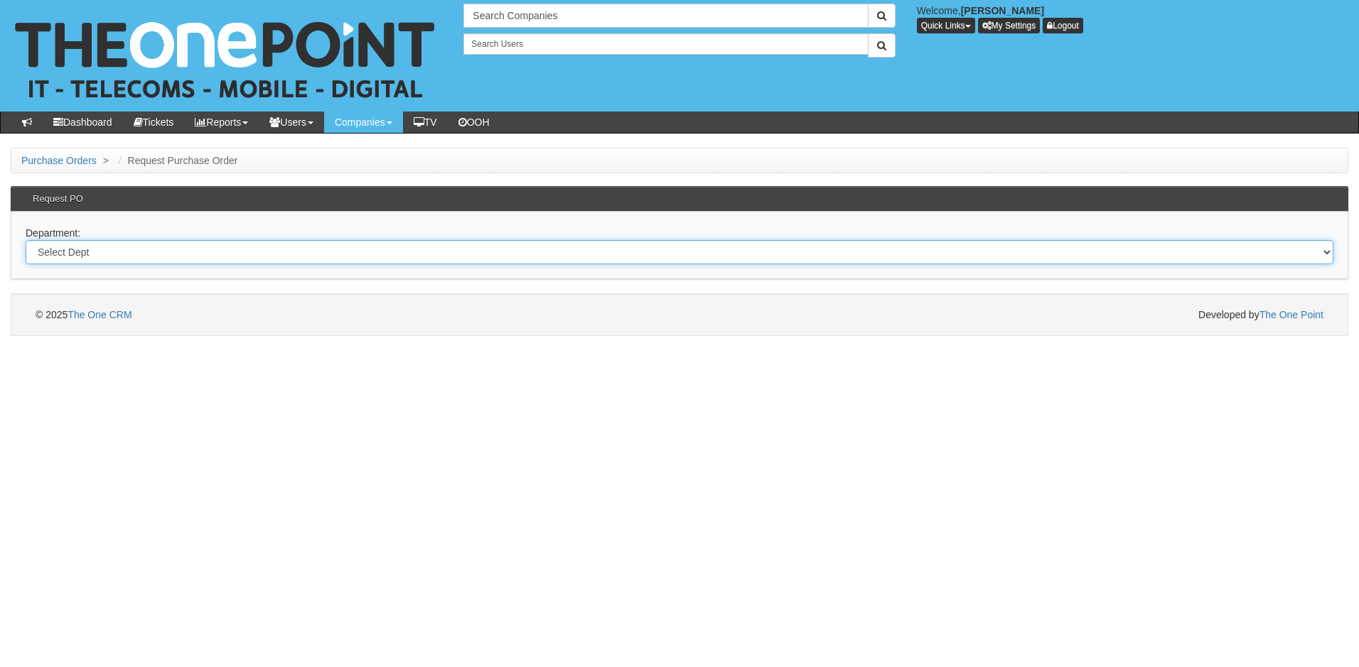
click at [113, 253] on select "Select Dept Digital Internal IT Mobiles Marketing Telecoms" at bounding box center [680, 252] width 1308 height 24
select select "?pipeID=&dept=TEL"
click at [26, 240] on select "Select Dept Digital Internal IT Mobiles Marketing Telecoms" at bounding box center [680, 252] width 1308 height 24
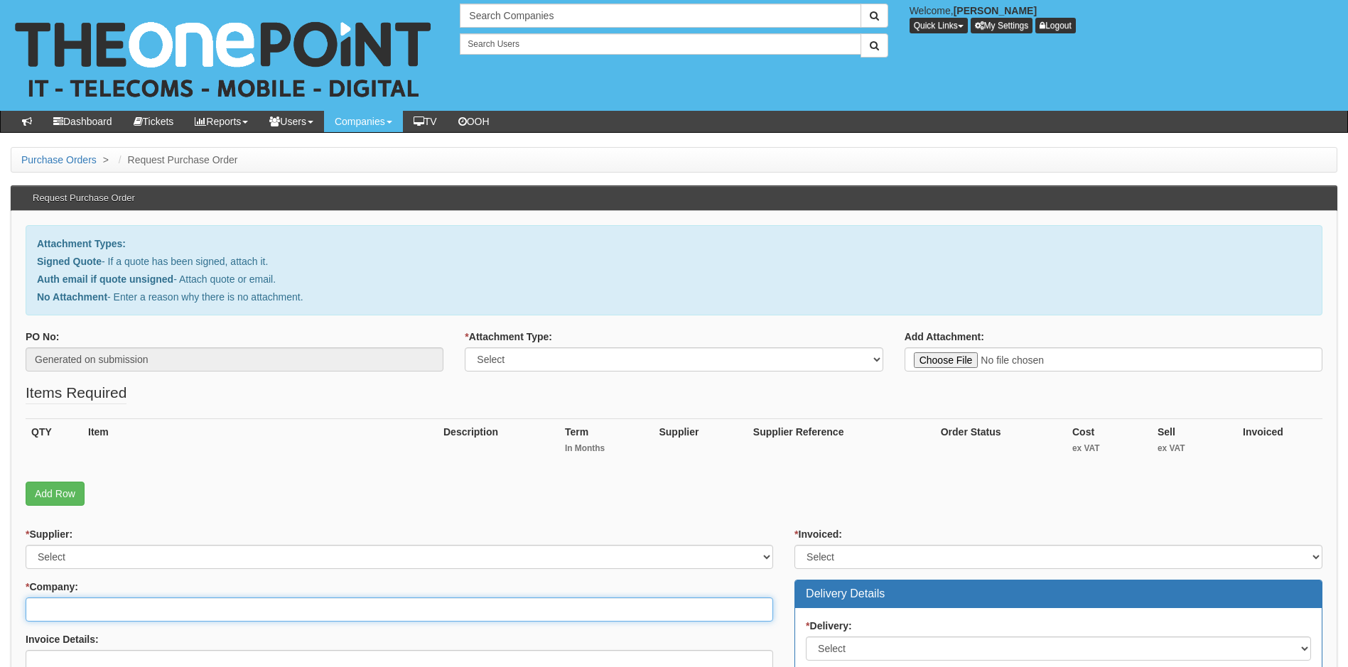
click at [87, 613] on input "* Company:" at bounding box center [400, 610] width 748 height 24
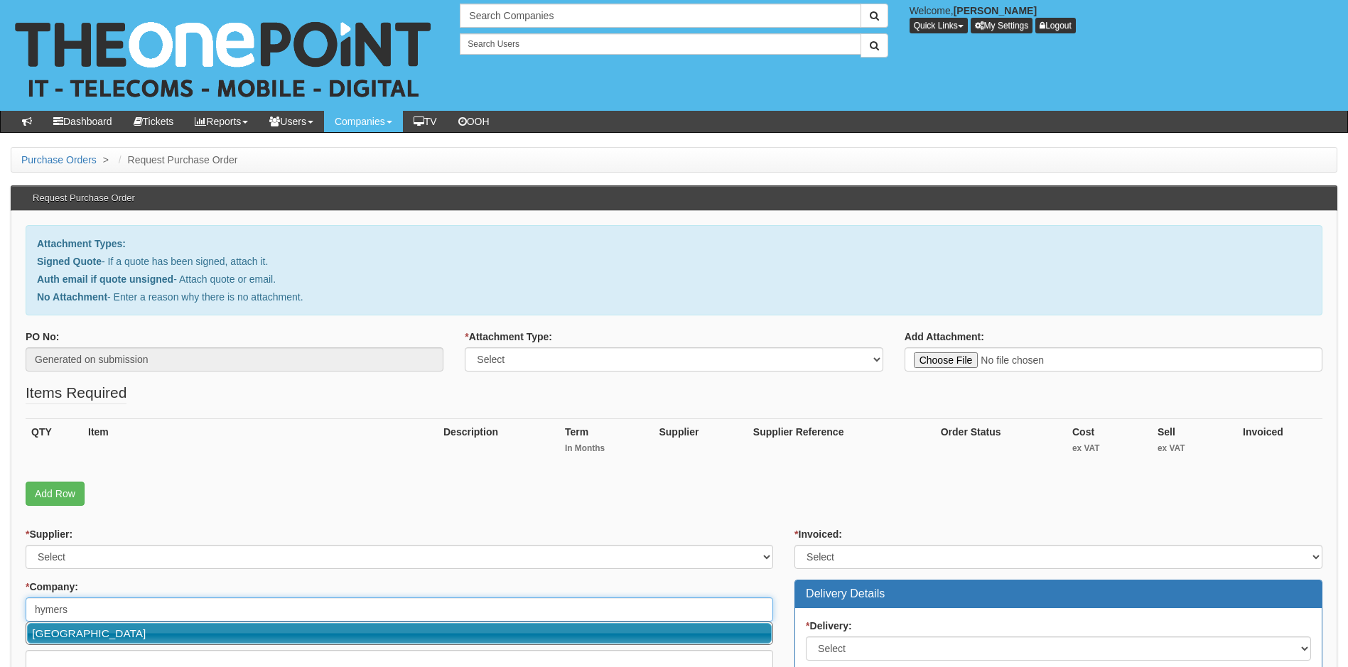
click at [106, 639] on link "Hymers College" at bounding box center [399, 633] width 745 height 21
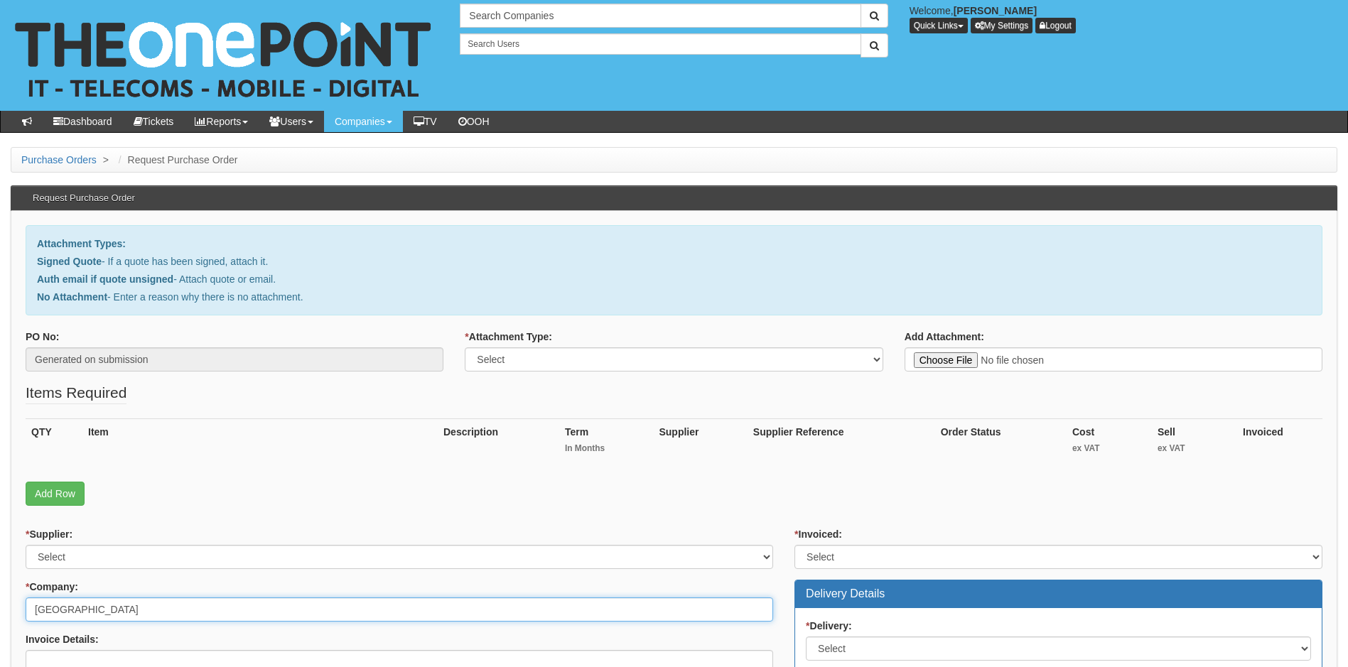
type input "Hymers College"
click at [662, 360] on select "Select Signed Quote Auth email with quote if unsigned No Attachment" at bounding box center [674, 360] width 418 height 24
select select "Signed Quote"
click at [465, 348] on select "Select Signed Quote Auth email with quote if unsigned No Attachment" at bounding box center [674, 360] width 418 height 24
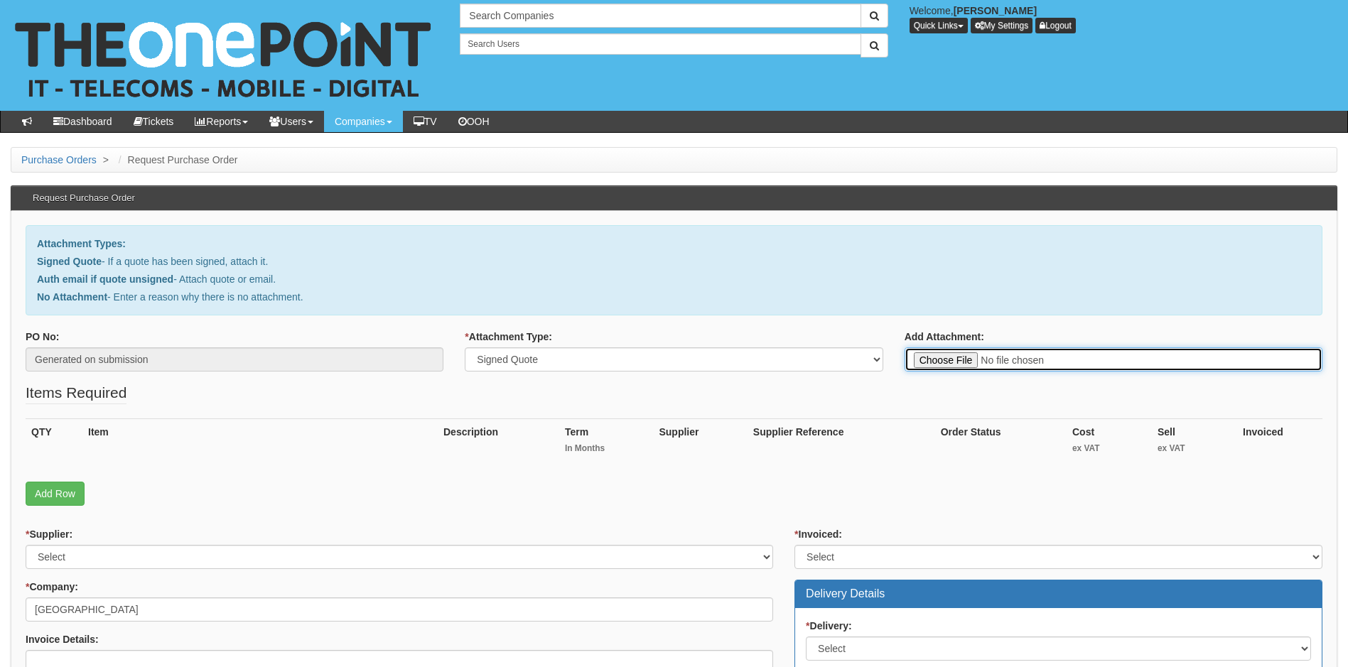
click at [1024, 363] on input "Add Attachment:" at bounding box center [1114, 360] width 418 height 24
type input "C:\fakepath\Hymers College - Replacement Handsets.pdf"
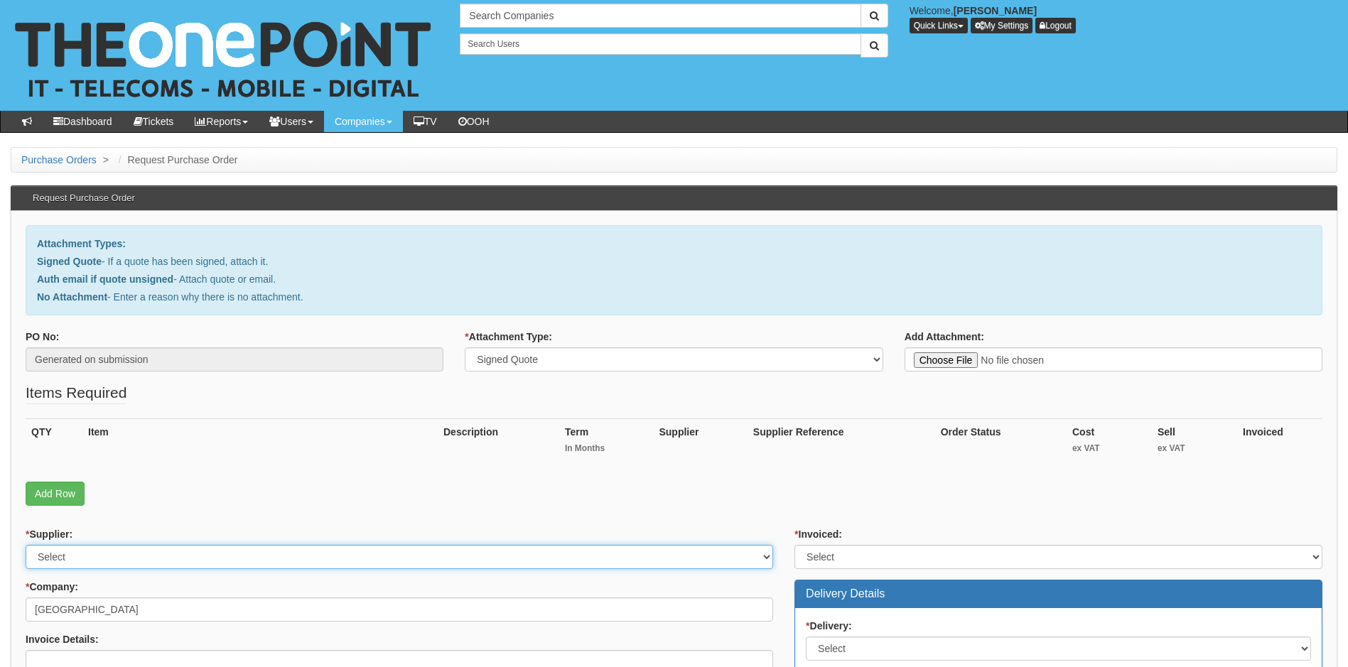
click at [538, 552] on select "Select 123 REG.co.uk 1Password 3 4Gon AA Jones Electric Ltd Abzorb Access Group…" at bounding box center [400, 557] width 748 height 24
select select "72"
click at [530, 557] on select "Select 123 REG.co.uk 1Password 3 4Gon AA Jones Electric Ltd Abzorb Access Group…" at bounding box center [400, 557] width 748 height 24
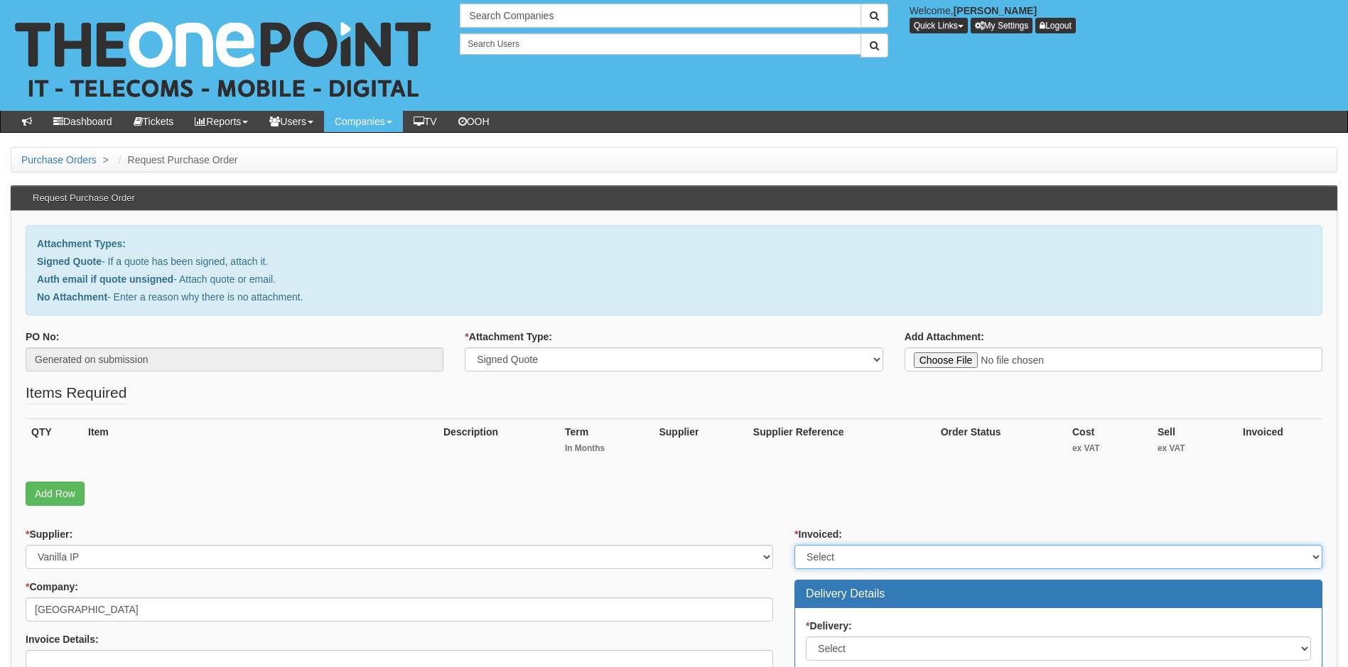
click at [859, 563] on select "Select Yes No N/A STB (part of order)" at bounding box center [1059, 557] width 528 height 24
select select "1"
click at [795, 545] on select "Select Yes No N/A STB (part of order)" at bounding box center [1059, 557] width 528 height 24
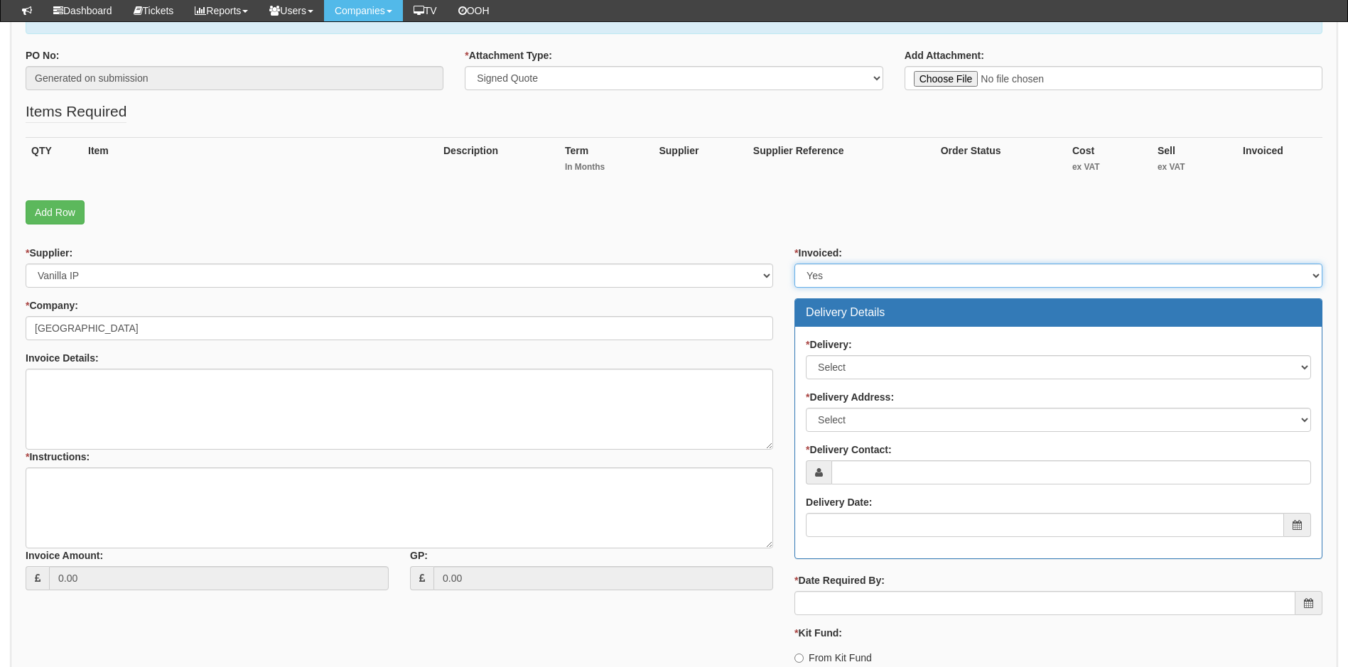
scroll to position [284, 0]
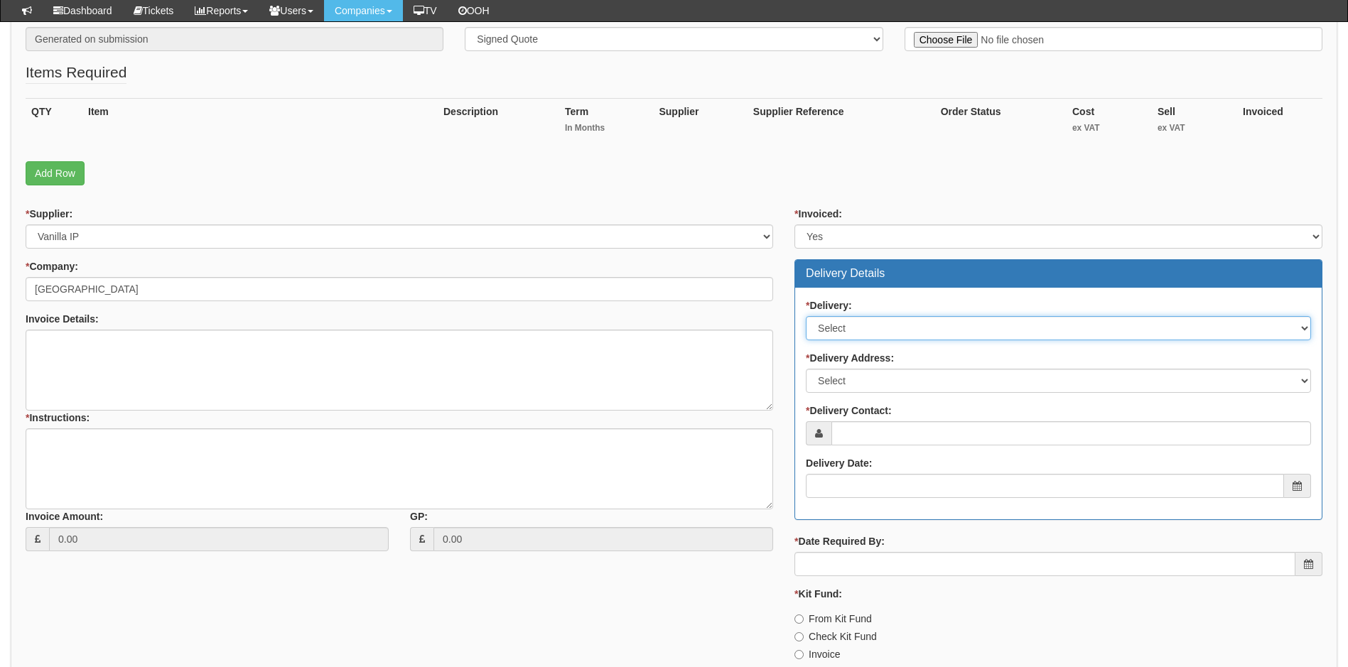
click at [926, 325] on select "Select No Not Applicable Yes" at bounding box center [1058, 328] width 505 height 24
select select "1"
click at [806, 316] on select "Select No Not Applicable Yes" at bounding box center [1058, 328] width 505 height 24
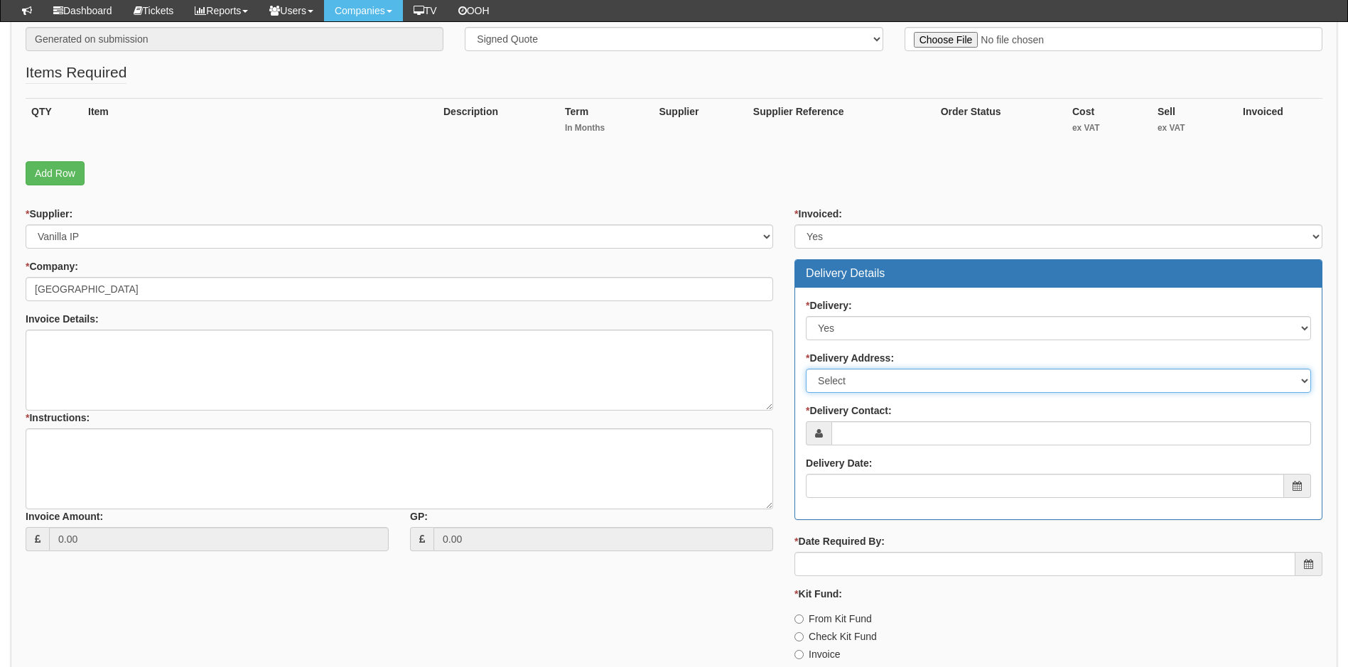
click at [911, 372] on select "Select Not Applicable Main Address - HU3 1LW Other" at bounding box center [1058, 381] width 505 height 24
select select "company_main_address"
click at [806, 369] on select "Select Not Applicable Main Address - HU3 1LW Other" at bounding box center [1058, 381] width 505 height 24
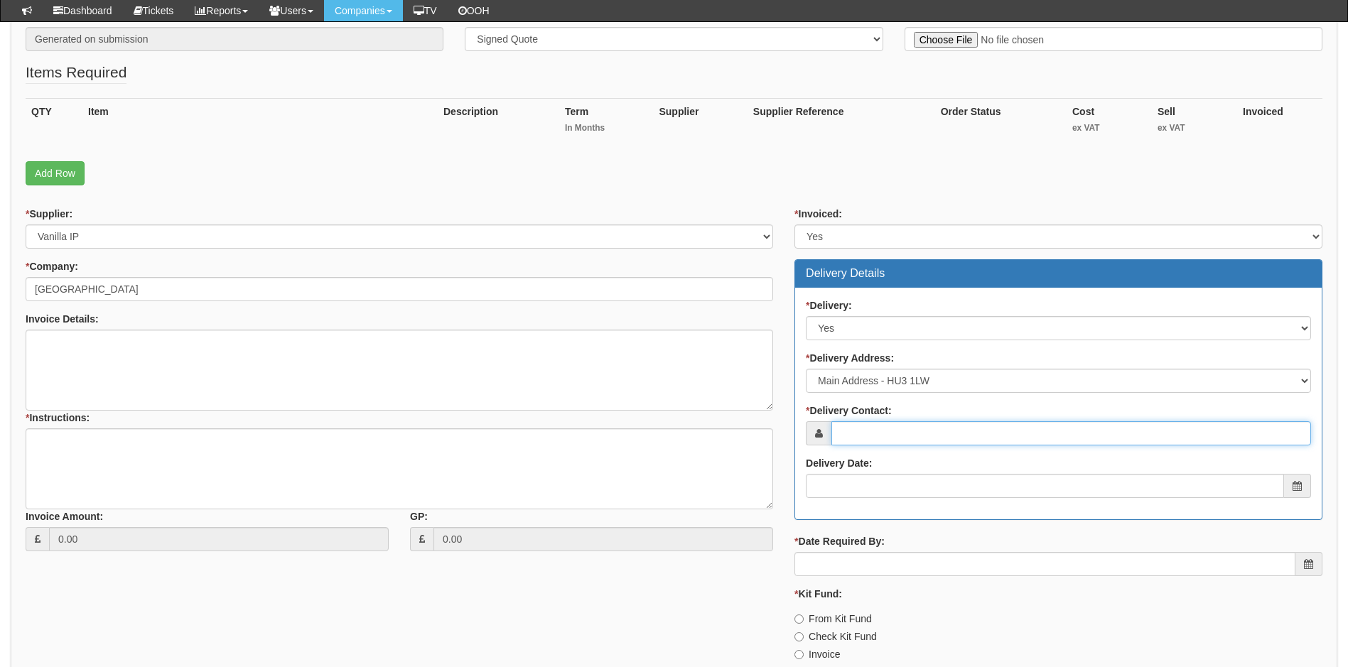
click at [935, 433] on input "* Delivery Contact:" at bounding box center [1072, 434] width 480 height 24
click at [903, 429] on input "* Delivery Contact:" at bounding box center [1072, 434] width 480 height 24
paste input "asw@hymers.org"
type input "asw@hymers.org"
click at [884, 488] on input "Delivery Date:" at bounding box center [1045, 486] width 478 height 24
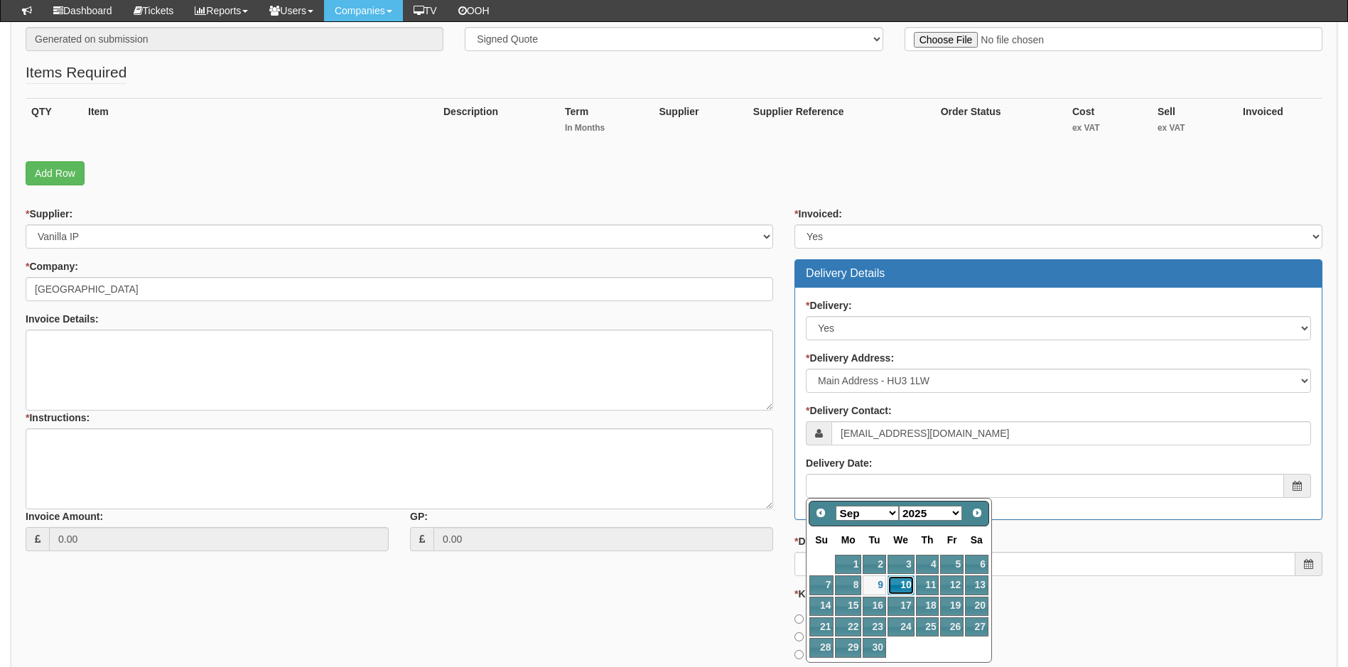
click at [906, 591] on link "10" at bounding box center [901, 585] width 27 height 19
type input "2025-09-10"
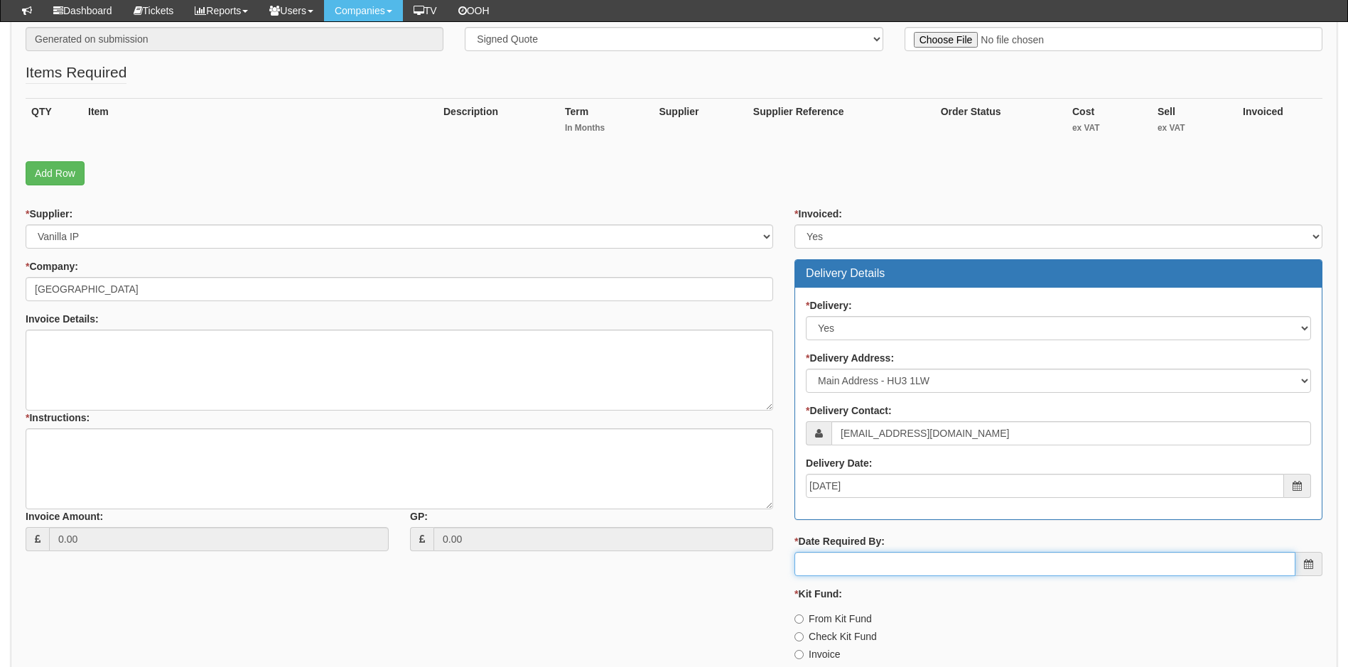
click at [871, 563] on input "* Date Required By:" at bounding box center [1045, 564] width 501 height 24
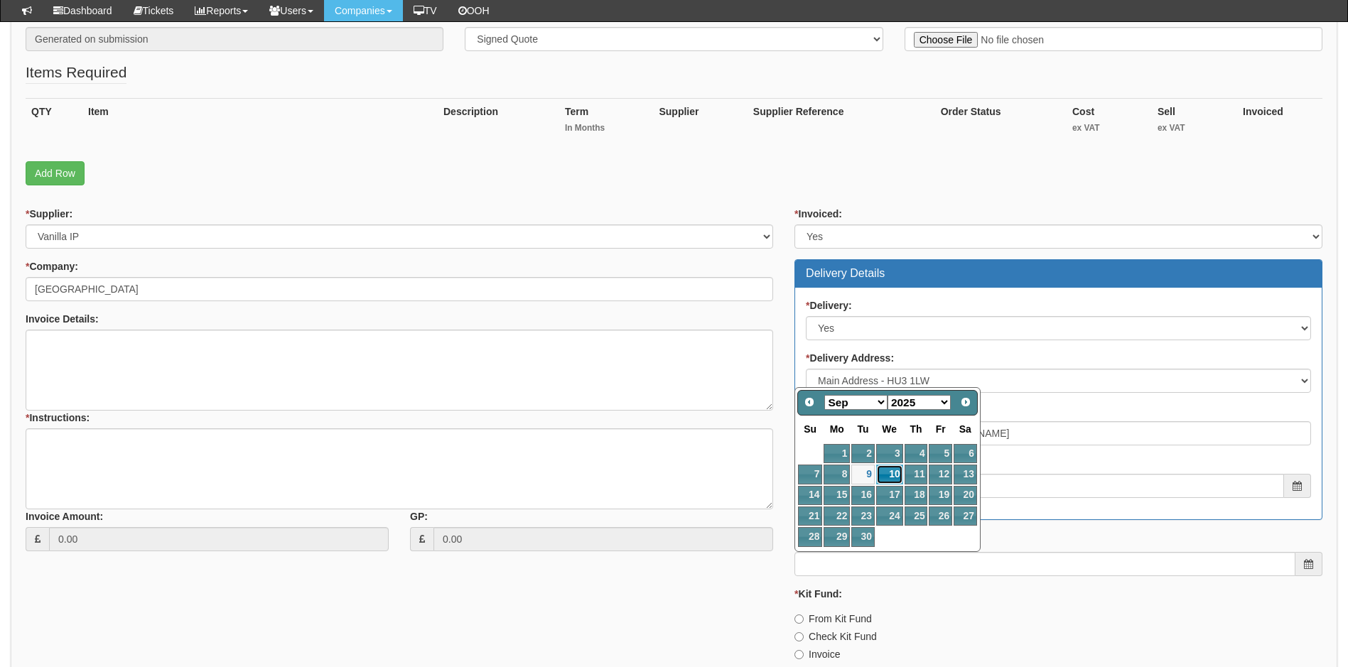
click at [893, 471] on link "10" at bounding box center [889, 474] width 27 height 19
type input "2025-09-10"
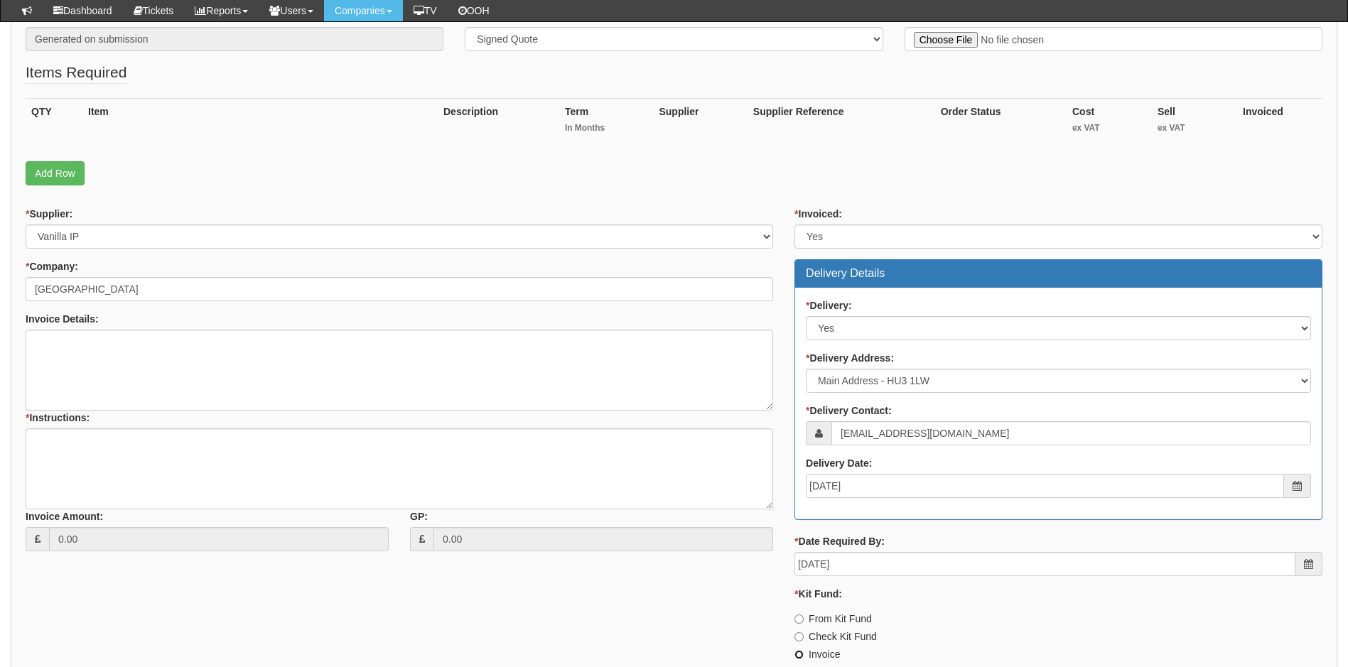
click at [800, 653] on input "Invoice" at bounding box center [799, 654] width 9 height 9
radio input "true"
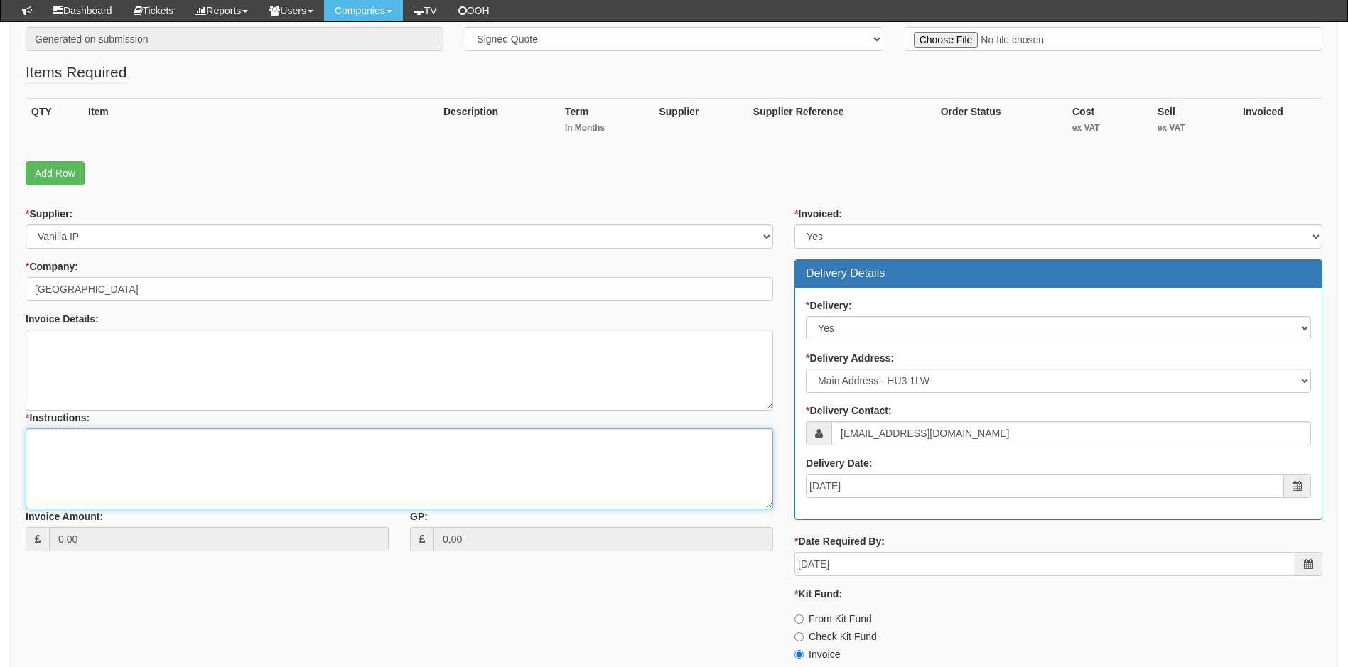
click at [42, 441] on textarea "* Instructions:" at bounding box center [400, 469] width 748 height 81
type textarea "Deliver to site FAO Alan Walker"
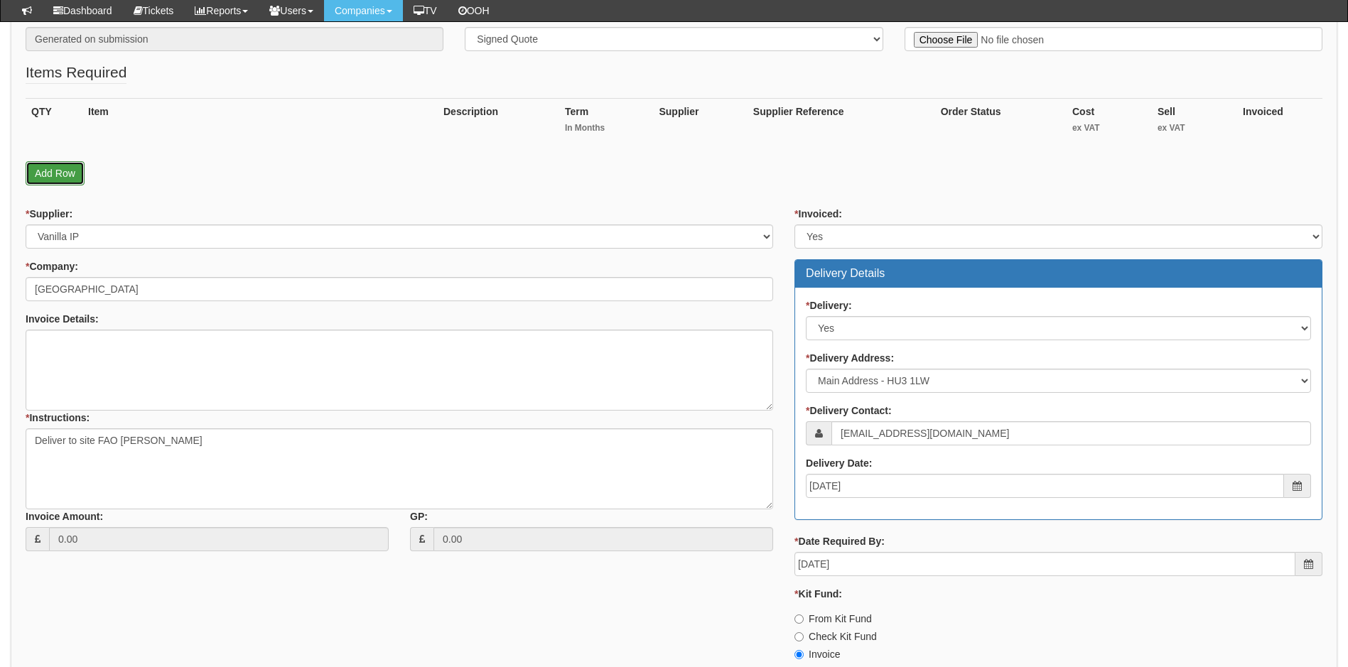
click at [64, 171] on link "Add Row" at bounding box center [55, 173] width 59 height 24
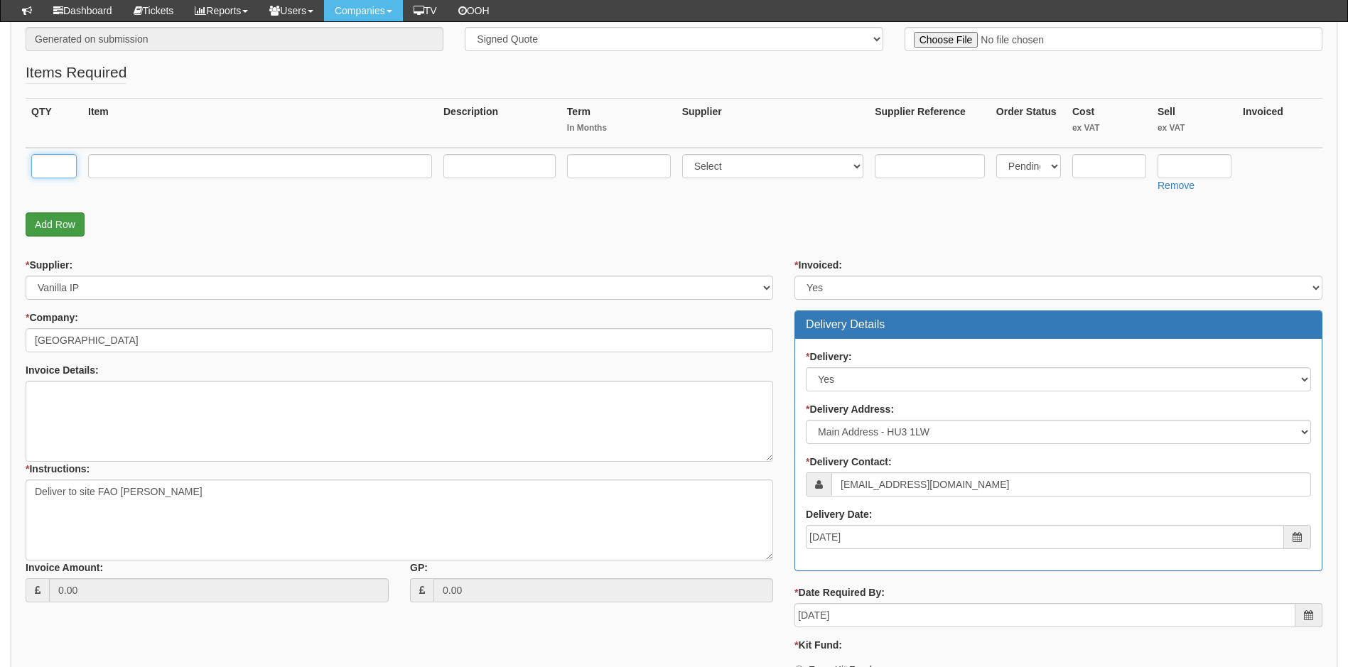
click at [64, 171] on input "text" at bounding box center [53, 166] width 45 height 24
type input "W"
type input "2"
type input "Yealink W56H handsets"
select select "72"
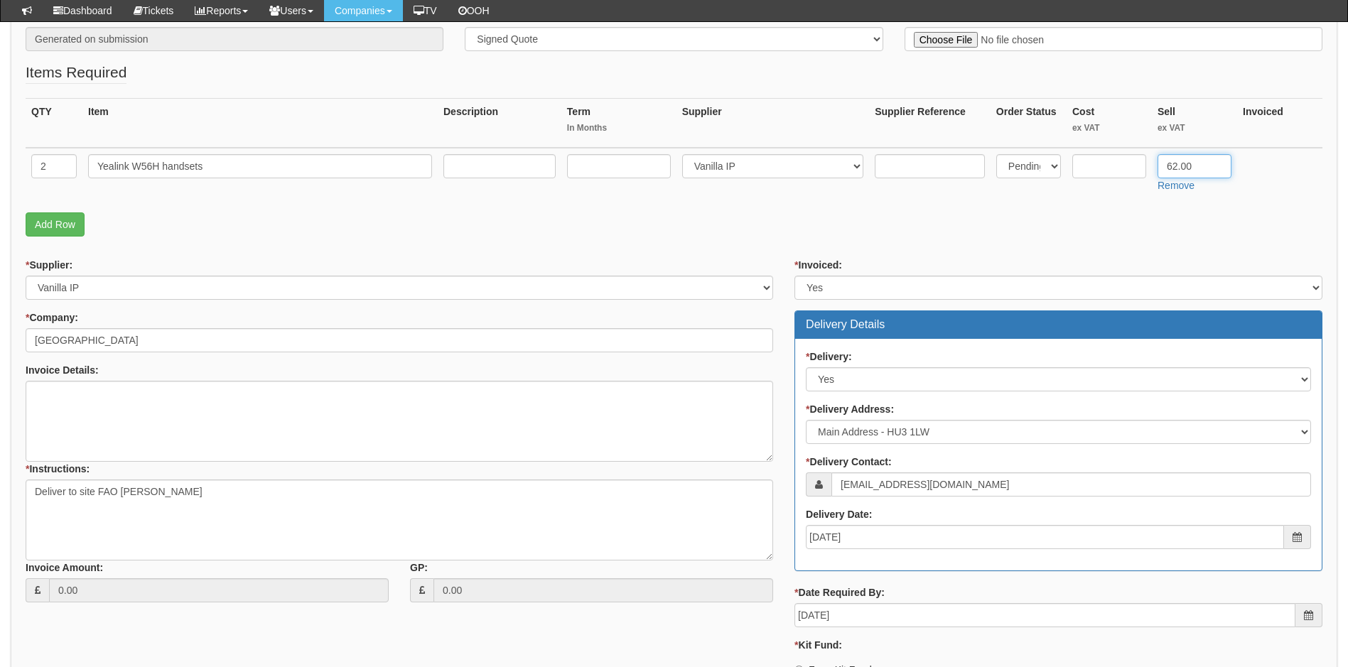
type input "62.00"
click at [1127, 164] on input "text" at bounding box center [1110, 166] width 74 height 24
type input "40.91"
click at [61, 216] on link "Add Row" at bounding box center [55, 225] width 59 height 24
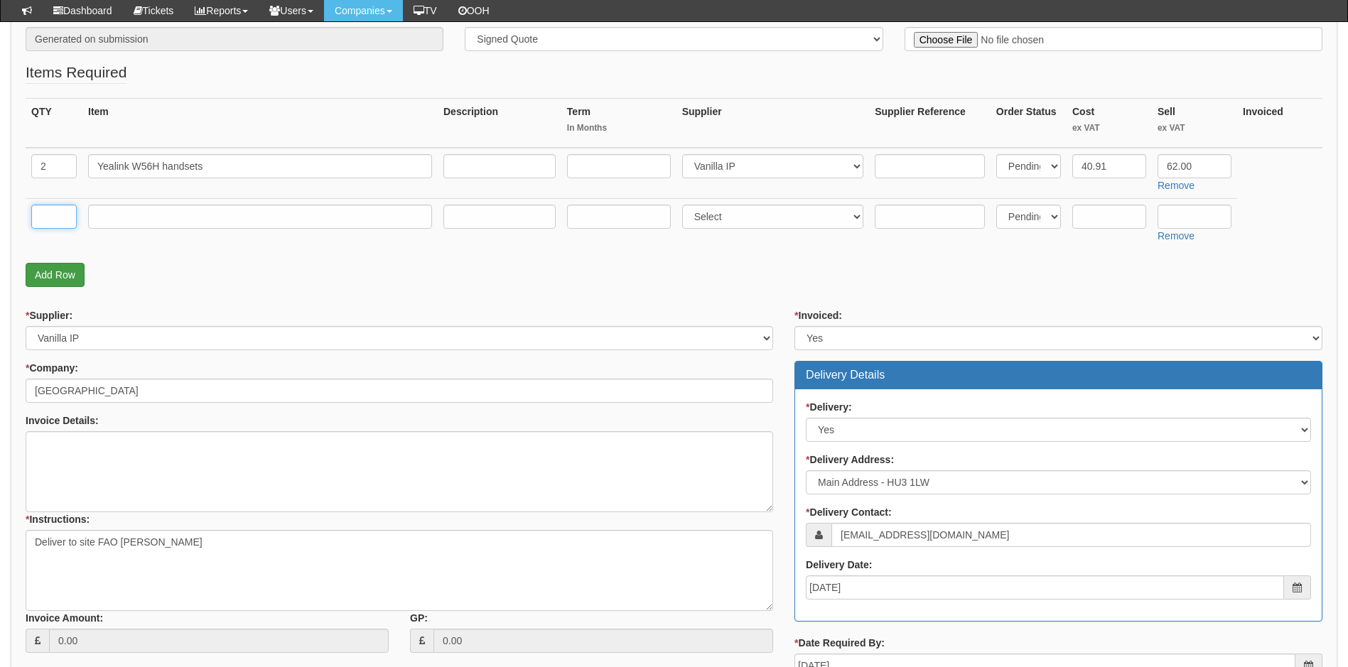
click at [61, 216] on input "text" at bounding box center [53, 217] width 45 height 24
type input "1"
type input "Delivery"
select select "81"
type input "6.50"
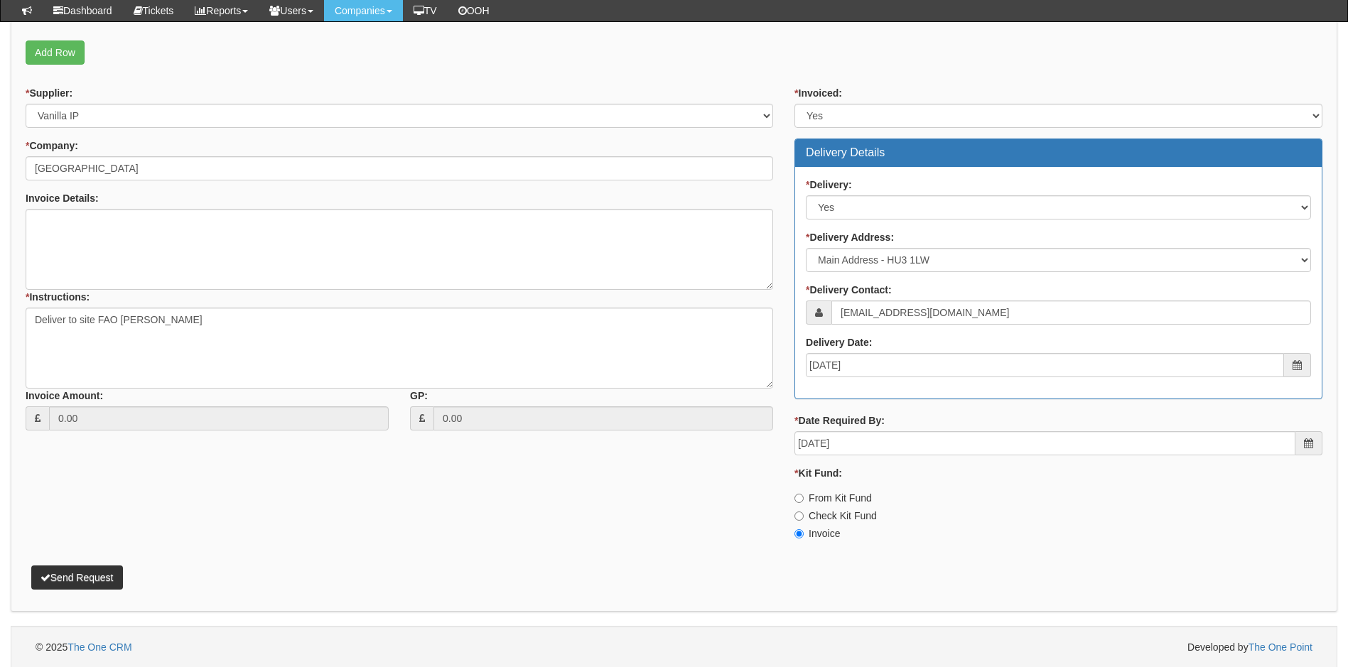
scroll to position [508, 0]
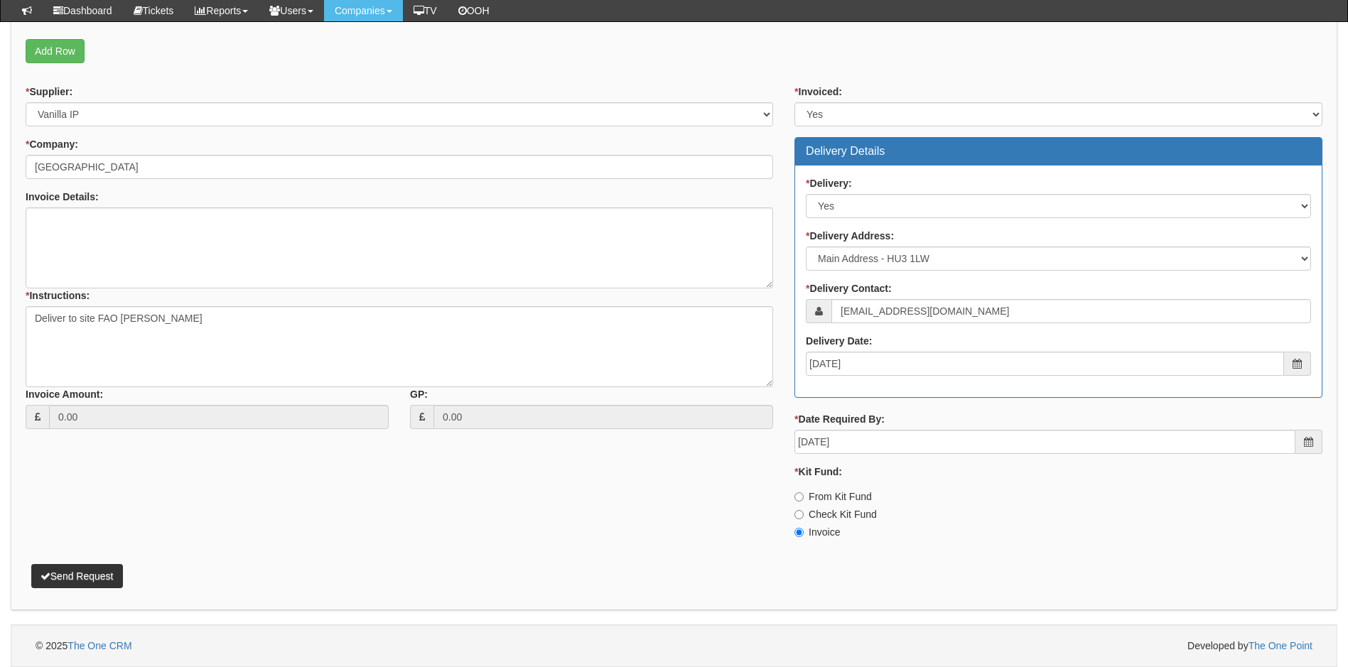
type input "12.50"
click at [112, 581] on button "Send Request" at bounding box center [77, 576] width 92 height 24
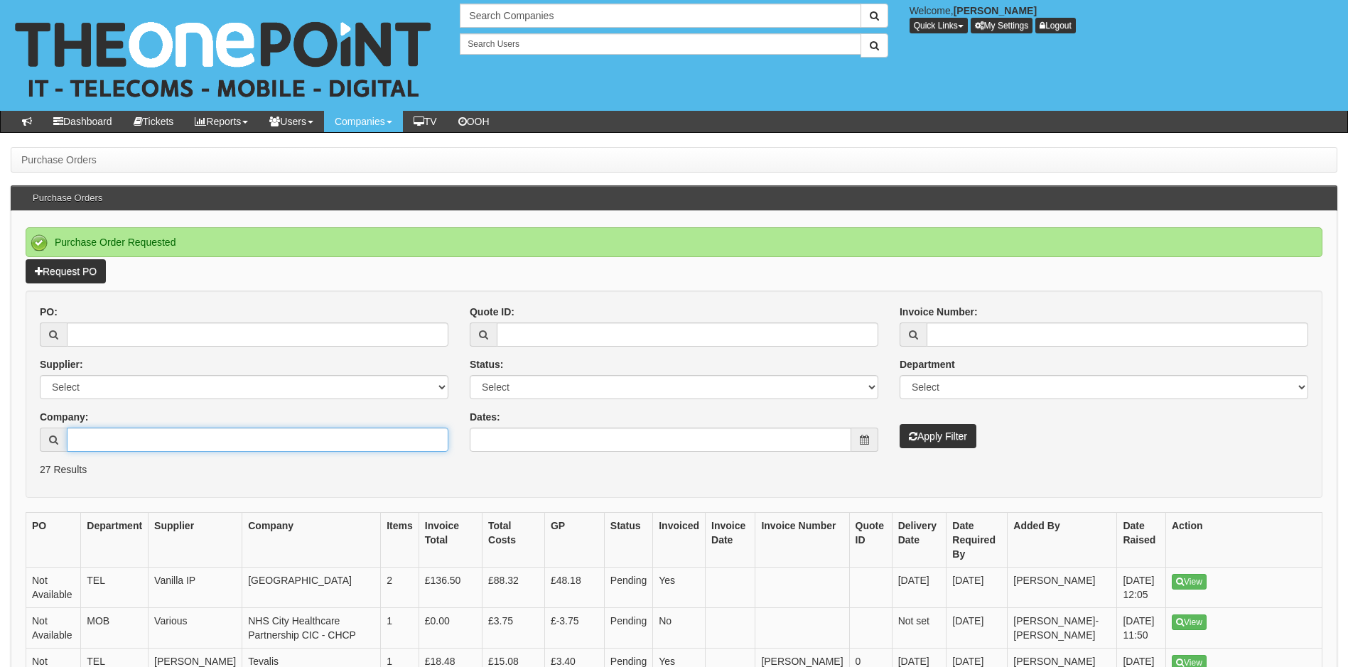
click at [166, 447] on input "Company:" at bounding box center [258, 440] width 382 height 24
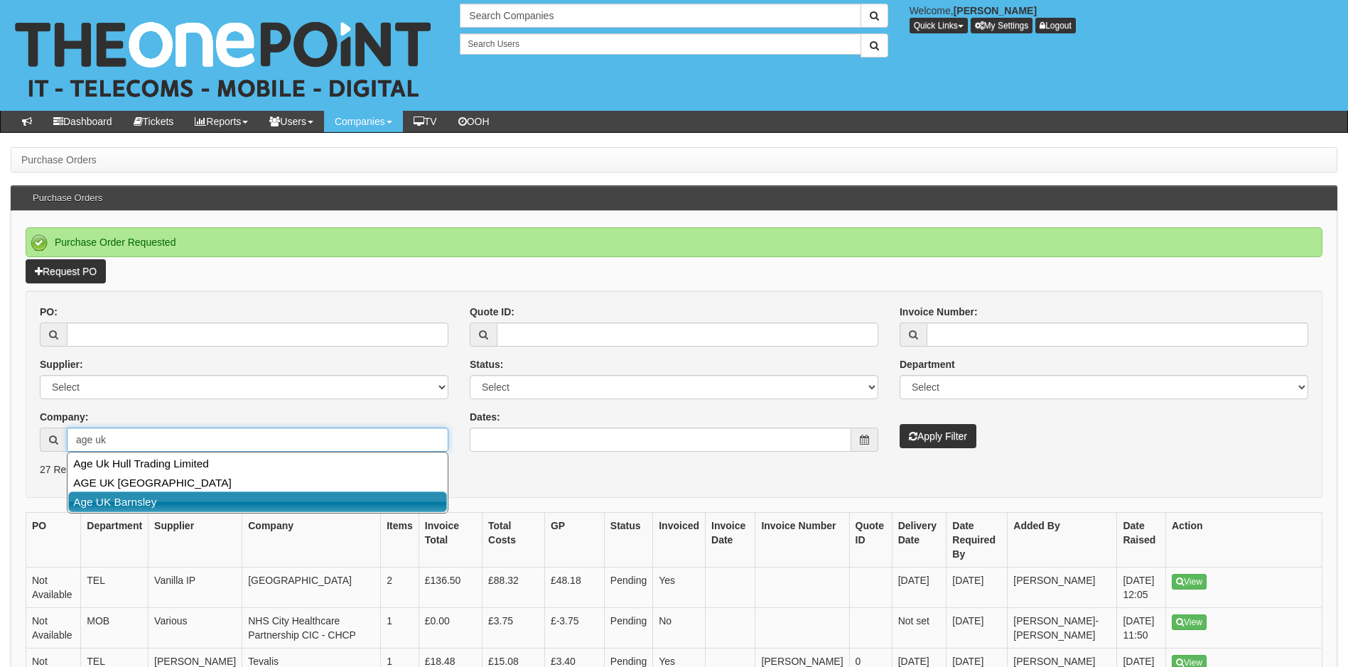
click at [171, 497] on link "Age UK Barnsley" at bounding box center [257, 502] width 379 height 21
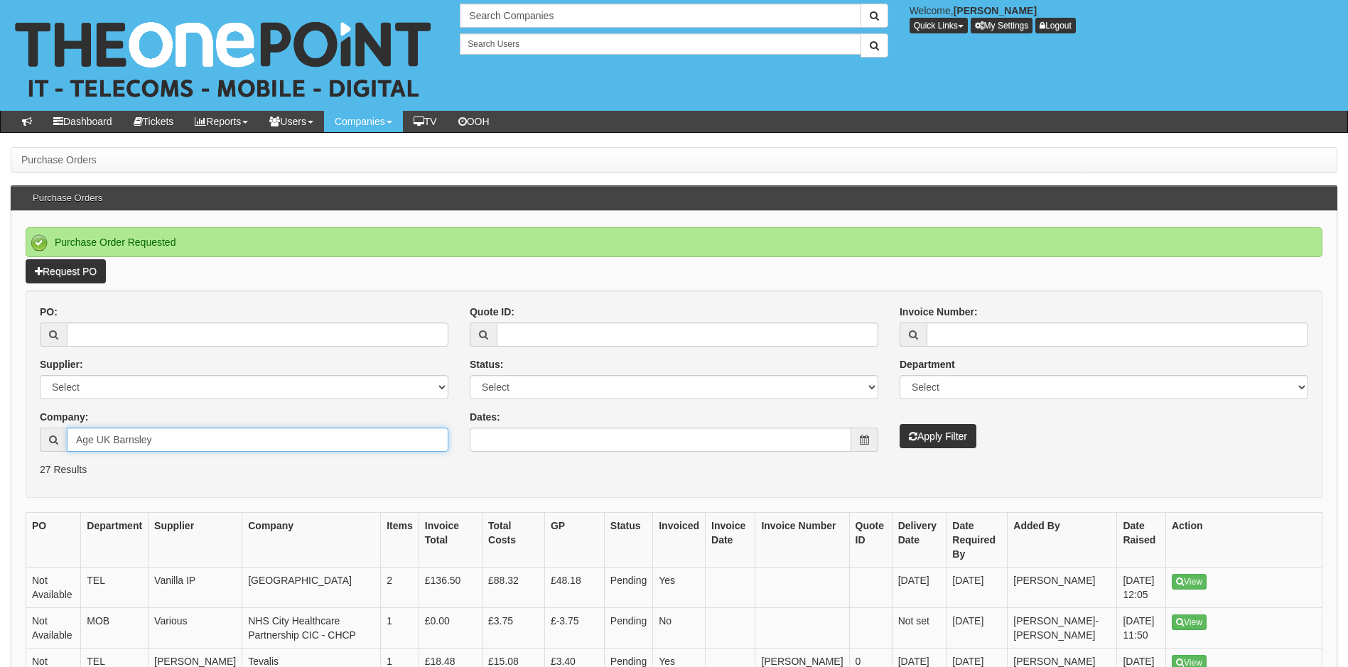
type input "Age UK Barnsley"
click at [934, 440] on button "Apply Filter" at bounding box center [938, 436] width 77 height 24
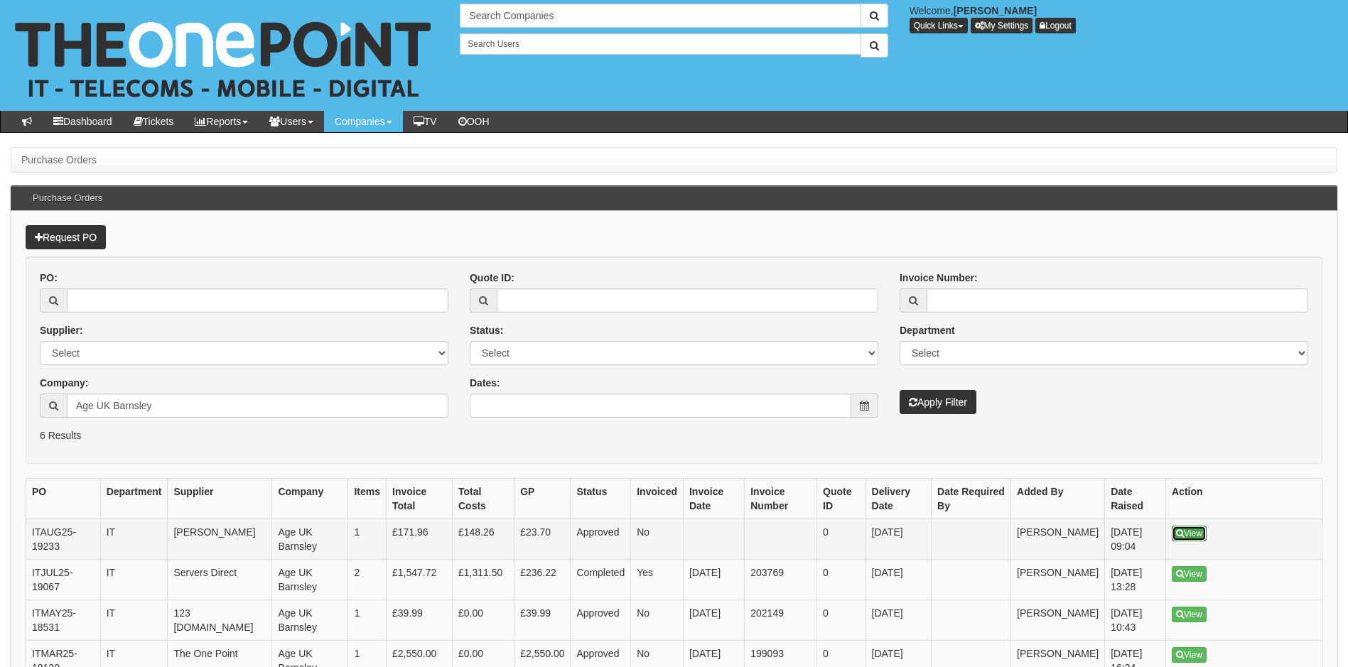
click at [1197, 535] on link "View" at bounding box center [1189, 534] width 35 height 16
